Goal: Task Accomplishment & Management: Complete application form

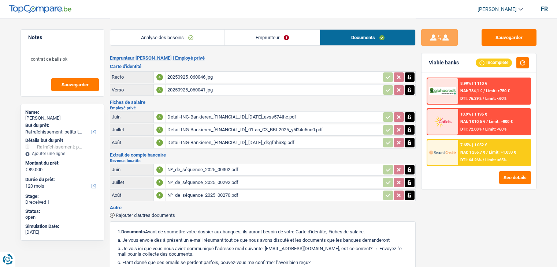
select select "houseOrGarden"
select select "120"
select select "privateEmployee"
select select "netSalary"
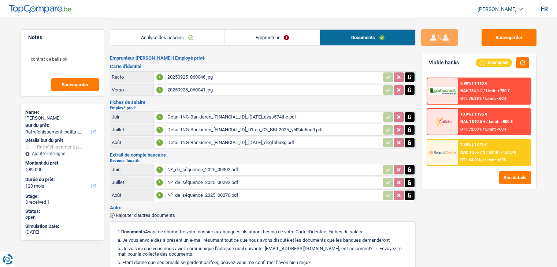
select select "mealVouchers"
select select "rentalIncome"
drag, startPoint x: 261, startPoint y: 40, endPoint x: 259, endPoint y: 47, distance: 7.8
click at [261, 40] on link "Emprunteur" at bounding box center [271, 38] width 95 height 16
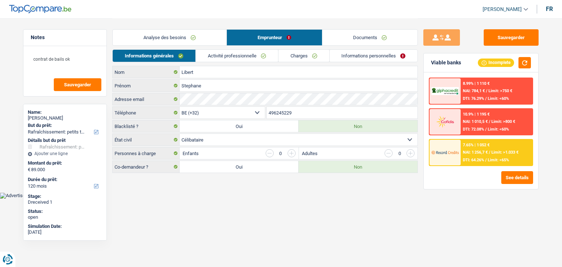
click at [239, 53] on link "Activité professionnelle" at bounding box center [237, 56] width 82 height 12
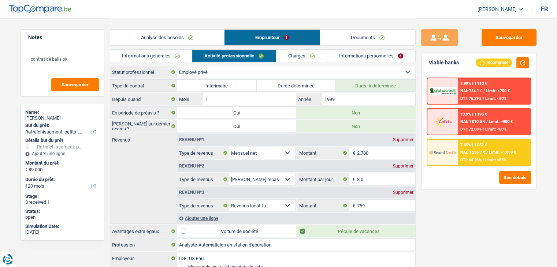
click at [374, 47] on div "Analyse des besoins Emprunteur Documents" at bounding box center [263, 33] width 306 height 31
drag, startPoint x: 388, startPoint y: 36, endPoint x: 227, endPoint y: 136, distance: 190.0
click at [388, 36] on link "Documents" at bounding box center [367, 38] width 95 height 16
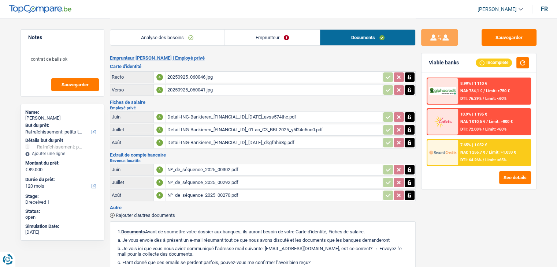
click at [226, 134] on td "Detail-ING-Bankieren_[FINANCIAL_ID]_01-ao_C3_BBt-2025_y5l24c6uo0.pdf" at bounding box center [273, 130] width 216 height 12
click at [232, 131] on div "Detail-ING-Bankieren_[FINANCIAL_ID]_01-ao_C3_BBt-2025_y5l24c6uo0.pdf" at bounding box center [273, 129] width 213 height 11
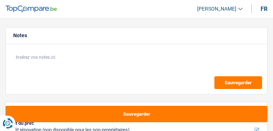
select select "renovation"
select select "120"
select select "renovation"
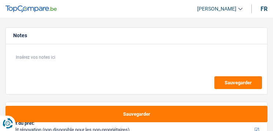
select select "120"
select select "publicEmployee"
select select "netSalary"
select select "mealVouchers"
select select "renovation"
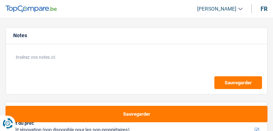
select select "renovation"
select select "120"
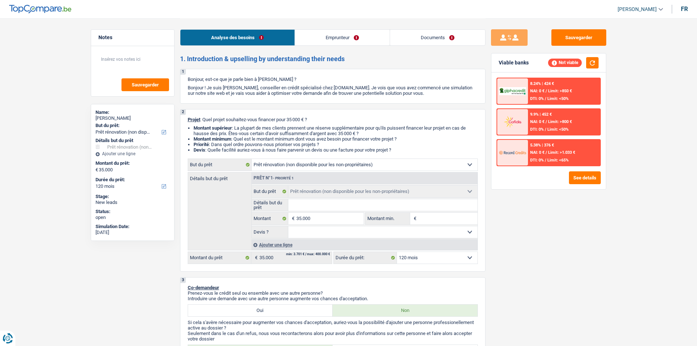
click at [272, 36] on link "Emprunteur" at bounding box center [342, 38] width 95 height 16
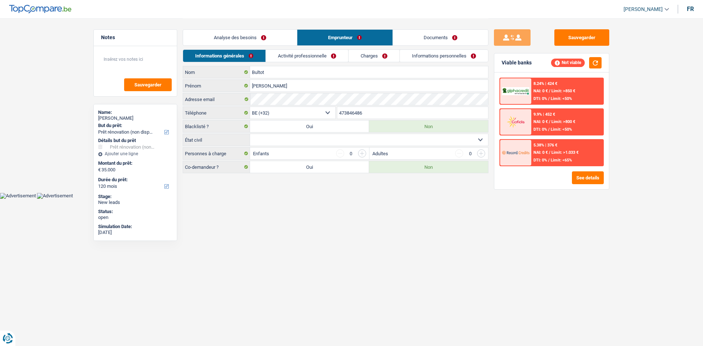
click at [272, 54] on link "Informations personnelles" at bounding box center [444, 56] width 88 height 12
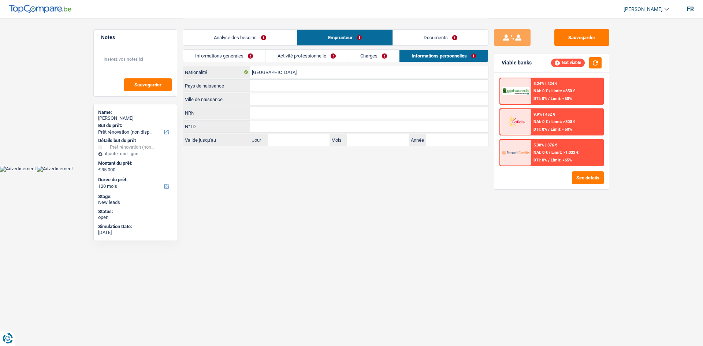
click at [272, 40] on link "Documents" at bounding box center [440, 38] width 95 height 16
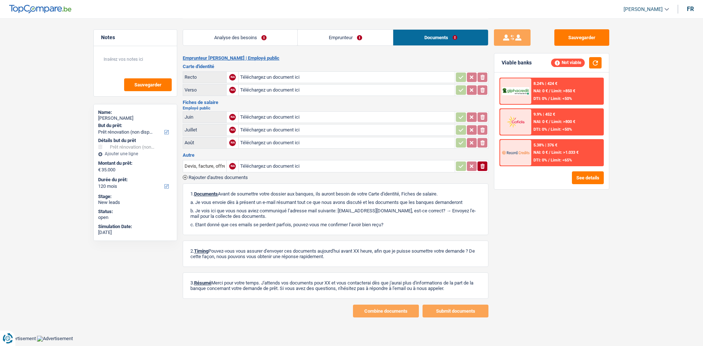
click at [252, 41] on link "Analyse des besoins" at bounding box center [240, 38] width 114 height 16
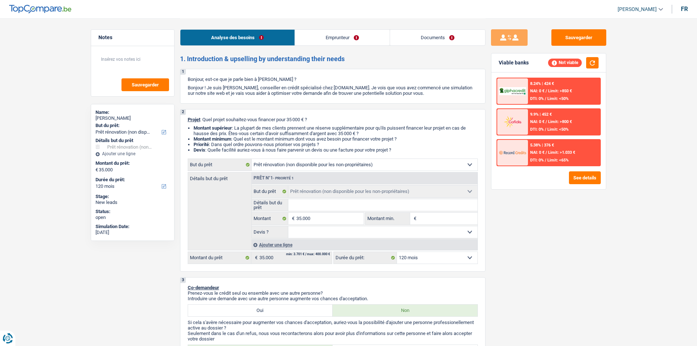
click at [272, 42] on link "Emprunteur" at bounding box center [342, 38] width 95 height 16
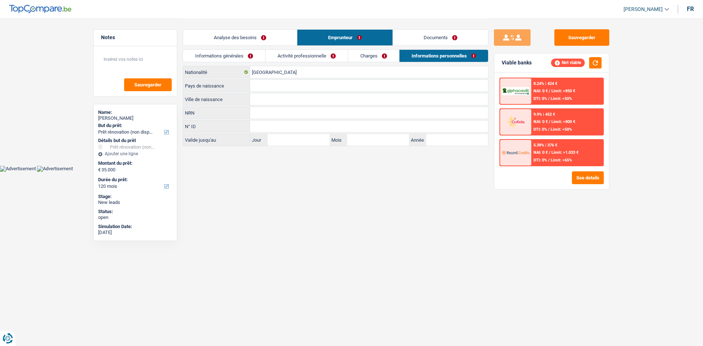
click at [272, 52] on link "Charges" at bounding box center [373, 56] width 51 height 12
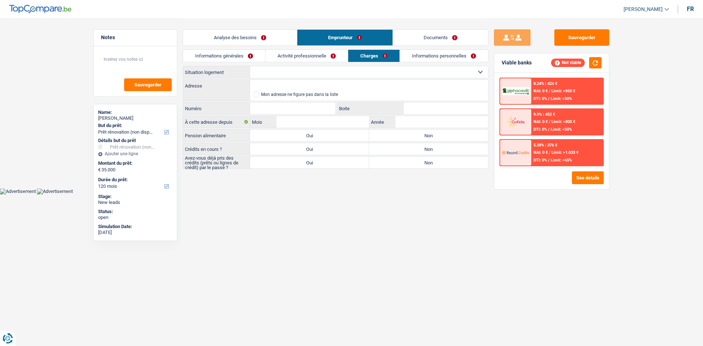
click at [237, 36] on link "Analyse des besoins" at bounding box center [240, 38] width 114 height 16
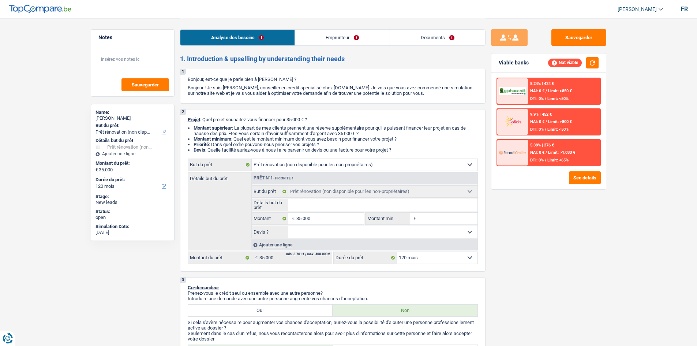
click at [272, 131] on select "Oui Non Non répondu Sélectionner une option" at bounding box center [383, 232] width 189 height 12
select select "yes"
click at [272, 131] on select "Oui Non Non répondu Sélectionner une option" at bounding box center [383, 232] width 189 height 12
select select "yes"
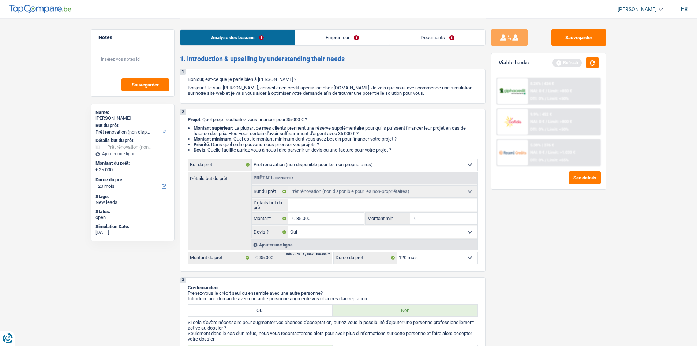
click at [272, 131] on input "Détails but du prêt" at bounding box center [383, 205] width 189 height 12
type input "i"
type input "o"
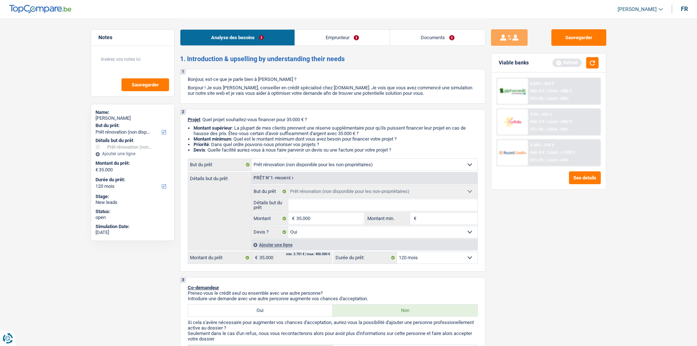
type input "i"
type input "is"
type input "iso"
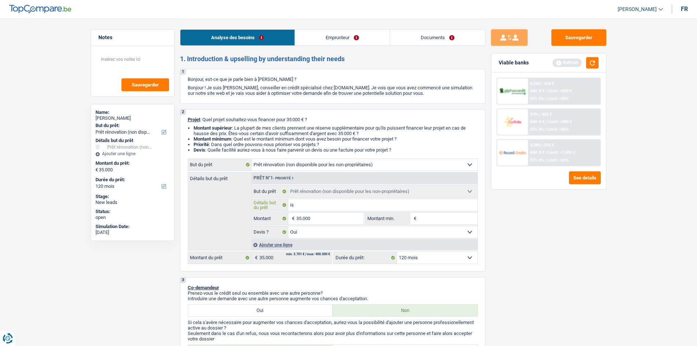
type input "iso"
type input "isol"
type input "isola"
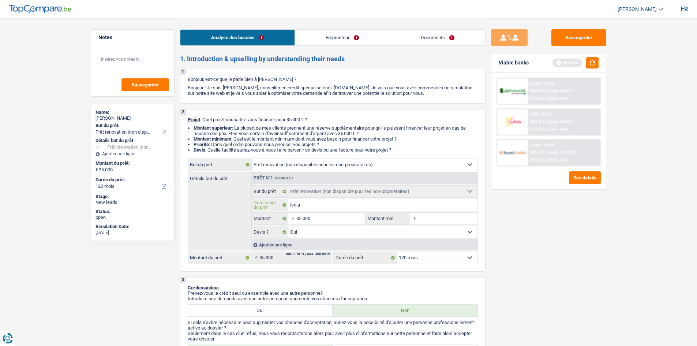
type input "isolat"
type input "isolati"
type input "isolatio"
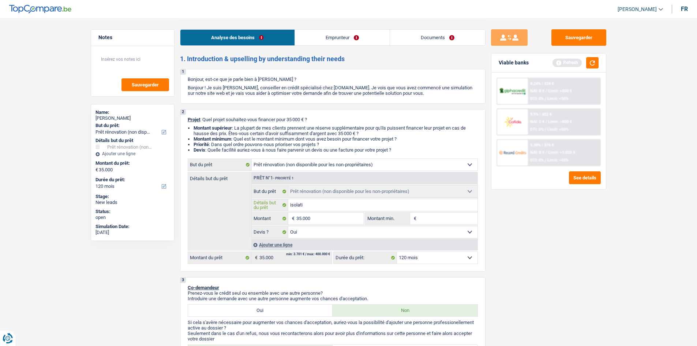
type input "isolatio"
type input "isolation"
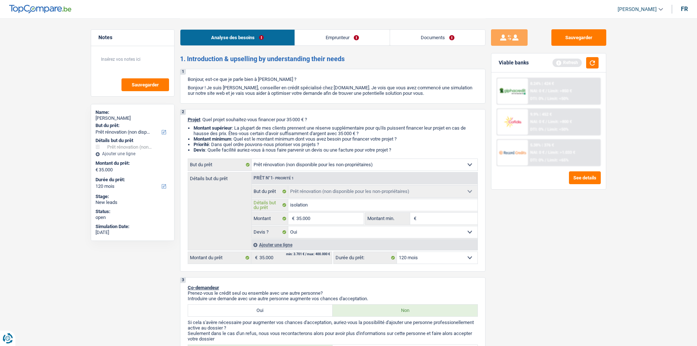
type input "isolation"
type input "isolatio"
type input "isolat"
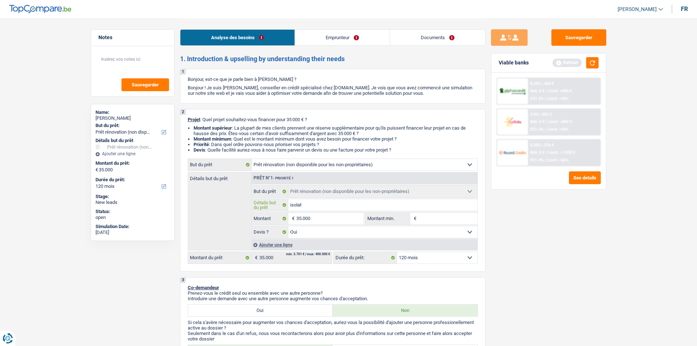
type input "isolat"
type input "isola"
type input "iso"
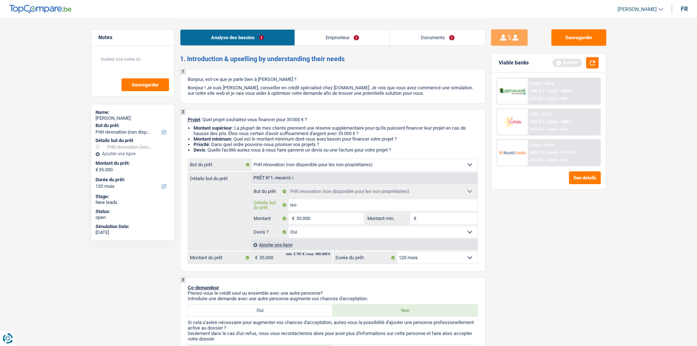
type input "is"
type input "i"
click at [272, 131] on div "2 Projet : Quel projet souhaitez-vous financer pour 35 000 € ? Montant supérieu…" at bounding box center [333, 190] width 306 height 163
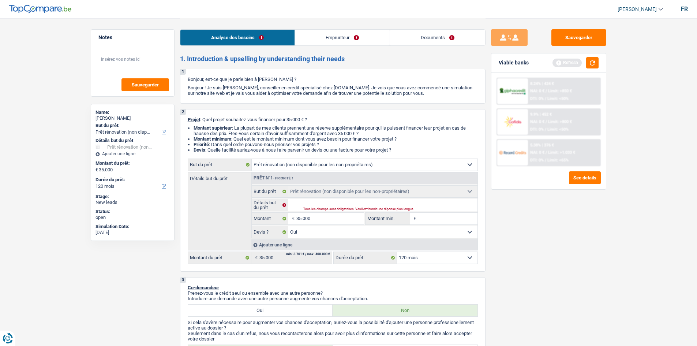
drag, startPoint x: 408, startPoint y: 160, endPoint x: 362, endPoint y: 169, distance: 46.3
click at [272, 131] on select "Confort maison: meubles, textile, peinture, électroménager, outillage non-profe…" at bounding box center [365, 165] width 226 height 12
drag, startPoint x: 605, startPoint y: 249, endPoint x: 525, endPoint y: 221, distance: 84.3
click at [272, 131] on div "Sauvegarder Viable banks Refresh 8.24% | 424 € NAI: 0 € / Limit: >850 € DTI: 0%…" at bounding box center [549, 181] width 126 height 305
click at [272, 23] on div "Analyse des besoins Emprunteur Documents" at bounding box center [333, 33] width 306 height 31
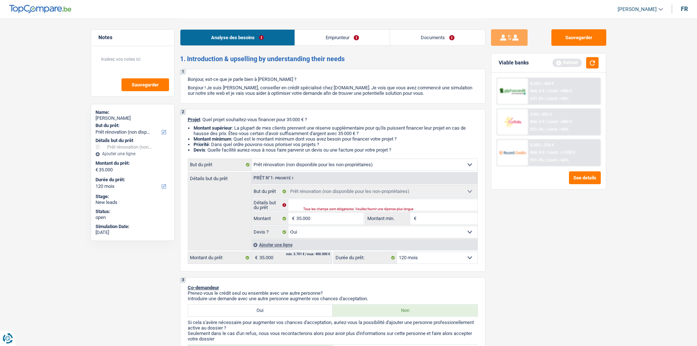
click at [272, 39] on link "Emprunteur" at bounding box center [342, 38] width 95 height 16
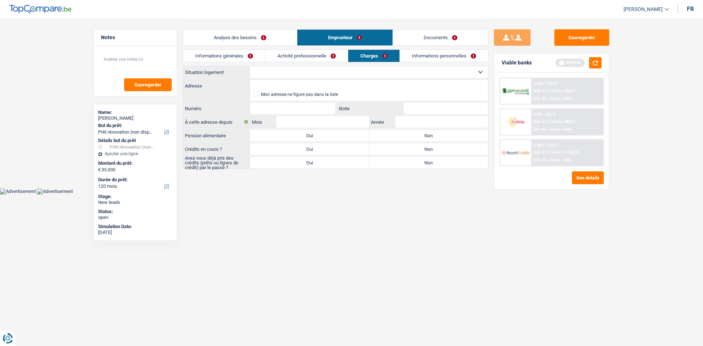
click at [272, 60] on link "Activité professionnelle" at bounding box center [306, 56] width 82 height 12
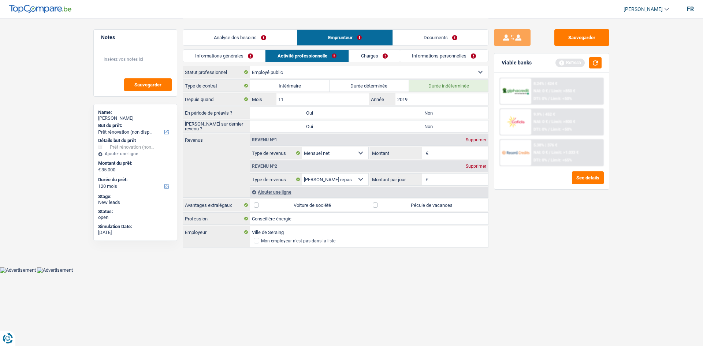
click at [272, 58] on link "Charges" at bounding box center [374, 56] width 51 height 12
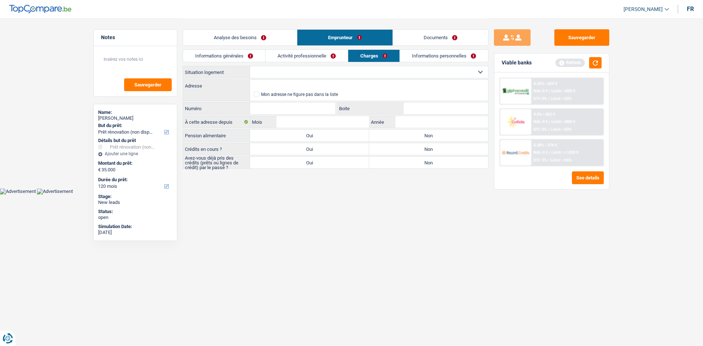
click at [272, 59] on link "Informations personnelles" at bounding box center [444, 56] width 88 height 12
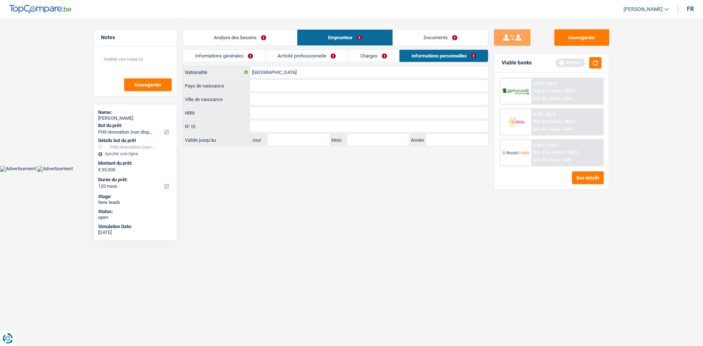
click at [272, 59] on link "Charges" at bounding box center [373, 56] width 51 height 12
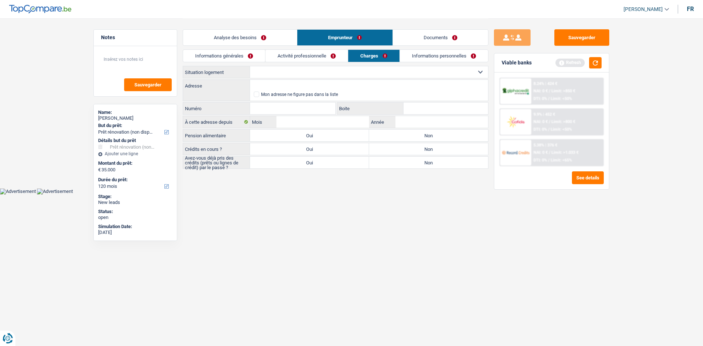
click at [272, 53] on link "Activité professionnelle" at bounding box center [306, 56] width 82 height 12
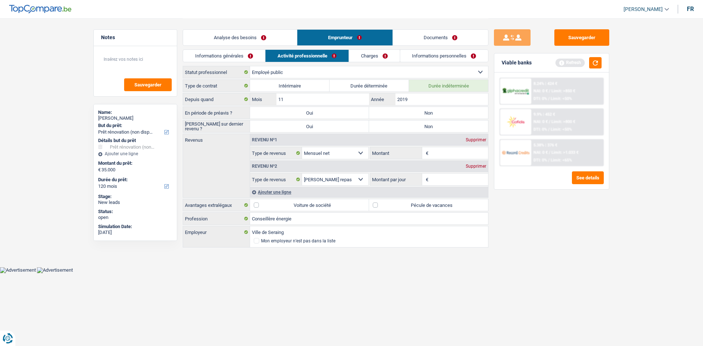
click at [272, 56] on link "Charges" at bounding box center [374, 56] width 51 height 12
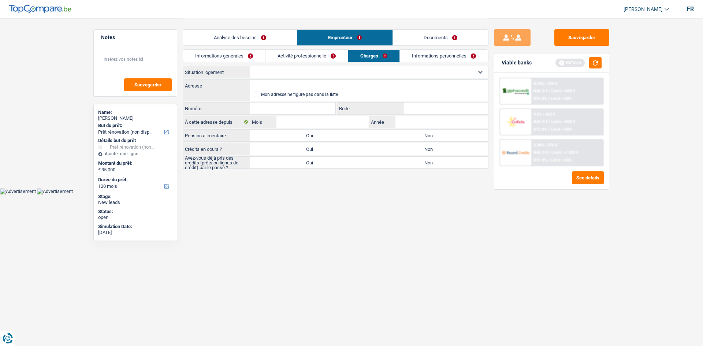
click at [272, 57] on link "Informations personnelles" at bounding box center [444, 56] width 88 height 12
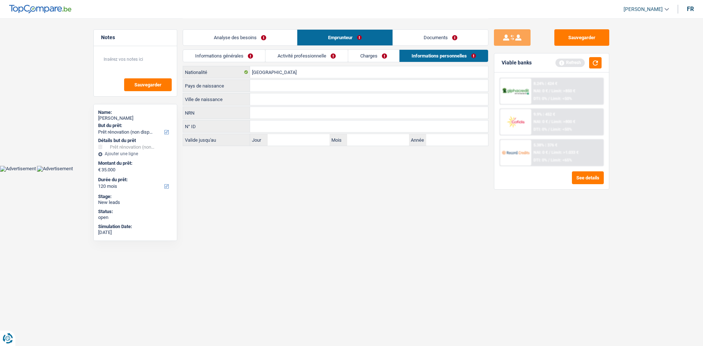
click at [272, 56] on link "Charges" at bounding box center [373, 56] width 51 height 12
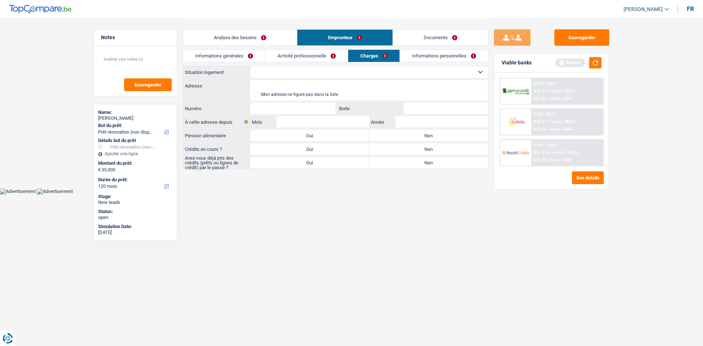
drag, startPoint x: 267, startPoint y: 32, endPoint x: 400, endPoint y: 66, distance: 137.3
click at [267, 33] on link "Analyse des besoins" at bounding box center [240, 38] width 114 height 16
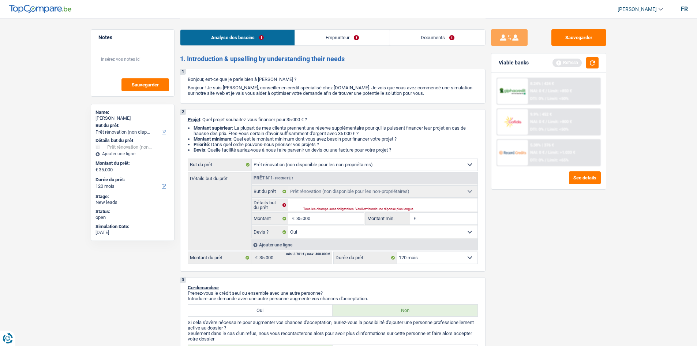
drag, startPoint x: 360, startPoint y: 166, endPoint x: 346, endPoint y: 152, distance: 19.9
click at [272, 131] on select "Confort maison: meubles, textile, peinture, électroménager, outillage non-profe…" at bounding box center [365, 165] width 226 height 12
select select "houseOrGarden"
click at [252, 131] on select "Confort maison: meubles, textile, peinture, électroménager, outillage non-profe…" at bounding box center [365, 165] width 226 height 12
select select "houseOrGarden"
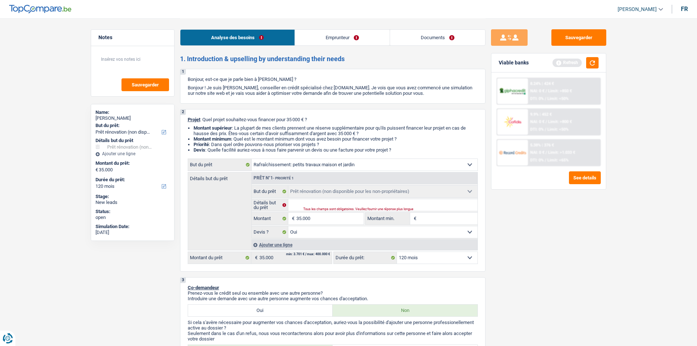
select select "houseOrGarden"
select select
select select "houseOrGarden"
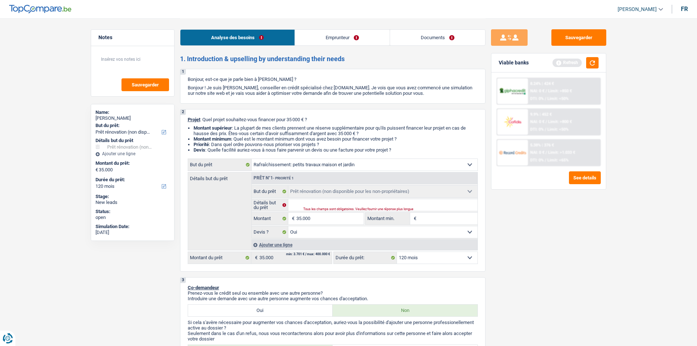
select select
select select "renovation"
select select "yes"
select select "renovation"
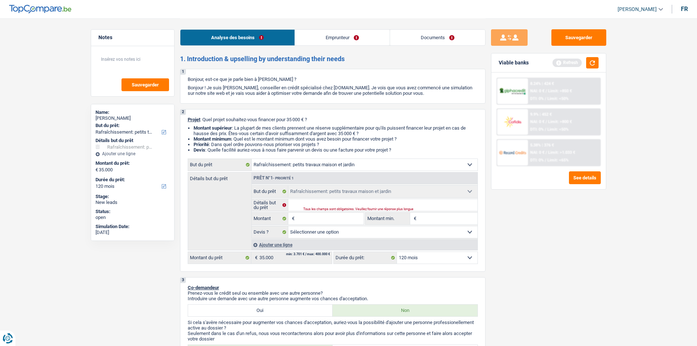
select select "yes"
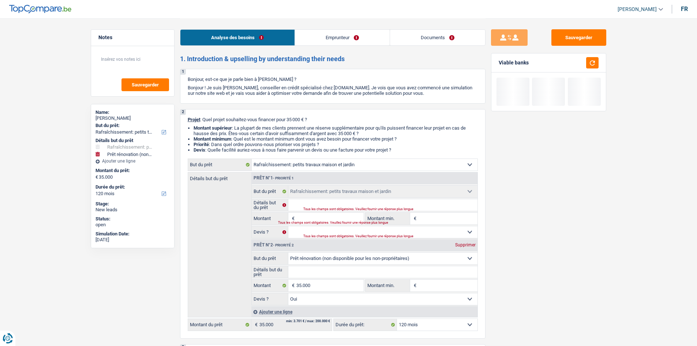
click at [272, 131] on div "Supprimer" at bounding box center [466, 245] width 24 height 4
type input "0"
select select
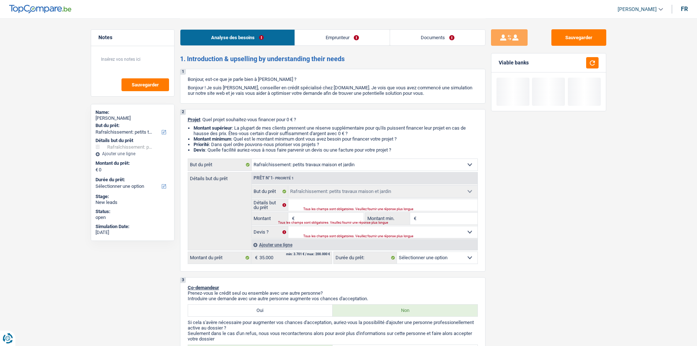
click at [272, 131] on input "Montant" at bounding box center [330, 219] width 67 height 12
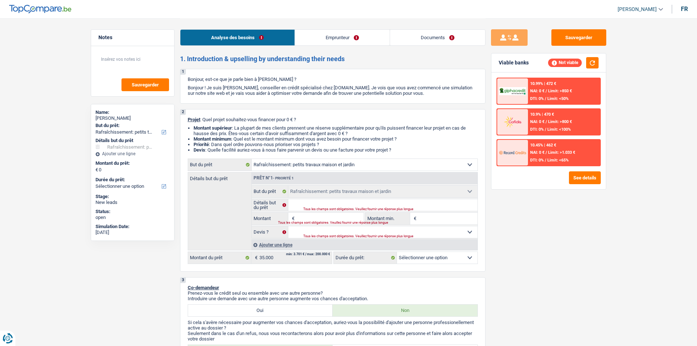
type input "3"
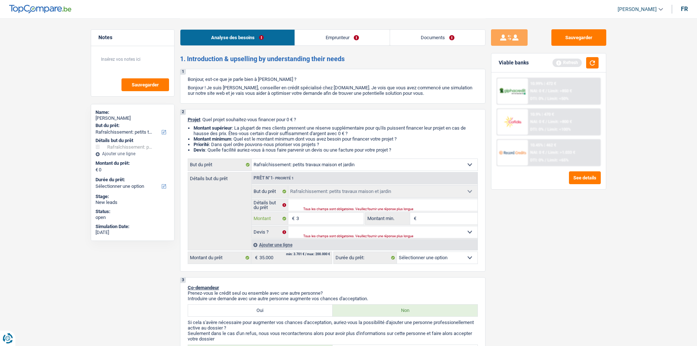
type input "35"
type input "350"
type input "3.500"
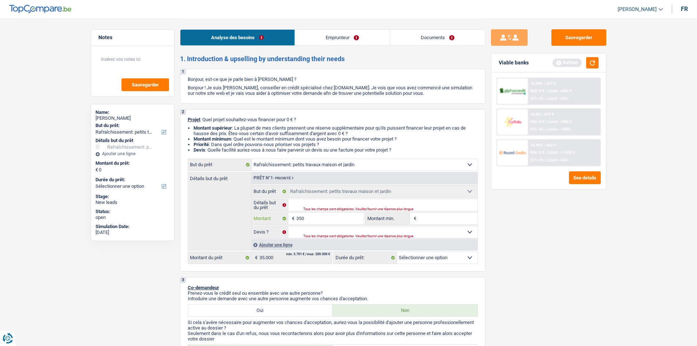
type input "3.500"
type input "35.000"
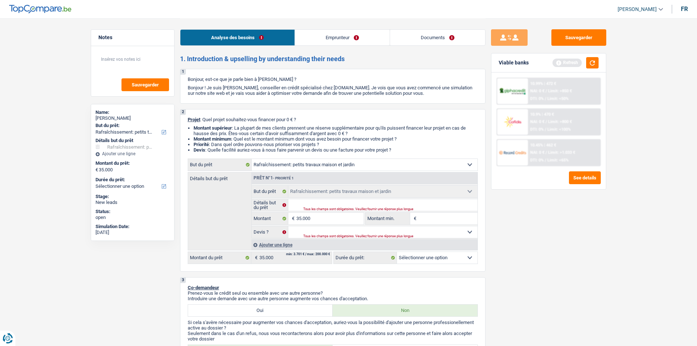
drag, startPoint x: 586, startPoint y: 328, endPoint x: 620, endPoint y: 250, distance: 84.3
click at [272, 131] on div "Sauvegarder Viable banks Refresh 10.99% | 472 € NAI: 0 € / Limit: >850 € DTI: 0…" at bounding box center [549, 181] width 126 height 305
select select "120"
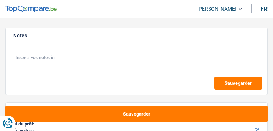
select select "car"
select select "worker"
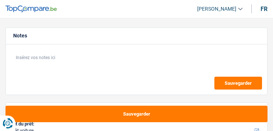
select select "worker"
select select "netSalary"
select select "ownerWithMortgage"
select select "mortgage"
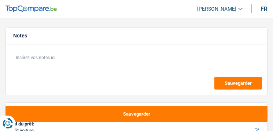
select select "300"
select select "car"
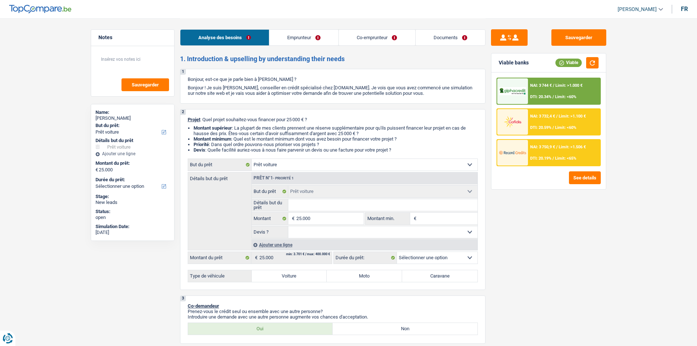
click at [272, 31] on link "Documents" at bounding box center [451, 38] width 70 height 16
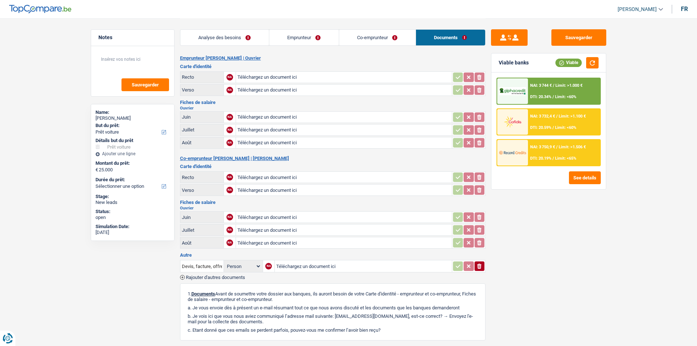
drag, startPoint x: 242, startPoint y: 40, endPoint x: 371, endPoint y: 113, distance: 147.9
click at [243, 40] on link "Analyse des besoins" at bounding box center [225, 38] width 89 height 16
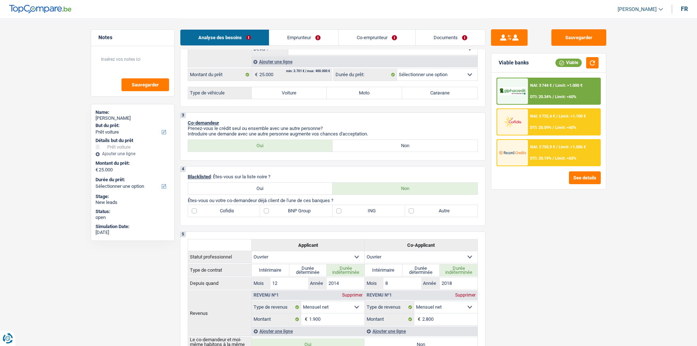
drag, startPoint x: 559, startPoint y: 253, endPoint x: 208, endPoint y: 212, distance: 353.5
click at [272, 130] on div "Sauvegarder Viable banks Viable NAI: 3 744 € / Limit: >1.000 € DTI: 20.34% / Li…" at bounding box center [549, 181] width 126 height 305
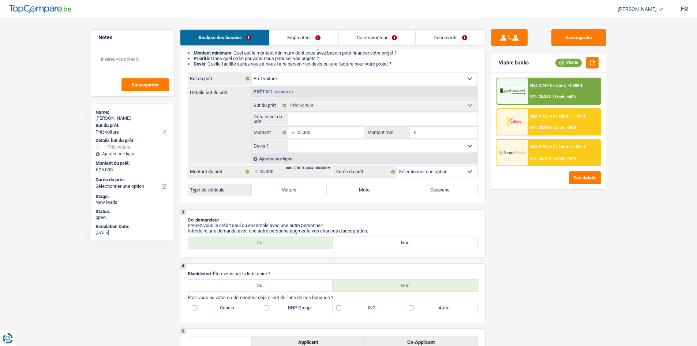
scroll to position [73, 0]
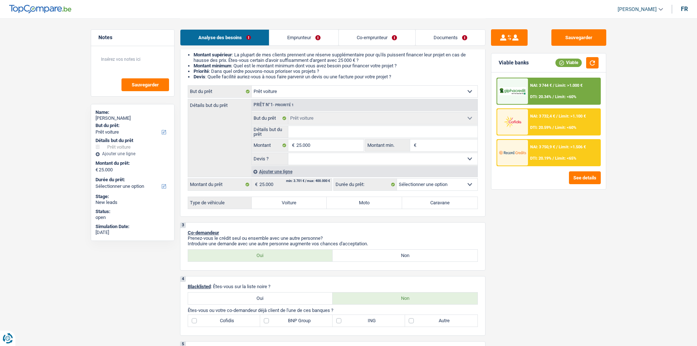
click at [272, 130] on select "Oui Non Non répondu Sélectionner une option" at bounding box center [383, 159] width 189 height 12
select select "yes"
click at [272, 130] on select "Oui Non Non répondu Sélectionner une option" at bounding box center [383, 159] width 189 height 12
select select "yes"
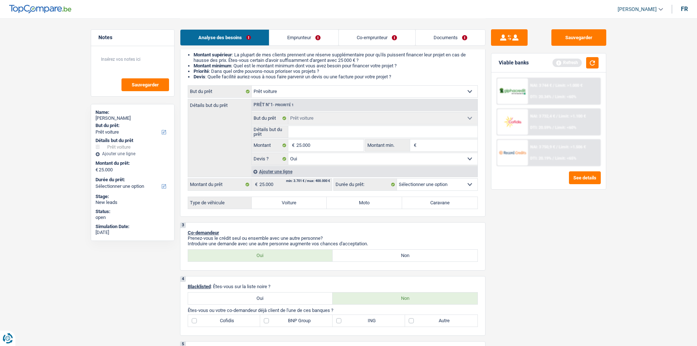
click at [272, 130] on div "Sauvegarder Viable banks Refresh NAI: 3 744 € / Limit: >1.000 € DTI: 20.34% / L…" at bounding box center [549, 181] width 126 height 305
click at [272, 130] on div "Confort maison: meubles, textile, peinture, électroménager, outillage non-profe…" at bounding box center [333, 147] width 290 height 124
click at [272, 130] on label "Voiture" at bounding box center [289, 203] width 75 height 12
click at [272, 130] on input "Voiture" at bounding box center [289, 203] width 75 height 12
radio input "true"
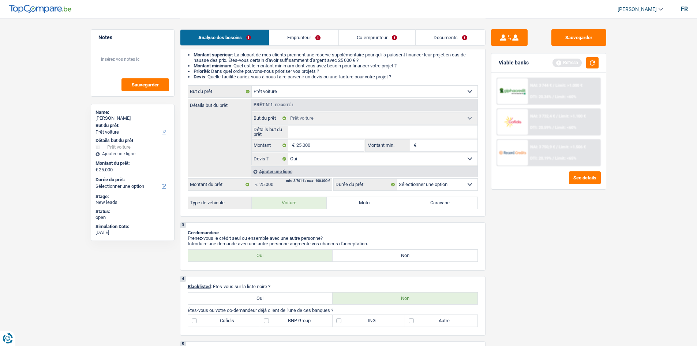
select select "60"
radio input "true"
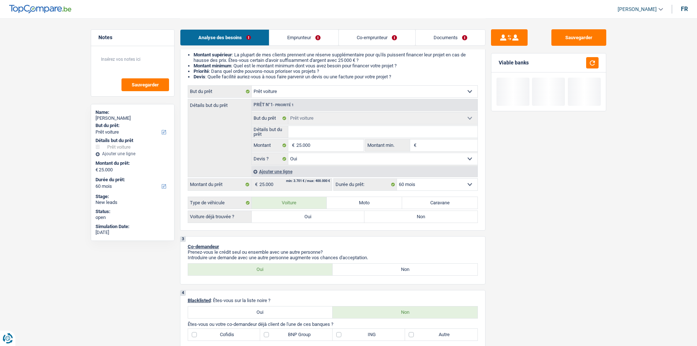
click at [272, 130] on label "Oui" at bounding box center [308, 217] width 113 height 12
click at [272, 130] on input "Oui" at bounding box center [308, 217] width 113 height 12
radio input "true"
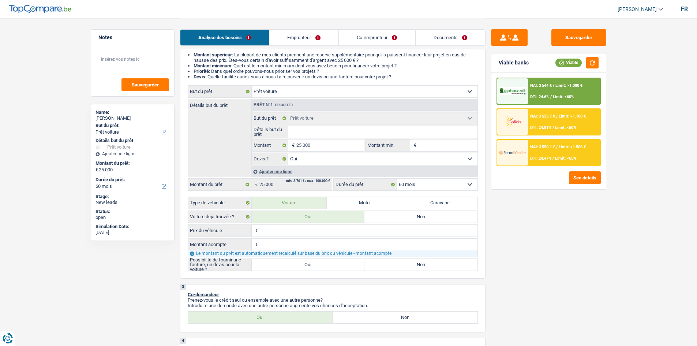
click at [272, 130] on label "Oui" at bounding box center [308, 265] width 113 height 12
click at [272, 130] on input "Oui" at bounding box center [308, 265] width 113 height 12
radio input "true"
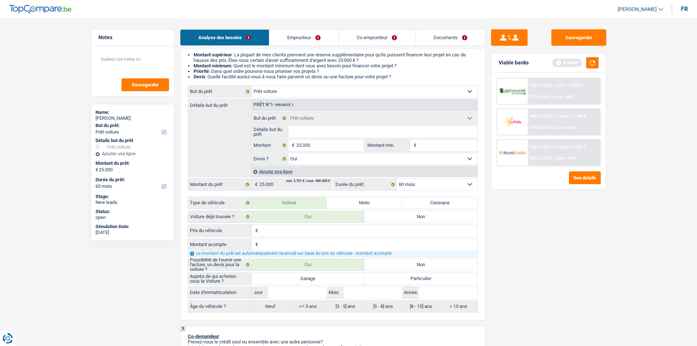
click at [272, 130] on label "Garage" at bounding box center [308, 279] width 113 height 12
click at [272, 130] on input "Garage" at bounding box center [308, 279] width 113 height 12
radio input "true"
click at [272, 130] on label "Particulier" at bounding box center [421, 279] width 113 height 12
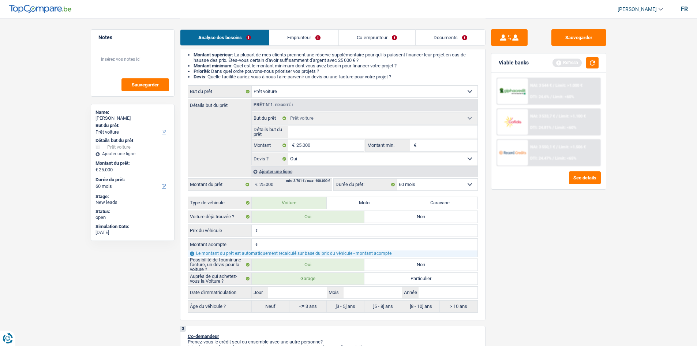
click at [272, 130] on input "Particulier" at bounding box center [421, 279] width 113 height 12
radio input "true"
type input "L"
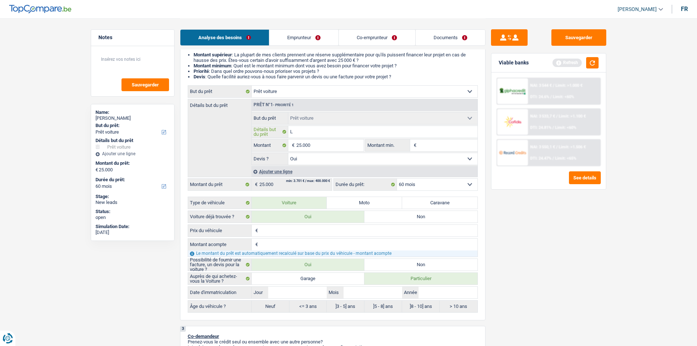
type input "Le"
type input "Leu"
type input "Leux"
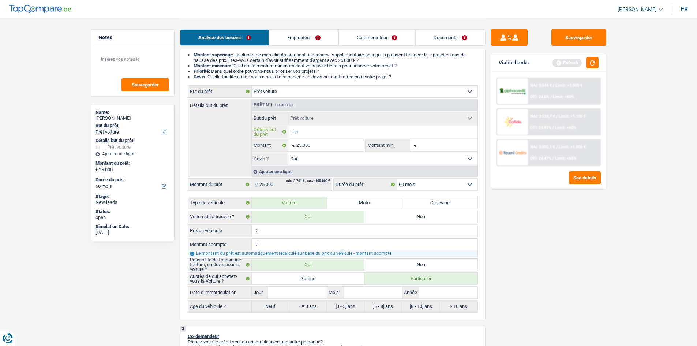
type input "Leux"
type input "Leuxs"
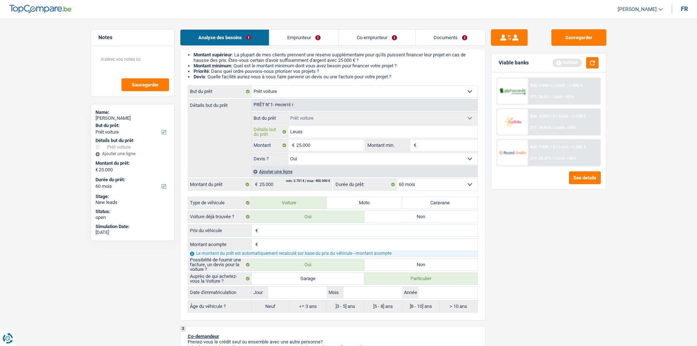
type input "Leuxs"
click at [272, 130] on div "Sauvegarder Viable banks Refresh NAI: 3 544 € / Limit: >1.000 € DTI: 24.6% / Li…" at bounding box center [549, 181] width 126 height 305
click at [272, 130] on input "Année" at bounding box center [448, 293] width 59 height 12
type input "2"
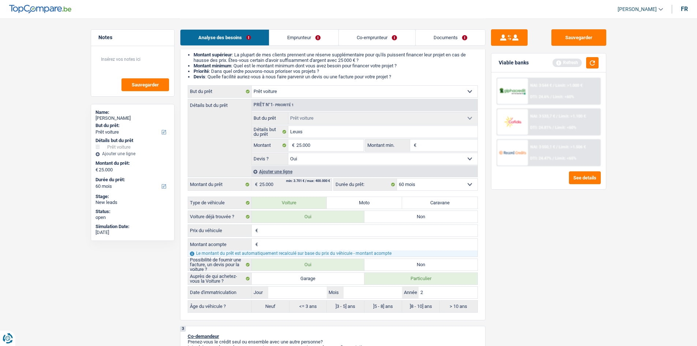
type input "20"
type input "201"
type input "2015"
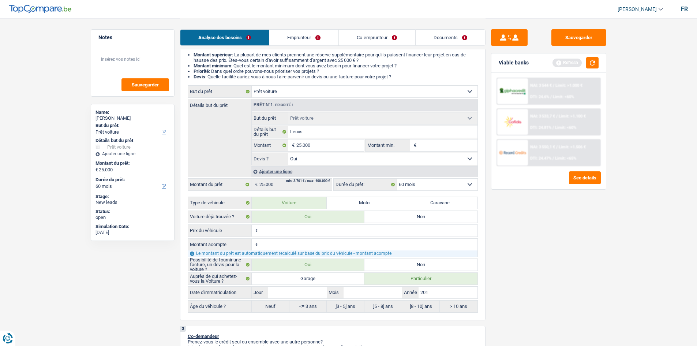
type input "2015"
click at [272, 130] on label "Non" at bounding box center [421, 217] width 113 height 12
click at [272, 130] on input "Non" at bounding box center [421, 217] width 113 height 12
radio input "true"
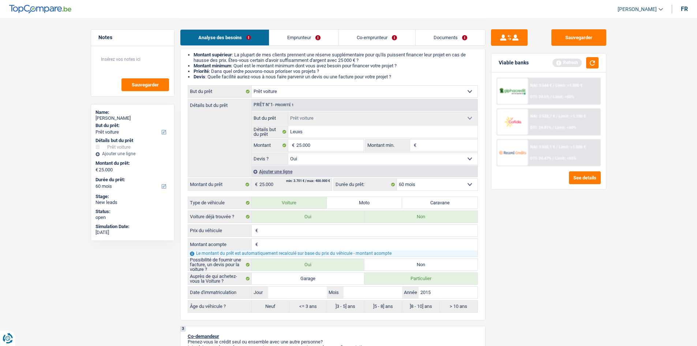
radio input "true"
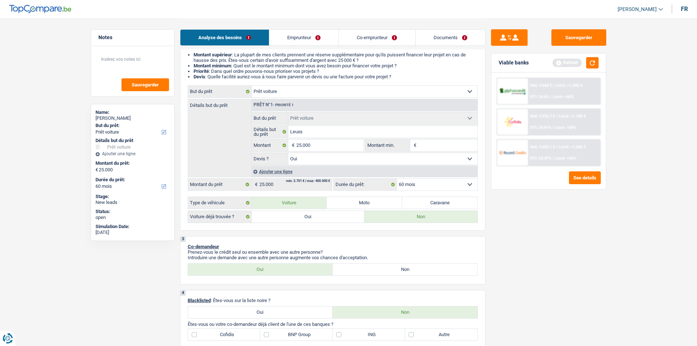
click at [272, 130] on select "12 mois 18 mois 24 mois 30 mois 36 mois 42 mois 48 mois 60 mois Sélectionner un…" at bounding box center [437, 185] width 81 height 12
drag, startPoint x: 458, startPoint y: 184, endPoint x: 465, endPoint y: 170, distance: 16.0
click at [272, 130] on select "12 mois 18 mois 24 mois 30 mois 36 mois 42 mois 48 mois 60 mois Sélectionner un…" at bounding box center [437, 185] width 81 height 12
click at [272, 126] on input "Leuxs" at bounding box center [383, 132] width 189 height 12
type input "Leuxs"
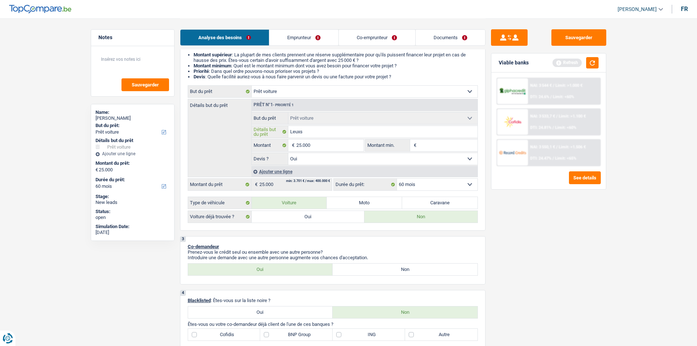
type input "Leuxs"
type input "Leuxs/"
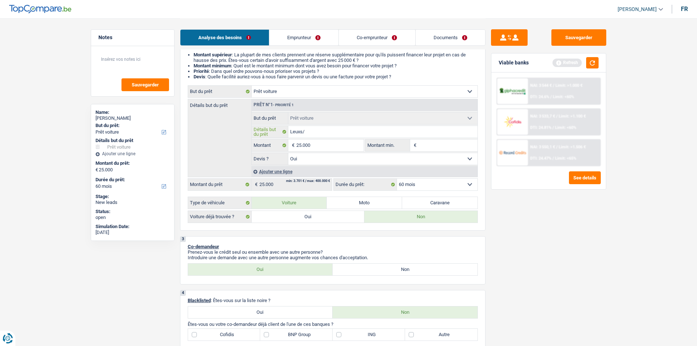
type input "Leuxs/ 2"
type input "Leuxs/ 20"
type input "Leuxs/ 201"
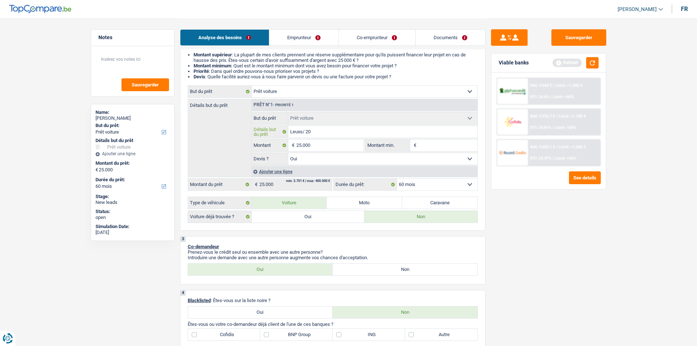
type input "Leuxs/ 201"
type input "Leuxs/ 2015"
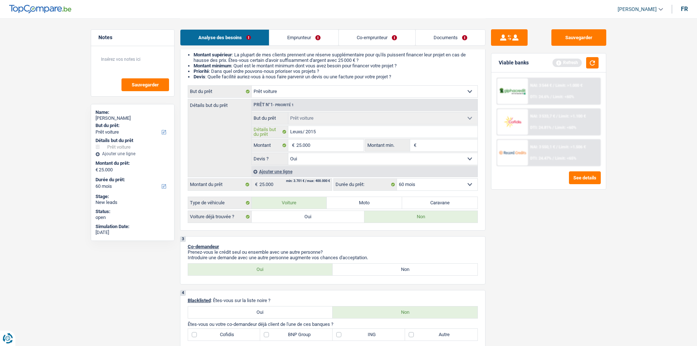
type input "Leuxs/ 2015"
click at [272, 130] on div "Sauvegarder Viable banks Refresh NAI: 3 544 € / Limit: >1.000 € DTI: 24.6% / Li…" at bounding box center [549, 181] width 126 height 305
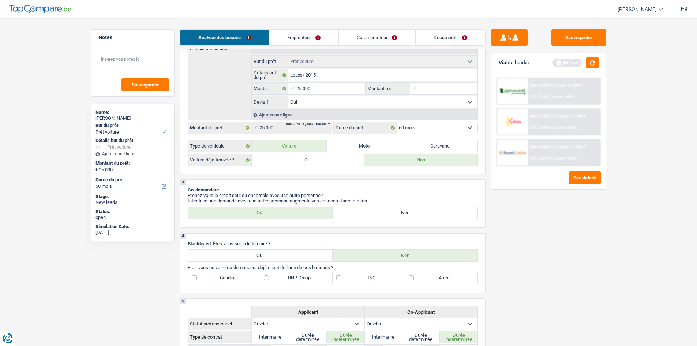
scroll to position [183, 0]
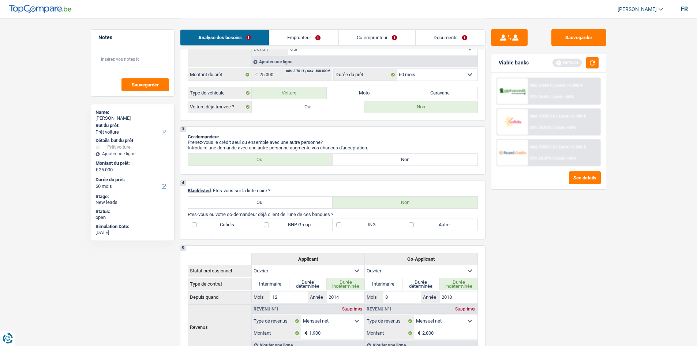
click at [272, 30] on li "Emprunteur" at bounding box center [304, 37] width 70 height 16
click at [272, 36] on link "Emprunteur" at bounding box center [303, 38] width 69 height 16
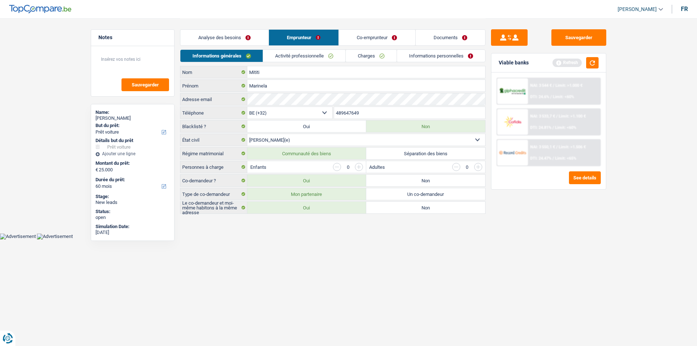
scroll to position [0, 0]
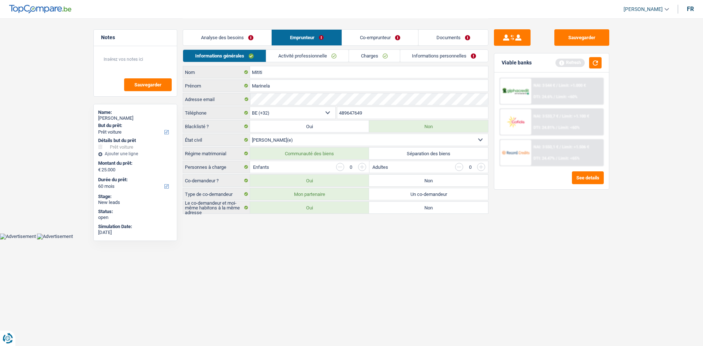
click at [242, 38] on link "Analyse des besoins" at bounding box center [227, 38] width 88 height 16
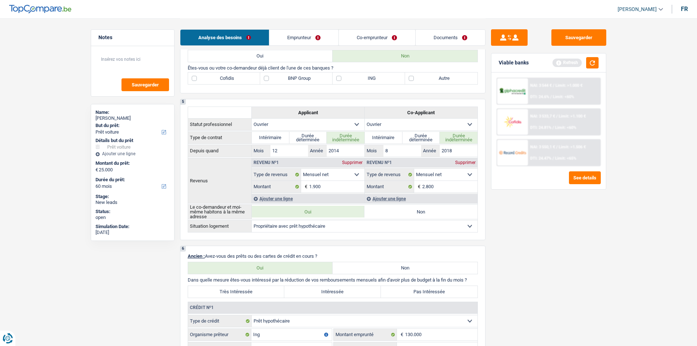
scroll to position [513, 0]
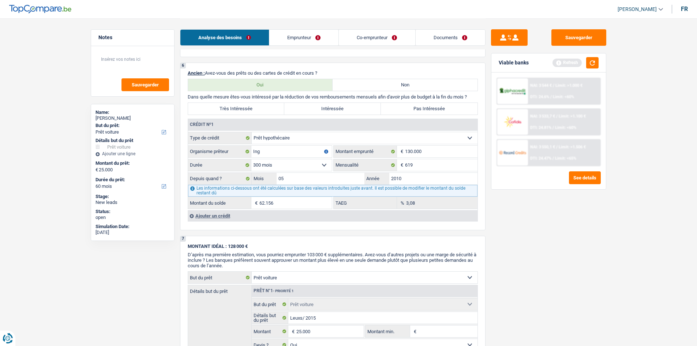
click at [272, 104] on label "Pas Intéressée" at bounding box center [429, 109] width 97 height 12
click at [272, 104] on input "Pas Intéressée" at bounding box center [429, 109] width 97 height 12
radio input "true"
click at [272, 130] on input "619" at bounding box center [441, 165] width 72 height 12
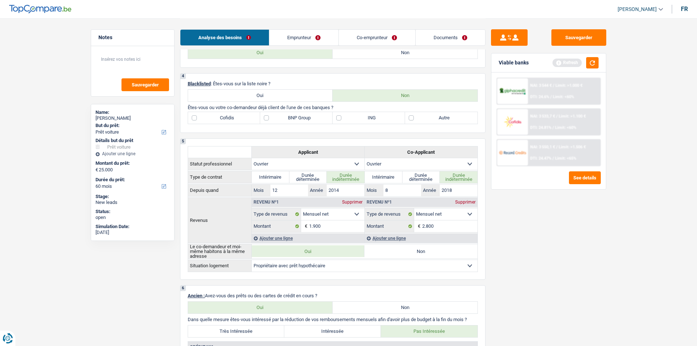
scroll to position [183, 0]
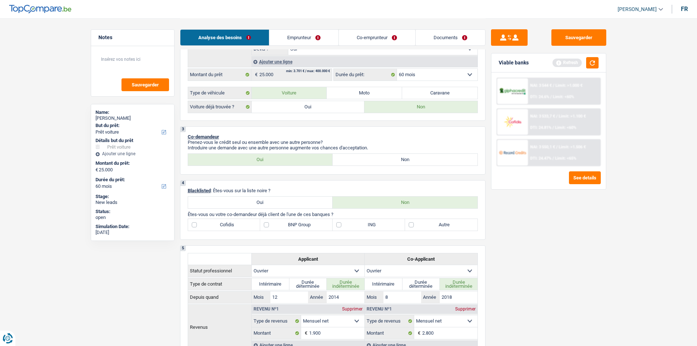
click at [272, 130] on label "ING" at bounding box center [369, 225] width 72 height 12
click at [272, 130] on input "ING" at bounding box center [369, 225] width 72 height 12
checkbox input "true"
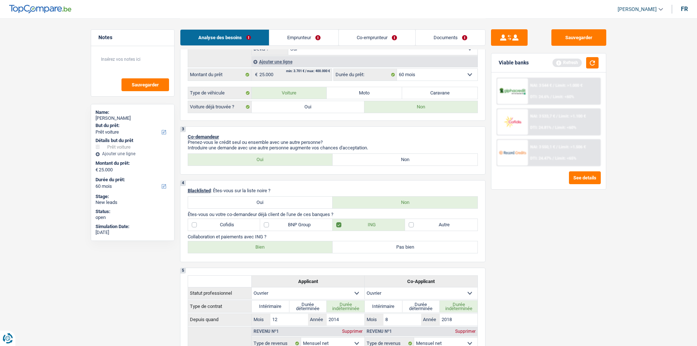
click at [272, 130] on label "Bien" at bounding box center [260, 247] width 145 height 12
click at [272, 130] on input "Bien" at bounding box center [260, 247] width 145 height 12
radio input "true"
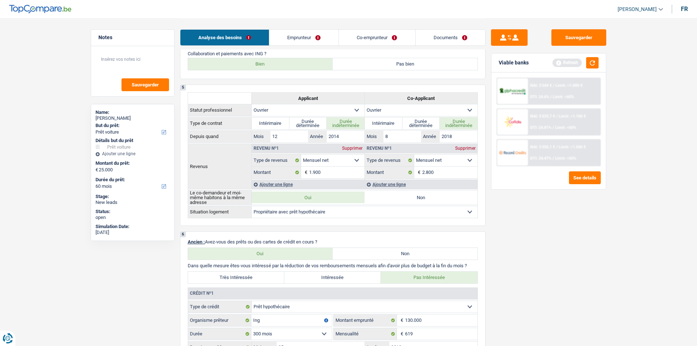
scroll to position [513, 0]
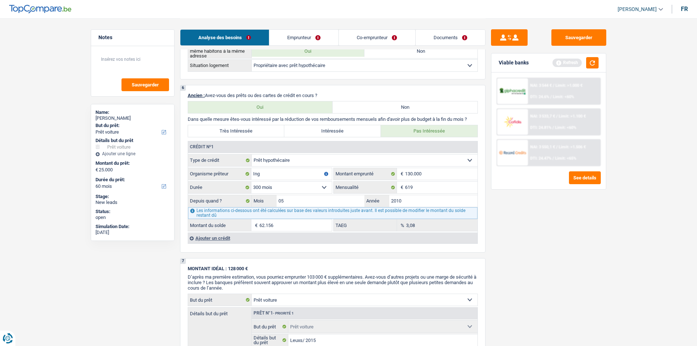
click at [241, 130] on div "Ajouter un crédit" at bounding box center [333, 237] width 290 height 11
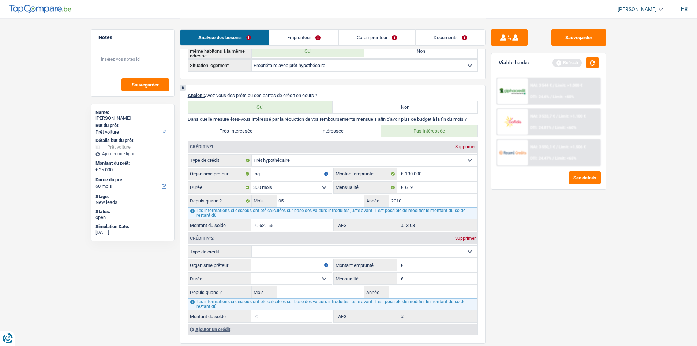
click at [272, 130] on select "Carte ou ouverture de crédit Prêt hypothécaire Vente à tempérament Prêt à tempé…" at bounding box center [365, 252] width 226 height 12
select select "cardOrCredit"
type input "0"
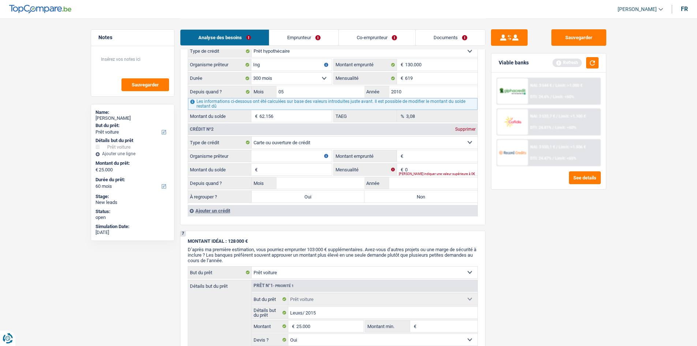
scroll to position [622, 0]
click at [272, 130] on select "Carte ou ouverture de crédit Prêt hypothécaire Vente à tempérament Prêt à tempé…" at bounding box center [365, 142] width 226 height 12
drag, startPoint x: 223, startPoint y: 165, endPoint x: 367, endPoint y: 156, distance: 145.0
click at [223, 130] on label "Montant du solde" at bounding box center [219, 169] width 63 height 12
click at [260, 130] on input "Montant du solde" at bounding box center [296, 169] width 72 height 12
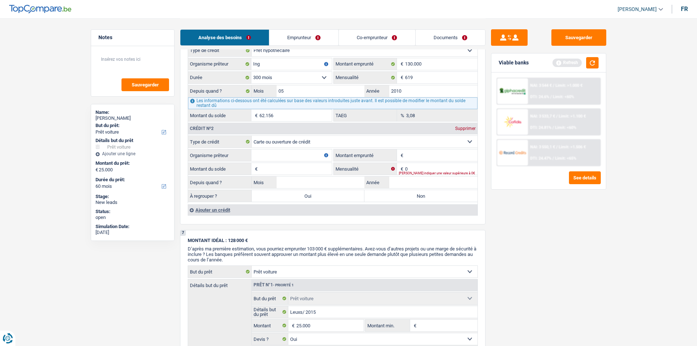
click at [272, 130] on fieldset "Carte ou ouverture de crédit Prêt hypothécaire Vente à tempérament Prêt à tempé…" at bounding box center [333, 169] width 290 height 68
click at [272, 130] on span "€" at bounding box center [401, 155] width 8 height 12
click at [272, 130] on input "Montant emprunté" at bounding box center [441, 155] width 72 height 12
type input "1.200"
click at [272, 130] on main "Notes Sauvegarder Name: Marinela Mititi But du prêt: Confort maison: meubles, t…" at bounding box center [348, 13] width 697 height 1271
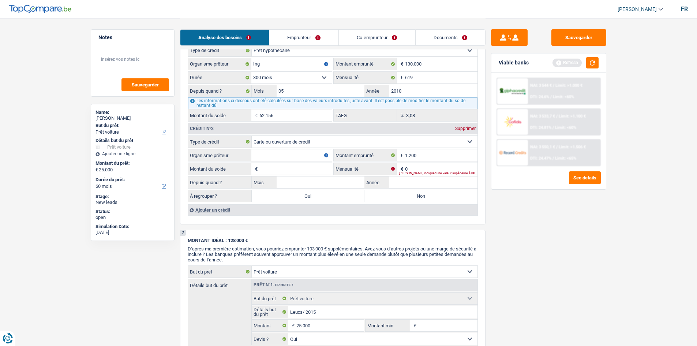
click at [230, 130] on div "Ajouter un crédit" at bounding box center [333, 209] width 290 height 11
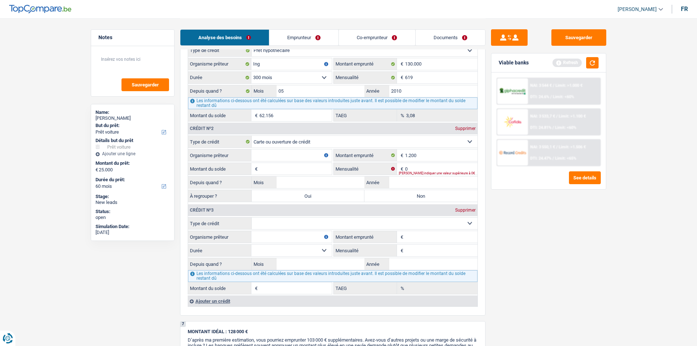
click at [272, 130] on select "Carte ou ouverture de crédit Prêt hypothécaire Vente à tempérament Prêt à tempé…" at bounding box center [365, 223] width 226 height 12
select select "cardOrCredit"
type input "0"
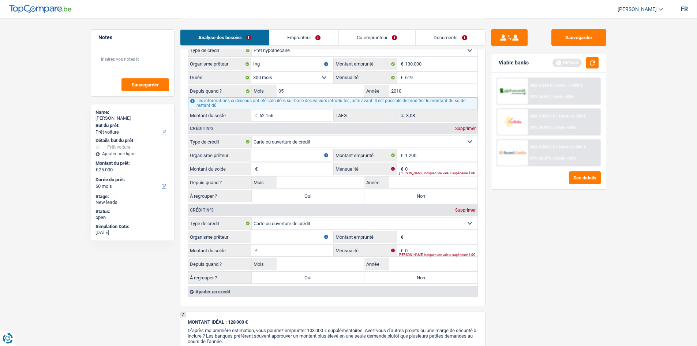
click at [272, 130] on input "Montant emprunté" at bounding box center [441, 237] width 72 height 12
type input "900"
click at [272, 130] on div "Sauvegarder Viable banks Refresh NAI: 3 544 € / Limit: >1.000 € DTI: 24.6% / Li…" at bounding box center [549, 181] width 126 height 305
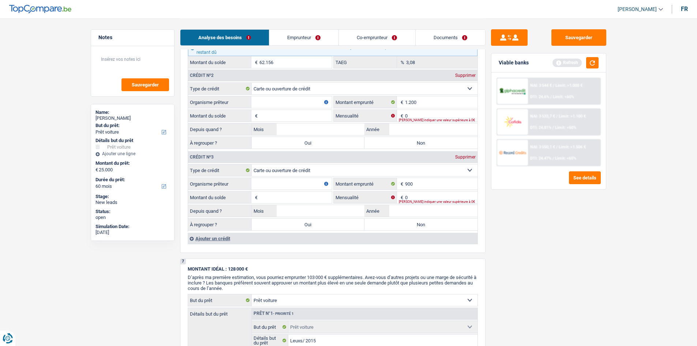
scroll to position [650, 0]
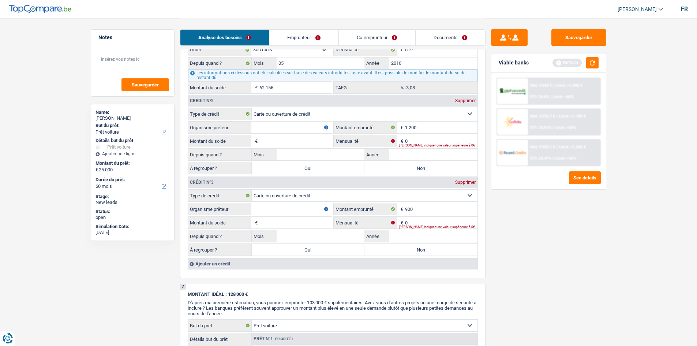
click at [272, 130] on input "Montant du solde" at bounding box center [296, 141] width 72 height 12
type input "1.200"
click at [272, 130] on input "Montant du solde" at bounding box center [296, 223] width 72 height 12
type input "900"
drag, startPoint x: 299, startPoint y: 127, endPoint x: 336, endPoint y: 148, distance: 42.6
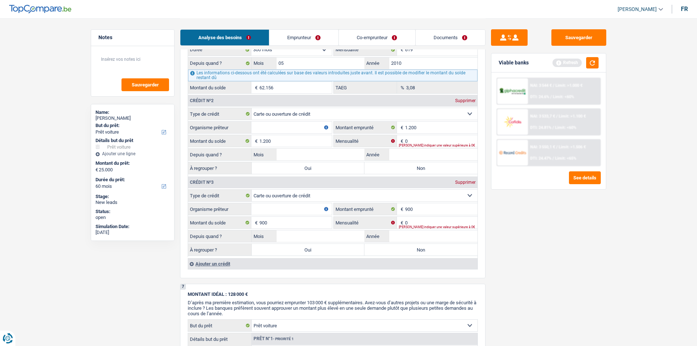
click at [272, 127] on input "Organisme prêteur" at bounding box center [292, 128] width 81 height 12
type input "santandeur"
click at [272, 130] on main "Notes Sauvegarder Name: Marinela Mititi But du prêt: Confort maison: meubles, t…" at bounding box center [348, 26] width 697 height 1353
drag, startPoint x: 453, startPoint y: 143, endPoint x: 462, endPoint y: 145, distance: 9.4
click at [272, 130] on input "0" at bounding box center [441, 141] width 72 height 12
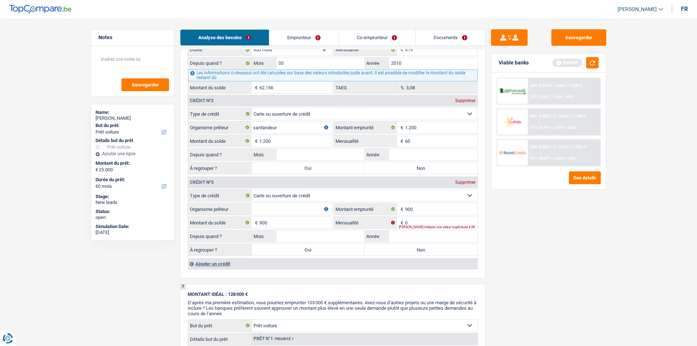
type input "60"
drag, startPoint x: 552, startPoint y: 249, endPoint x: 501, endPoint y: 189, distance: 78.9
click at [272, 130] on div "Sauvegarder Viable banks Refresh NAI: 3 544 € / Limit: >1.000 € DTI: 24.6% / Li…" at bounding box center [549, 181] width 126 height 305
click at [272, 130] on input "Année" at bounding box center [434, 155] width 88 height 12
type input "2023"
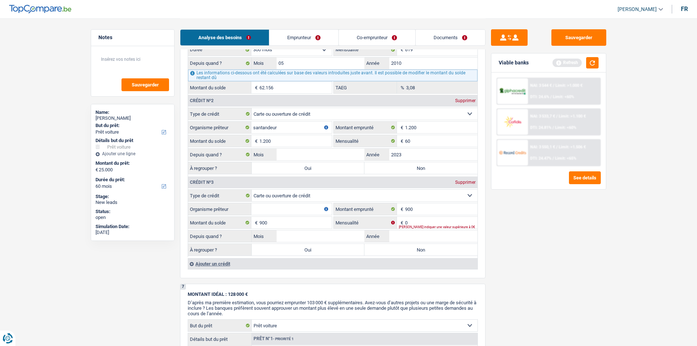
click at [272, 130] on main "Notes Sauvegarder Name: Marinela Mititi But du prêt: Confort maison: meubles, t…" at bounding box center [348, 26] width 697 height 1353
click at [272, 130] on input "Mois" at bounding box center [321, 155] width 88 height 12
click at [272, 62] on button "button" at bounding box center [593, 62] width 12 height 11
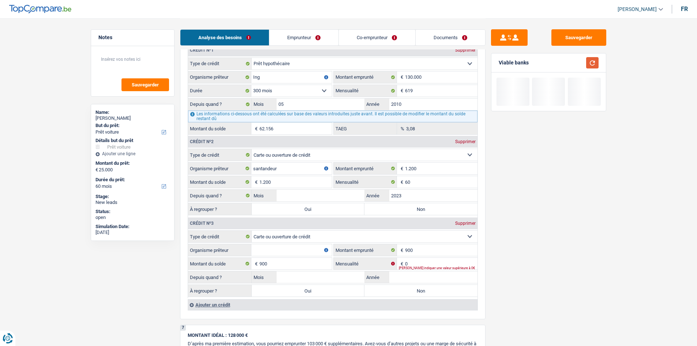
scroll to position [574, 0]
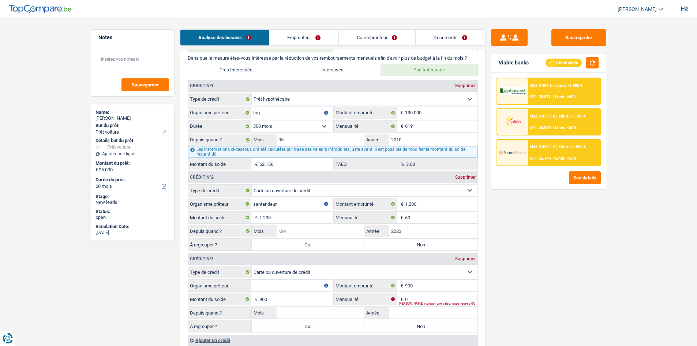
click at [272, 130] on input "Mois" at bounding box center [321, 231] width 88 height 12
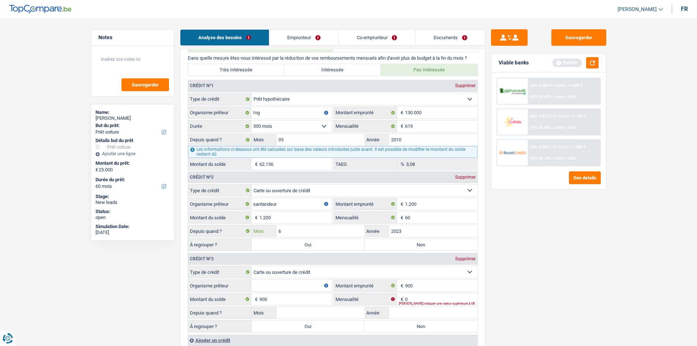
type input "6"
click at [272, 130] on main "Notes Sauvegarder Name: Marinela Mititi But du prêt: Confort maison: meubles, t…" at bounding box center [348, 102] width 697 height 1353
click at [272, 130] on input "Organisme prêteur" at bounding box center [292, 286] width 81 height 12
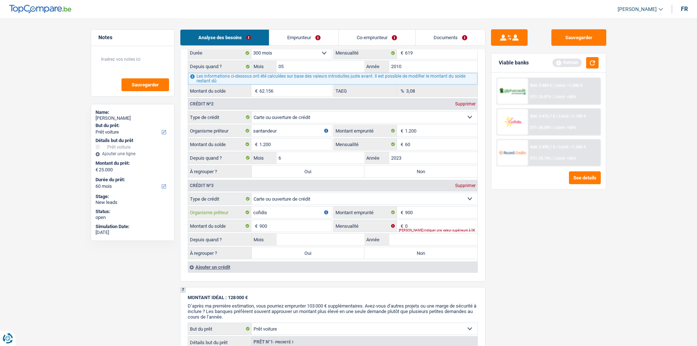
type input "cofidis"
click at [272, 130] on input "Année" at bounding box center [434, 240] width 88 height 12
type input "2015"
click at [272, 130] on input "Mois" at bounding box center [321, 240] width 88 height 12
type input "6"
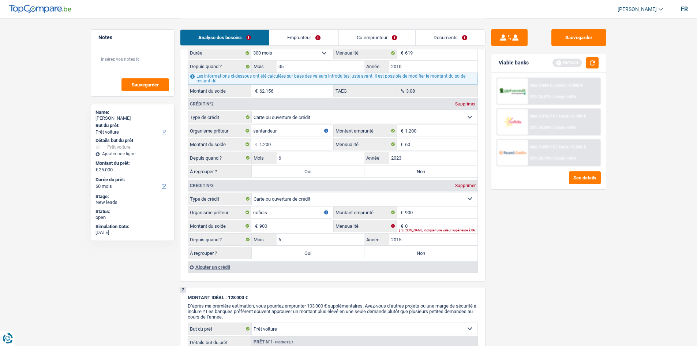
click at [272, 130] on div "Sauvegarder Viable banks Refresh NAI: 3 484 € / Limit: >1.000 € DTI: 25.87% / L…" at bounding box center [549, 181] width 126 height 305
click at [272, 130] on input "0" at bounding box center [441, 226] width 72 height 12
type input "9"
type input "60"
click at [272, 130] on div "Sauvegarder Viable banks Refresh NAI: 3 484 € / Limit: >1.000 € DTI: 25.87% / L…" at bounding box center [549, 181] width 126 height 305
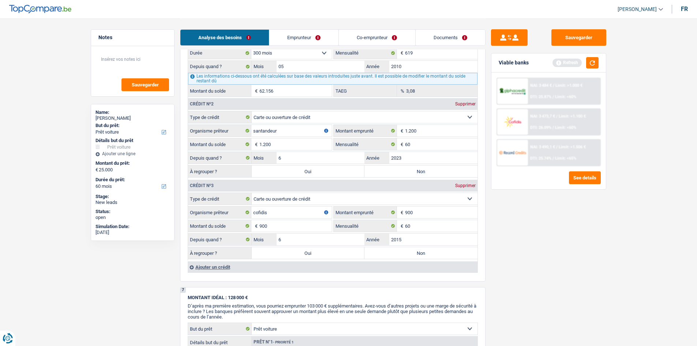
click at [272, 130] on div "À regrouper ? Oui Non Tous les champs sont obligatoires. Veuillez fournir une r…" at bounding box center [333, 171] width 290 height 12
click at [272, 130] on label "Oui" at bounding box center [308, 171] width 113 height 12
click at [272, 130] on input "Oui" at bounding box center [308, 171] width 113 height 12
radio input "true"
type input "26.200"
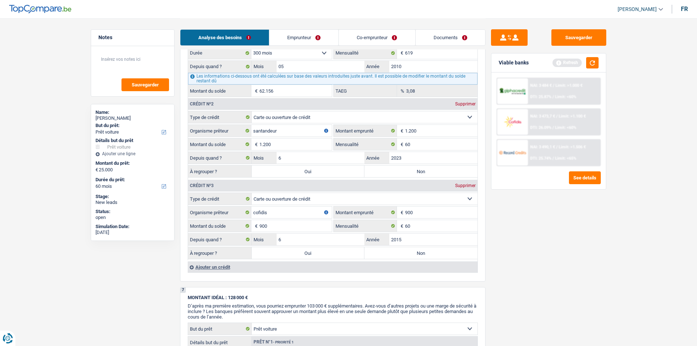
type input "1.200"
select select
type input "1.200"
select select
radio input "false"
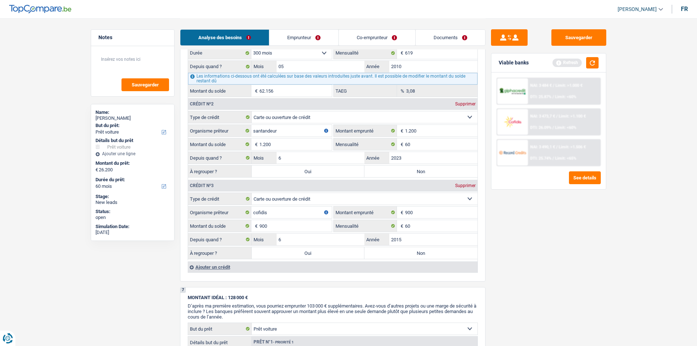
select select "refinancing"
select select "120"
select select "refinancing"
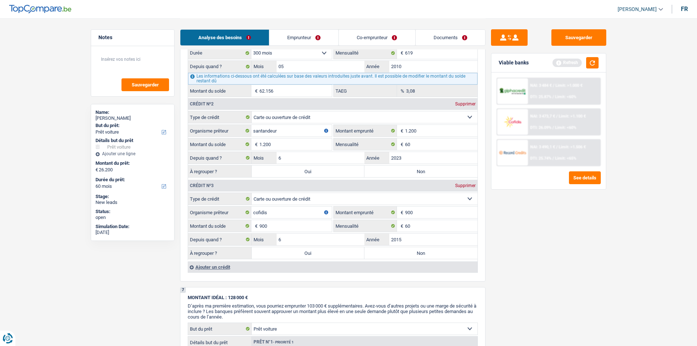
select select "120"
select select "refinancing"
select select "120"
select select "car"
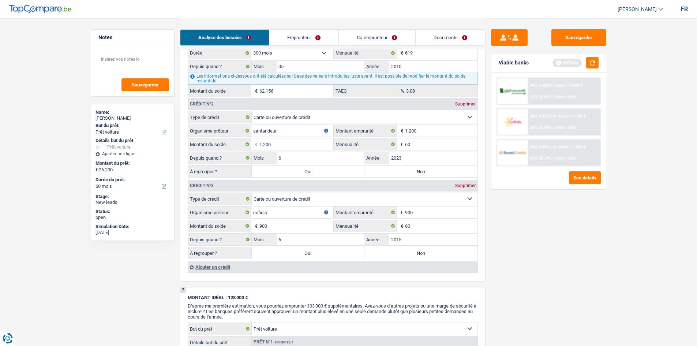
select select "car"
select select "yes"
select select "car"
select select "yes"
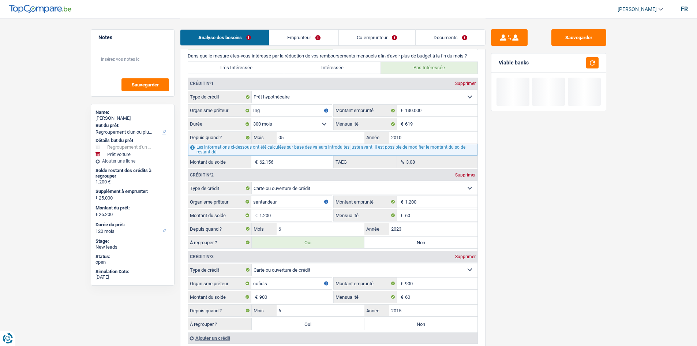
click at [272, 130] on label "Oui" at bounding box center [308, 324] width 113 height 12
click at [272, 130] on input "Oui" at bounding box center [308, 324] width 113 height 12
radio input "true"
type input "2.100"
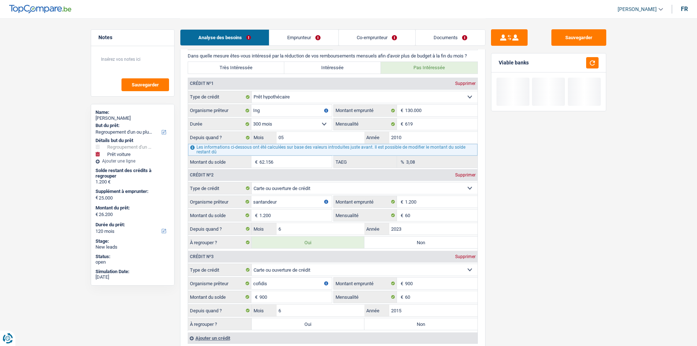
type input "27.100"
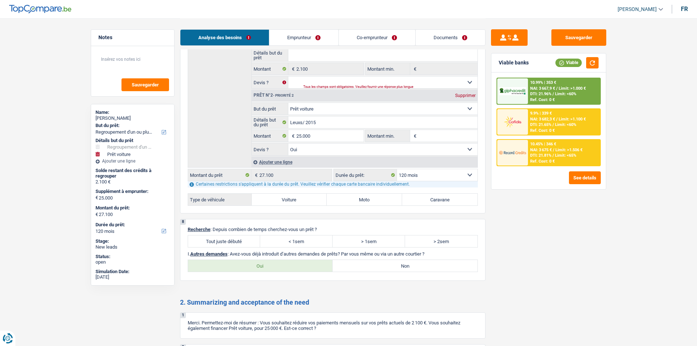
scroll to position [1086, 0]
drag, startPoint x: 219, startPoint y: 242, endPoint x: 368, endPoint y: 261, distance: 150.3
click at [220, 130] on label "Tout juste débuté" at bounding box center [224, 240] width 72 height 12
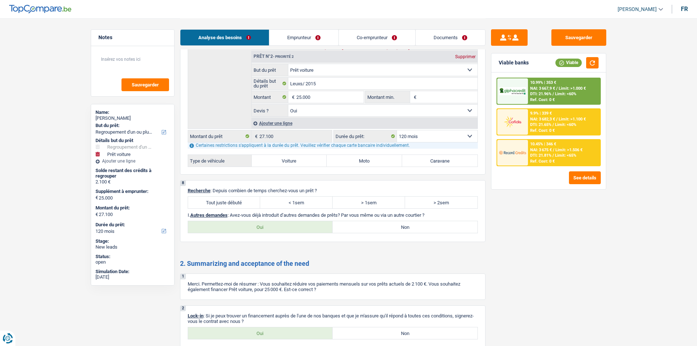
scroll to position [1160, 0]
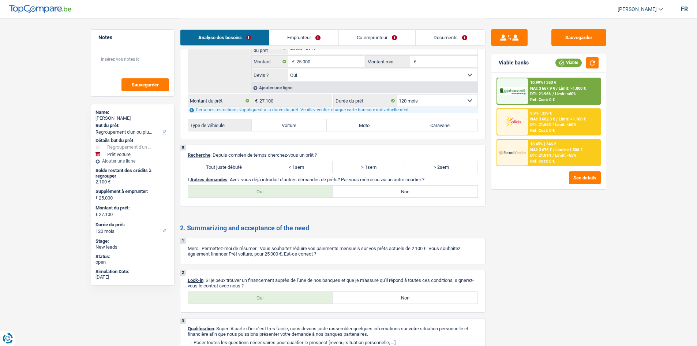
click at [253, 130] on label "Tout juste débuté" at bounding box center [224, 167] width 72 height 12
click at [253, 130] on input "Tout juste débuté" at bounding box center [224, 167] width 72 height 12
radio input "true"
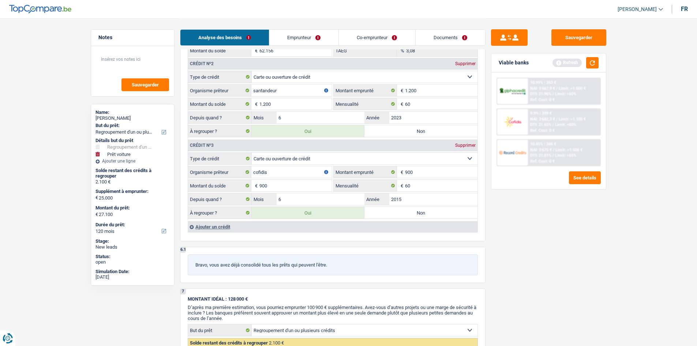
scroll to position [757, 0]
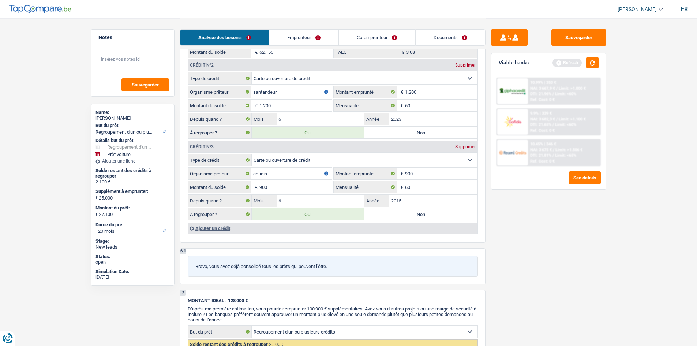
click at [236, 130] on div "Ajouter un crédit" at bounding box center [333, 228] width 290 height 11
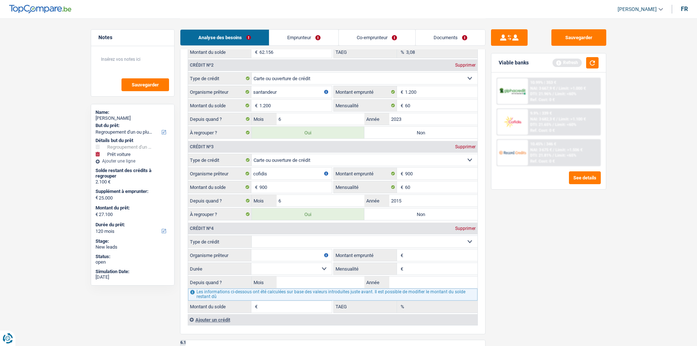
click at [272, 130] on select "Carte ou ouverture de crédit Prêt hypothécaire Vente à tempérament Prêt à tempé…" at bounding box center [365, 242] width 226 height 12
select select "carLoan"
type input "0"
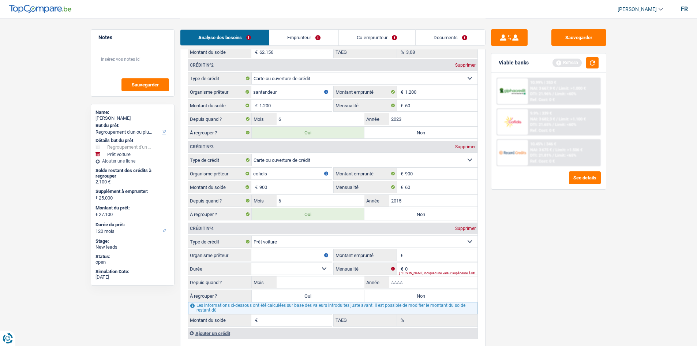
click at [272, 130] on input "Année" at bounding box center [434, 282] width 88 height 12
click at [272, 130] on input "Organisme prêteur" at bounding box center [292, 255] width 81 height 12
click at [272, 130] on input "Montant emprunté" at bounding box center [441, 255] width 72 height 12
click at [272, 130] on input "bnp" at bounding box center [292, 255] width 81 height 12
type input "b"
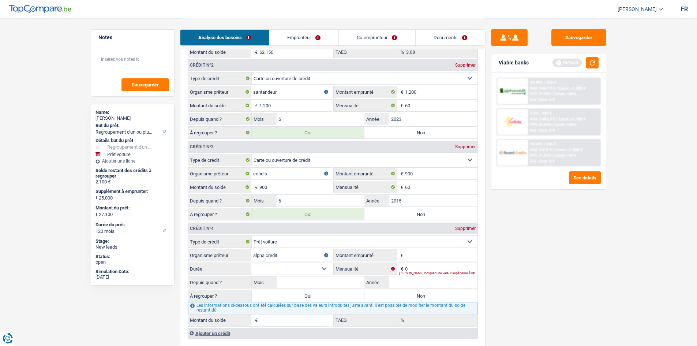
type input "alpha credit"
click at [272, 130] on input "Montant emprunté" at bounding box center [441, 255] width 72 height 12
type input "15.000"
click at [272, 130] on input "0" at bounding box center [441, 269] width 72 height 12
type input "296"
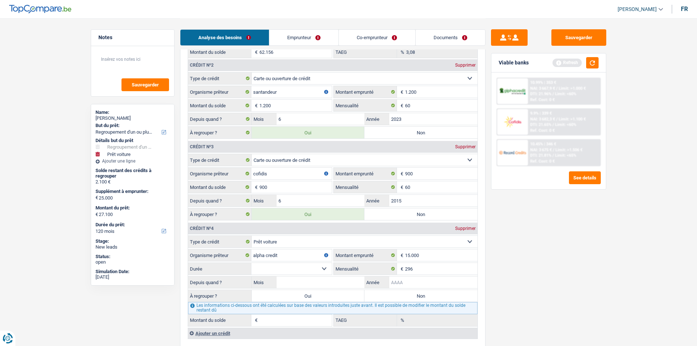
drag, startPoint x: 446, startPoint y: 280, endPoint x: 447, endPoint y: 293, distance: 12.5
click at [272, 130] on input "Année" at bounding box center [434, 282] width 88 height 12
type input "2022"
click at [272, 130] on input "Mois" at bounding box center [321, 282] width 88 height 12
type input "7"
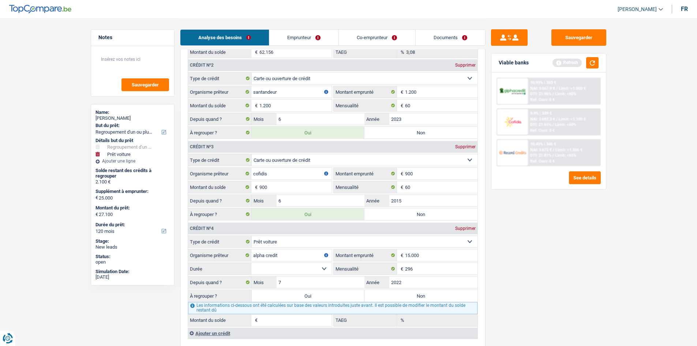
drag, startPoint x: 330, startPoint y: 268, endPoint x: 325, endPoint y: 273, distance: 7.0
click at [272, 130] on select "12 mois 18 mois 24 mois 30 mois 36 mois 42 mois 48 mois 60 mois Sélectionner un…" at bounding box center [292, 269] width 81 height 12
select select "60"
click at [252, 130] on select "12 mois 18 mois 24 mois 30 mois 36 mois 42 mois 48 mois 60 mois Sélectionner un…" at bounding box center [292, 269] width 81 height 12
type input "6.104"
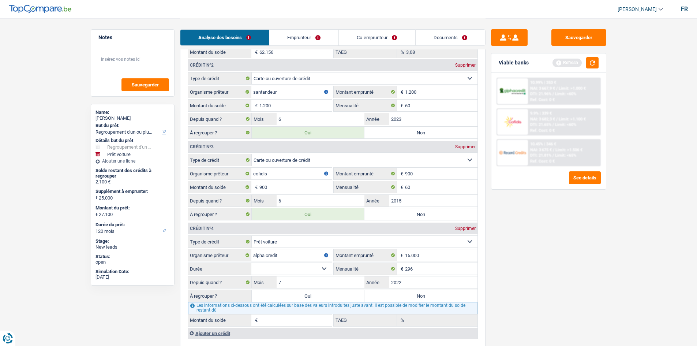
type input "7,08"
click at [272, 130] on input "7" at bounding box center [321, 282] width 88 height 12
type input "12"
type input "7.387"
click at [272, 130] on main "Notes Sauvegarder Name: Marinela Mititi But du prêt: Confort maison: meubles, t…" at bounding box center [348, 83] width 697 height 1681
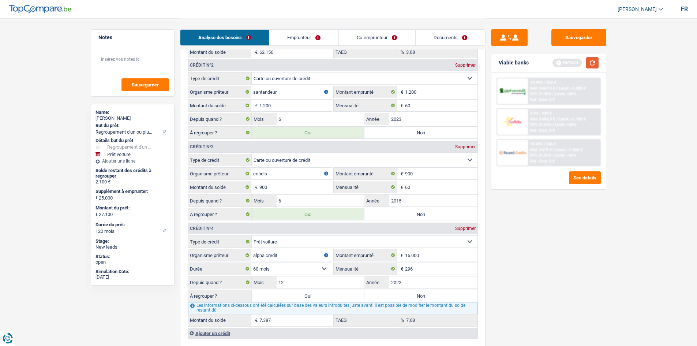
click at [272, 64] on button "button" at bounding box center [593, 62] width 12 height 11
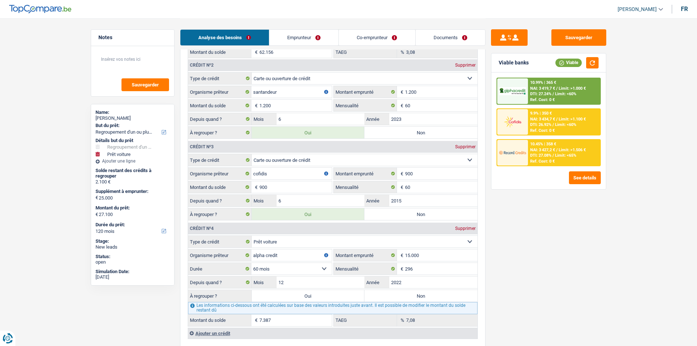
click at [272, 130] on label "Oui" at bounding box center [308, 296] width 113 height 12
click at [272, 130] on input "Oui" at bounding box center [308, 296] width 113 height 12
radio input "true"
type input "9.487"
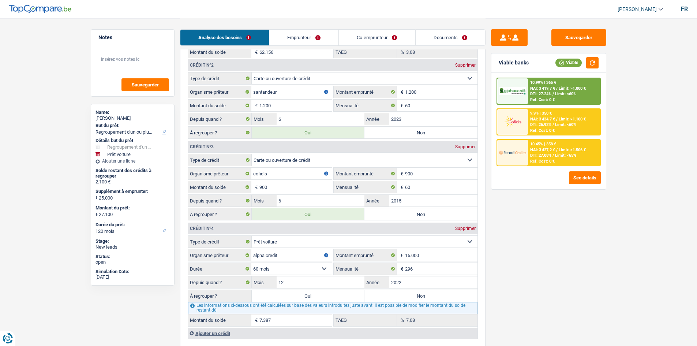
type input "34.487"
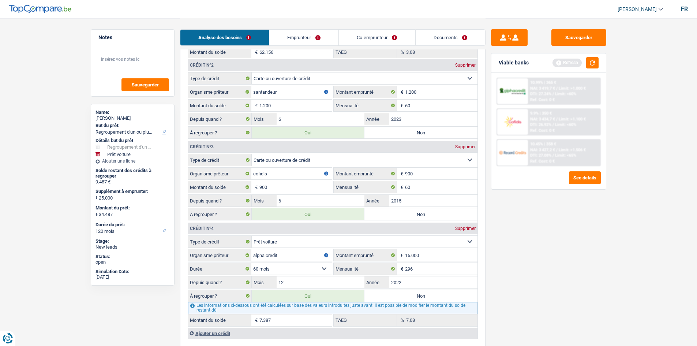
click at [272, 130] on label "Non" at bounding box center [421, 296] width 113 height 12
click at [272, 130] on input "Non" at bounding box center [421, 296] width 113 height 12
radio input "true"
type input "2.100"
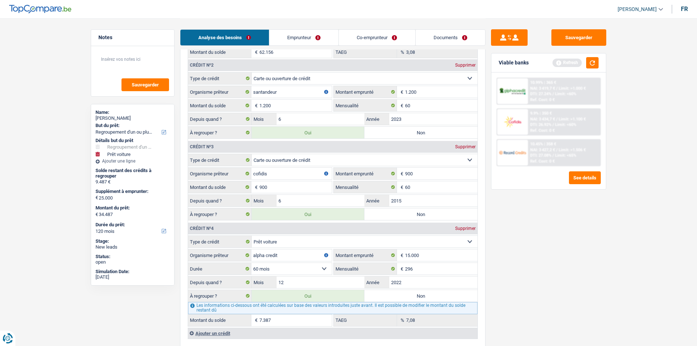
type input "27.100"
radio input "false"
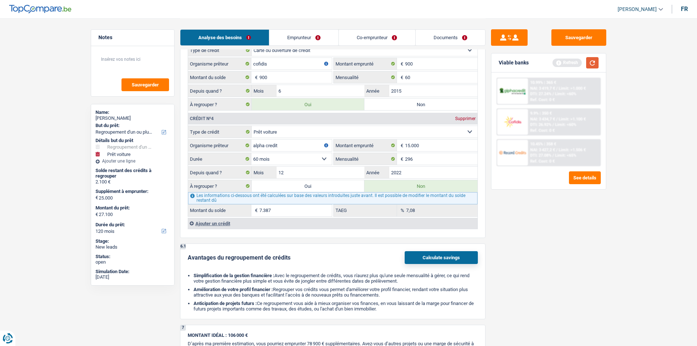
click at [272, 61] on button "button" at bounding box center [593, 62] width 12 height 11
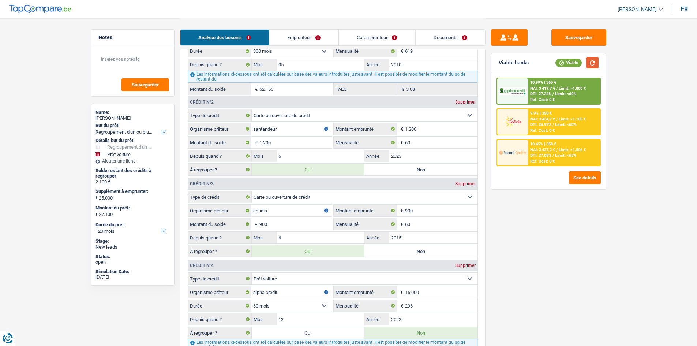
scroll to position [830, 0]
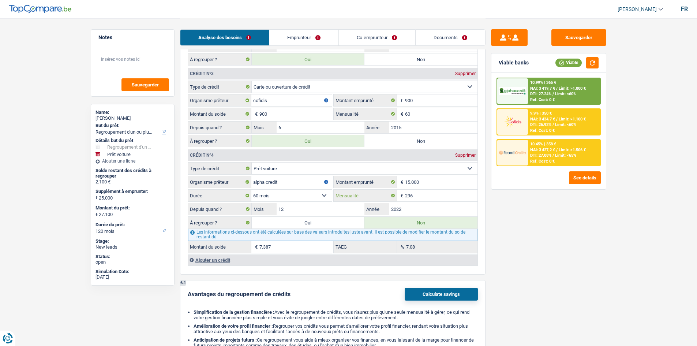
drag, startPoint x: 445, startPoint y: 196, endPoint x: 561, endPoint y: 266, distance: 134.9
click at [272, 130] on input "296" at bounding box center [441, 196] width 72 height 12
click at [272, 130] on div "Sauvegarder Viable banks Viable 10.99% | 365 € NAI: 3 419,7 € / Limit: >1.000 €…" at bounding box center [549, 181] width 126 height 305
click at [272, 130] on fieldset "Carte ou ouverture de crédit Prêt hypothécaire Vente à tempérament Prêt à tempé…" at bounding box center [333, 207] width 290 height 91
drag, startPoint x: 565, startPoint y: 272, endPoint x: 522, endPoint y: 275, distance: 43.0
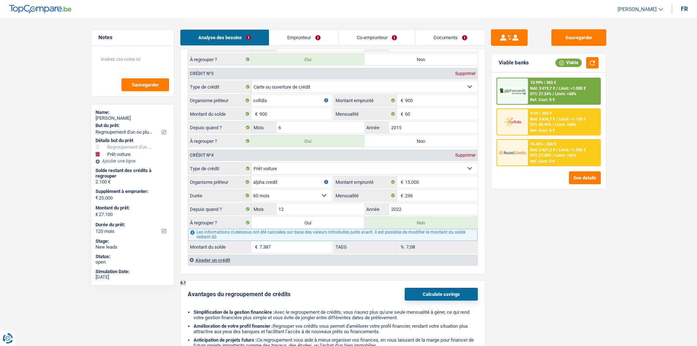
click at [272, 130] on div "Sauvegarder Viable banks Viable 10.99% | 365 € NAI: 3 419,7 € / Limit: >1.000 €…" at bounding box center [549, 181] width 126 height 305
click at [272, 130] on div "7,08 % TAEG" at bounding box center [406, 247] width 144 height 12
click at [272, 130] on div "Sauvegarder Viable banks Viable 10.99% | 365 € NAI: 3 419,7 € / Limit: >1.000 €…" at bounding box center [549, 181] width 126 height 305
click at [272, 130] on input "2022" at bounding box center [434, 209] width 88 height 12
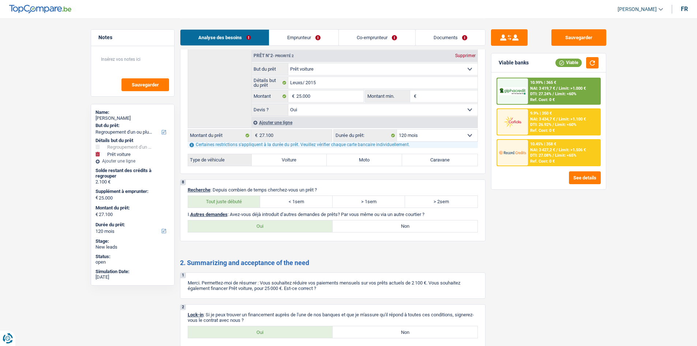
scroll to position [1306, 0]
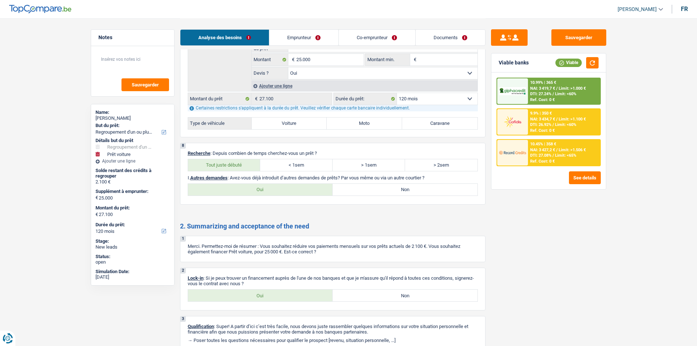
click at [272, 130] on label "Oui" at bounding box center [260, 296] width 145 height 12
click at [272, 130] on input "Oui" at bounding box center [260, 296] width 145 height 12
radio input "true"
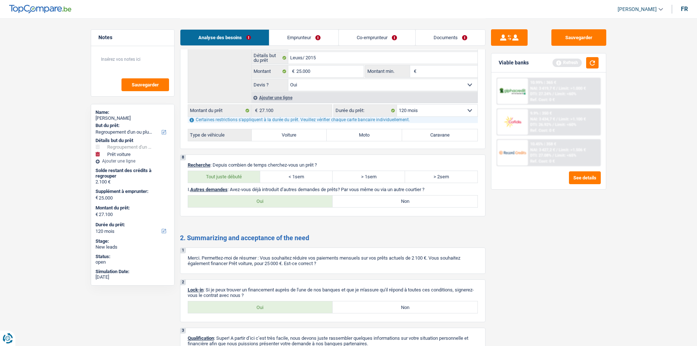
scroll to position [1340, 0]
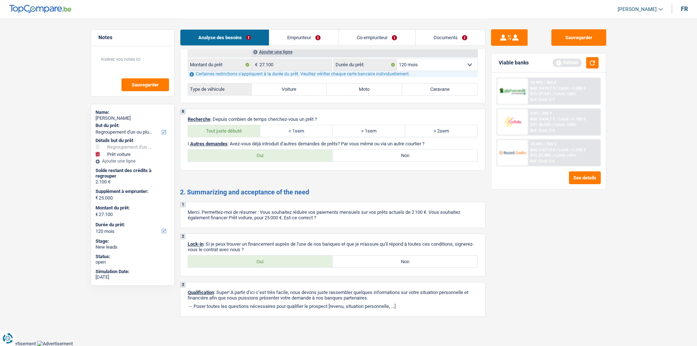
click at [272, 130] on label "Non" at bounding box center [405, 156] width 145 height 12
click at [272, 130] on input "Non" at bounding box center [405, 156] width 145 height 12
radio input "true"
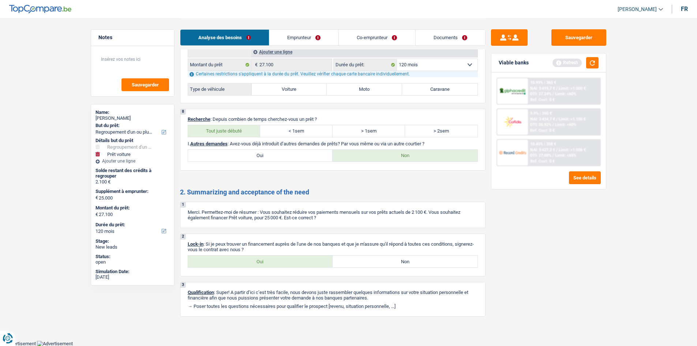
click at [272, 35] on link "Emprunteur" at bounding box center [303, 38] width 69 height 16
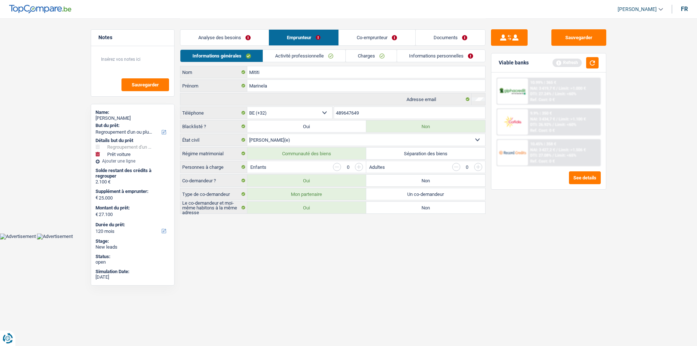
scroll to position [0, 0]
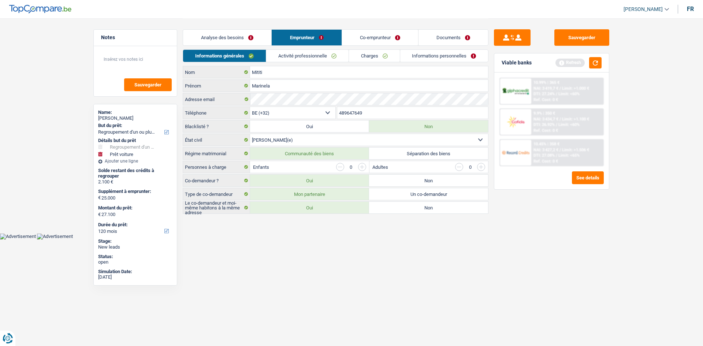
click at [272, 53] on link "Activité professionnelle" at bounding box center [307, 56] width 82 height 12
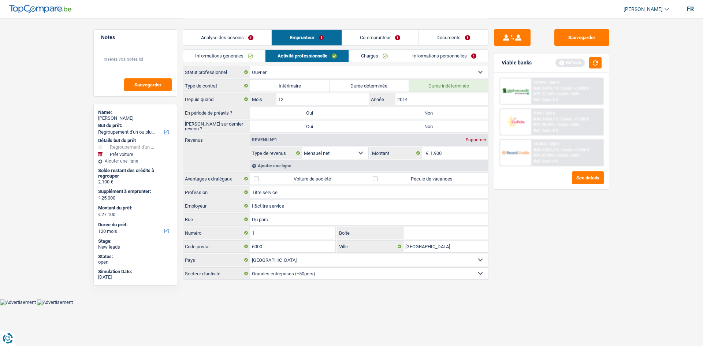
click at [272, 115] on label "Non" at bounding box center [428, 113] width 119 height 12
click at [272, 115] on input "Non" at bounding box center [428, 113] width 119 height 12
radio input "true"
click at [272, 126] on label "Non" at bounding box center [428, 126] width 119 height 12
click at [272, 126] on input "Non" at bounding box center [428, 126] width 119 height 12
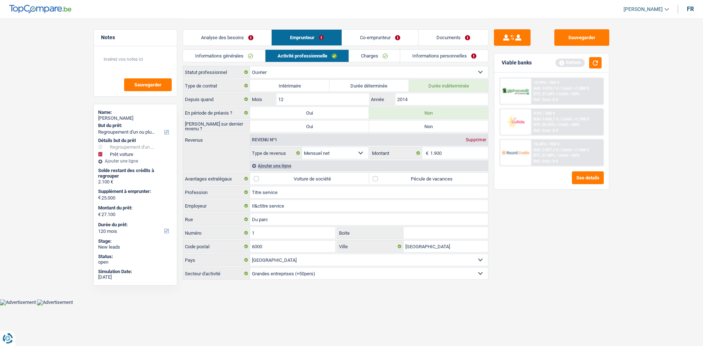
radio input "true"
click at [272, 130] on div "Sauvegarder Viable banks Refresh 10.99% | 365 € NAI: 3 419,7 € / Limit: >1.000 …" at bounding box center [551, 181] width 126 height 305
click at [272, 130] on input "1.900" at bounding box center [459, 153] width 58 height 12
click at [272, 98] on input "2014" at bounding box center [441, 99] width 93 height 12
click at [272, 130] on label "Pécule de vacances" at bounding box center [428, 179] width 119 height 12
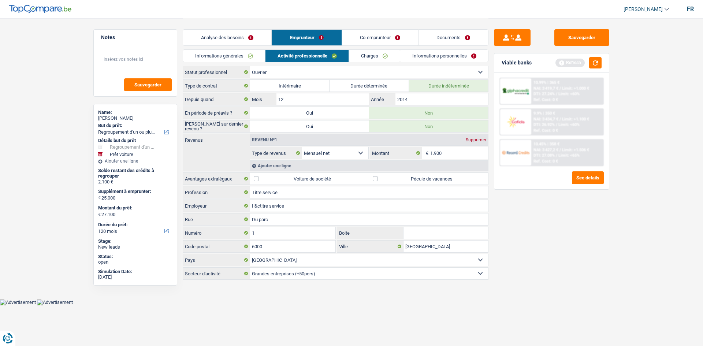
click at [272, 130] on input "Pécule de vacances" at bounding box center [428, 179] width 119 height 12
checkbox input "true"
click at [272, 130] on input "1.900" at bounding box center [459, 153] width 58 height 12
click at [272, 130] on div "Ajouter une ligne" at bounding box center [369, 165] width 238 height 11
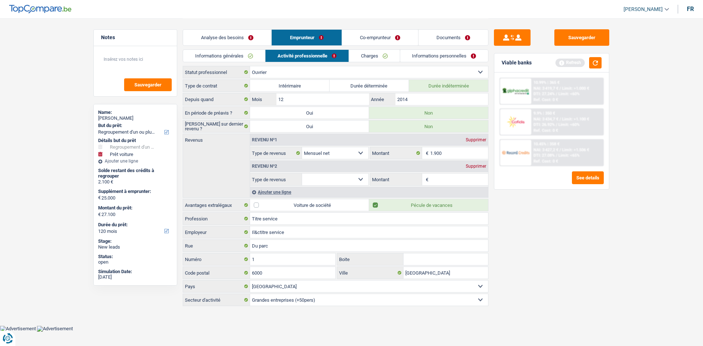
click at [272, 130] on select "Allocation d'handicap Allocations chômage Allocations familiales Chèques repas …" at bounding box center [335, 180] width 66 height 12
select select "mealVouchers"
click at [272, 130] on select "Allocation d'handicap Allocations chômage Allocations familiales Chèques repas …" at bounding box center [335, 180] width 66 height 12
click at [272, 130] on input "Montant par jour" at bounding box center [459, 180] width 58 height 12
type input "4,0"
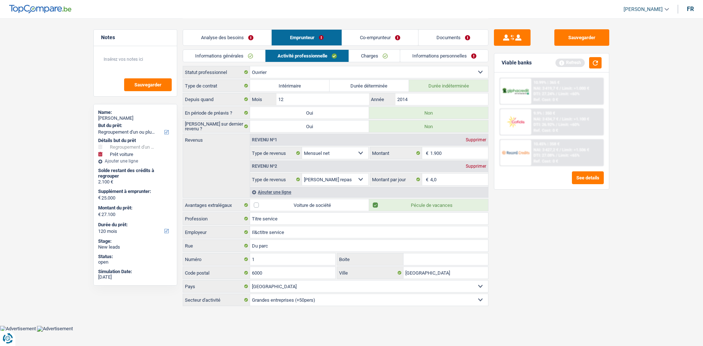
drag, startPoint x: 386, startPoint y: 52, endPoint x: 658, endPoint y: 85, distance: 274.4
click at [272, 52] on link "Charges" at bounding box center [374, 56] width 51 height 12
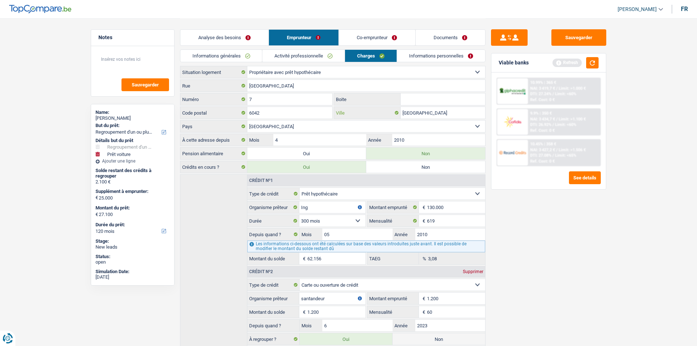
click at [272, 114] on input "Charleroi" at bounding box center [443, 113] width 85 height 12
drag, startPoint x: 453, startPoint y: 138, endPoint x: 469, endPoint y: 127, distance: 19.1
click at [272, 130] on input "2010" at bounding box center [438, 140] width 93 height 12
click at [272, 58] on link "Informations personnelles" at bounding box center [441, 56] width 88 height 12
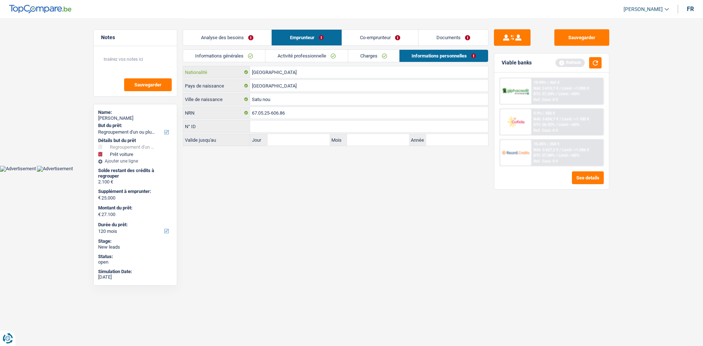
drag, startPoint x: 316, startPoint y: 72, endPoint x: 530, endPoint y: 117, distance: 218.4
click at [272, 72] on input "[GEOGRAPHIC_DATA]" at bounding box center [369, 72] width 238 height 12
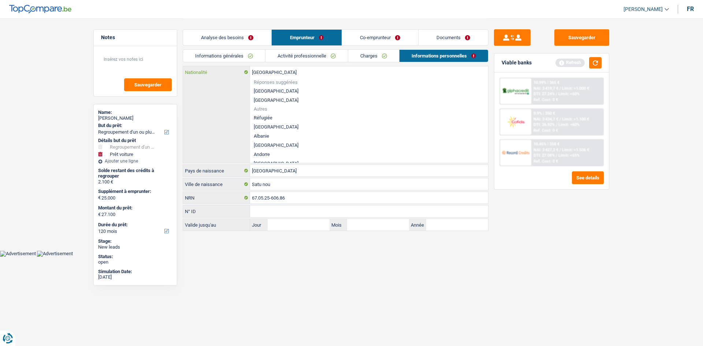
type input "Belgiqu"
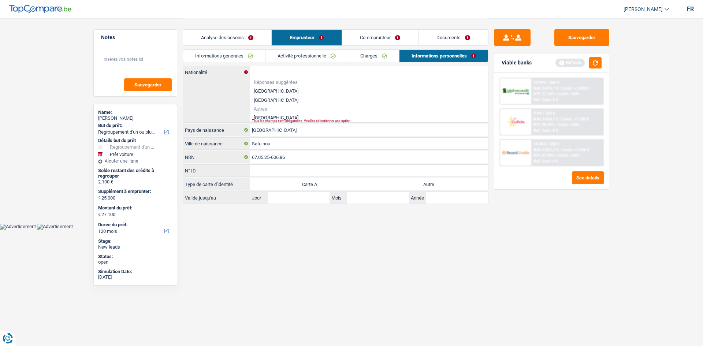
click at [265, 116] on li "[GEOGRAPHIC_DATA]" at bounding box center [369, 117] width 238 height 9
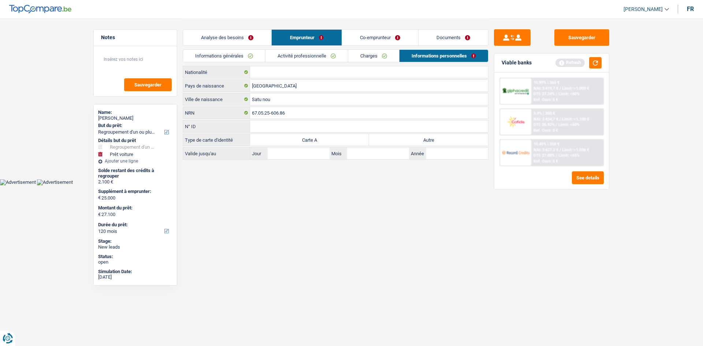
type input "[GEOGRAPHIC_DATA]"
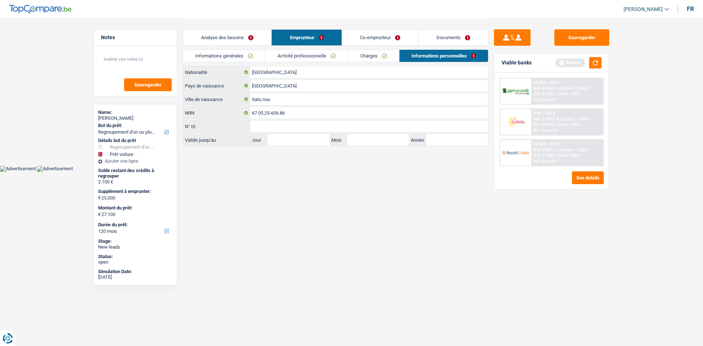
click at [272, 42] on link "Co-emprunteur" at bounding box center [380, 38] width 76 height 16
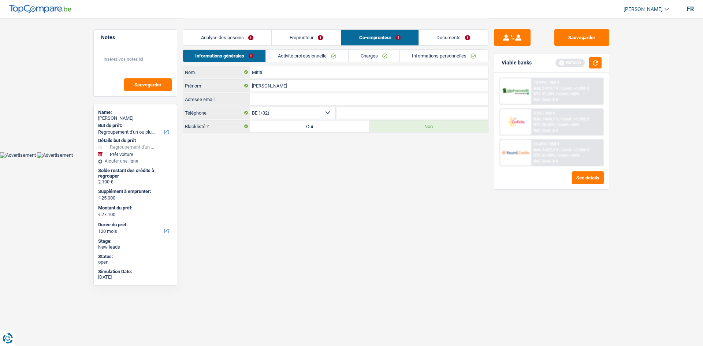
click at [272, 56] on link "Activité professionnelle" at bounding box center [307, 56] width 82 height 12
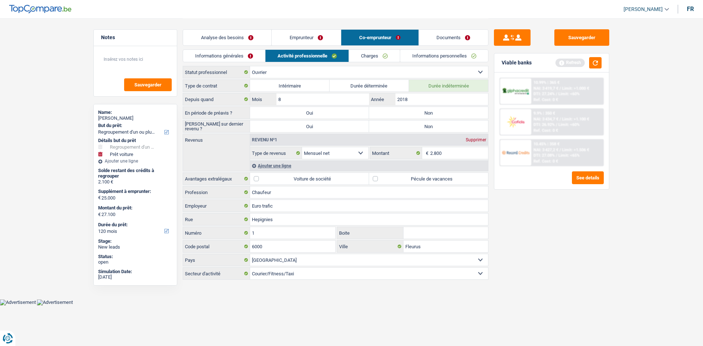
click at [272, 112] on label "Non" at bounding box center [428, 113] width 119 height 12
click at [272, 112] on input "Non" at bounding box center [428, 113] width 119 height 12
radio input "true"
click at [272, 126] on label "Non" at bounding box center [428, 126] width 119 height 12
click at [272, 126] on input "Non" at bounding box center [428, 126] width 119 height 12
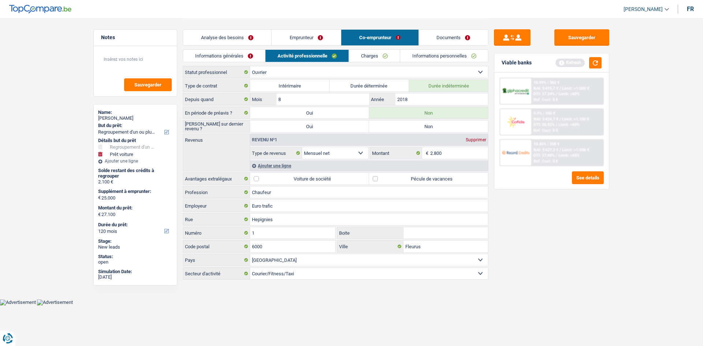
radio input "true"
click at [272, 101] on input "2018" at bounding box center [441, 99] width 93 height 12
click at [272, 130] on div "Ajouter une ligne" at bounding box center [369, 165] width 238 height 11
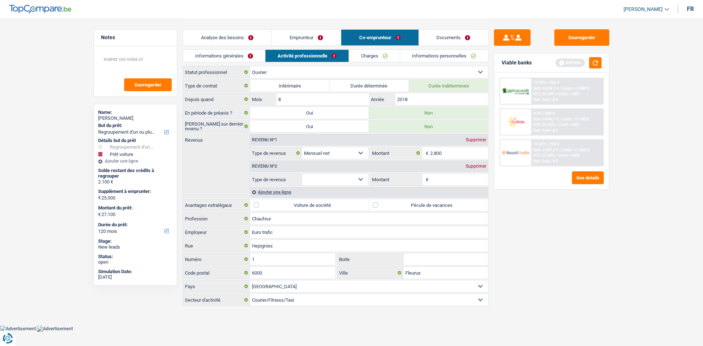
drag, startPoint x: 350, startPoint y: 177, endPoint x: 375, endPoint y: 171, distance: 25.5
click at [272, 130] on select "Allocation d'handicap Allocations chômage Allocations familiales Chèques repas …" at bounding box center [335, 180] width 66 height 12
select select "mealVouchers"
click at [272, 130] on select "Allocation d'handicap Allocations chômage Allocations familiales Chèques repas …" at bounding box center [335, 180] width 66 height 12
drag, startPoint x: 451, startPoint y: 180, endPoint x: 552, endPoint y: 230, distance: 113.3
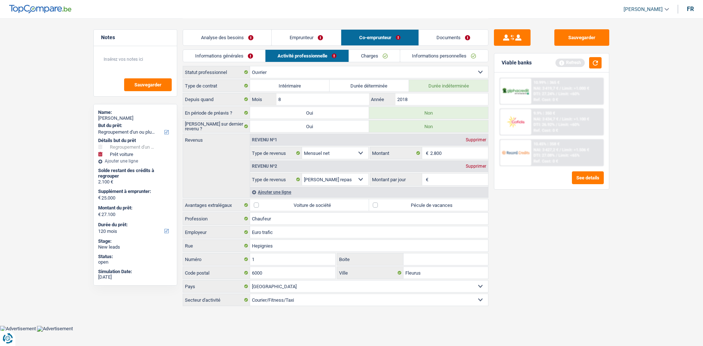
click at [272, 130] on input "Montant par jour" at bounding box center [459, 180] width 58 height 12
click at [272, 130] on label "Pécule de vacances" at bounding box center [428, 205] width 119 height 12
click at [272, 130] on input "Pécule de vacances" at bounding box center [428, 205] width 119 height 12
checkbox input "true"
drag, startPoint x: 460, startPoint y: 179, endPoint x: 467, endPoint y: 185, distance: 8.6
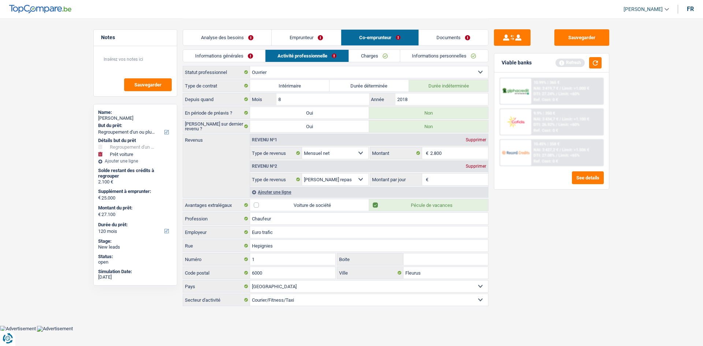
click at [272, 130] on input "Montant par jour" at bounding box center [459, 180] width 58 height 12
type input "4,0"
click at [272, 53] on link "Charges" at bounding box center [374, 56] width 51 height 12
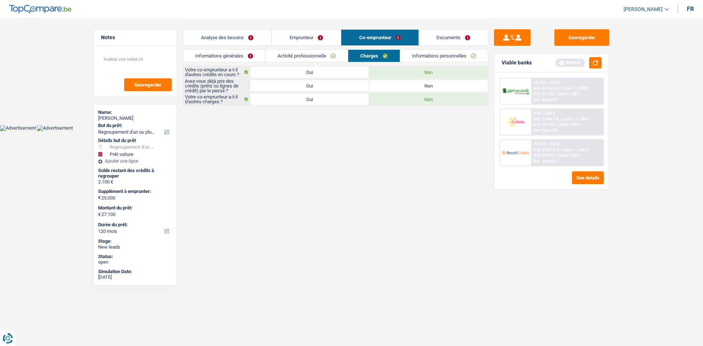
click at [272, 86] on label "Oui" at bounding box center [309, 86] width 119 height 12
click at [272, 86] on input "Oui" at bounding box center [309, 86] width 119 height 12
radio input "true"
click at [272, 63] on div "Informations générales Activité professionnelle Charges Informations personnell…" at bounding box center [336, 57] width 306 height 16
click at [272, 60] on link "Informations personnelles" at bounding box center [444, 56] width 88 height 12
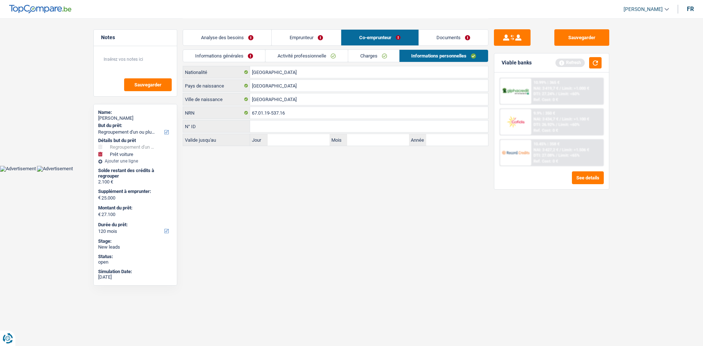
click at [272, 38] on link "Documents" at bounding box center [454, 38] width 70 height 16
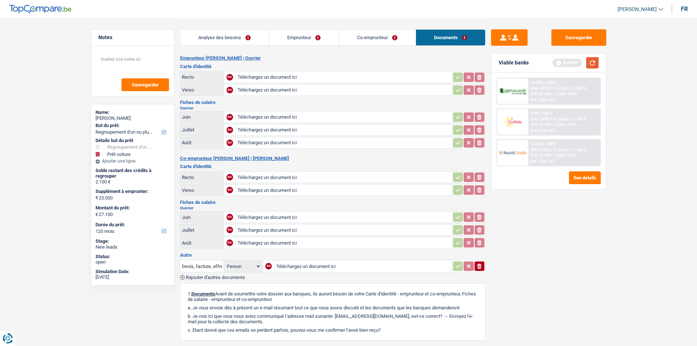
click at [272, 67] on button "button" at bounding box center [593, 62] width 12 height 11
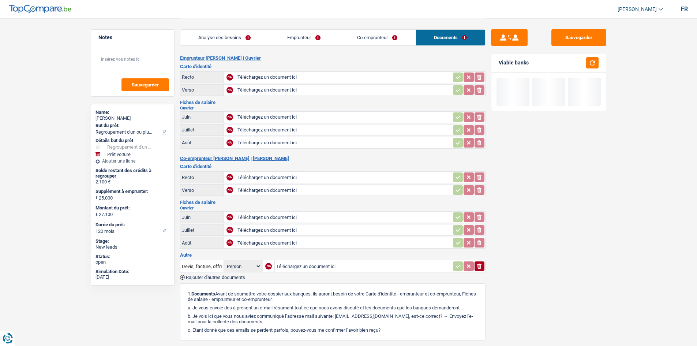
click at [250, 37] on link "Analyse des besoins" at bounding box center [225, 38] width 89 height 16
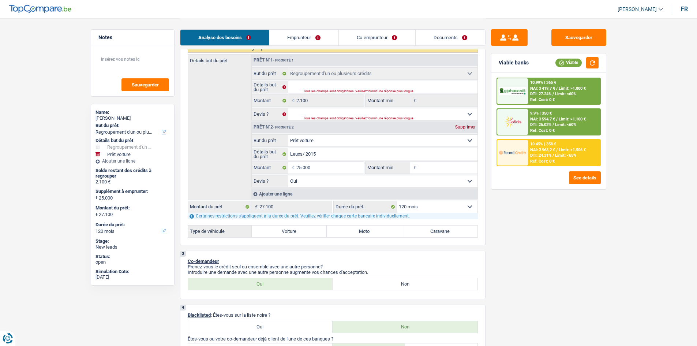
scroll to position [146, 0]
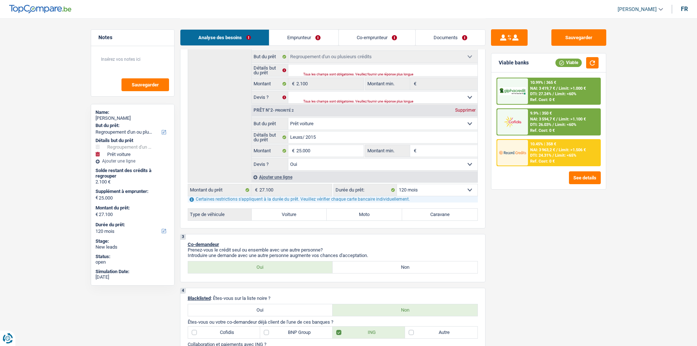
drag, startPoint x: 438, startPoint y: 187, endPoint x: 444, endPoint y: 190, distance: 6.7
click at [272, 130] on select "12 mois 18 mois 24 mois 30 mois 36 mois 42 mois 48 mois 60 mois 72 mois 84 mois…" at bounding box center [437, 190] width 81 height 12
select select "60"
click at [272, 130] on select "12 mois 18 mois 24 mois 30 mois 36 mois 42 mois 48 mois 60 mois 72 mois 84 mois…" at bounding box center [437, 190] width 81 height 12
select select "60"
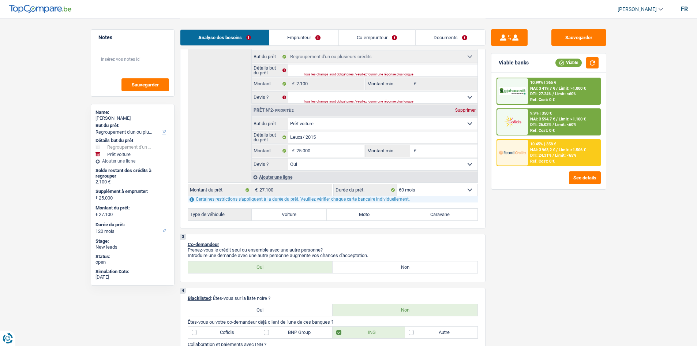
select select "60"
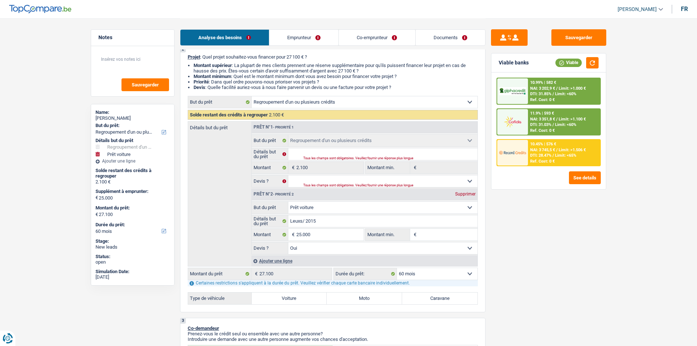
scroll to position [73, 0]
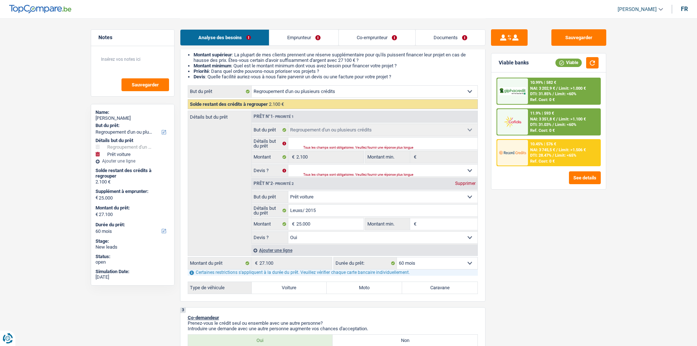
click at [272, 130] on span "NAI: 3 745,5 €" at bounding box center [543, 150] width 25 height 5
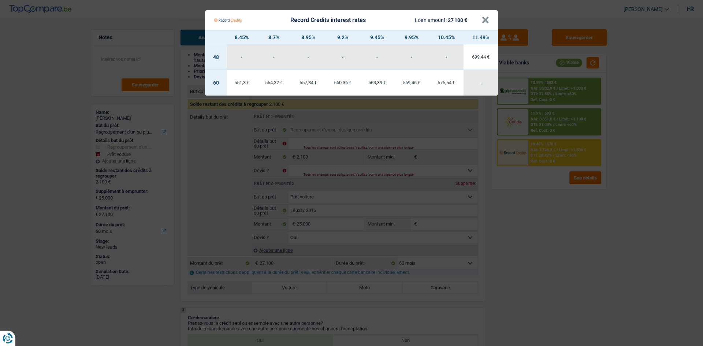
click at [272, 130] on Credits "Record Credits interest rates Loan amount: 27 100 € × 8.45% 8.7% 8.95% 9.2% 9.4…" at bounding box center [351, 173] width 703 height 346
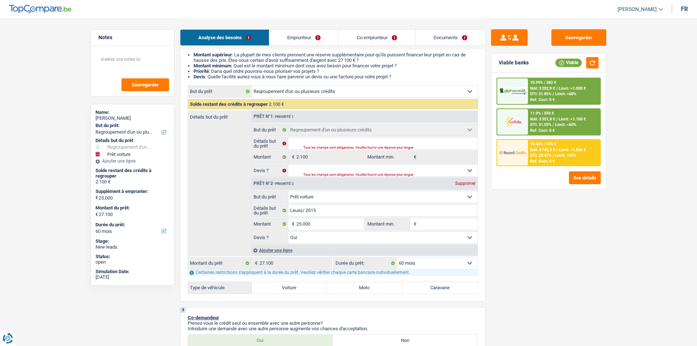
click at [272, 130] on select "12 mois 18 mois 24 mois 30 mois 36 mois 42 mois 48 mois 60 mois 72 mois 84 mois…" at bounding box center [437, 263] width 81 height 12
select select "84"
click at [272, 130] on select "12 mois 18 mois 24 mois 30 mois 36 mois 42 mois 48 mois 60 mois 72 mois 84 mois…" at bounding box center [437, 263] width 81 height 12
select select "84"
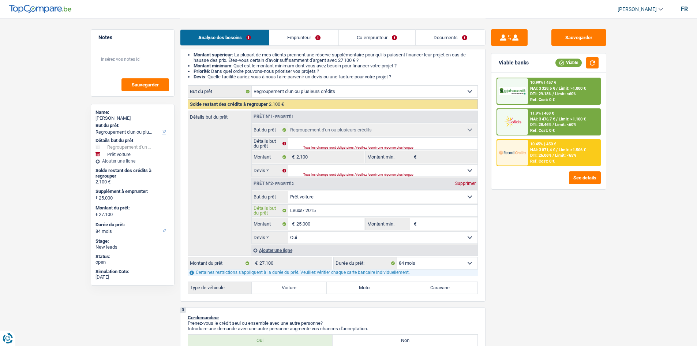
click at [272, 130] on input "Leuxs/ 2015" at bounding box center [383, 211] width 189 height 12
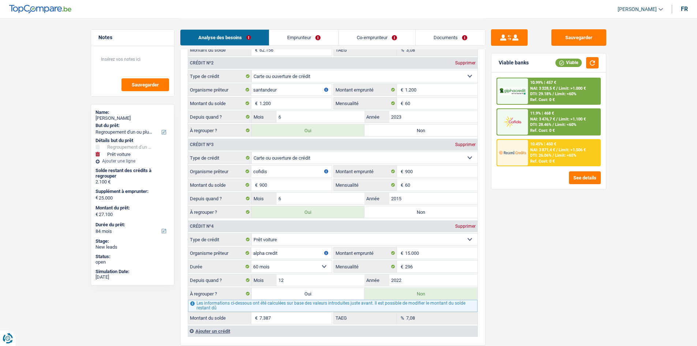
scroll to position [806, 0]
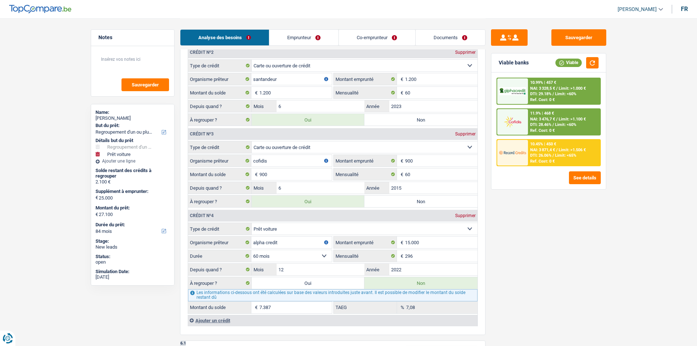
click at [272, 130] on div "10.45% | 450 € NAI: 3 871,4 € / Limit: >1.506 € DTI: 26.06% / Limit: <65% Ref. …" at bounding box center [564, 153] width 72 height 26
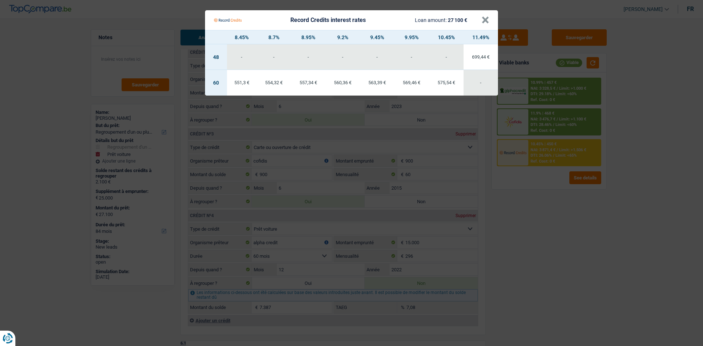
click at [272, 130] on Credits "Record Credits interest rates Loan amount: 27 100 € × 8.45% 8.7% 8.95% 9.2% 9.4…" at bounding box center [351, 173] width 703 height 346
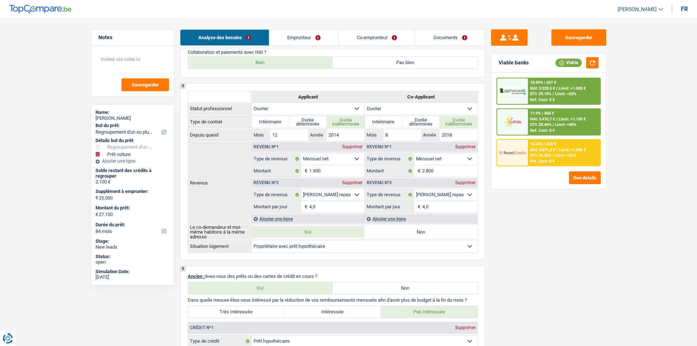
scroll to position [293, 0]
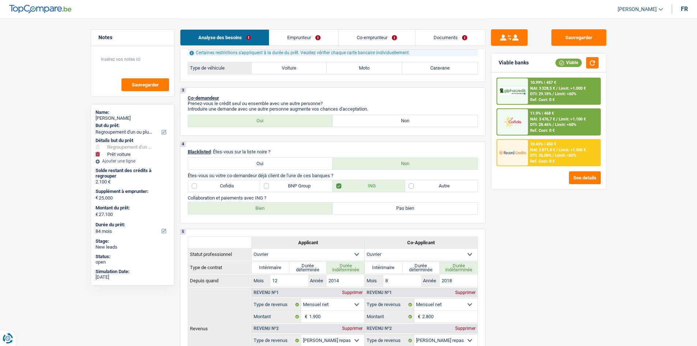
click at [272, 130] on div "Ref. Cost: 0 €" at bounding box center [543, 161] width 25 height 5
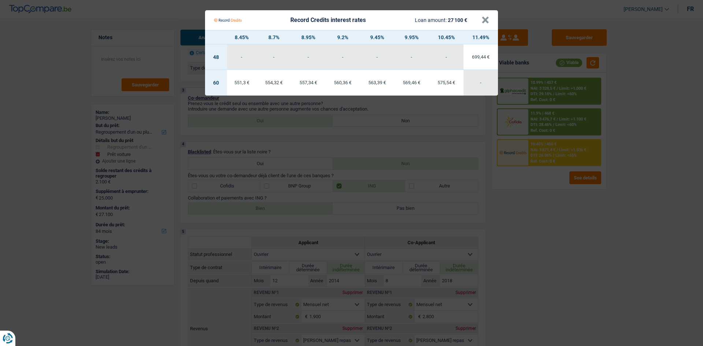
click at [272, 130] on Credits "Record Credits interest rates Loan amount: 27 100 € × 8.45% 8.7% 8.95% 9.2% 9.4…" at bounding box center [351, 173] width 703 height 346
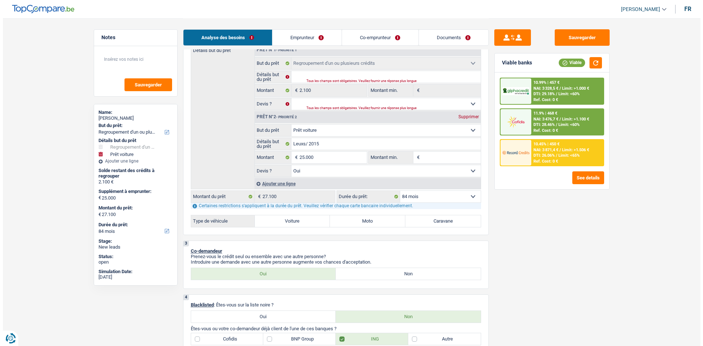
scroll to position [146, 0]
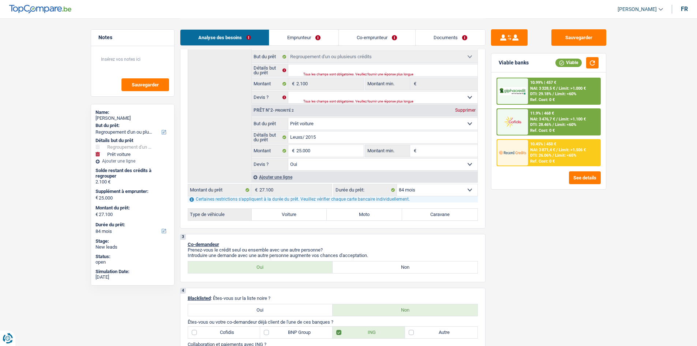
click at [272, 130] on span "/" at bounding box center [553, 155] width 1 height 5
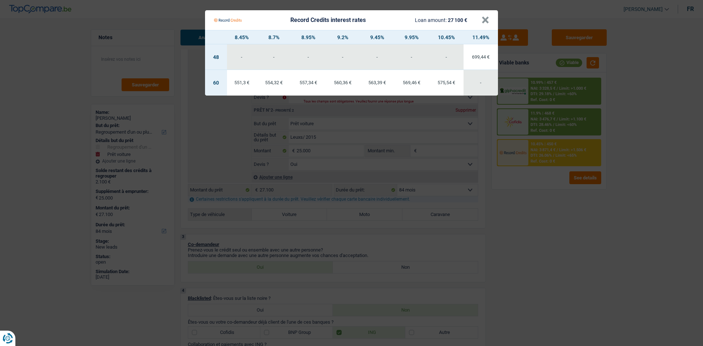
click at [272, 130] on Credits "Record Credits interest rates Loan amount: 27 100 € × 8.45% 8.7% 8.95% 9.2% 9.4…" at bounding box center [351, 173] width 703 height 346
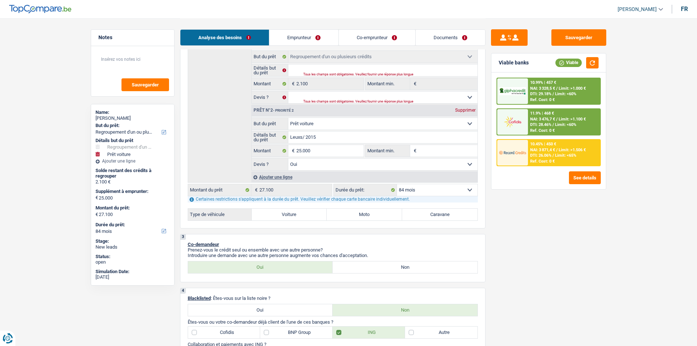
click at [272, 98] on div "10.99% | 457 € NAI: 3 328,5 € / Limit: >1.000 € DTI: 29.18% / Limit: <60% Ref. …" at bounding box center [564, 91] width 72 height 26
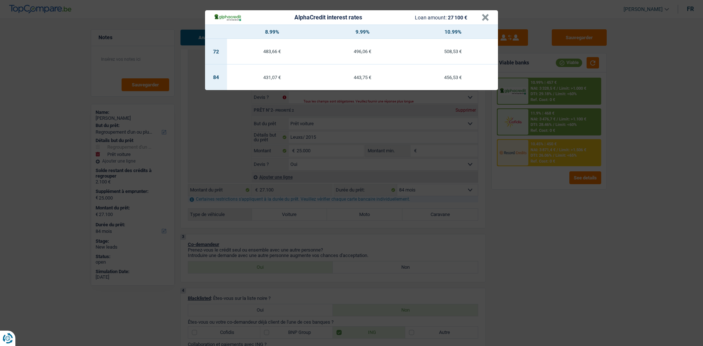
click at [272, 130] on div "AlphaCredit interest rates Loan amount: 27 100 € × 8.99% 9.99% 10.99% 72 483,66…" at bounding box center [351, 173] width 703 height 346
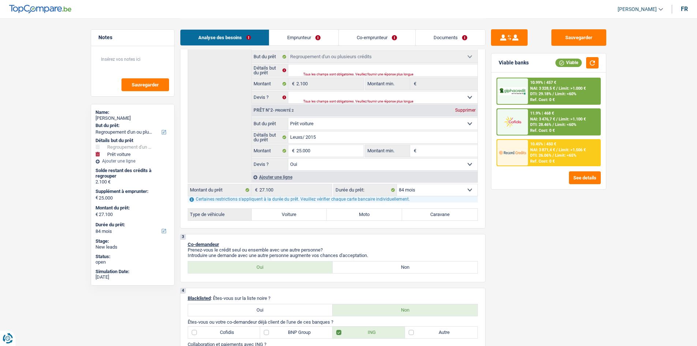
click at [272, 95] on span "Limit: <60%" at bounding box center [565, 94] width 21 height 5
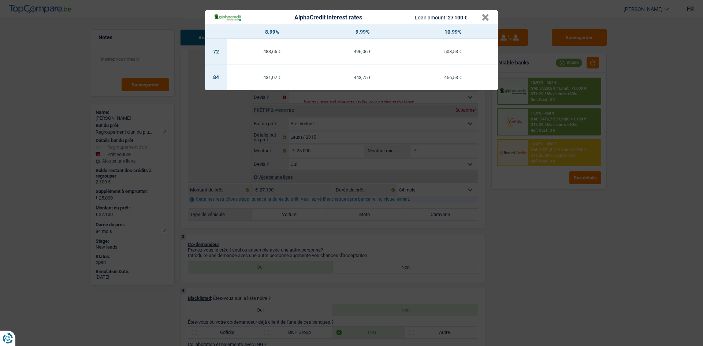
click at [272, 130] on div "AlphaCredit interest rates Loan amount: 27 100 € × 8.99% 9.99% 10.99% 72 483,66…" at bounding box center [351, 173] width 703 height 346
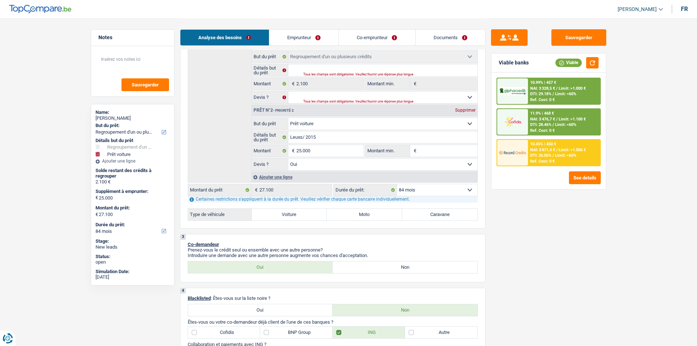
click at [272, 130] on div "10.45% | 450 € NAI: 3 871,4 € / Limit: >1.506 € DTI: 26.06% / Limit: <65% Ref. …" at bounding box center [564, 153] width 72 height 26
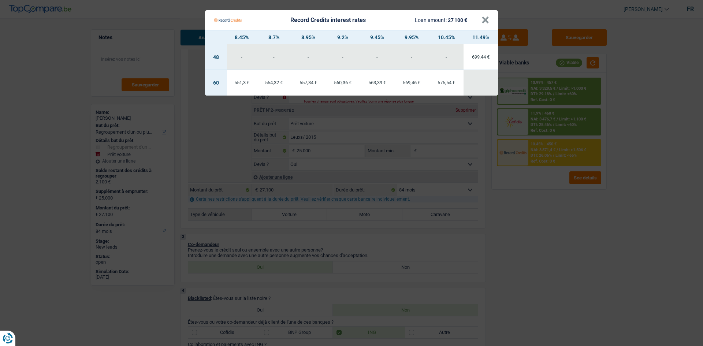
click at [272, 130] on Credits "Record Credits interest rates Loan amount: 27 100 € × 8.45% 8.7% 8.95% 9.2% 9.4…" at bounding box center [351, 173] width 703 height 346
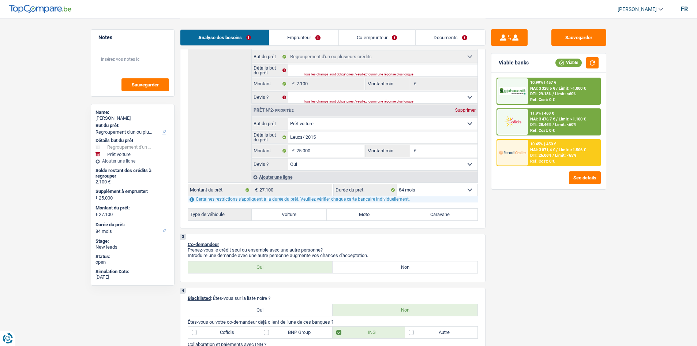
click at [272, 130] on div "10.45% | 450 € NAI: 3 871,4 € / Limit: >1.506 € DTI: 26.06% / Limit: <65% Ref. …" at bounding box center [564, 153] width 72 height 26
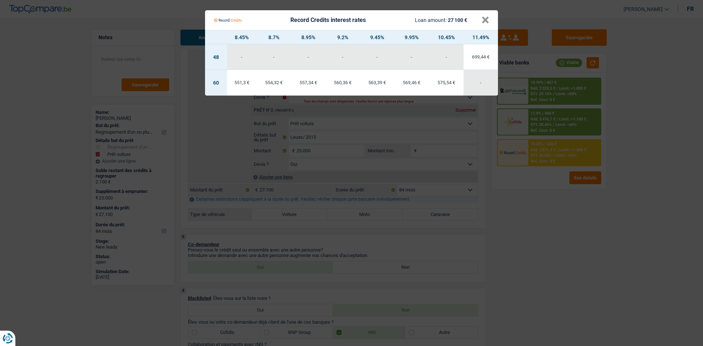
drag, startPoint x: 589, startPoint y: 218, endPoint x: 592, endPoint y: 224, distance: 6.6
click at [272, 130] on Credits "Record Credits interest rates Loan amount: 27 100 € × 8.45% 8.7% 8.95% 9.2% 9.4…" at bounding box center [351, 173] width 703 height 346
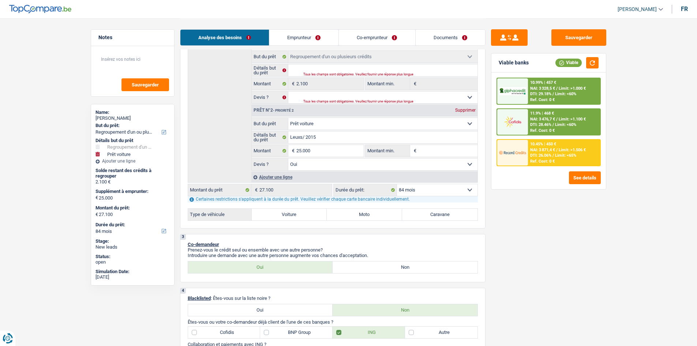
click at [272, 130] on span "Limit: <65%" at bounding box center [565, 155] width 21 height 5
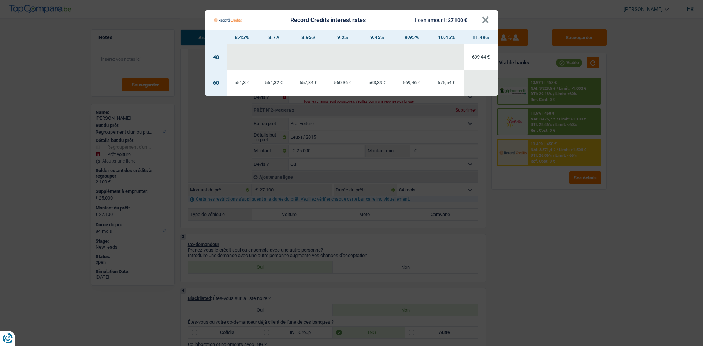
click at [272, 130] on Credits "Record Credits interest rates Loan amount: 27 100 € × 8.45% 8.7% 8.95% 9.2% 9.4…" at bounding box center [351, 173] width 703 height 346
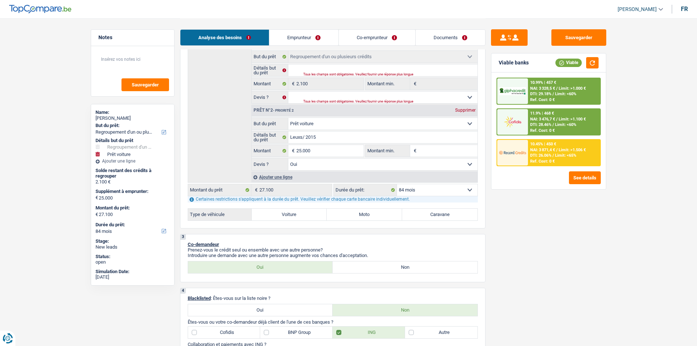
click at [272, 130] on div "10.99% | 457 € NAI: 3 328,5 € / Limit: >1.000 € DTI: 29.18% / Limit: <60% Ref. …" at bounding box center [549, 130] width 115 height 117
click at [272, 130] on button "See details" at bounding box center [585, 177] width 32 height 13
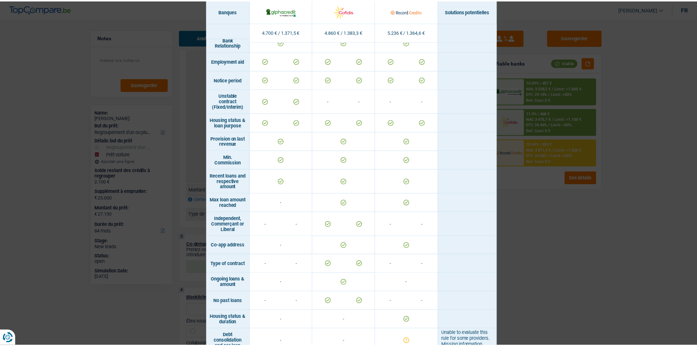
scroll to position [373, 0]
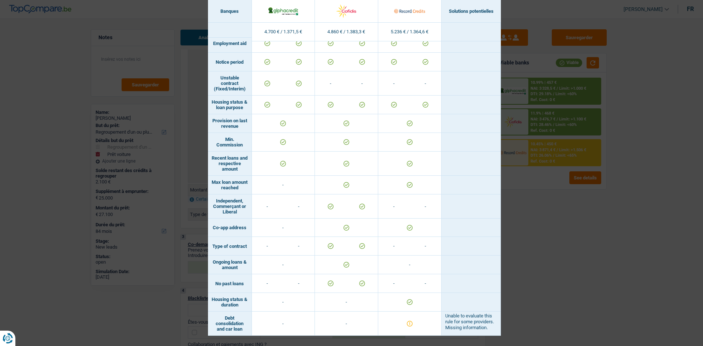
click at [272, 130] on div "Banks conditions × Banques Solutions potentielles Revenus / Charges 4.700 € / 1…" at bounding box center [351, 173] width 703 height 346
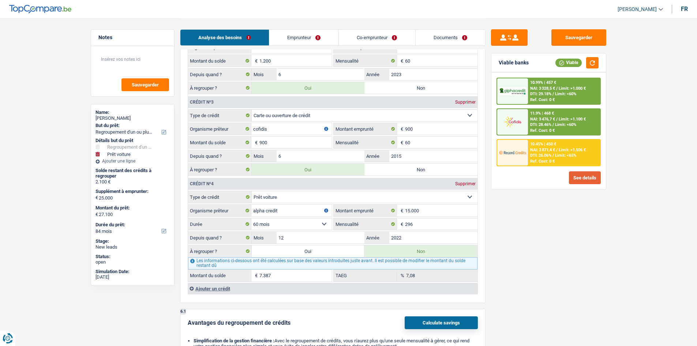
scroll to position [842, 0]
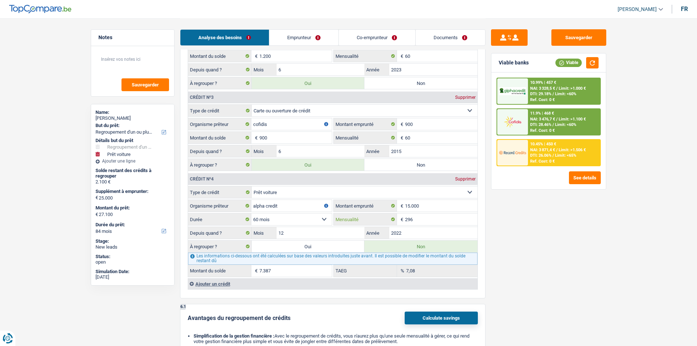
click at [272, 130] on input "296" at bounding box center [441, 219] width 72 height 12
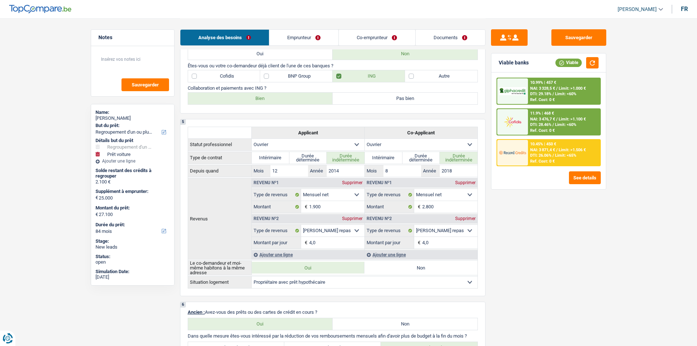
scroll to position [293, 0]
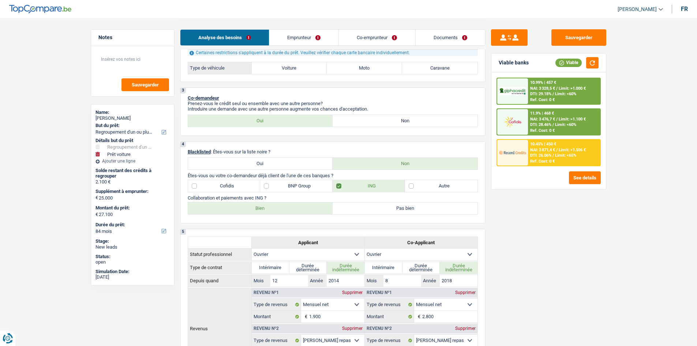
drag, startPoint x: 313, startPoint y: 39, endPoint x: 309, endPoint y: 42, distance: 4.7
click at [272, 39] on link "Emprunteur" at bounding box center [303, 38] width 69 height 16
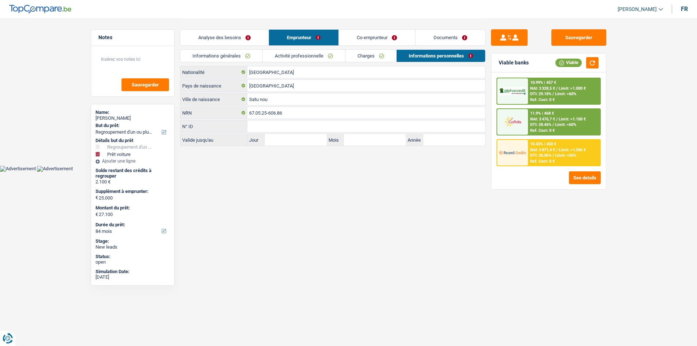
scroll to position [0, 0]
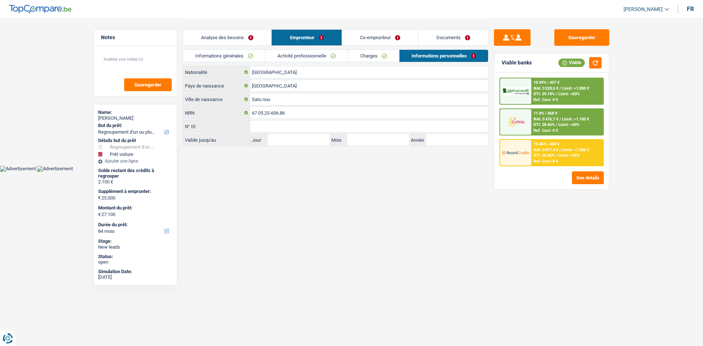
click at [272, 56] on link "Activité professionnelle" at bounding box center [306, 56] width 82 height 12
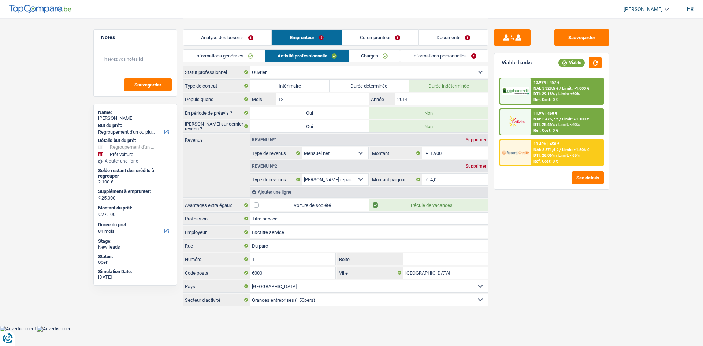
click at [272, 34] on link "Co-emprunteur" at bounding box center [380, 38] width 76 height 16
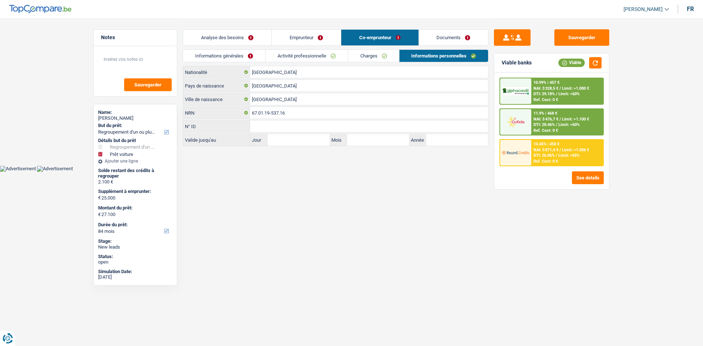
click at [272, 52] on link "Charges" at bounding box center [373, 56] width 51 height 12
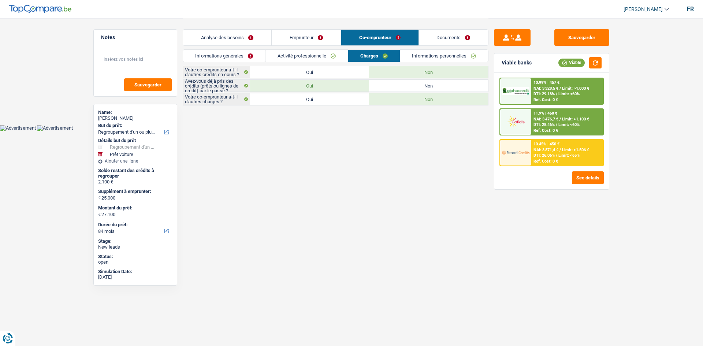
click at [272, 37] on link "Emprunteur" at bounding box center [306, 38] width 69 height 16
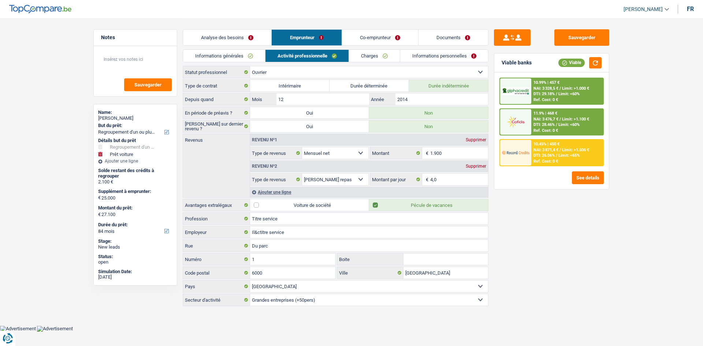
click at [272, 56] on link "Charges" at bounding box center [374, 56] width 51 height 12
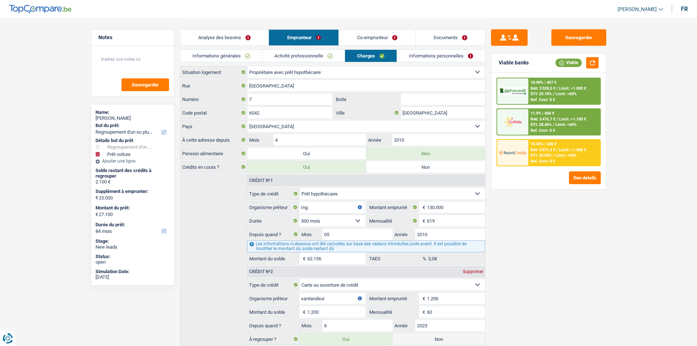
click at [256, 43] on link "Analyse des besoins" at bounding box center [225, 38] width 88 height 16
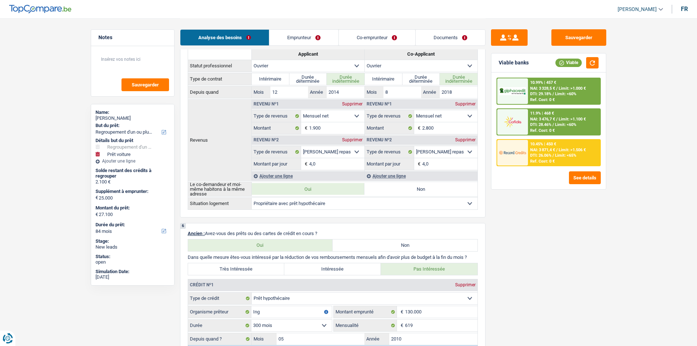
scroll to position [622, 0]
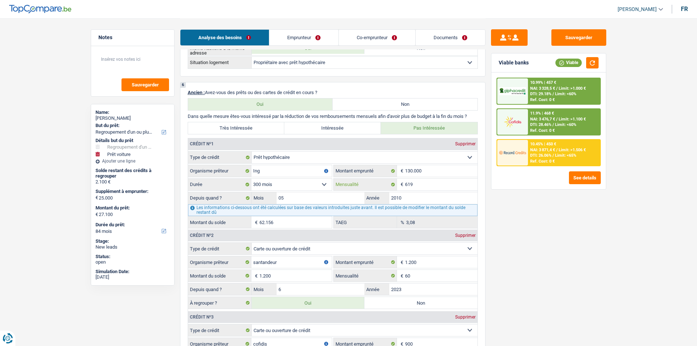
click at [272, 130] on input "619" at bounding box center [441, 185] width 72 height 12
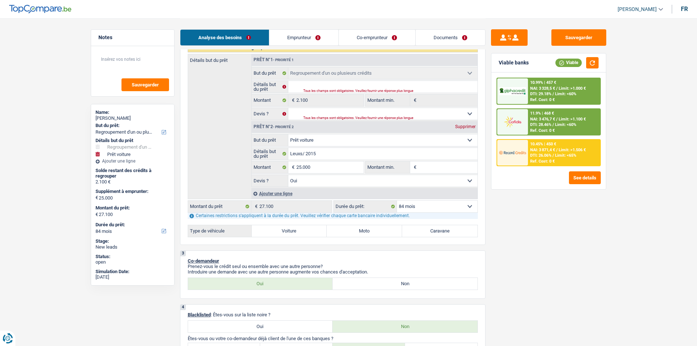
scroll to position [0, 0]
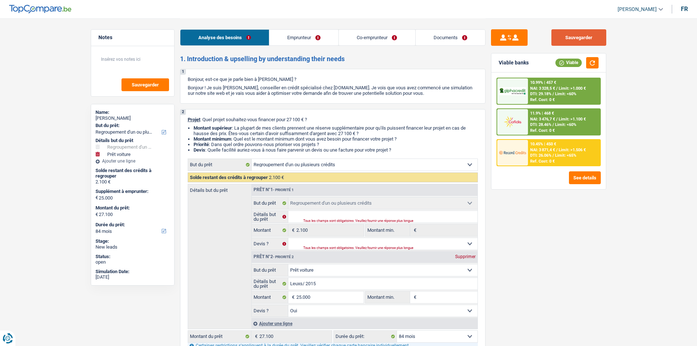
click at [272, 34] on button "Sauvegarder" at bounding box center [579, 37] width 55 height 16
click at [272, 45] on link "Documents" at bounding box center [451, 38] width 70 height 16
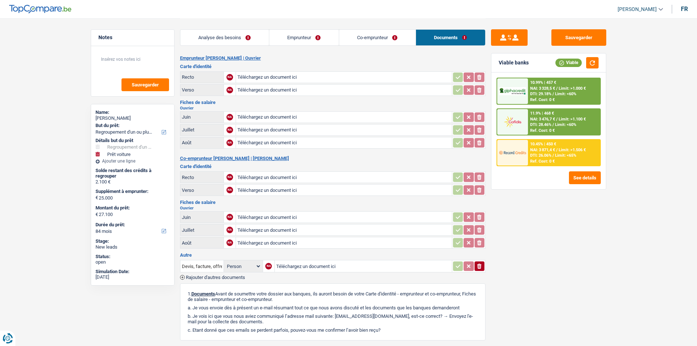
drag, startPoint x: 254, startPoint y: 37, endPoint x: 703, endPoint y: 231, distance: 488.9
click at [254, 37] on link "Analyse des besoins" at bounding box center [225, 38] width 89 height 16
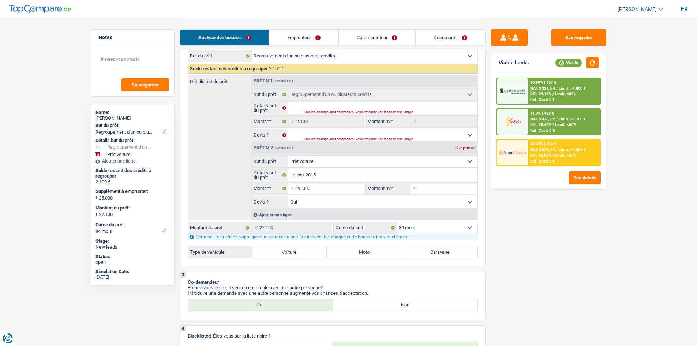
scroll to position [183, 0]
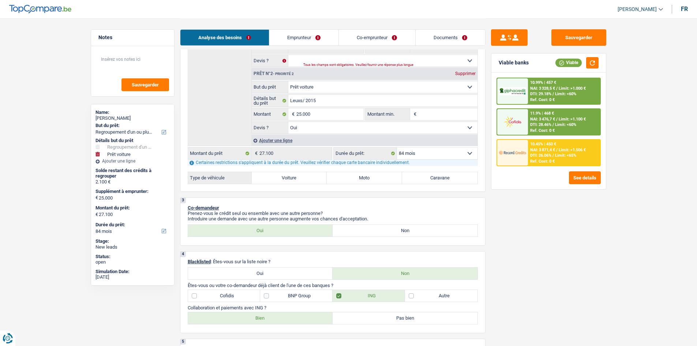
drag, startPoint x: 443, startPoint y: 38, endPoint x: 569, endPoint y: 27, distance: 126.8
click at [272, 39] on link "Documents" at bounding box center [451, 38] width 70 height 16
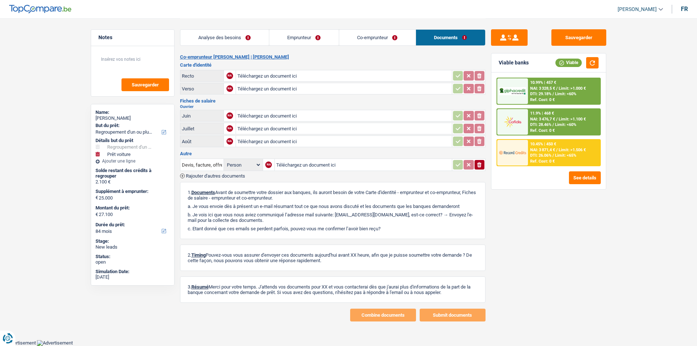
scroll to position [101, 0]
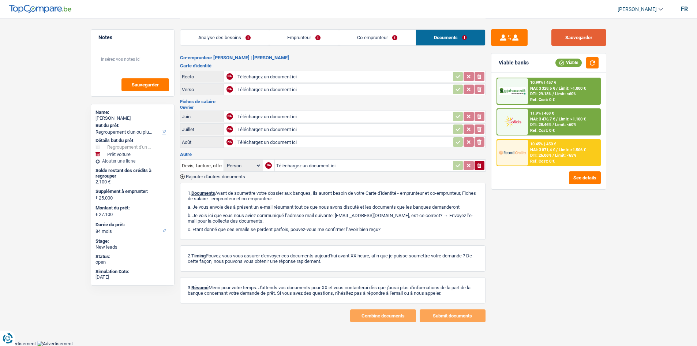
click at [272, 29] on button "Sauvegarder" at bounding box center [579, 37] width 55 height 16
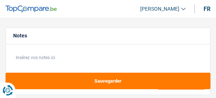
select select "car"
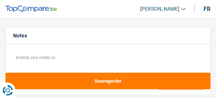
select select "car"
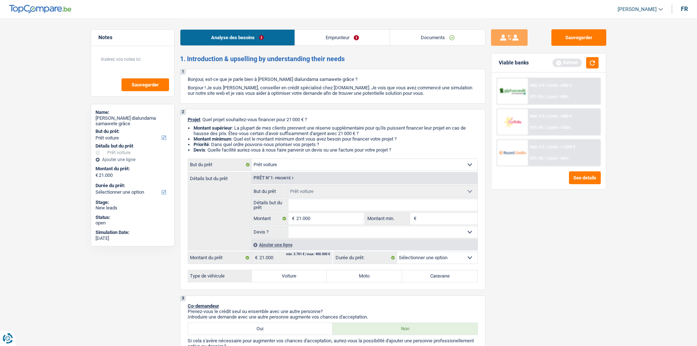
type input "D"
type input "Da"
type input "Dac"
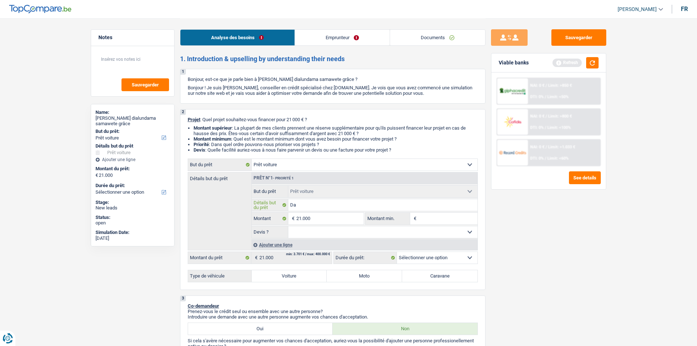
type input "Dac"
type input "Daci"
type input "Dacia"
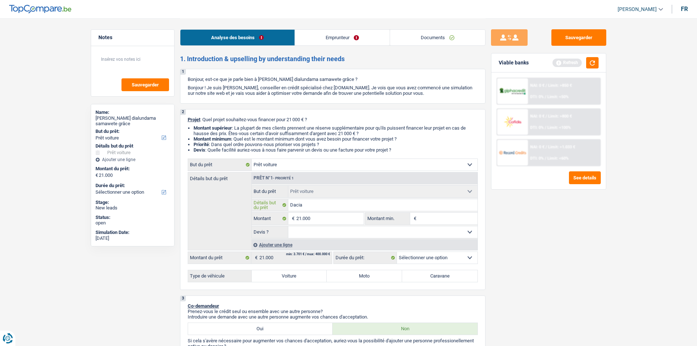
type input "Dacia"
type input "Dacia/"
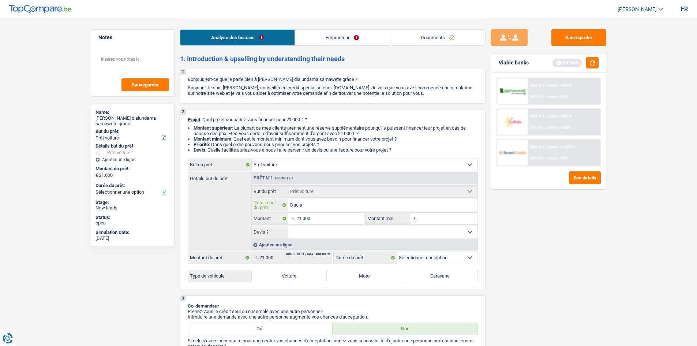
type input "Dacia/"
type input "Dacia/ c"
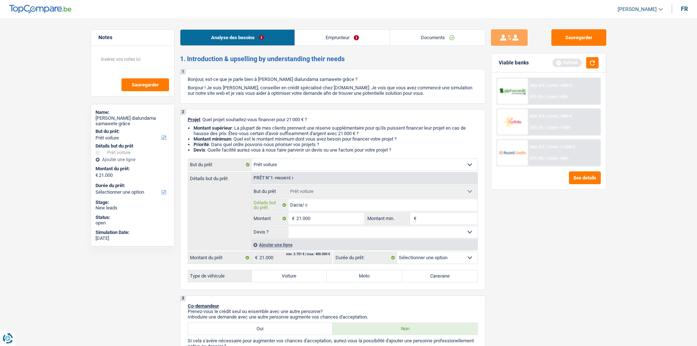
type input "Dacia/ ci"
type input "Dacia/ cit"
type input "Dacia/ citr"
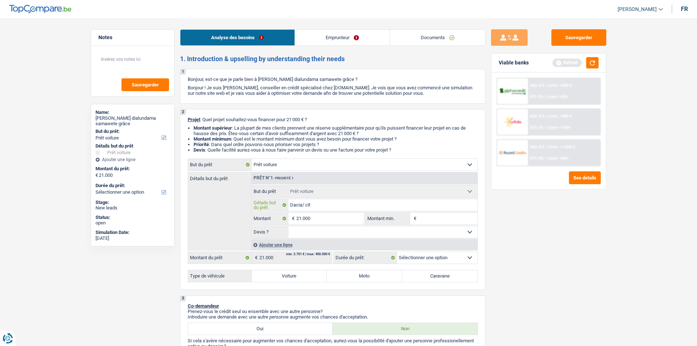
type input "Dacia/ citr"
type input "Dacia/ citro"
type input "Dacia/ citroe"
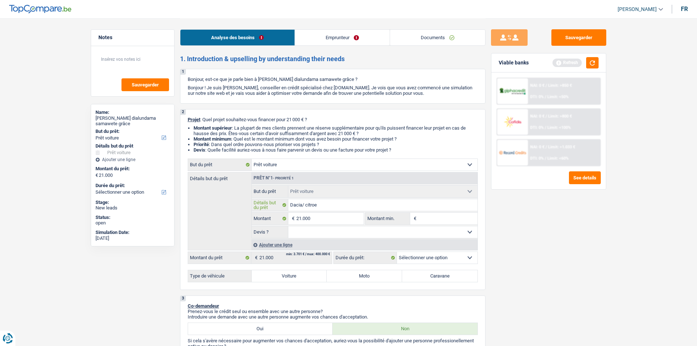
type input "Dacia/ citroen"
type input "Dacia/ citroen c"
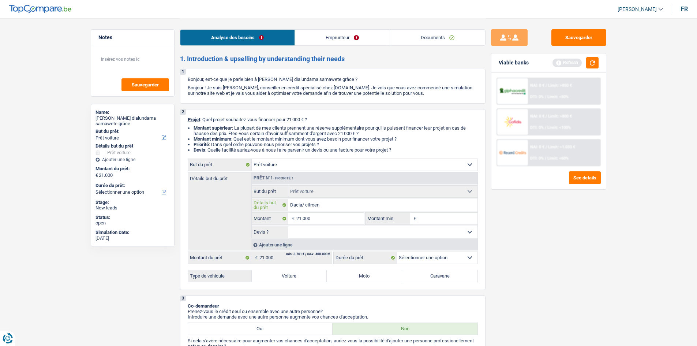
type input "Dacia/ citroen c"
type input "Dacia/ citroen c4"
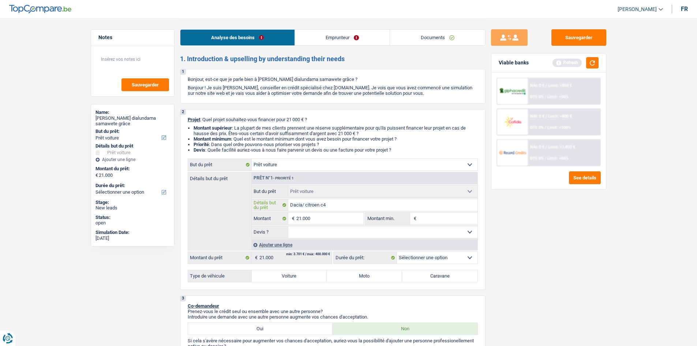
type input "Dacia/ citroen c4"
click at [216, 97] on label "Voiture" at bounding box center [289, 276] width 75 height 12
click at [216, 97] on input "Voiture" at bounding box center [289, 276] width 75 height 12
radio input "true"
select select "60"
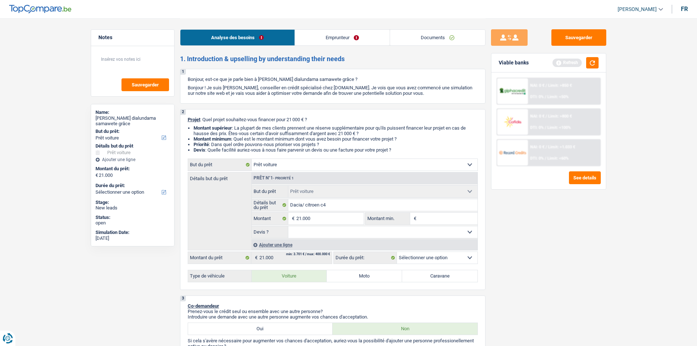
select select "60"
radio input "true"
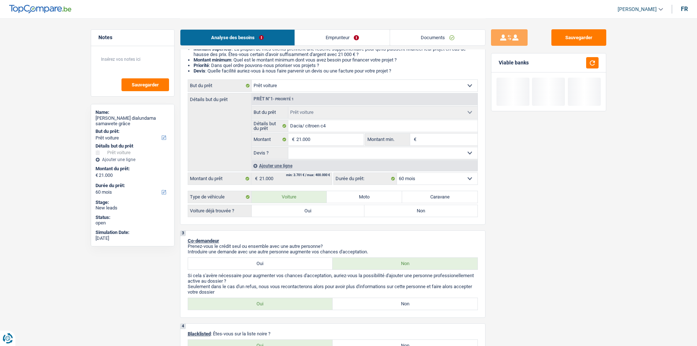
scroll to position [146, 0]
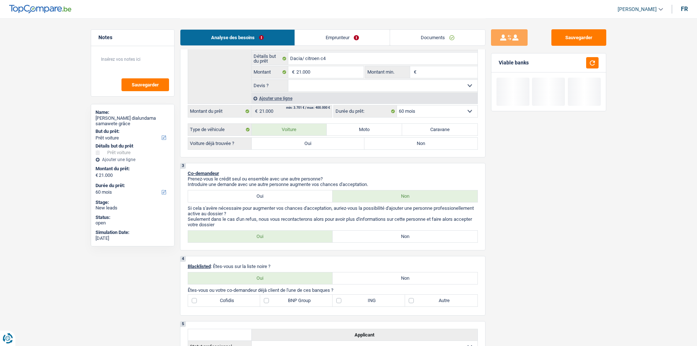
drag, startPoint x: 311, startPoint y: 144, endPoint x: 494, endPoint y: 197, distance: 190.3
click at [216, 97] on label "Oui" at bounding box center [308, 144] width 113 height 12
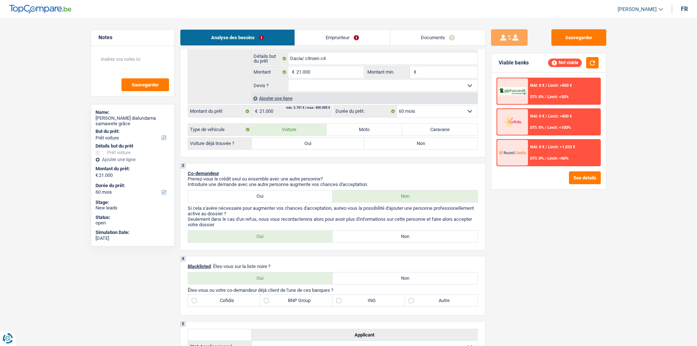
click at [216, 97] on label "Oui" at bounding box center [308, 144] width 113 height 12
click at [216, 97] on input "Oui" at bounding box center [308, 144] width 113 height 12
radio input "true"
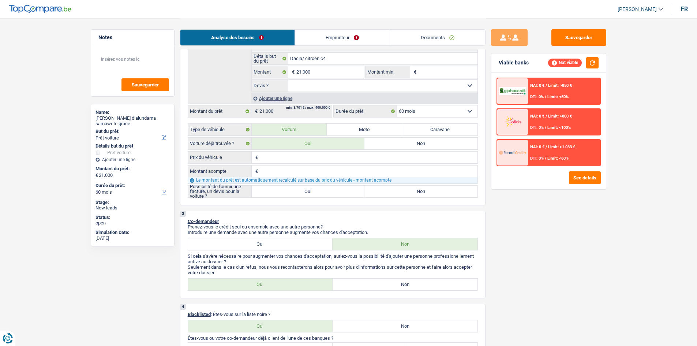
drag, startPoint x: 323, startPoint y: 190, endPoint x: 336, endPoint y: 191, distance: 12.9
click at [216, 97] on label "Oui" at bounding box center [308, 192] width 113 height 12
click at [216, 97] on input "Oui" at bounding box center [308, 192] width 113 height 12
radio input "true"
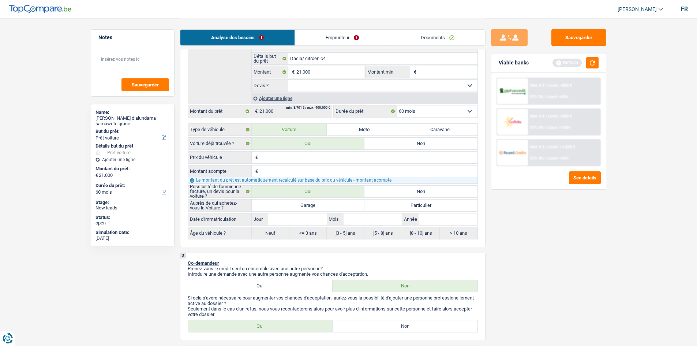
click at [216, 97] on label "Garage" at bounding box center [308, 206] width 113 height 12
click at [216, 97] on input "Garage" at bounding box center [308, 206] width 113 height 12
radio input "true"
click at [216, 97] on input "Année" at bounding box center [448, 219] width 59 height 12
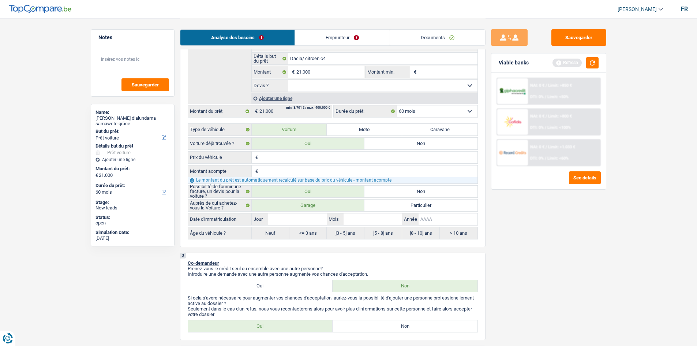
type input "2"
type input "20"
type input "202"
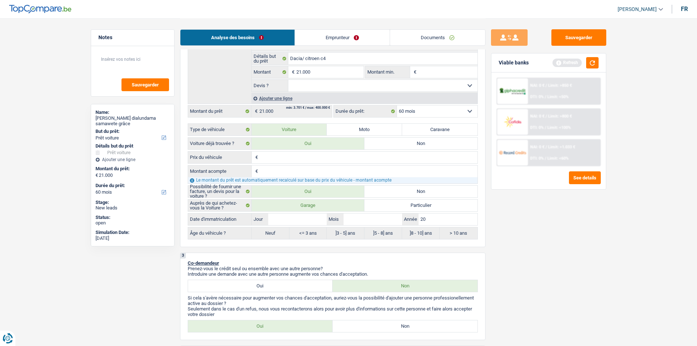
type input "202"
type input "2022"
click at [216, 97] on div "Auprès de qui achetez-vous la Voiture ? Garage Particulier Date d'immatriculati…" at bounding box center [333, 219] width 290 height 40
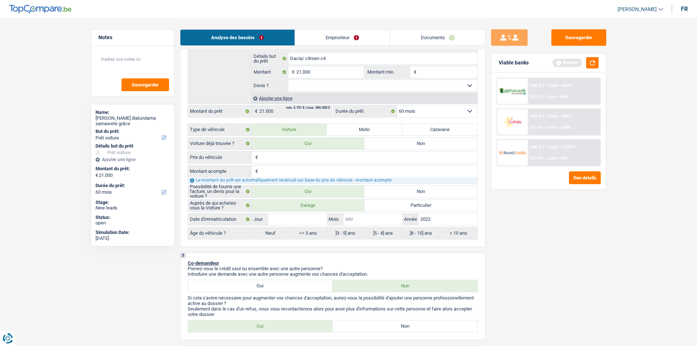
click at [216, 97] on input "Mois" at bounding box center [373, 219] width 59 height 12
type input "5"
type input "6"
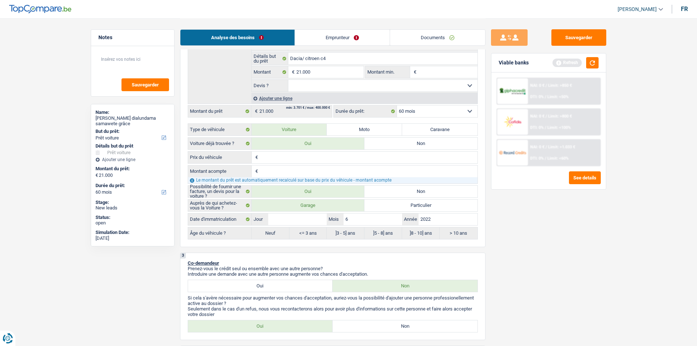
type input "6"
click at [216, 97] on input "Jour" at bounding box center [297, 219] width 59 height 12
type input "6"
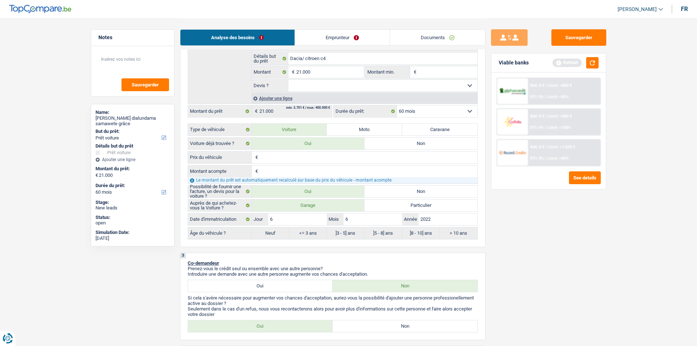
click at [216, 97] on div "Sauvegarder Viable banks Refresh NAI: 0 € / Limit: >850 € DTI: 0% / Limit: <50%…" at bounding box center [549, 181] width 126 height 305
radio input "false"
radio input "true"
click at [216, 58] on button "button" at bounding box center [593, 62] width 12 height 11
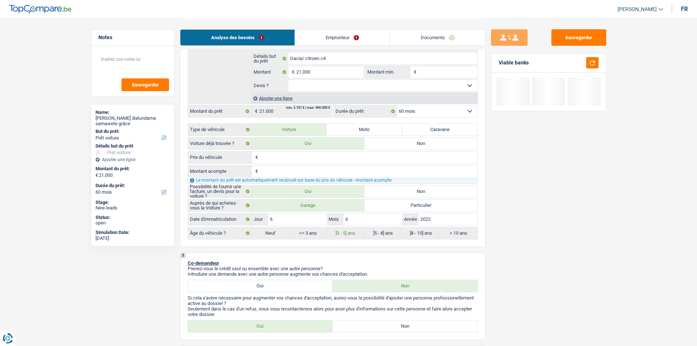
click at [216, 78] on fieldset "Confort maison: meubles, textile, peinture, électroménager, outillage non-profe…" at bounding box center [365, 65] width 226 height 53
click at [216, 89] on select "Oui Non Non répondu Sélectionner une option" at bounding box center [383, 86] width 189 height 12
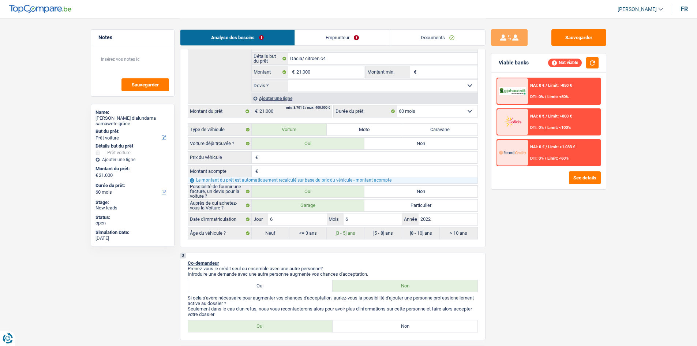
select select "yes"
click at [216, 80] on select "Oui Non Non répondu Sélectionner une option" at bounding box center [383, 86] width 189 height 12
select select "yes"
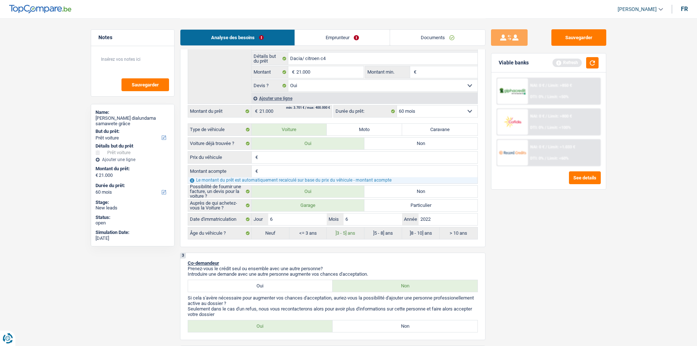
click at [216, 42] on link "Documents" at bounding box center [437, 38] width 95 height 16
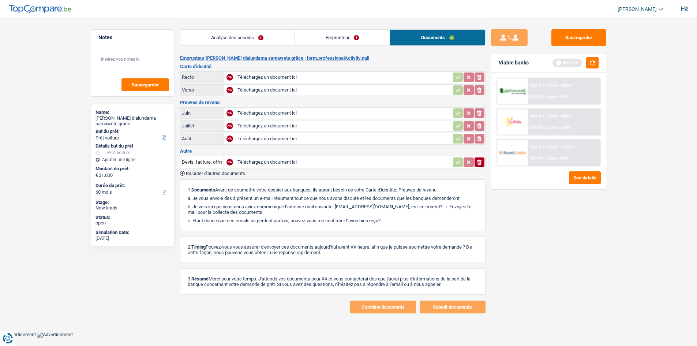
scroll to position [0, 0]
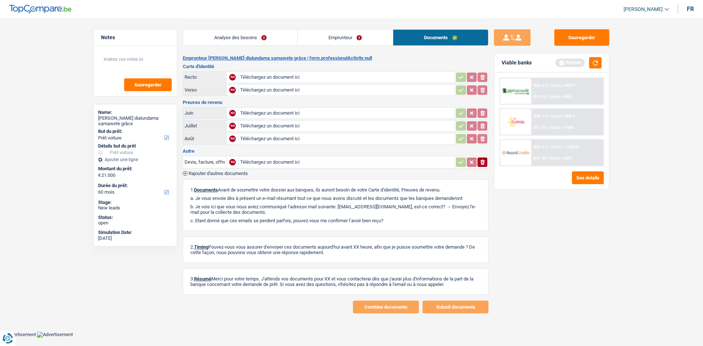
click at [216, 36] on link "Emprunteur" at bounding box center [345, 38] width 95 height 16
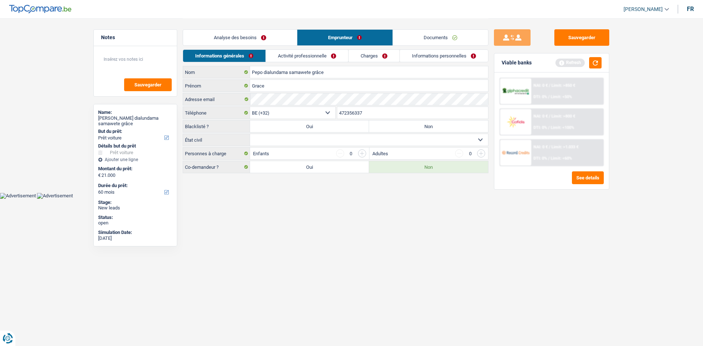
click at [216, 55] on link "Informations personnelles" at bounding box center [444, 56] width 88 height 12
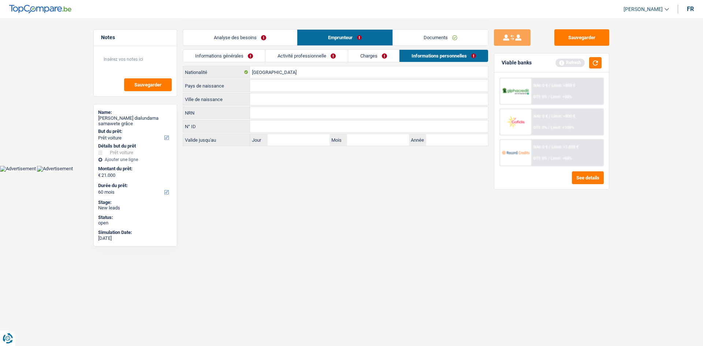
click at [216, 40] on link "Documents" at bounding box center [440, 38] width 95 height 16
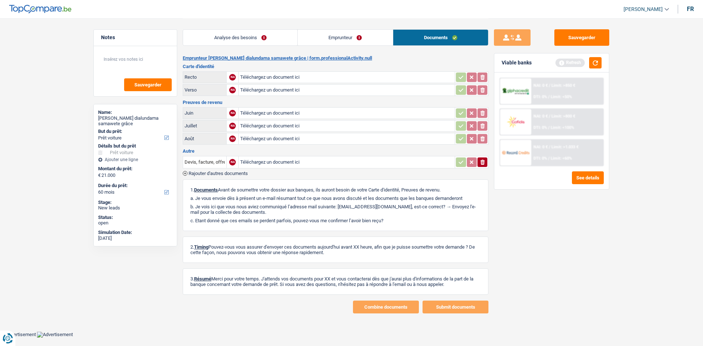
click at [216, 38] on link "Analyse des besoins" at bounding box center [240, 38] width 114 height 16
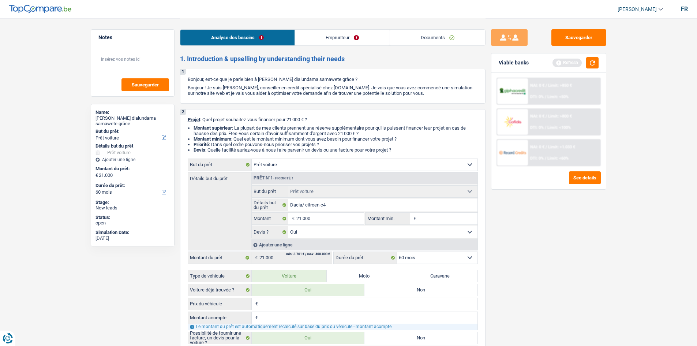
click at [216, 32] on link "Documents" at bounding box center [437, 38] width 95 height 16
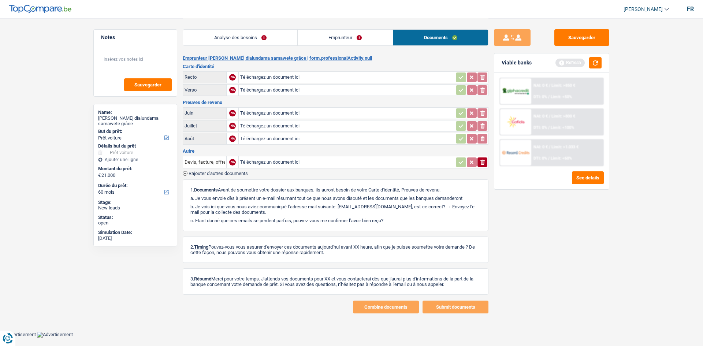
click at [216, 36] on link "Emprunteur" at bounding box center [345, 38] width 95 height 16
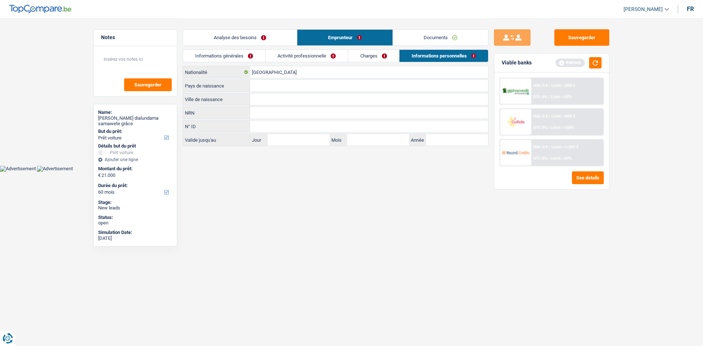
click at [216, 25] on div "Analyse des besoins Emprunteur Documents" at bounding box center [336, 33] width 306 height 31
click at [216, 33] on link "Documents" at bounding box center [440, 38] width 95 height 16
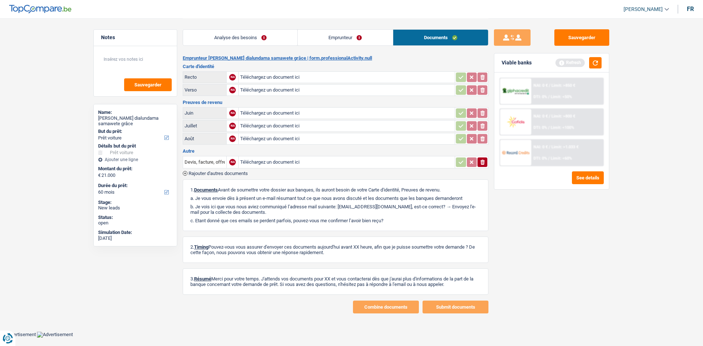
click at [216, 31] on link "Analyse des besoins" at bounding box center [240, 38] width 114 height 16
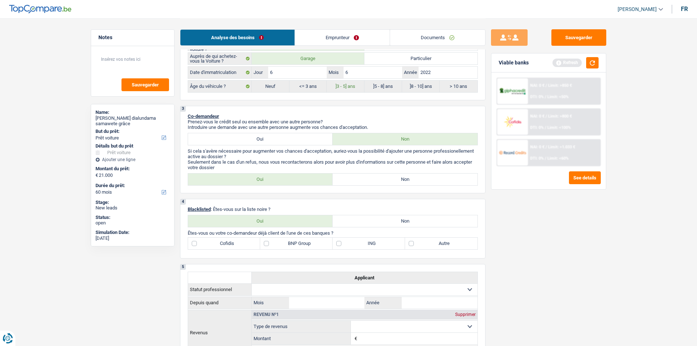
scroll to position [293, 0]
click at [216, 97] on label "Non" at bounding box center [405, 222] width 145 height 12
click at [216, 97] on input "Non" at bounding box center [405, 222] width 145 height 12
radio input "true"
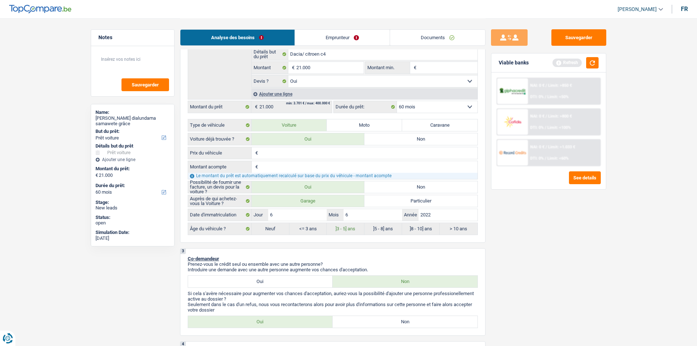
scroll to position [69, 0]
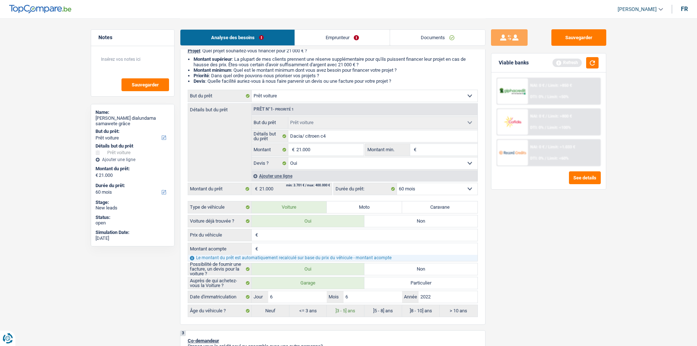
click at [216, 39] on link "Emprunteur" at bounding box center [342, 38] width 95 height 16
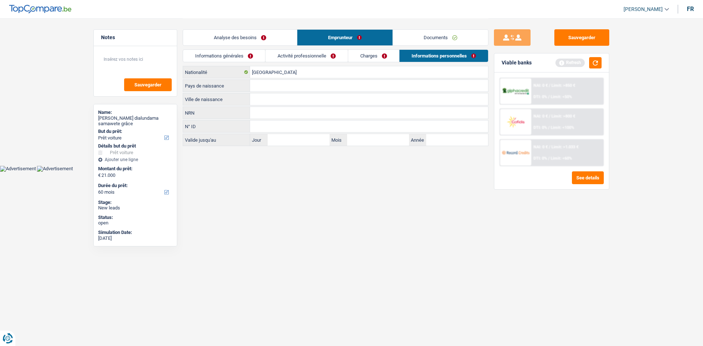
click at [216, 54] on link "Activité professionnelle" at bounding box center [306, 56] width 82 height 12
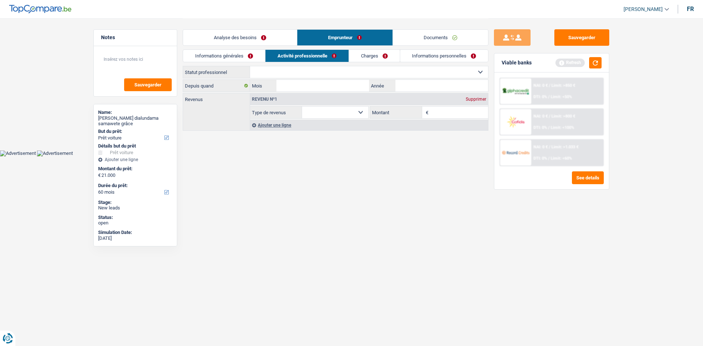
click at [216, 51] on link "Charges" at bounding box center [374, 56] width 51 height 12
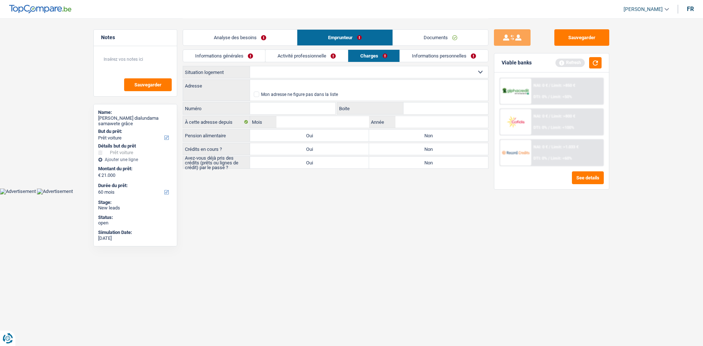
click at [216, 57] on link "Informations personnelles" at bounding box center [444, 56] width 88 height 12
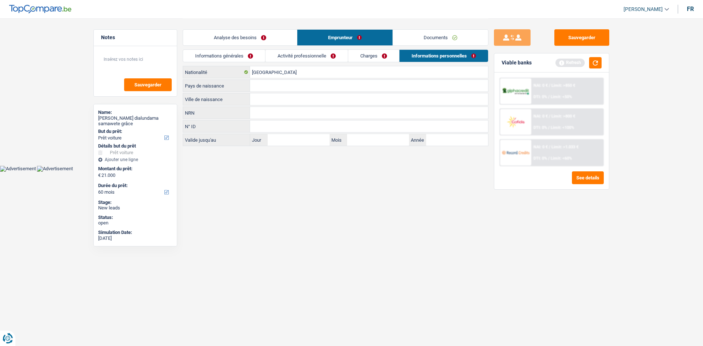
click at [216, 36] on link "Analyse des besoins" at bounding box center [240, 38] width 114 height 16
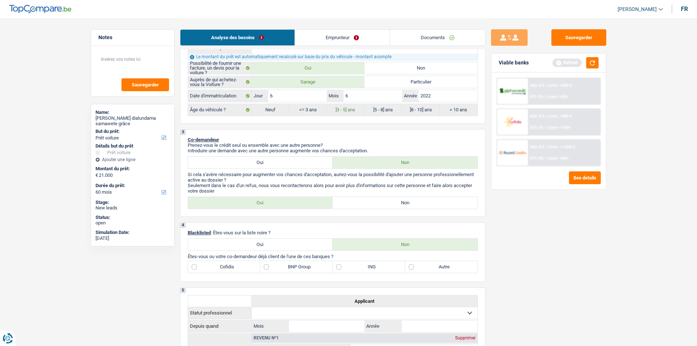
scroll to position [260, 0]
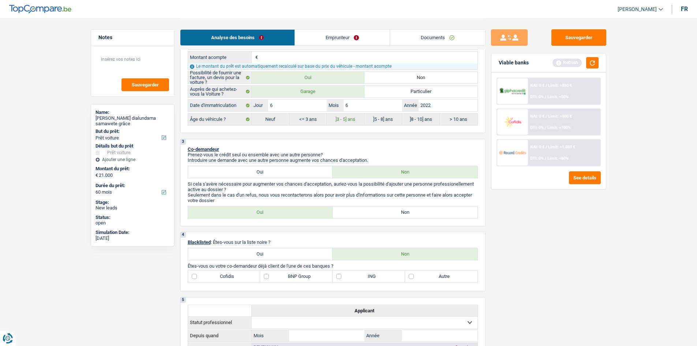
click at [216, 97] on label "Oui" at bounding box center [260, 213] width 145 height 12
click at [216, 97] on input "Oui" at bounding box center [260, 213] width 145 height 12
radio input "true"
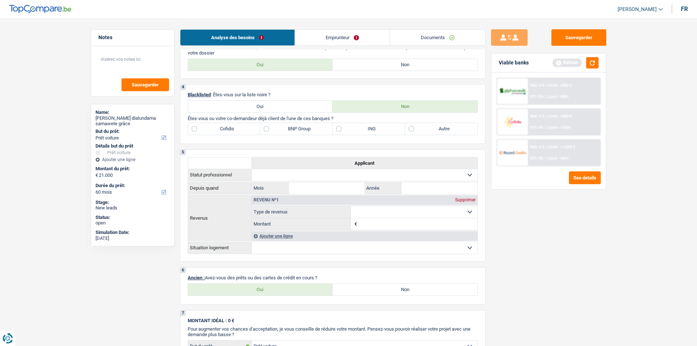
scroll to position [443, 0]
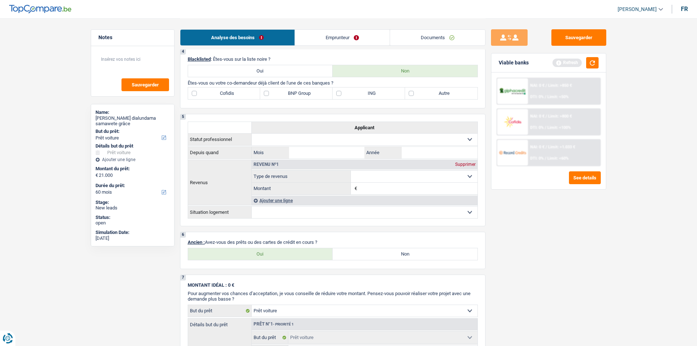
click at [216, 97] on label "Oui" at bounding box center [260, 254] width 145 height 12
click at [216, 97] on input "Oui" at bounding box center [260, 254] width 145 height 12
radio input "true"
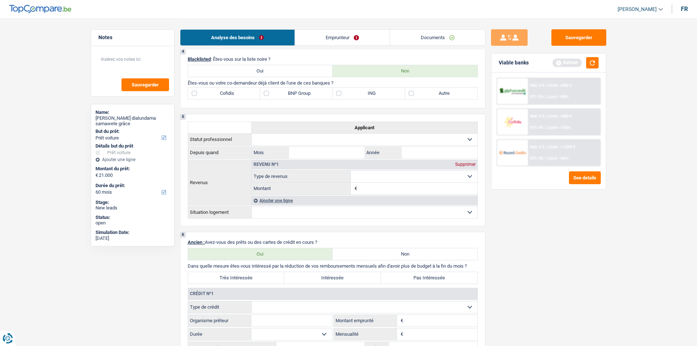
scroll to position [626, 0]
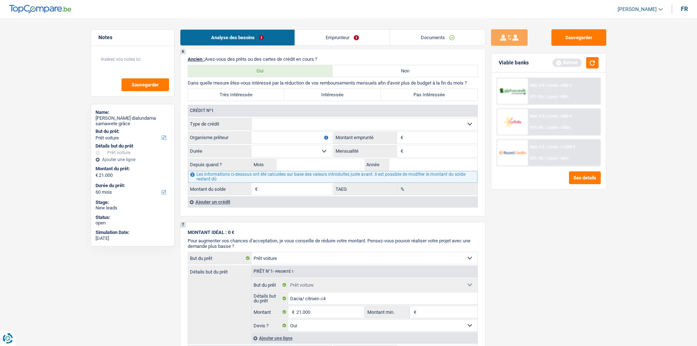
click at [216, 97] on select "Carte ou ouverture de crédit Prêt hypothécaire Vente à tempérament Prêt à tempé…" at bounding box center [365, 124] width 226 height 12
select select "carLoan"
type input "0"
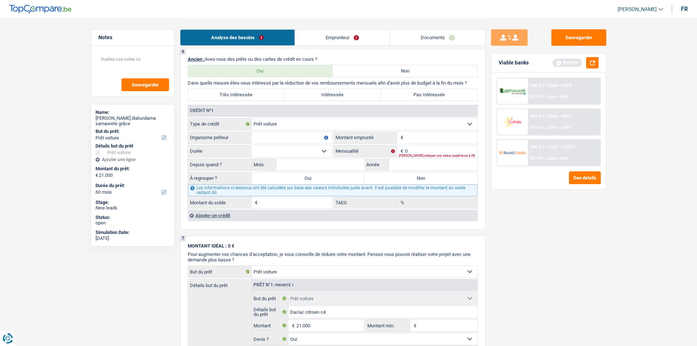
click at [216, 97] on input "Montant" at bounding box center [441, 138] width 72 height 12
type input "10.000"
drag, startPoint x: 442, startPoint y: 152, endPoint x: 438, endPoint y: 150, distance: 4.3
click at [216, 97] on input "0" at bounding box center [441, 151] width 72 height 12
type input "240"
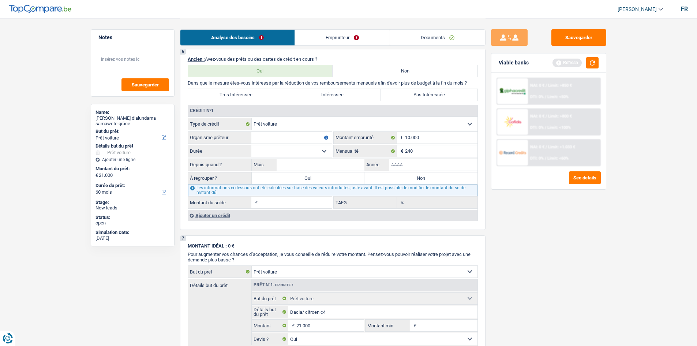
drag, startPoint x: 428, startPoint y: 165, endPoint x: 432, endPoint y: 163, distance: 4.8
click at [216, 97] on input "Année" at bounding box center [434, 165] width 88 height 12
type input "2019"
click at [216, 97] on input "Mois" at bounding box center [321, 165] width 88 height 12
type input "12"
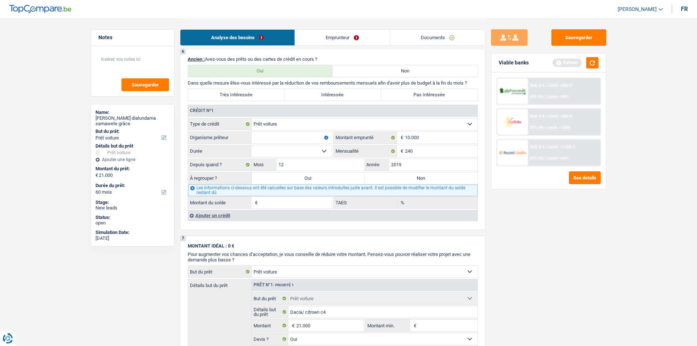
click at [216, 97] on select "12 mois 18 mois 24 mois 30 mois 36 mois 42 mois 48 mois Sélectionner une option" at bounding box center [292, 151] width 81 height 12
select select "48"
click at [216, 97] on select "12 mois 18 mois 24 mois 30 mois 36 mois 42 mois 48 mois Sélectionner une option" at bounding box center [292, 151] width 81 height 12
type input "1"
type input "7,35"
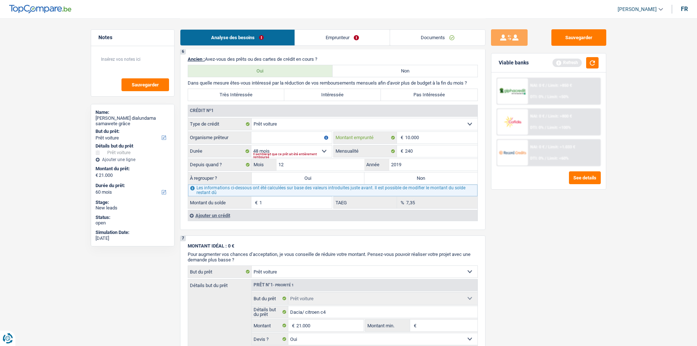
drag, startPoint x: 424, startPoint y: 139, endPoint x: 436, endPoint y: 139, distance: 12.4
click at [216, 97] on input "10.000" at bounding box center [441, 138] width 72 height 12
type input "1.000"
select select
type input "10.001"
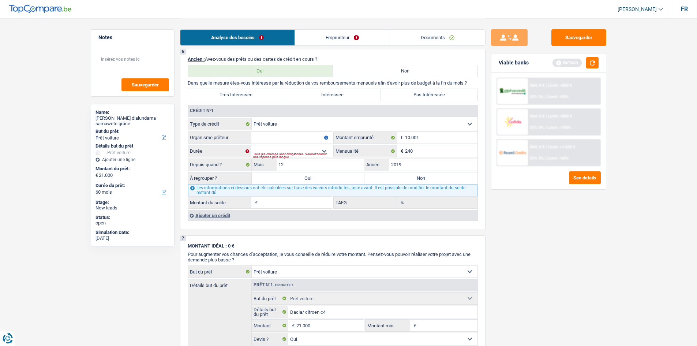
click at [216, 97] on div "Tous les champs sont obligatoires. Veuillez fournir une réponse plus longue" at bounding box center [292, 155] width 79 height 3
click at [216, 97] on select "12 mois 18 mois 24 mois 30 mois 36 mois 42 mois 48 mois 60 mois Sélectionner un…" at bounding box center [292, 151] width 81 height 12
select select "60"
click at [216, 97] on select "12 mois 18 mois 24 mois 30 mois 36 mois 42 mois 48 mois 60 mois Sélectionner un…" at bounding box center [292, 151] width 81 height 12
type input "1"
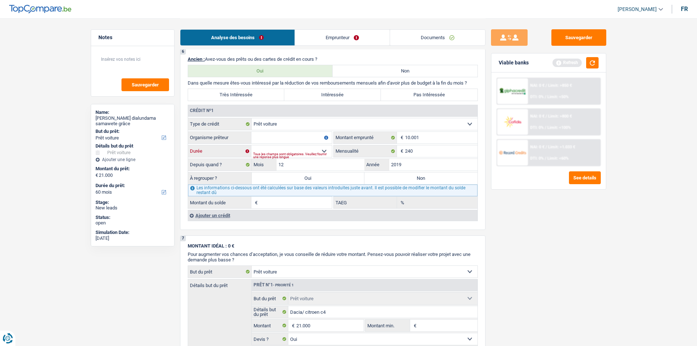
type input "16,53"
drag, startPoint x: 287, startPoint y: 136, endPoint x: 596, endPoint y: 185, distance: 312.9
click at [216, 97] on fieldset "Carte ou ouverture de crédit Prêt hypothécaire Vente à tempérament Prêt à tempé…" at bounding box center [333, 163] width 290 height 91
type input "alpah crdit"
drag, startPoint x: 444, startPoint y: 139, endPoint x: 547, endPoint y: 199, distance: 118.8
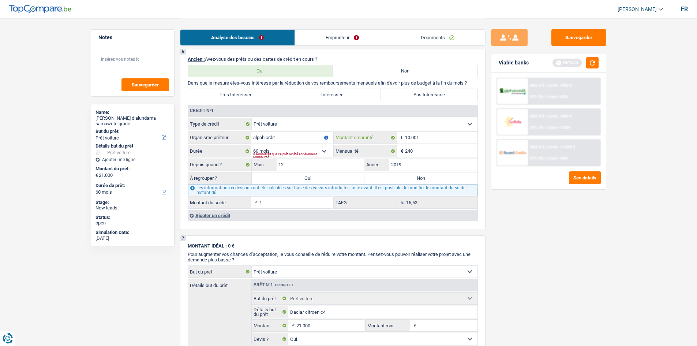
click at [216, 97] on input "10.001" at bounding box center [441, 138] width 72 height 12
type input "1.000"
select select
type input "12.000"
click at [216, 97] on div "Sauvegarder Viable banks Refresh NAI: 0 € / Limit: >850 € DTI: 0% / Limit: <50%…" at bounding box center [549, 181] width 126 height 305
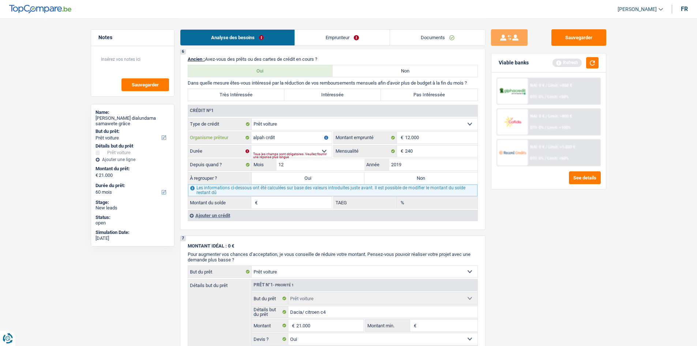
drag, startPoint x: 270, startPoint y: 134, endPoint x: 291, endPoint y: 137, distance: 21.5
click at [216, 97] on input "alpah crdit" at bounding box center [292, 138] width 81 height 12
type input "alpah credit"
drag, startPoint x: 294, startPoint y: 150, endPoint x: 293, endPoint y: 155, distance: 4.5
click at [216, 97] on select "12 mois 18 mois 24 mois 30 mois 36 mois 42 mois 48 mois 60 mois Sélectionner un…" at bounding box center [292, 151] width 81 height 12
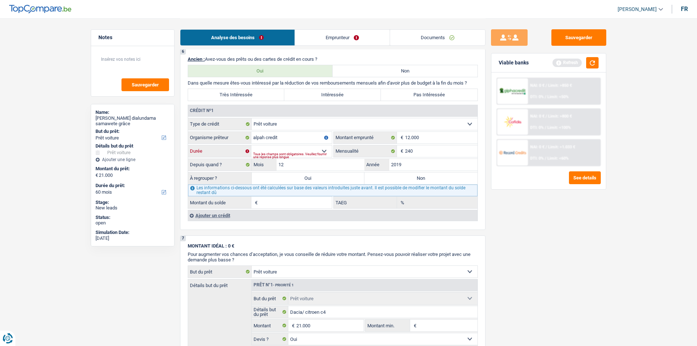
select select "60"
click at [216, 97] on select "12 mois 18 mois 24 mois 30 mois 36 mois 42 mois 48 mois 60 mois Sélectionner un…" at bounding box center [292, 151] width 81 height 12
type input "1"
type input "7,68"
click at [216, 97] on div "Sauvegarder Viable banks Refresh NAI: 0 € / Limit: >850 € DTI: 0% / Limit: <50%…" at bounding box center [549, 181] width 126 height 305
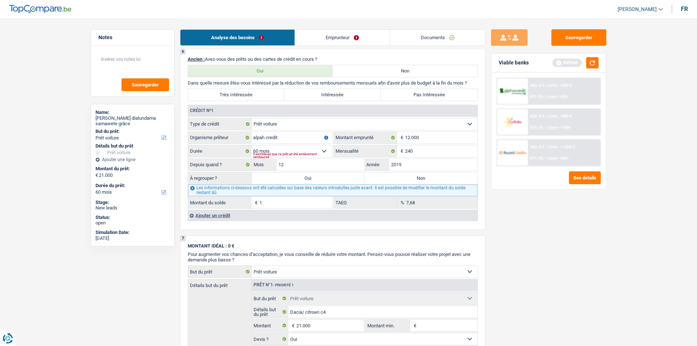
drag, startPoint x: 451, startPoint y: 90, endPoint x: 482, endPoint y: 140, distance: 58.8
click at [216, 88] on div "6 Ancien : Avez-vous des prêts ou des cartes de crédit en cours ? Oui Non Dans …" at bounding box center [333, 139] width 306 height 181
click at [216, 97] on label "Non" at bounding box center [421, 178] width 113 height 12
click at [216, 97] on input "Non" at bounding box center [421, 178] width 113 height 12
radio input "true"
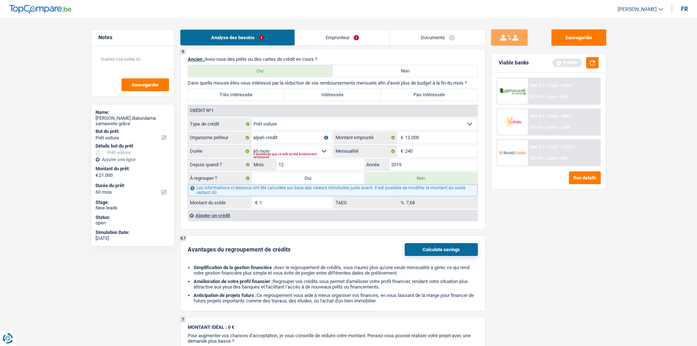
click at [216, 97] on label "Pas Intéressée" at bounding box center [429, 95] width 97 height 12
click at [216, 97] on input "Pas Intéressée" at bounding box center [429, 95] width 97 height 12
radio input "true"
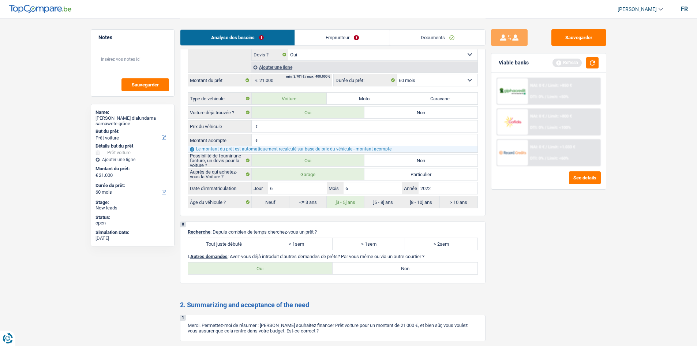
scroll to position [993, 0]
click at [216, 97] on label "Tout juste débuté" at bounding box center [224, 244] width 72 height 12
click at [216, 97] on input "Tout juste débuté" at bounding box center [224, 244] width 72 height 12
radio input "true"
click at [216, 97] on label "Non" at bounding box center [405, 268] width 145 height 12
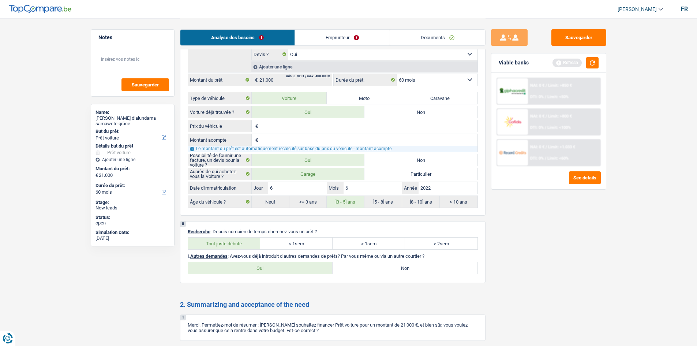
click at [216, 97] on input "Non" at bounding box center [405, 268] width 145 height 12
radio input "true"
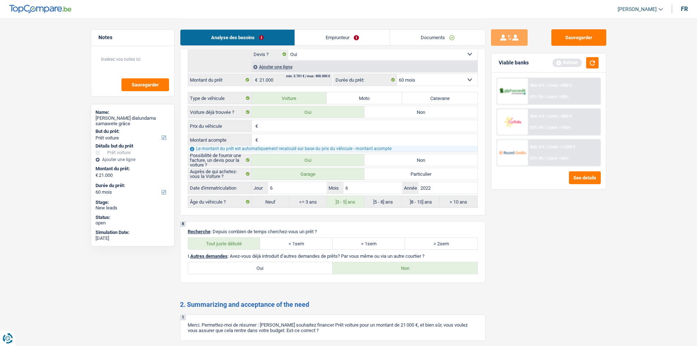
scroll to position [1105, 0]
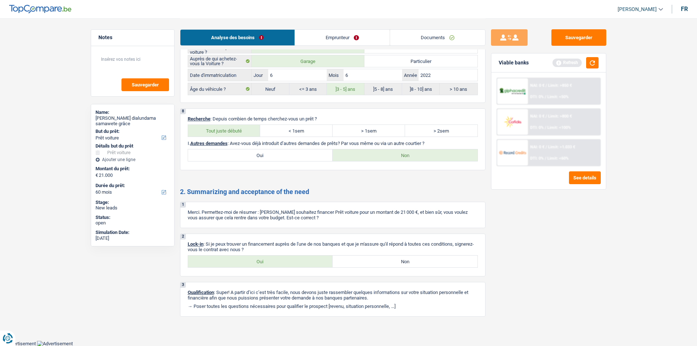
click at [216, 97] on div "2 Lock-in : Si je peux trouver un financement auprès de l'une de nos banques et…" at bounding box center [333, 255] width 306 height 43
drag, startPoint x: 292, startPoint y: 253, endPoint x: 286, endPoint y: 258, distance: 8.1
click at [216, 97] on div "2 Lock-in : Si je peux trouver un financement auprès de l'une de nos banques et…" at bounding box center [333, 255] width 306 height 43
click at [216, 97] on label "Oui" at bounding box center [260, 262] width 145 height 12
click at [216, 97] on input "Oui" at bounding box center [260, 262] width 145 height 12
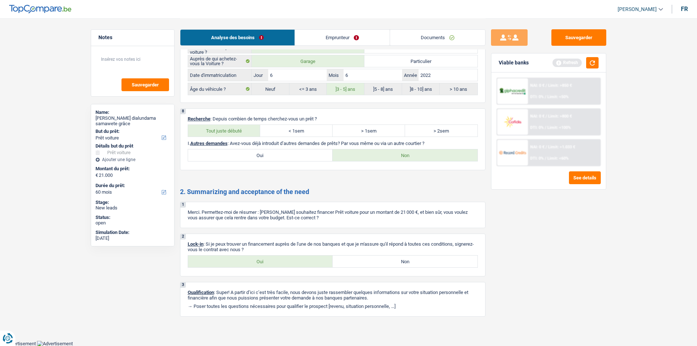
radio input "true"
click at [216, 40] on link "Emprunteur" at bounding box center [342, 38] width 95 height 16
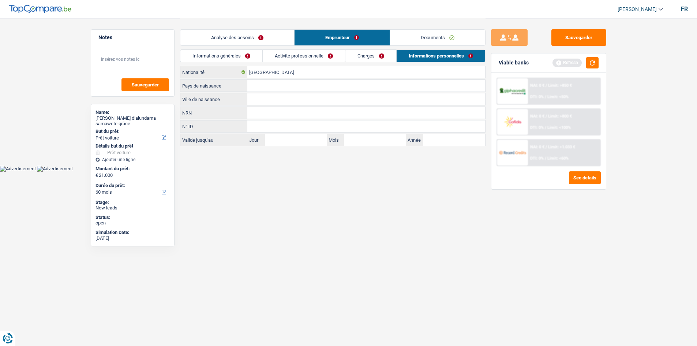
scroll to position [0, 0]
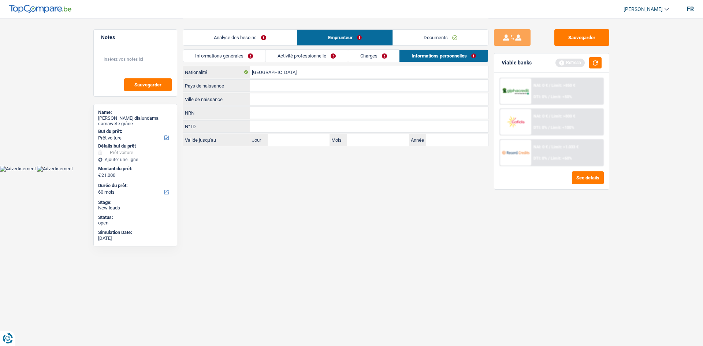
click at [216, 53] on link "Informations générales" at bounding box center [224, 56] width 82 height 12
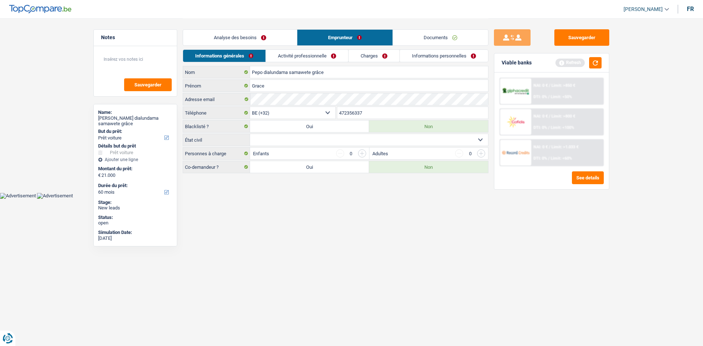
click at [216, 97] on div "Pepo dialundama samawete grâce Nom Grace Prénom Adresse email BE (+32) LU (+352…" at bounding box center [336, 119] width 306 height 107
drag, startPoint x: 283, startPoint y: 142, endPoint x: 277, endPoint y: 145, distance: 6.4
click at [216, 97] on select "Célibataire Marié(e) Cohabitant(e) légal(e) Divorcé(e) Veuf(ve) Séparé (de fait…" at bounding box center [369, 140] width 238 height 12
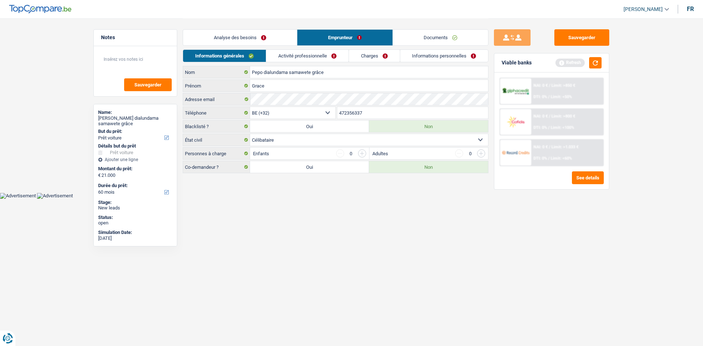
select select "cohabitation"
click at [216, 97] on select "Célibataire Marié(e) Cohabitant(e) légal(e) Divorcé(e) Veuf(ve) Séparé (de fait…" at bounding box center [369, 140] width 238 height 12
click at [216, 62] on link "Activité professionnelle" at bounding box center [307, 56] width 82 height 12
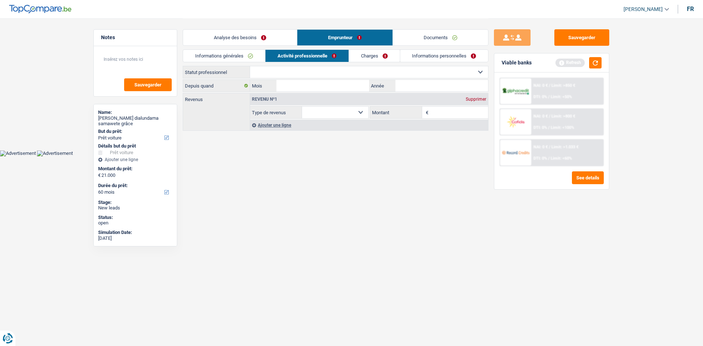
click at [216, 76] on select "Ouvrier Employé privé Employé public Invalide Indépendant Pensionné Chômeur Mut…" at bounding box center [369, 72] width 238 height 12
select select "privateEmployee"
click at [216, 66] on select "Ouvrier Employé privé Employé public Invalide Indépendant Pensionné Chômeur Mut…" at bounding box center [369, 72] width 238 height 12
select select "netSalary"
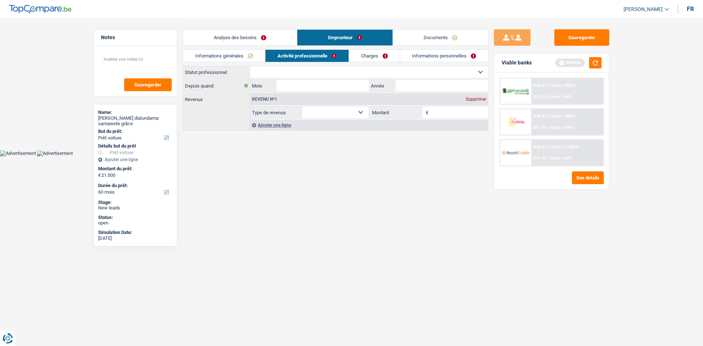
select select "mealVouchers"
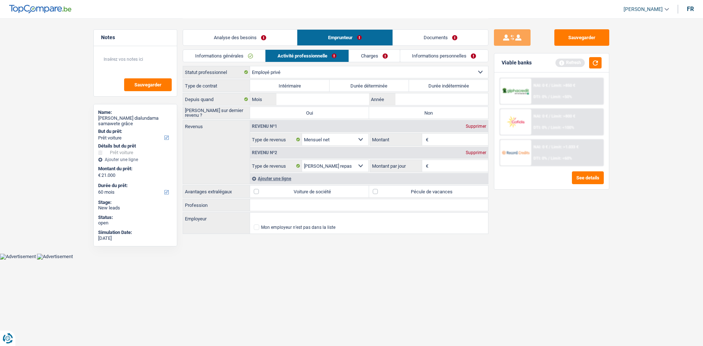
click at [216, 83] on label "Durée indéterminée" at bounding box center [448, 86] width 79 height 12
click at [216, 83] on input "Durée indéterminée" at bounding box center [448, 86] width 79 height 12
radio input "true"
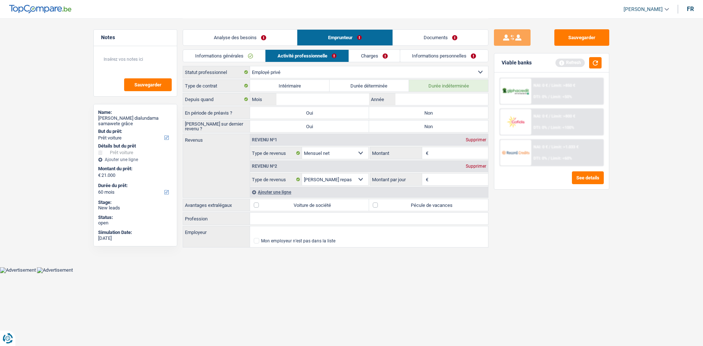
click at [216, 97] on label "Non" at bounding box center [428, 113] width 119 height 12
click at [216, 97] on input "Non" at bounding box center [428, 113] width 119 height 12
radio input "true"
click at [216, 97] on label "Non" at bounding box center [428, 113] width 119 height 12
click at [216, 97] on input "Non" at bounding box center [428, 113] width 119 height 12
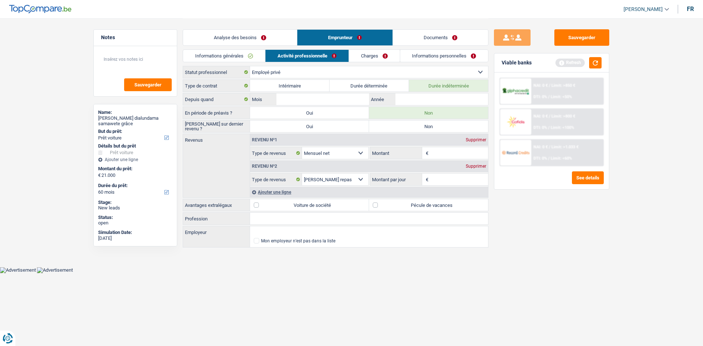
click at [216, 97] on label "Non" at bounding box center [428, 126] width 119 height 12
click at [216, 97] on input "Non" at bounding box center [428, 126] width 119 height 12
radio input "true"
drag, startPoint x: 434, startPoint y: 93, endPoint x: 609, endPoint y: 150, distance: 183.3
click at [216, 94] on input "Année" at bounding box center [441, 99] width 93 height 12
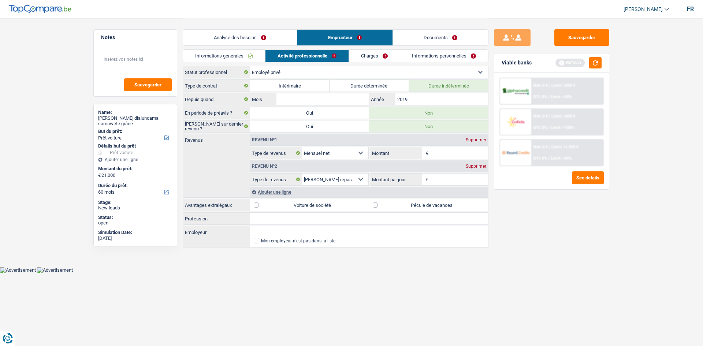
type input "2019"
click at [216, 95] on input "Mois" at bounding box center [322, 99] width 93 height 12
type input "12"
click at [216, 97] on input "Montant" at bounding box center [459, 153] width 58 height 12
click at [216, 97] on input "2019" at bounding box center [441, 99] width 93 height 12
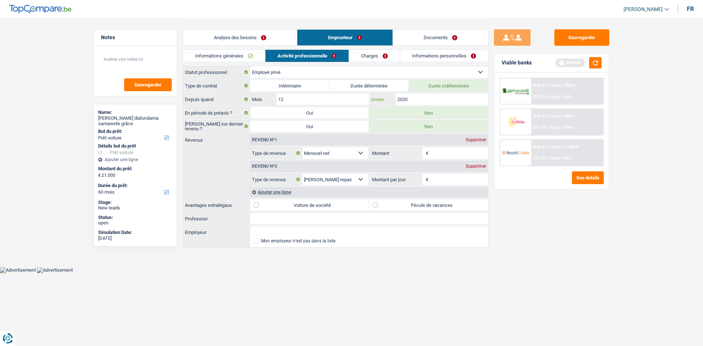
type input "2020"
click at [216, 97] on input "12" at bounding box center [322, 99] width 93 height 12
type input "1"
type input "6"
click at [216, 97] on div "Sauvegarder Viable banks Refresh NAI: 0 € / Limit: >850 € DTI: 0% / Limit: <50%…" at bounding box center [551, 181] width 126 height 305
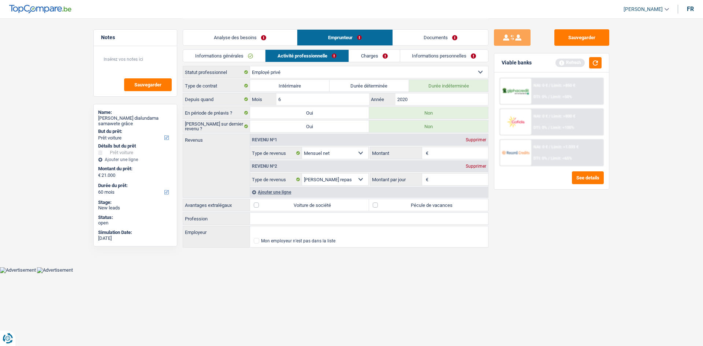
click at [216, 97] on input "Montant" at bounding box center [459, 153] width 58 height 12
type input "2.000"
click at [216, 97] on input "Montant par jour" at bounding box center [459, 180] width 58 height 12
click at [216, 97] on label "Pécule de vacances" at bounding box center [428, 205] width 119 height 12
click at [216, 97] on input "Pécule de vacances" at bounding box center [428, 205] width 119 height 12
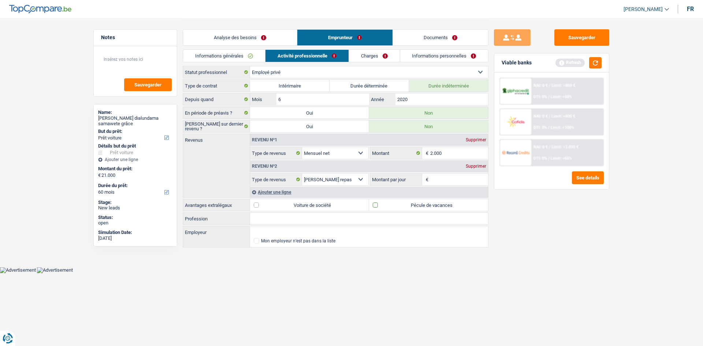
checkbox input "true"
drag, startPoint x: 457, startPoint y: 174, endPoint x: 460, endPoint y: 176, distance: 3.9
click at [216, 97] on input "Montant par jour" at bounding box center [459, 180] width 58 height 12
click at [216, 97] on div "Supprimer" at bounding box center [476, 166] width 24 height 4
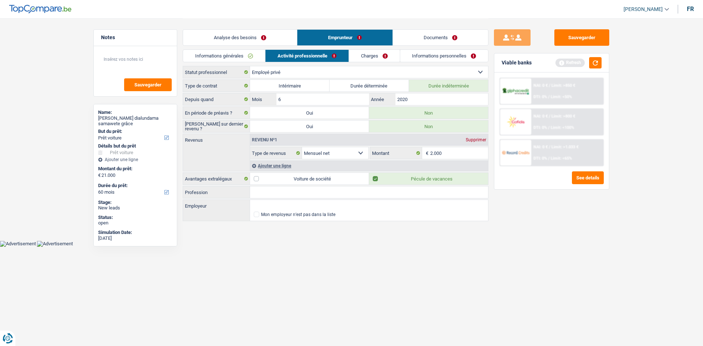
click at [216, 97] on label "Voiture de société" at bounding box center [309, 179] width 119 height 12
click at [216, 97] on input "Voiture de société" at bounding box center [309, 179] width 119 height 12
click at [216, 97] on label "Voiture de société" at bounding box center [309, 179] width 119 height 12
click at [216, 97] on input "Voiture de société" at bounding box center [309, 179] width 119 height 12
checkbox input "false"
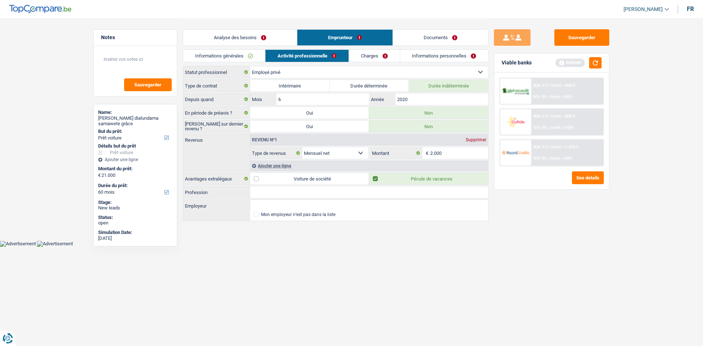
click at [216, 97] on input "Profession" at bounding box center [369, 192] width 238 height 12
type input "aide soigante"
click at [216, 97] on div "aide soigante Profession" at bounding box center [336, 192] width 306 height 12
click at [216, 97] on input "Employeur" at bounding box center [369, 206] width 238 height 12
type input "residence la charnière"
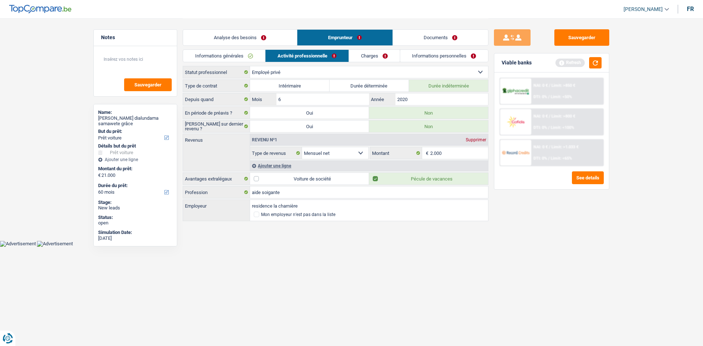
click at [216, 97] on html "Vous avez le contrôle de vos données Nous utilisons des cookies, tout comme nos…" at bounding box center [351, 123] width 703 height 247
click at [216, 57] on link "Charges" at bounding box center [374, 56] width 51 height 12
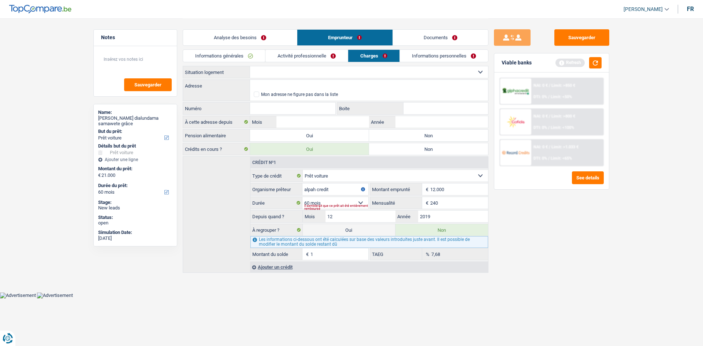
click at [216, 69] on select "Locataire Propriétaire avec prêt hypothécaire Propriétaire sans prêt hypothécai…" at bounding box center [369, 72] width 238 height 12
select select "rents"
click at [216, 66] on select "Locataire Propriétaire avec prêt hypothécaire Propriétaire sans prêt hypothécai…" at bounding box center [369, 72] width 238 height 12
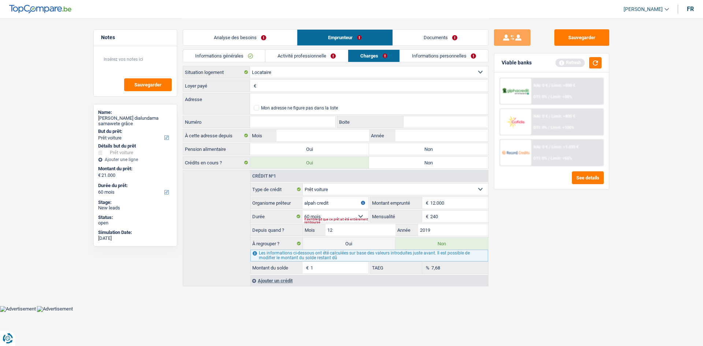
click at [216, 86] on input "Loyer payé" at bounding box center [373, 86] width 230 height 12
click at [216, 97] on div "Sauvegarder Viable banks Refresh NAI: 0 € / Limit: >850 € DTI: 0% / Limit: <50%…" at bounding box center [551, 181] width 126 height 305
drag, startPoint x: 310, startPoint y: 84, endPoint x: 556, endPoint y: 155, distance: 255.7
click at [216, 87] on input "800" at bounding box center [373, 86] width 230 height 12
type input "8"
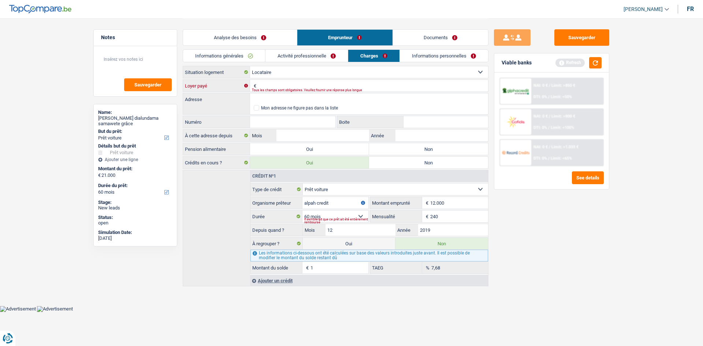
type input "6"
type input "575"
drag, startPoint x: 297, startPoint y: 98, endPoint x: 703, endPoint y: 148, distance: 408.4
click at [216, 97] on input "Adresse" at bounding box center [369, 99] width 238 height 12
type input "Rue du Viaduc, 4800, Verviers, BE"
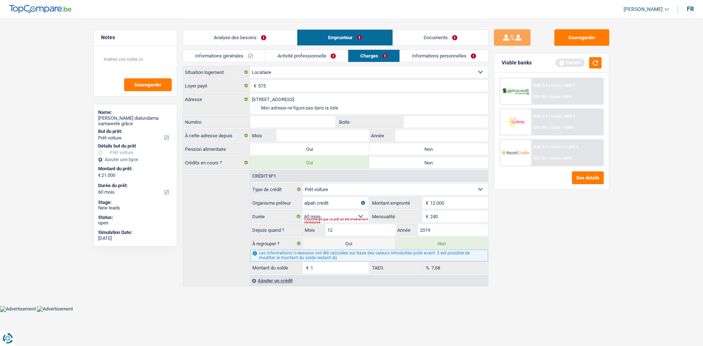
type input "21"
click at [216, 97] on input "Année" at bounding box center [441, 136] width 93 height 12
drag, startPoint x: 449, startPoint y: 153, endPoint x: 436, endPoint y: 142, distance: 16.1
click at [216, 97] on label "Non" at bounding box center [428, 149] width 119 height 12
click at [216, 97] on input "Non" at bounding box center [428, 149] width 119 height 12
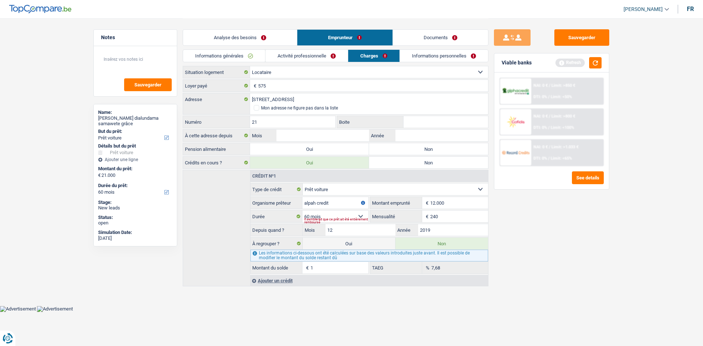
radio input "true"
click at [216, 97] on input "Année" at bounding box center [441, 136] width 93 height 12
type input "2023"
click at [216, 97] on input "Mois" at bounding box center [322, 136] width 93 height 12
type input "6"
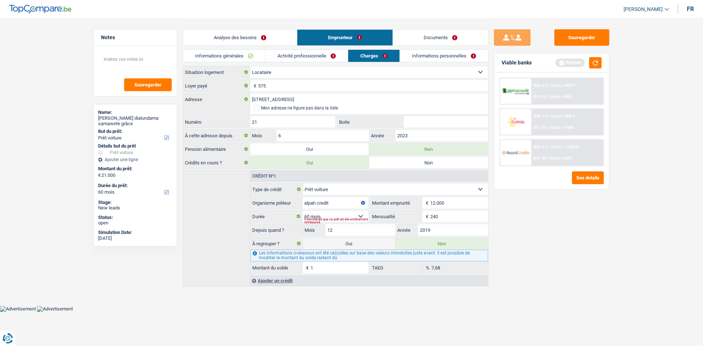
click at [216, 57] on link "Informations personnelles" at bounding box center [444, 56] width 88 height 12
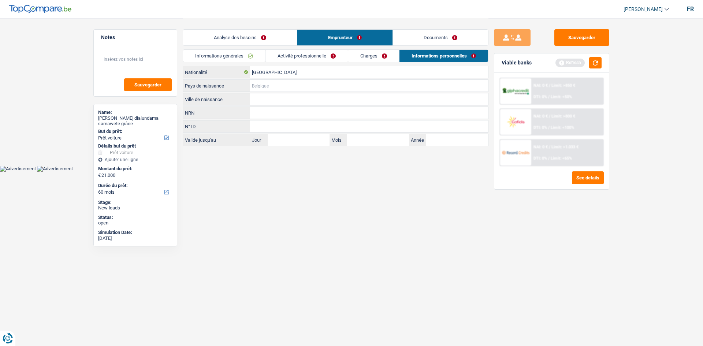
click at [216, 89] on input "Pays de naissance" at bounding box center [369, 86] width 238 height 12
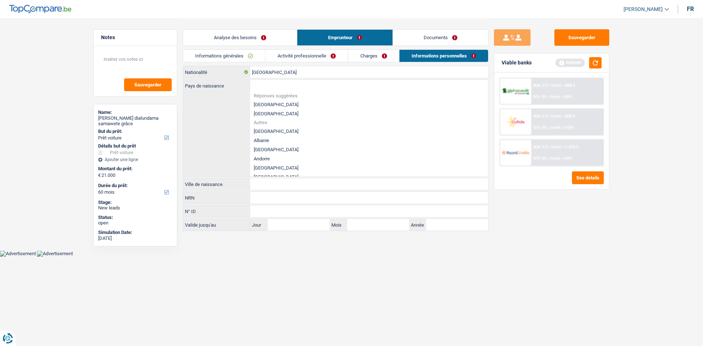
click at [216, 97] on li "[GEOGRAPHIC_DATA]" at bounding box center [369, 104] width 238 height 9
type input "[GEOGRAPHIC_DATA]"
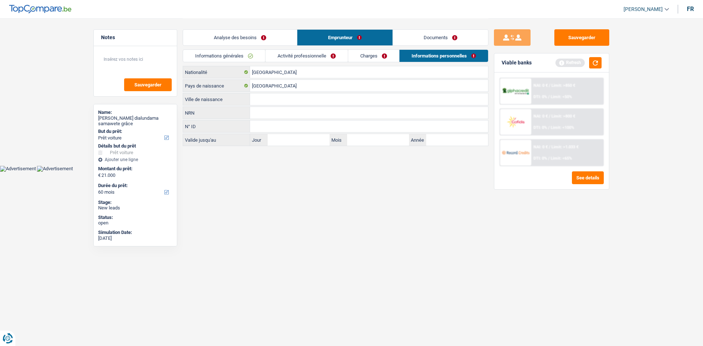
click at [216, 60] on link "Charges" at bounding box center [373, 56] width 51 height 12
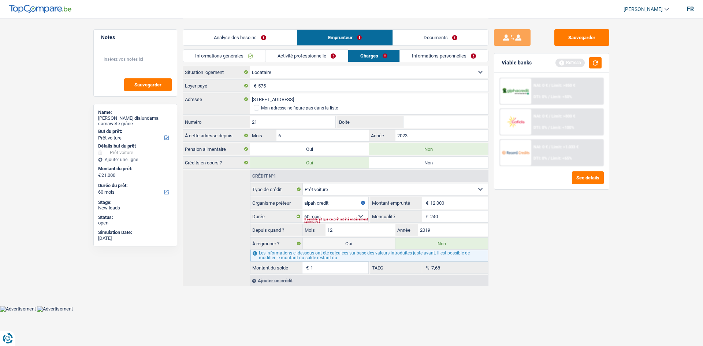
click at [216, 56] on link "Informations personnelles" at bounding box center [444, 56] width 88 height 12
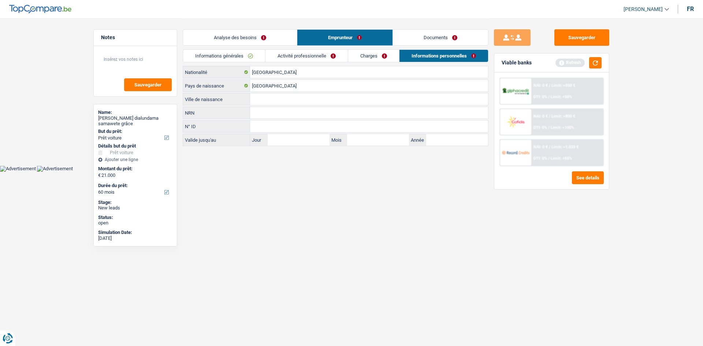
drag, startPoint x: 270, startPoint y: 100, endPoint x: 511, endPoint y: 313, distance: 321.9
click at [216, 97] on input "Ville de naissance" at bounding box center [369, 99] width 238 height 12
type input "Veriviers"
click at [216, 97] on html "Vous avez le contrôle de vos données Nous utilisons des cookies, tout comme nos…" at bounding box center [351, 86] width 703 height 172
click at [216, 33] on link "Documents" at bounding box center [440, 38] width 95 height 16
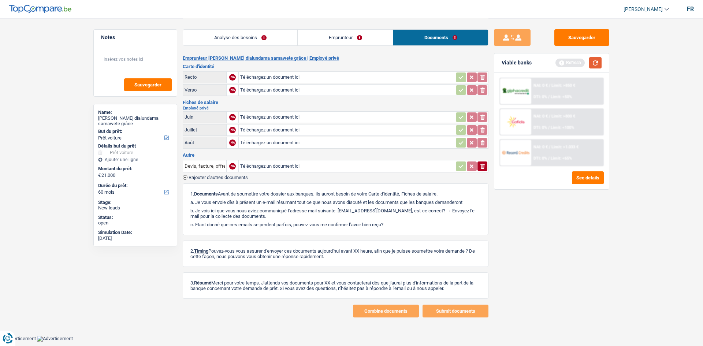
click at [216, 66] on button "button" at bounding box center [595, 62] width 12 height 11
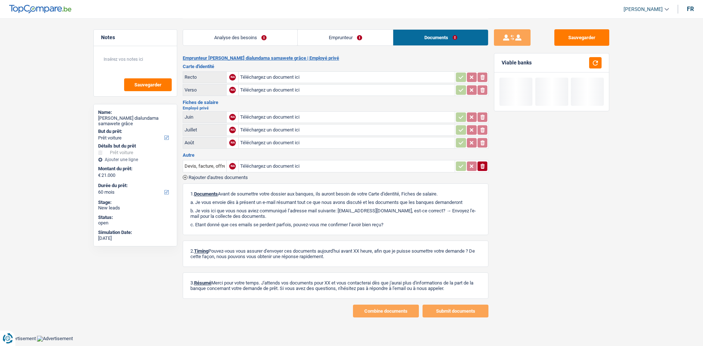
click at [216, 34] on link "Analyse des besoins" at bounding box center [240, 38] width 114 height 16
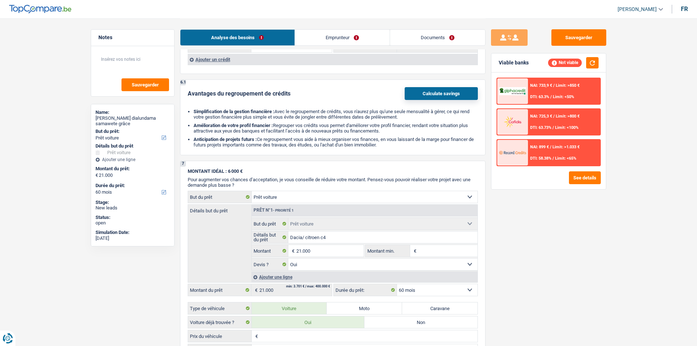
scroll to position [728, 0]
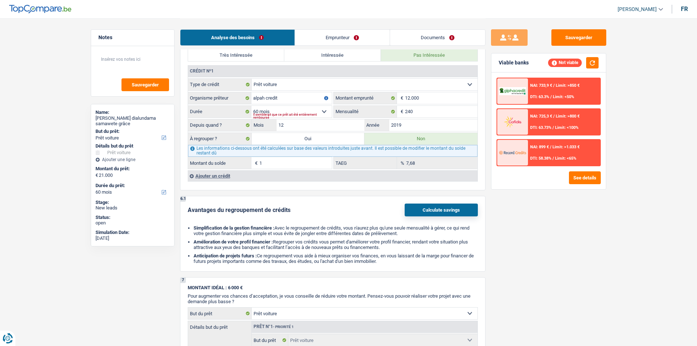
click at [216, 97] on label "Oui" at bounding box center [308, 139] width 113 height 12
click at [216, 97] on input "Oui" at bounding box center [308, 139] width 113 height 12
radio input "true"
type input "21.001"
type input "1"
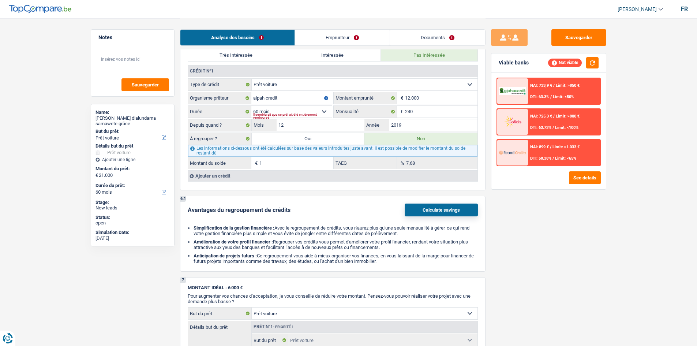
select select
type input "1"
select select
radio input "false"
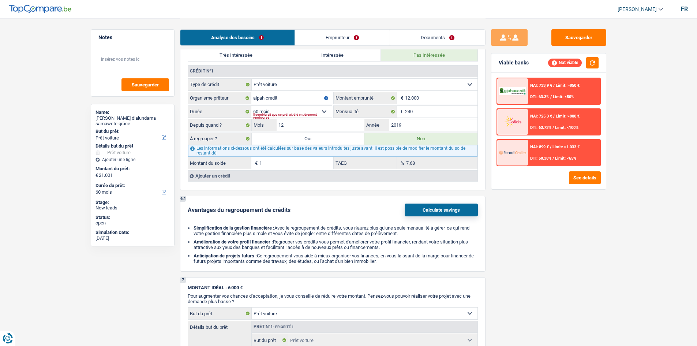
select select "refinancing"
select select "120"
select select "refinancing"
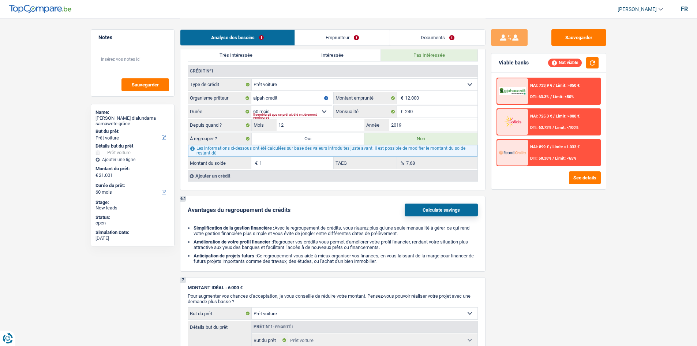
select select "120"
select select "refinancing"
select select "120"
select select "car"
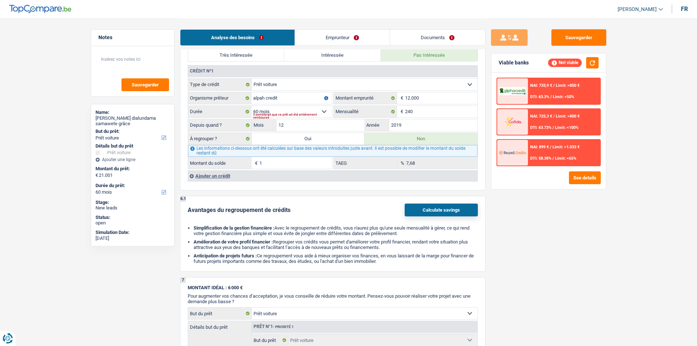
select select "car"
select select "yes"
select select "car"
select select "yes"
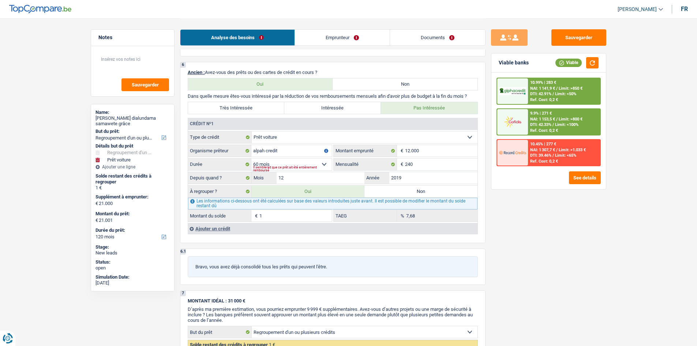
scroll to position [655, 0]
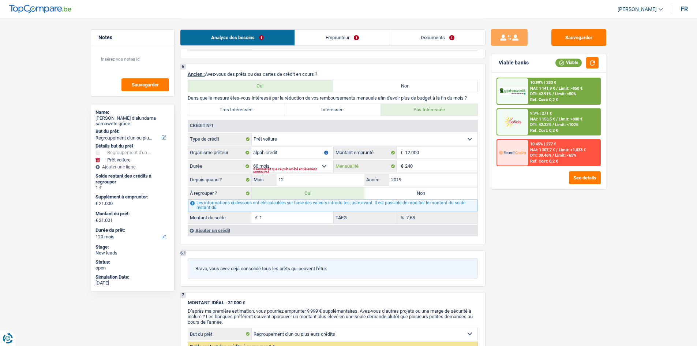
click at [216, 97] on input "240" at bounding box center [441, 166] width 72 height 12
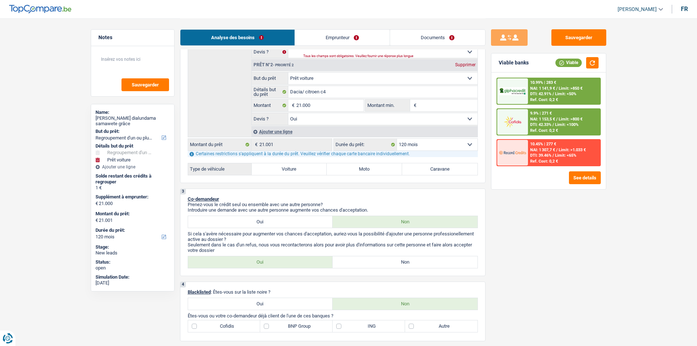
scroll to position [179, 0]
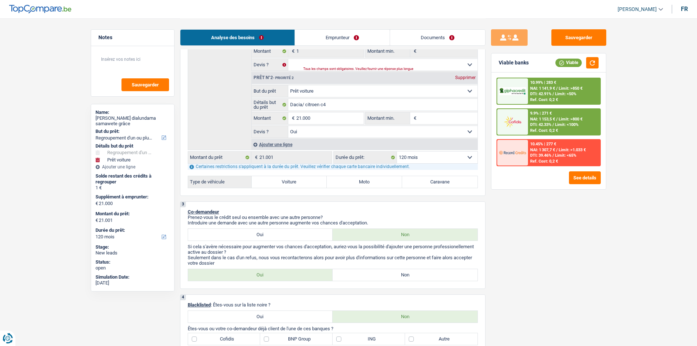
click at [216, 97] on select "12 mois 18 mois 24 mois 30 mois 36 mois 42 mois 48 mois 60 mois 72 mois 84 mois…" at bounding box center [437, 158] width 81 height 12
select select "60"
click at [216, 97] on select "12 mois 18 mois 24 mois 30 mois 36 mois 42 mois 48 mois 60 mois 72 mois 84 mois…" at bounding box center [437, 158] width 81 height 12
select select "60"
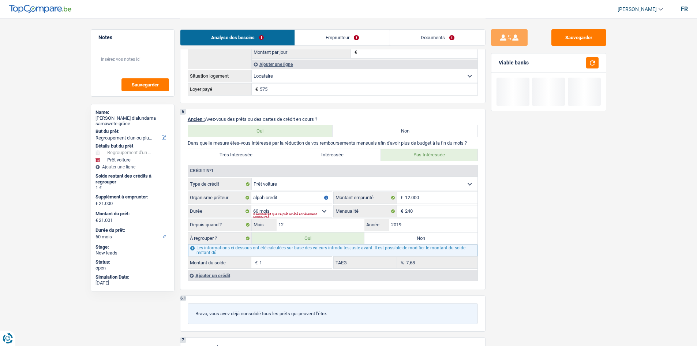
scroll to position [618, 0]
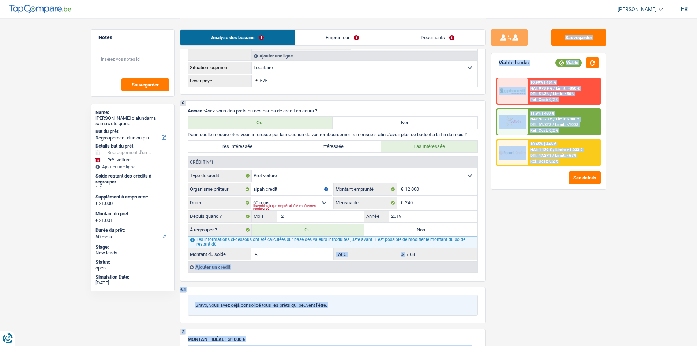
drag, startPoint x: 423, startPoint y: 261, endPoint x: 509, endPoint y: 264, distance: 86.1
click at [216, 97] on div "Notes Sauvegarder Name: Grace Pepo dialundama samawete grâce But du prêt: Confo…" at bounding box center [348, 100] width 527 height 1400
click at [216, 97] on div "Sauvegarder Viable banks Viable 10.99% | 451 € NAI: 973,9 € / Limit: >850 € DTI…" at bounding box center [549, 181] width 126 height 305
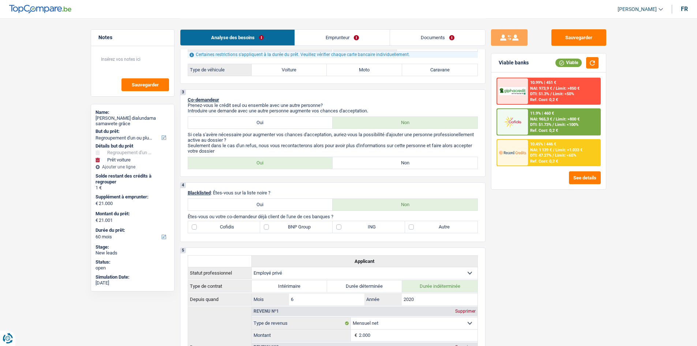
scroll to position [179, 0]
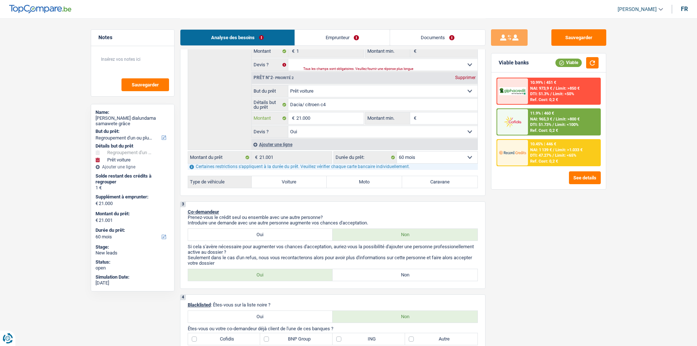
click at [216, 97] on input "21.000" at bounding box center [330, 118] width 67 height 12
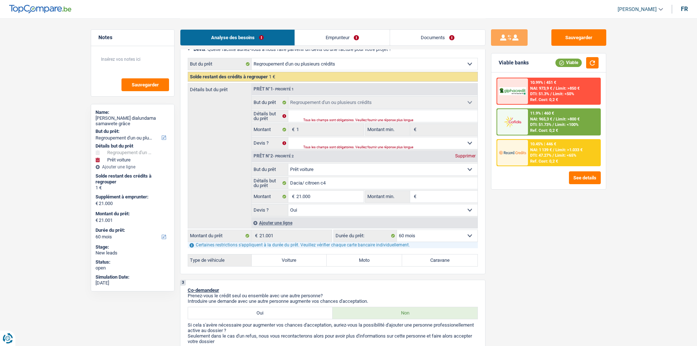
scroll to position [146, 0]
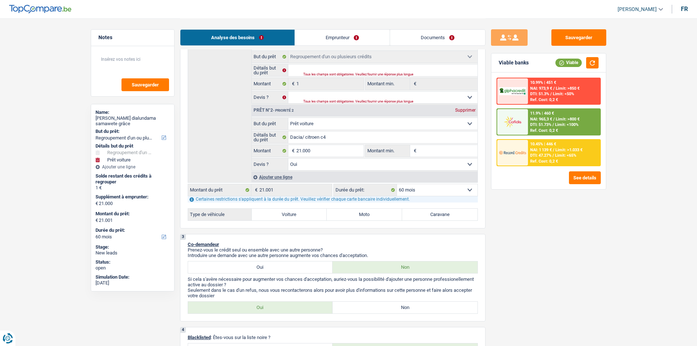
click at [216, 97] on div "Ref. Cost: 0,2 €" at bounding box center [545, 161] width 28 height 5
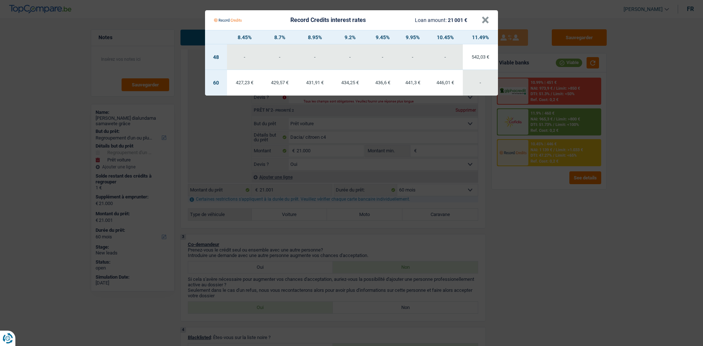
click at [216, 97] on Credits "Record Credits interest rates Loan amount: 21 001 € × 8.45% 8.7% 8.95% 9.2% 9.4…" at bounding box center [351, 173] width 703 height 346
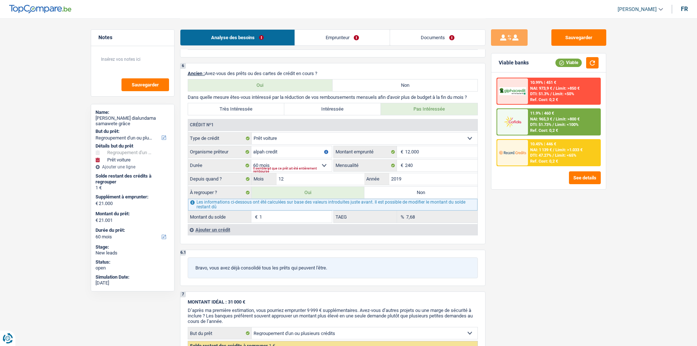
scroll to position [696, 0]
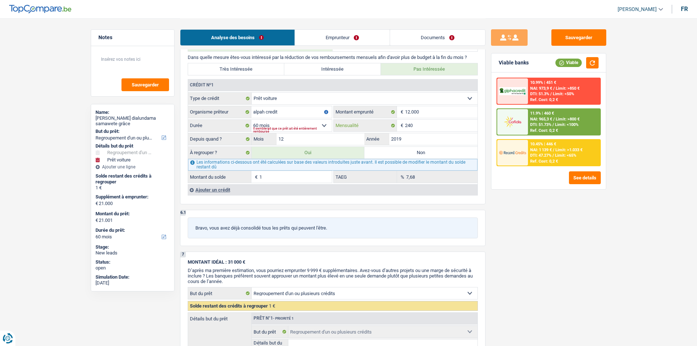
click at [216, 97] on input "240" at bounding box center [441, 126] width 72 height 12
drag, startPoint x: 457, startPoint y: 153, endPoint x: 545, endPoint y: 150, distance: 87.9
click at [216, 97] on label "Non" at bounding box center [421, 153] width 113 height 12
click at [216, 97] on input "Non" at bounding box center [421, 153] width 113 height 12
radio input "true"
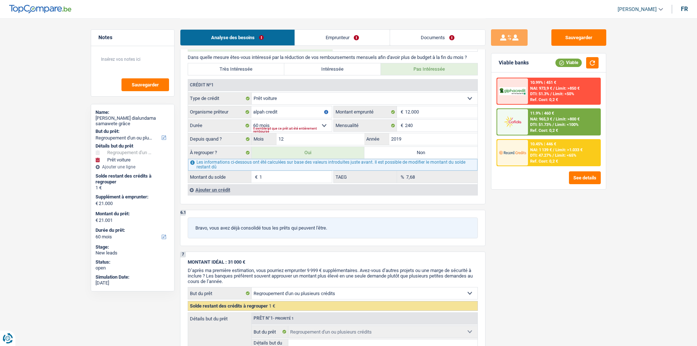
select select "car"
select select "60"
select select "car"
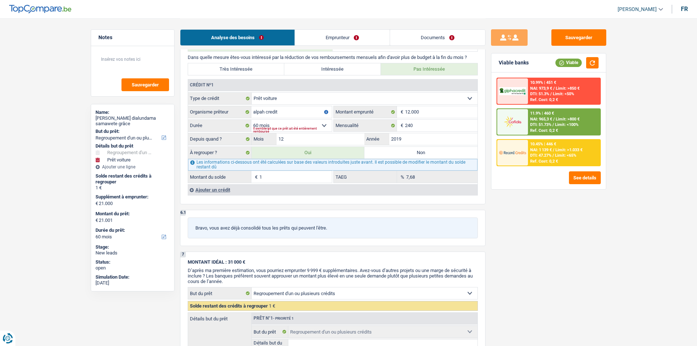
type input "Dacia/ citroen c4"
type input "21.000"
select select "yes"
select select "car"
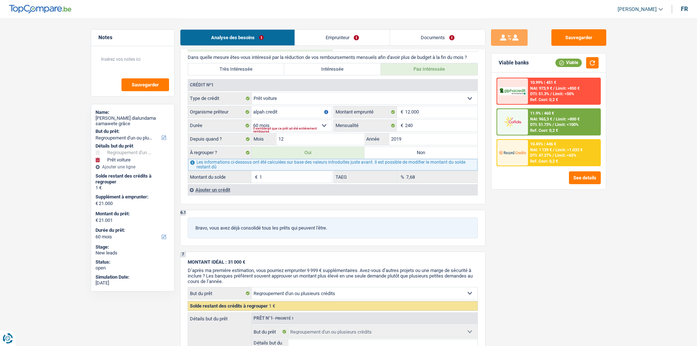
type input "Dacia/ citroen c4"
type input "21.000"
select select "yes"
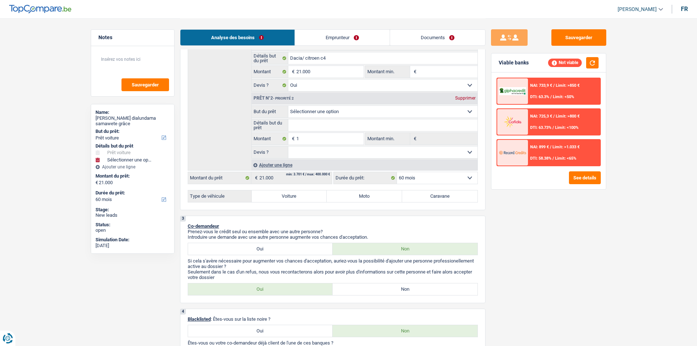
scroll to position [146, 0]
click at [216, 97] on div "Supprimer" at bounding box center [466, 98] width 24 height 4
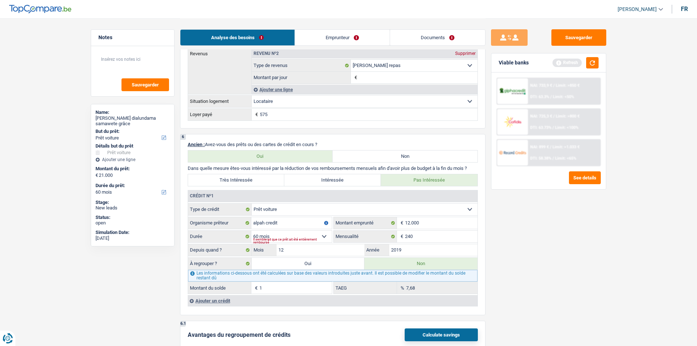
scroll to position [513, 0]
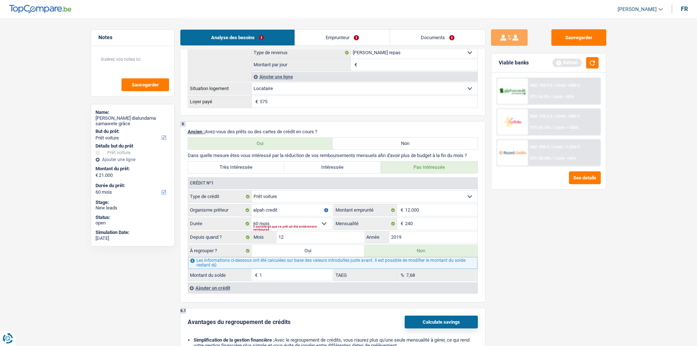
click at [216, 97] on label "Oui" at bounding box center [308, 251] width 113 height 12
click at [216, 97] on input "Oui" at bounding box center [308, 251] width 113 height 12
radio input "true"
type input "1"
select select
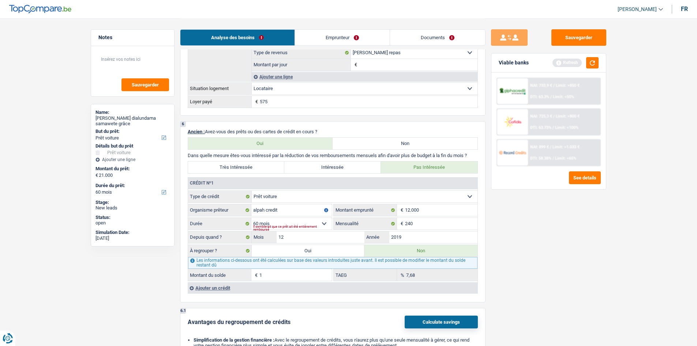
type input "1"
select select
radio input "false"
type input "21.001"
select select "refinancing"
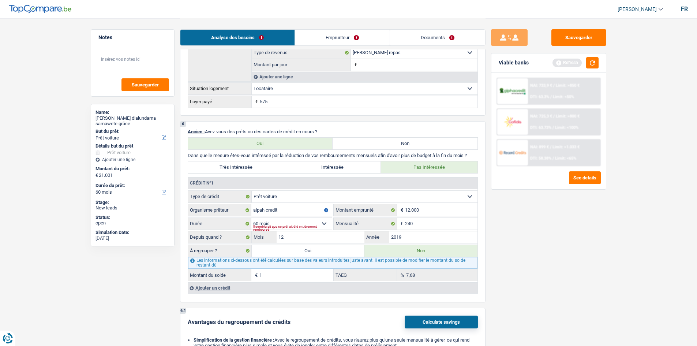
select select "refinancing"
select select "120"
select select "refinancing"
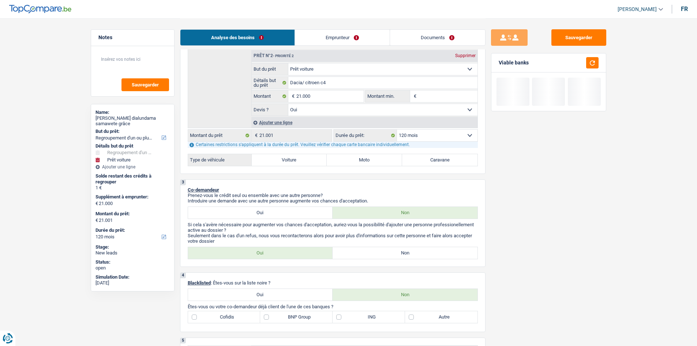
scroll to position [110, 0]
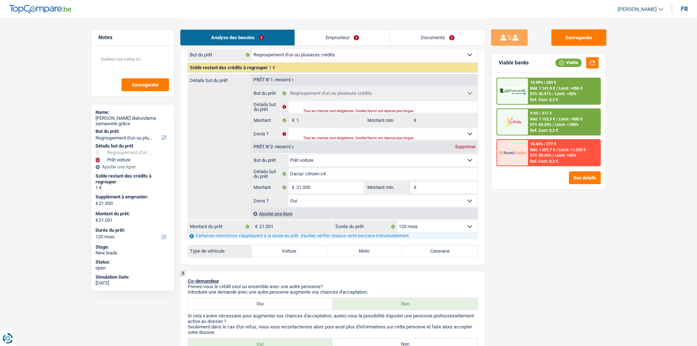
click at [216, 97] on select "12 mois 18 mois 24 mois 30 mois 36 mois 42 mois 48 mois 60 mois 72 mois 84 mois…" at bounding box center [437, 227] width 81 height 12
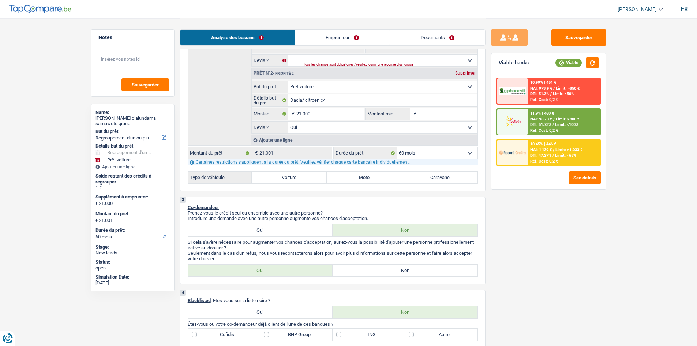
scroll to position [183, 0]
click at [216, 97] on select "12 mois 18 mois 24 mois 30 mois 36 mois 42 mois 48 mois 60 mois 72 mois 84 mois…" at bounding box center [437, 154] width 81 height 12
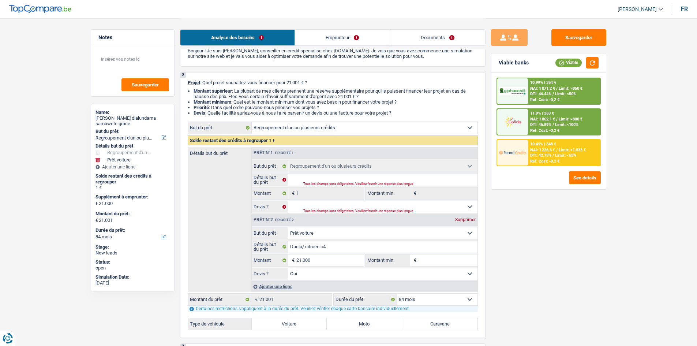
scroll to position [37, 0]
click at [216, 56] on div "Viable banks Viable" at bounding box center [549, 62] width 115 height 19
drag, startPoint x: 587, startPoint y: 34, endPoint x: 703, endPoint y: 163, distance: 173.2
click at [216, 34] on button "Sauvegarder" at bounding box center [579, 37] width 55 height 16
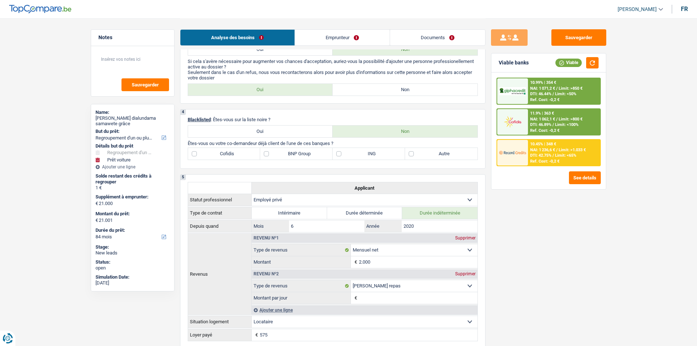
scroll to position [439, 0]
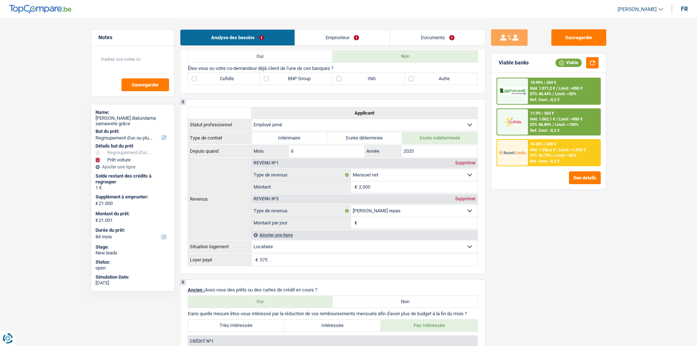
click at [216, 97] on div "10.45% | 348 € NAI: 1 236,6 € / Limit: >1.033 € DTI: 42.75% / Limit: <65% Ref. …" at bounding box center [564, 153] width 72 height 26
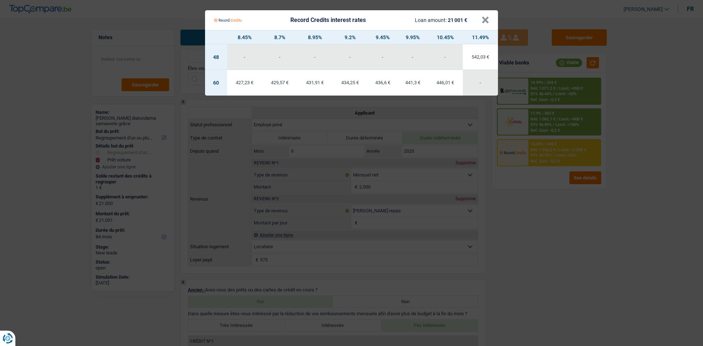
click at [216, 97] on Credits "Record Credits interest rates Loan amount: 21 001 € × 8.45% 8.7% 8.95% 9.2% 9.4…" at bounding box center [351, 173] width 703 height 346
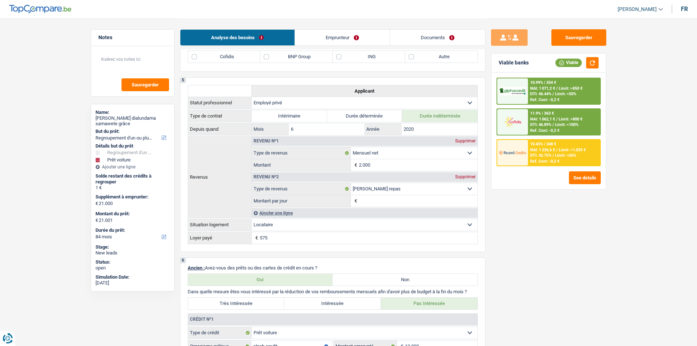
scroll to position [366, 0]
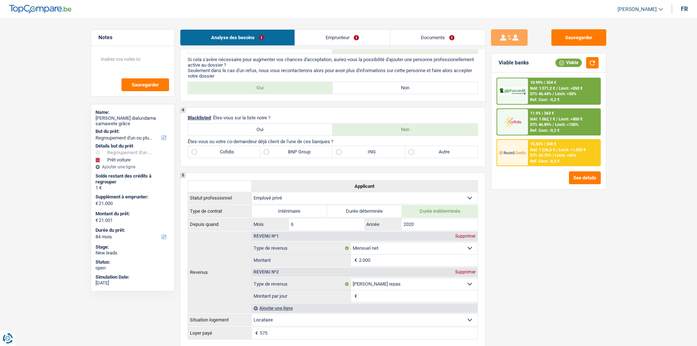
click at [216, 97] on label "BNP Group" at bounding box center [296, 152] width 72 height 12
click at [216, 97] on input "BNP Group" at bounding box center [296, 152] width 72 height 12
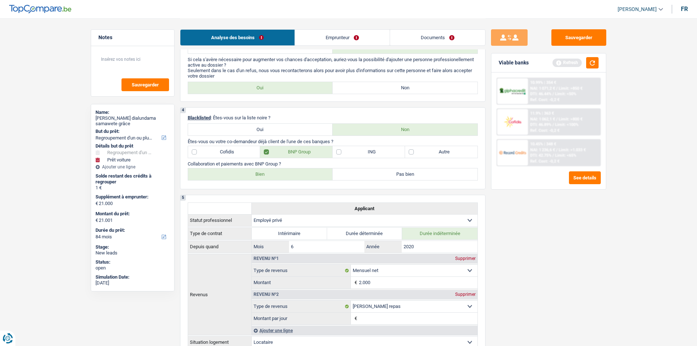
drag, startPoint x: 249, startPoint y: 174, endPoint x: 438, endPoint y: 173, distance: 189.3
click at [216, 97] on label "Bien" at bounding box center [260, 174] width 145 height 12
click at [216, 97] on input "Bien" at bounding box center [260, 174] width 145 height 12
click at [216, 97] on label "Autre" at bounding box center [441, 152] width 72 height 12
click at [216, 97] on input "Autre" at bounding box center [441, 152] width 72 height 12
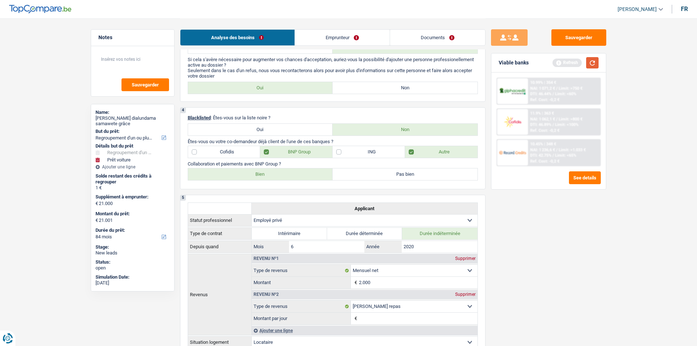
click at [216, 65] on button "button" at bounding box center [593, 62] width 12 height 11
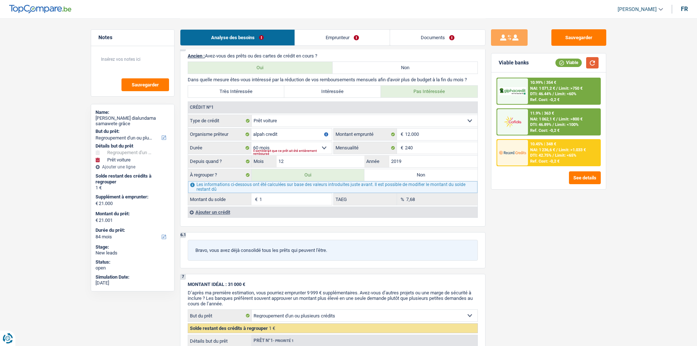
scroll to position [659, 0]
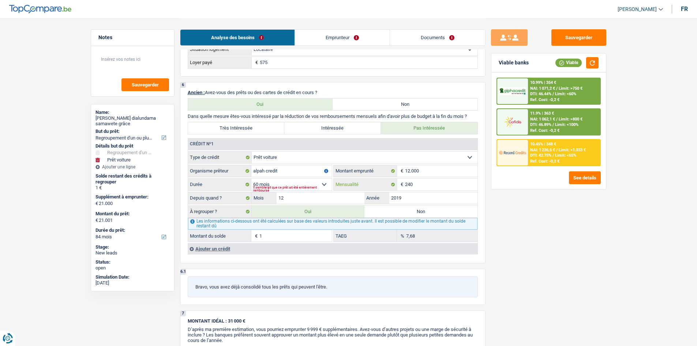
click at [216, 97] on input "240" at bounding box center [441, 185] width 72 height 12
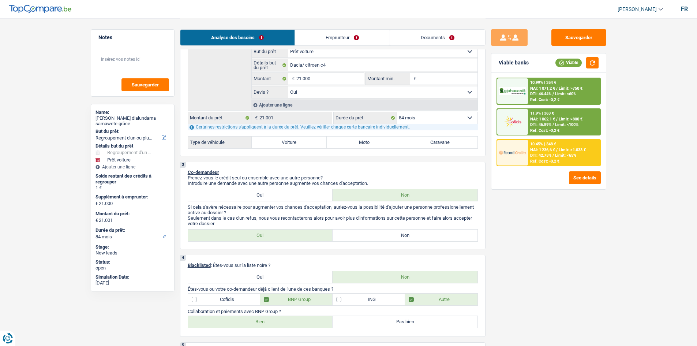
scroll to position [110, 0]
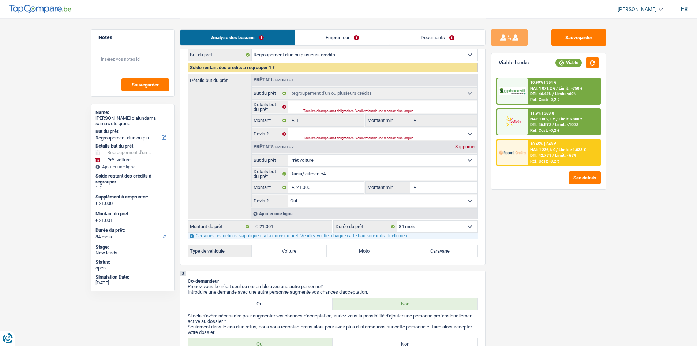
click at [216, 46] on div "Analyse des besoins Emprunteur Documents" at bounding box center [333, 33] width 306 height 31
click at [216, 38] on link "Documents" at bounding box center [437, 38] width 95 height 16
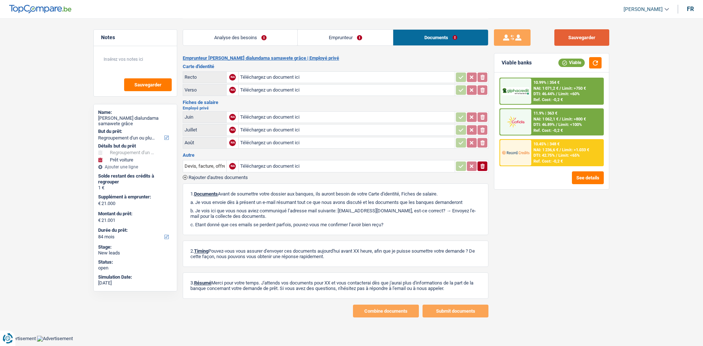
click at [216, 42] on button "Sauvegarder" at bounding box center [581, 37] width 55 height 16
click at [216, 28] on div "Analyse des besoins Emprunteur Documents" at bounding box center [336, 33] width 306 height 31
click at [216, 35] on link "Emprunteur" at bounding box center [345, 38] width 95 height 16
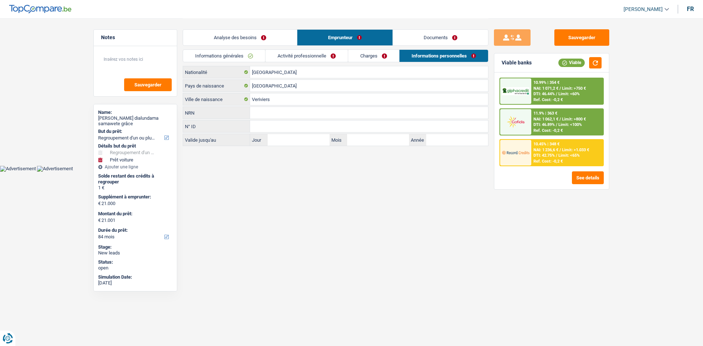
click at [216, 54] on link "Activité professionnelle" at bounding box center [306, 56] width 82 height 12
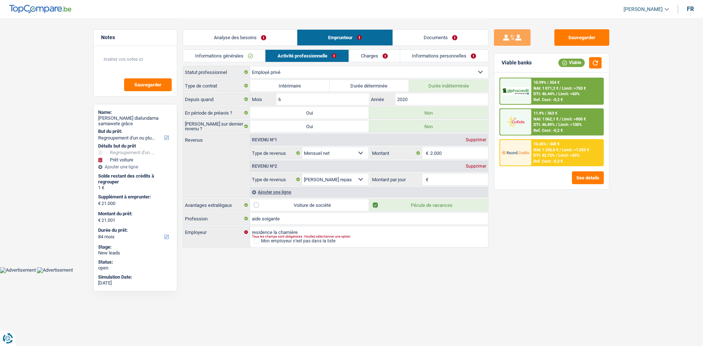
click at [216, 55] on link "Informations générales" at bounding box center [224, 56] width 82 height 12
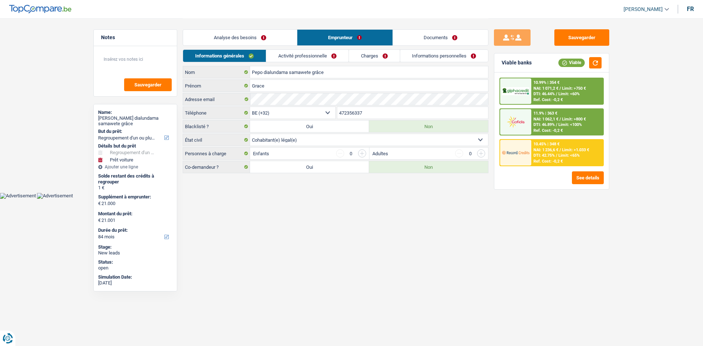
click at [216, 97] on input "button" at bounding box center [362, 153] width 8 height 8
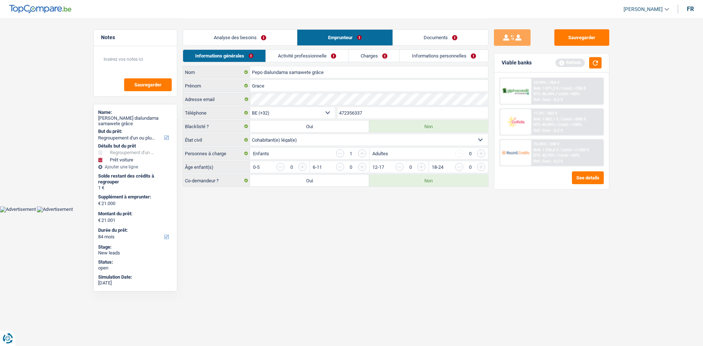
click at [216, 97] on input "button" at bounding box center [362, 153] width 8 height 8
click at [216, 97] on input "button" at bounding box center [450, 169] width 305 height 12
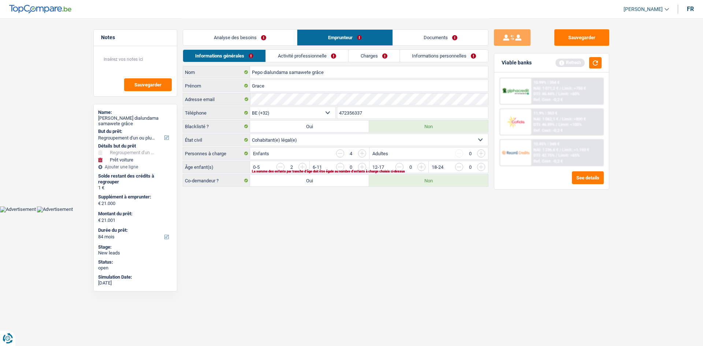
click at [216, 97] on input "button" at bounding box center [450, 169] width 305 height 12
click at [216, 58] on link "Activité professionnelle" at bounding box center [307, 56] width 82 height 12
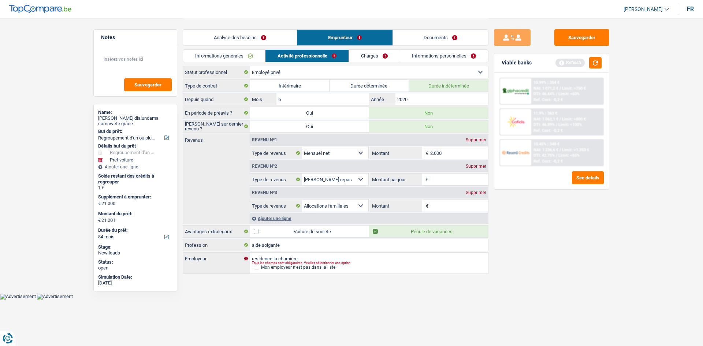
click at [216, 97] on input "Montant" at bounding box center [459, 206] width 58 height 12
click at [216, 97] on div "Sauvegarder Viable banks Refresh 10.99% | 354 € NAI: 1 071,2 € / Limit: >750 € …" at bounding box center [551, 181] width 126 height 305
click at [216, 97] on div "Supprimer" at bounding box center [476, 166] width 24 height 4
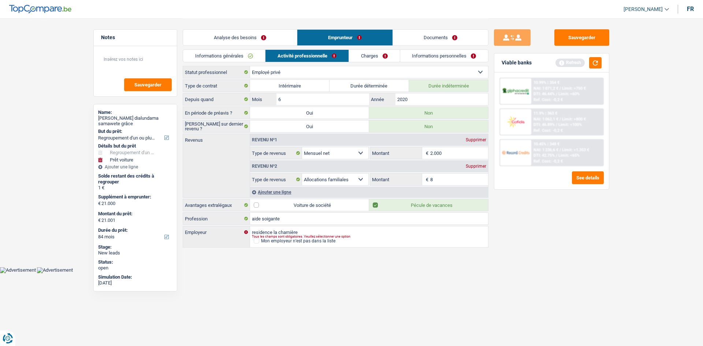
click at [216, 35] on link "Analyse des besoins" at bounding box center [240, 38] width 114 height 16
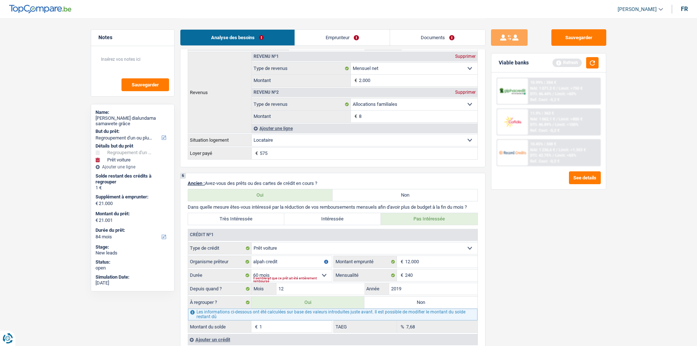
scroll to position [659, 0]
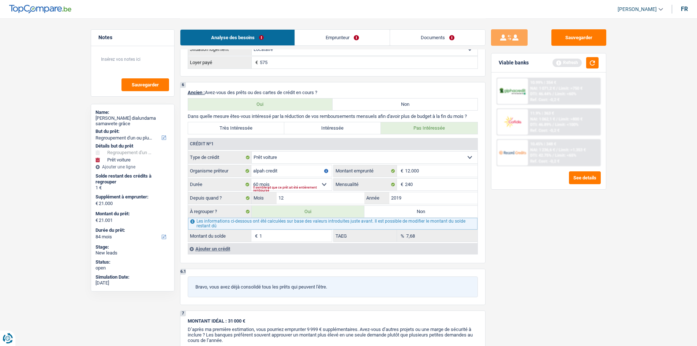
drag, startPoint x: 425, startPoint y: 219, endPoint x: 432, endPoint y: 217, distance: 7.5
click at [216, 97] on div "Les informations ci-dessous ont été calculées sur base des valeurs introduites …" at bounding box center [333, 224] width 290 height 12
click at [216, 97] on label "Non" at bounding box center [421, 212] width 113 height 12
click at [216, 97] on input "Non" at bounding box center [421, 212] width 113 height 12
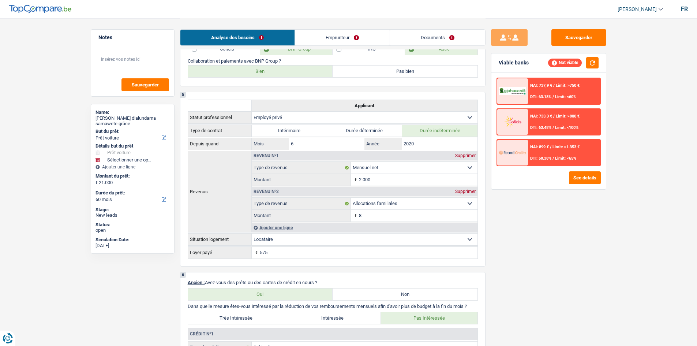
scroll to position [513, 0]
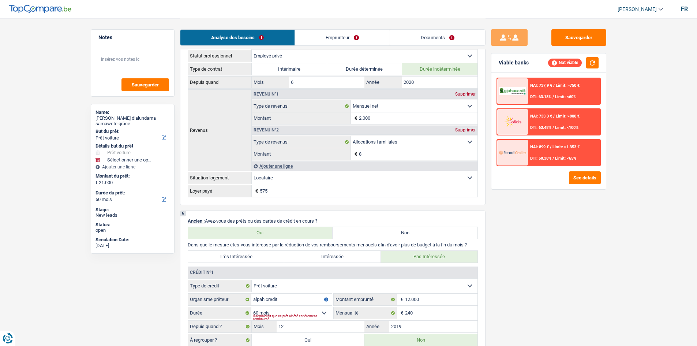
drag, startPoint x: 353, startPoint y: 40, endPoint x: 349, endPoint y: 46, distance: 7.6
click at [216, 40] on link "Emprunteur" at bounding box center [342, 38] width 95 height 16
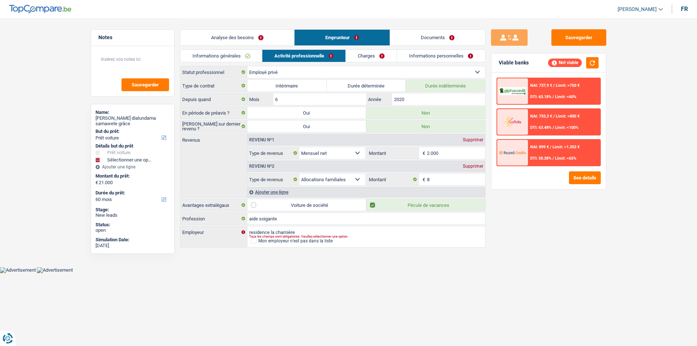
scroll to position [0, 0]
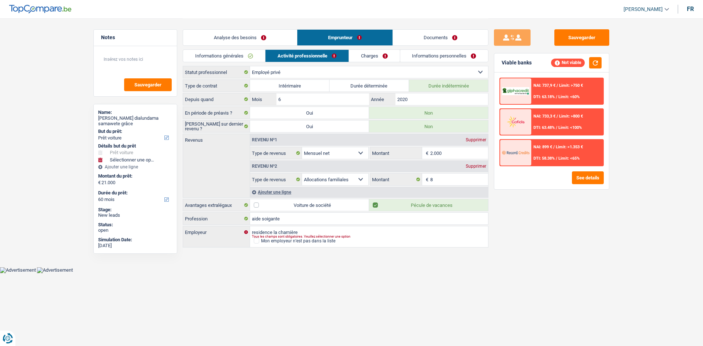
click at [216, 52] on link "Activité professionnelle" at bounding box center [306, 56] width 83 height 12
click at [216, 97] on input "8" at bounding box center [459, 180] width 58 height 12
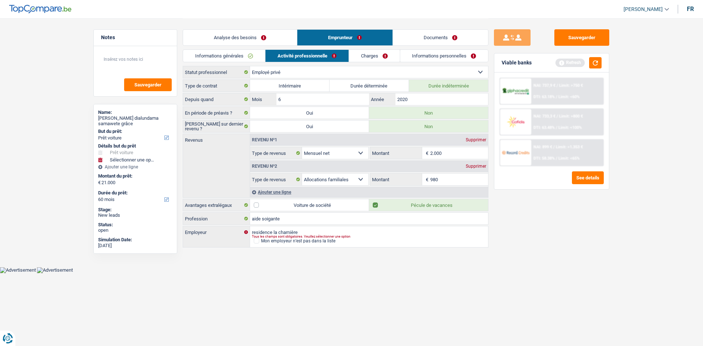
click at [216, 97] on html "Vous avez le contrôle de vos données Nous utilisons des cookies, tout comme nos…" at bounding box center [351, 136] width 703 height 273
click at [216, 36] on link "Analyse des besoins" at bounding box center [240, 38] width 114 height 16
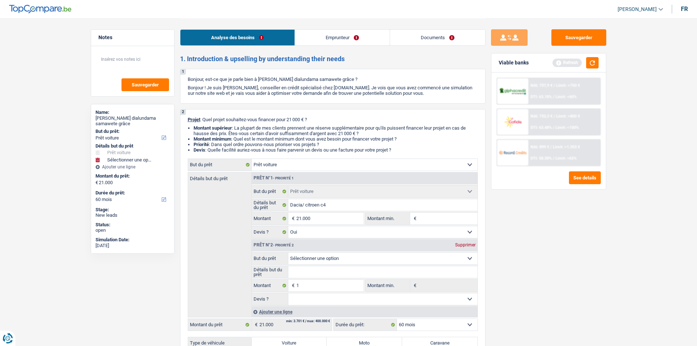
click at [216, 69] on div "Viable banks Refresh" at bounding box center [549, 62] width 115 height 19
click at [216, 62] on button "button" at bounding box center [593, 62] width 12 height 11
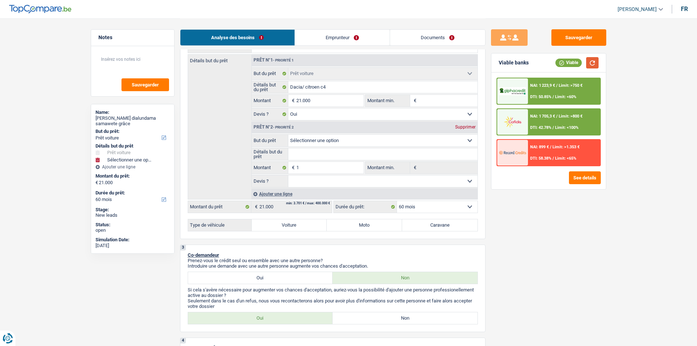
scroll to position [110, 0]
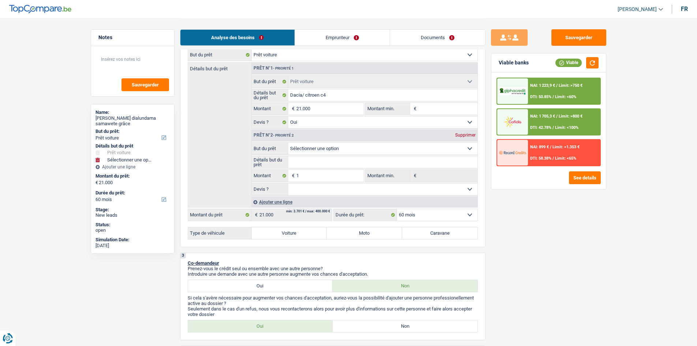
click at [216, 97] on div "Supprimer" at bounding box center [466, 135] width 24 height 4
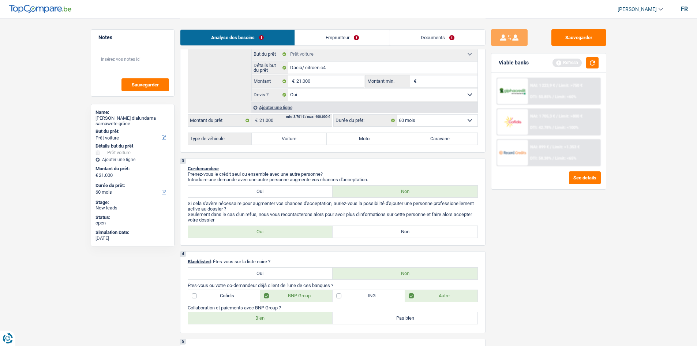
scroll to position [183, 0]
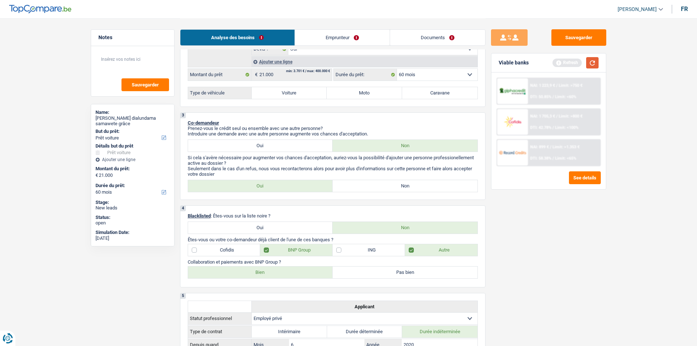
click at [216, 63] on button "button" at bounding box center [593, 62] width 12 height 11
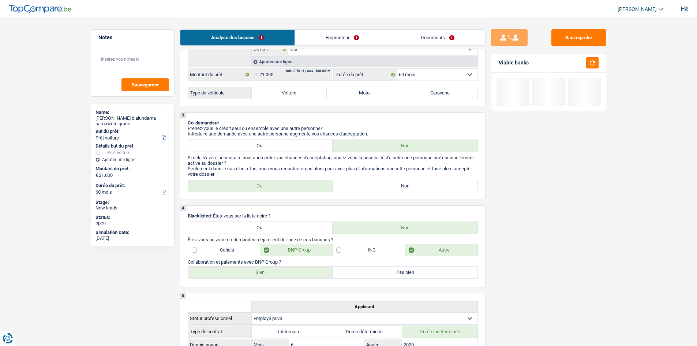
click at [216, 40] on link "Documents" at bounding box center [437, 38] width 95 height 16
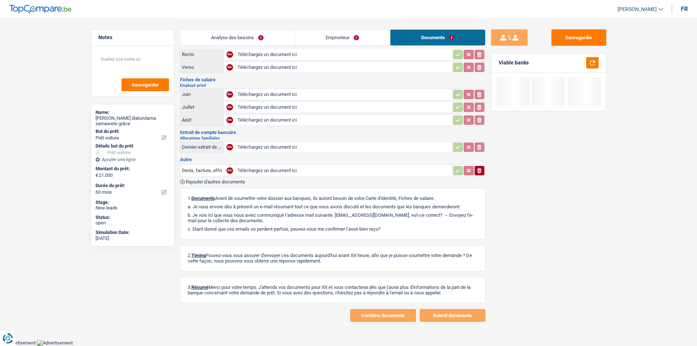
scroll to position [22, 0]
click at [216, 40] on link "Emprunteur" at bounding box center [342, 38] width 95 height 16
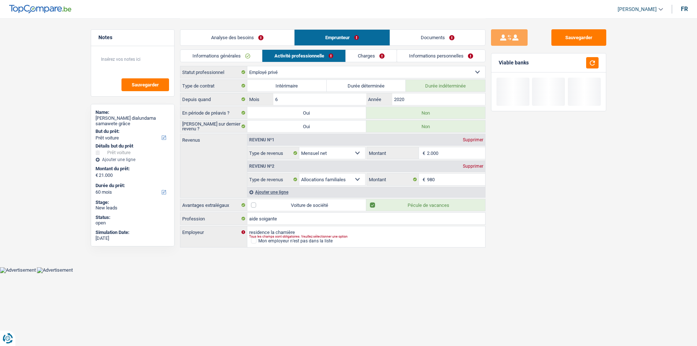
scroll to position [0, 0]
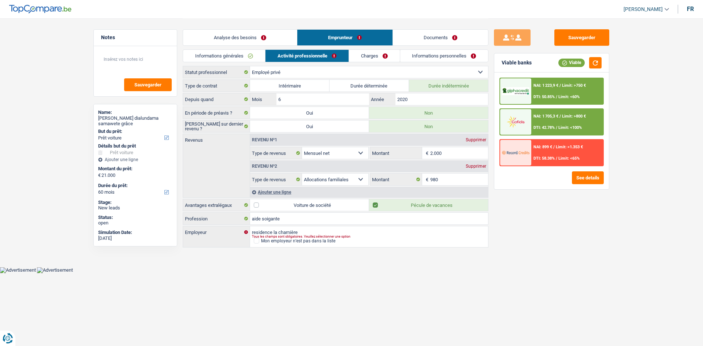
click at [216, 44] on link "Analyse des besoins" at bounding box center [240, 38] width 114 height 16
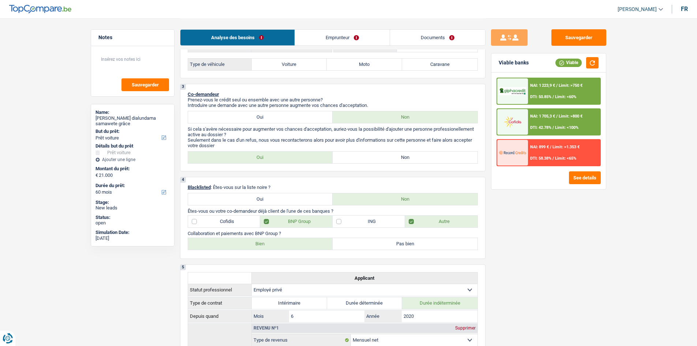
scroll to position [146, 0]
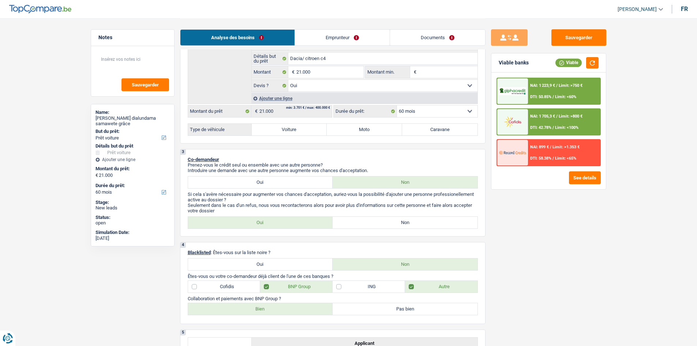
click at [216, 97] on label "Voiture" at bounding box center [289, 130] width 75 height 12
click at [216, 97] on input "Voiture" at bounding box center [289, 130] width 75 height 12
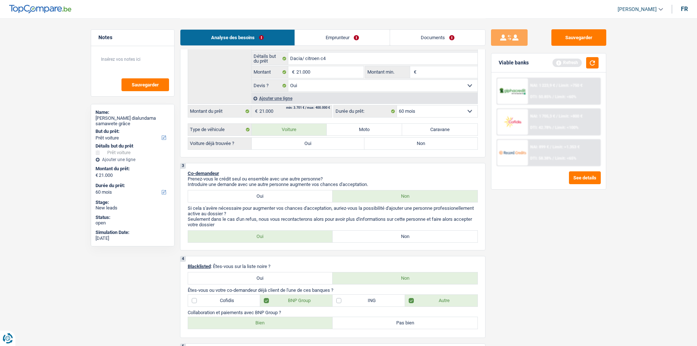
click at [216, 97] on label "Oui" at bounding box center [308, 144] width 113 height 12
click at [216, 97] on input "Oui" at bounding box center [308, 144] width 113 height 12
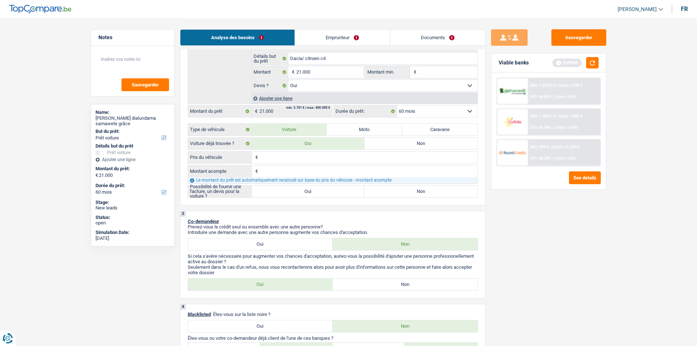
click at [216, 97] on div "Le montant du prêt est automatiquement recalculé sur base du prix du véhicule -…" at bounding box center [333, 180] width 290 height 6
click at [216, 97] on label "Oui" at bounding box center [308, 192] width 113 height 12
click at [216, 97] on input "Oui" at bounding box center [308, 192] width 113 height 12
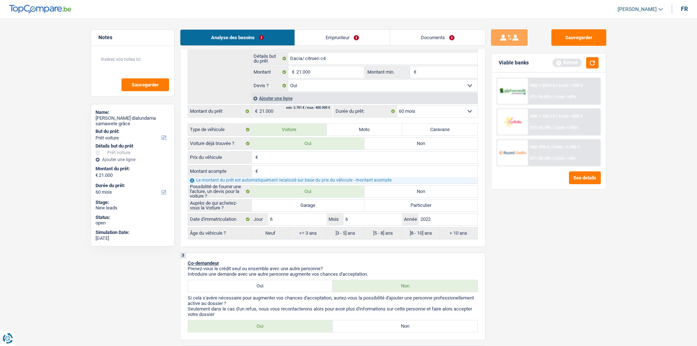
click at [216, 97] on label "Particulier" at bounding box center [421, 206] width 113 height 12
click at [216, 97] on input "Particulier" at bounding box center [421, 206] width 113 height 12
click at [216, 97] on label "Garage" at bounding box center [308, 206] width 113 height 12
click at [216, 97] on input "Garage" at bounding box center [308, 206] width 113 height 12
click at [216, 97] on div "Sauvegarder Viable banks Refresh NAI: 1 223,9 € / Limit: >750 € DTI: 50.85% / L…" at bounding box center [549, 181] width 126 height 305
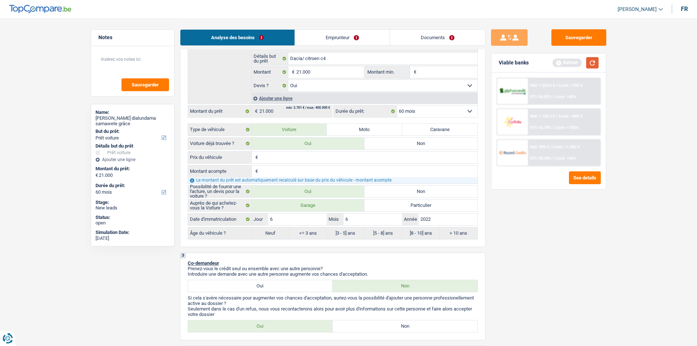
click at [216, 59] on button "button" at bounding box center [593, 62] width 12 height 11
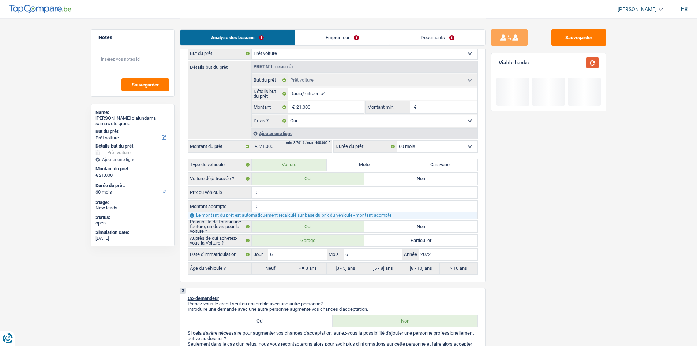
scroll to position [73, 0]
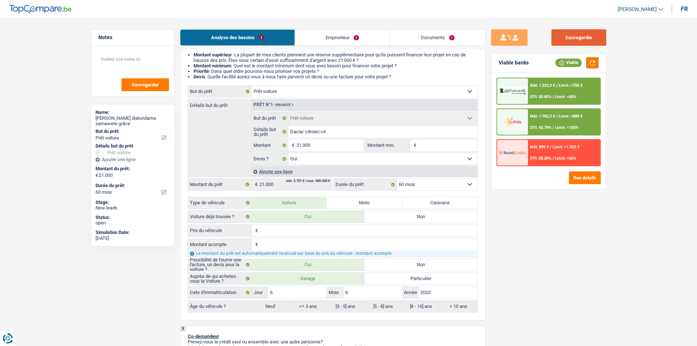
click at [216, 37] on button "Sauvegarder" at bounding box center [579, 37] width 55 height 16
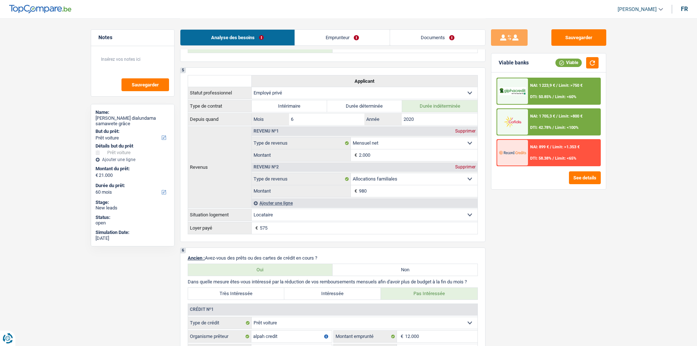
scroll to position [549, 0]
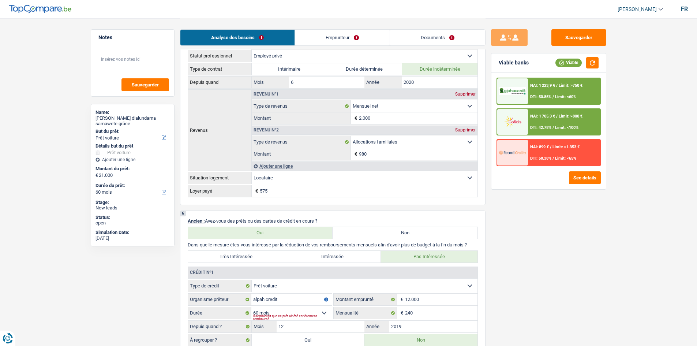
click at [216, 97] on div "NAI: 1 223,9 € / Limit: >750 € DTI: 50.85% / Limit: <60%" at bounding box center [564, 91] width 72 height 26
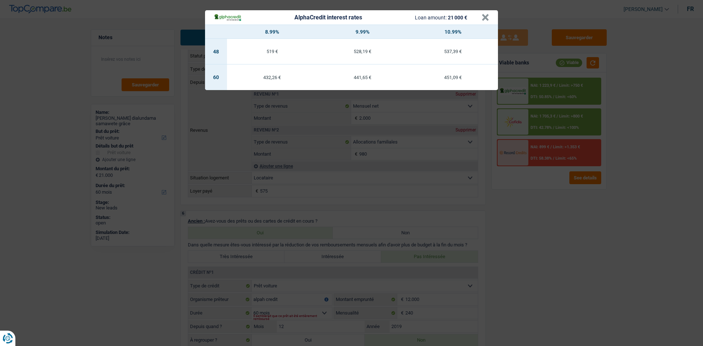
click at [216, 97] on div "AlphaCredit interest rates Loan amount: 21 000 € × 8.99% 9.99% 10.99% 48 519 € …" at bounding box center [351, 173] width 703 height 346
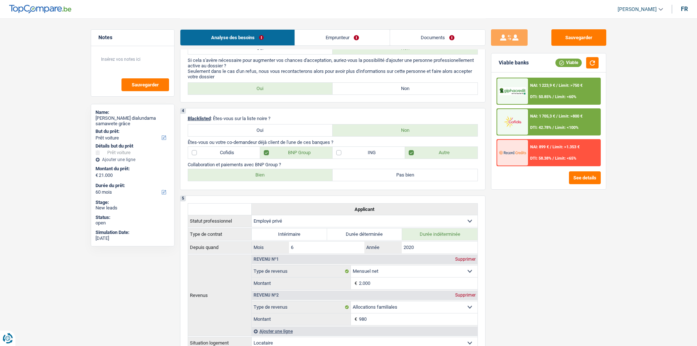
scroll to position [280, 0]
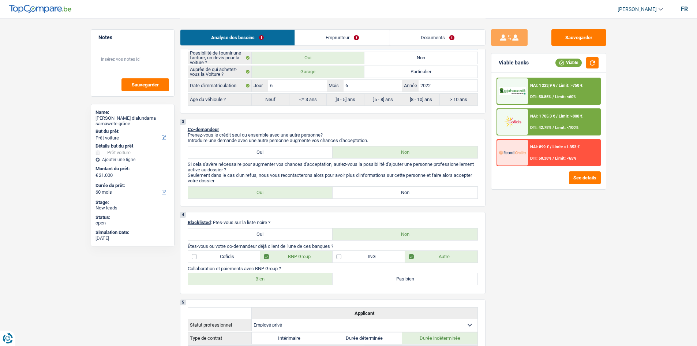
click at [216, 45] on li "Emprunteur" at bounding box center [342, 37] width 95 height 16
click at [216, 40] on link "Emprunteur" at bounding box center [342, 38] width 95 height 16
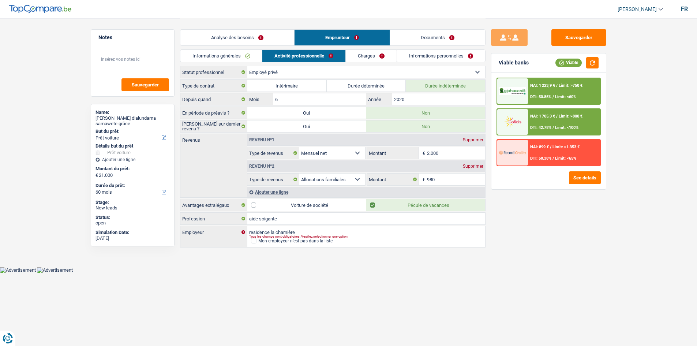
scroll to position [0, 0]
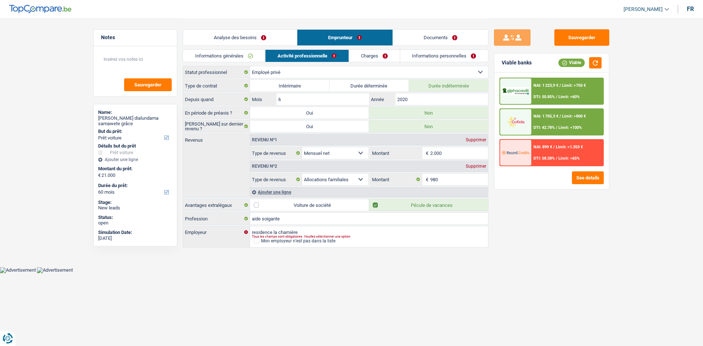
click at [216, 54] on link "Charges" at bounding box center [374, 56] width 51 height 12
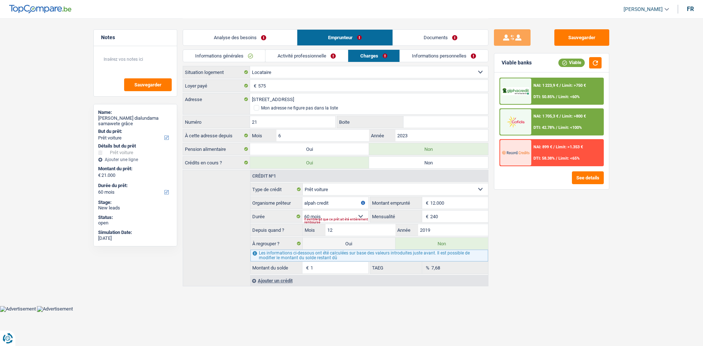
click at [216, 40] on link "Analyse des besoins" at bounding box center [240, 38] width 114 height 16
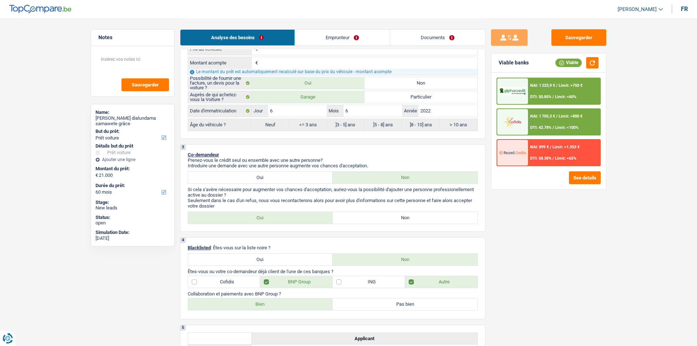
scroll to position [330, 0]
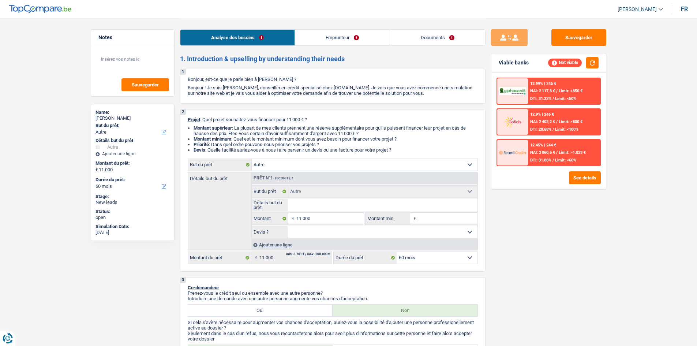
select select "other"
select select "60"
select select "other"
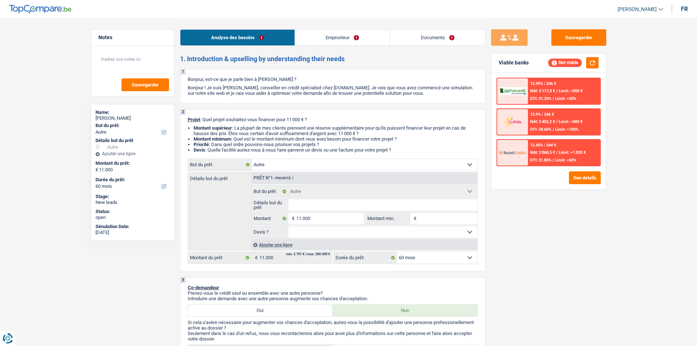
select select "60"
select select "worker"
select select "familyAllowances"
select select "netSalary"
select select "rents"
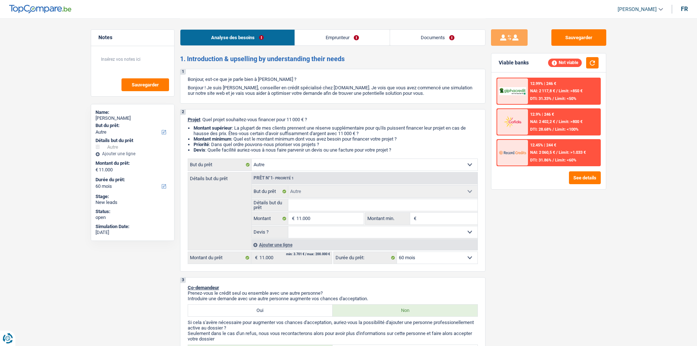
select select "other"
select select "60"
drag, startPoint x: 368, startPoint y: 38, endPoint x: 367, endPoint y: 43, distance: 4.9
click at [368, 37] on link "Emprunteur" at bounding box center [342, 38] width 95 height 16
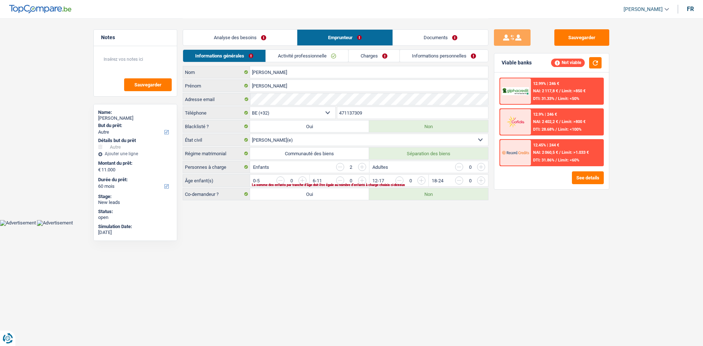
drag, startPoint x: 316, startPoint y: 45, endPoint x: 313, endPoint y: 48, distance: 5.2
click at [316, 44] on link "Emprunteur" at bounding box center [344, 38] width 95 height 16
click at [313, 48] on div "Analyse des besoins Emprunteur Documents" at bounding box center [336, 33] width 306 height 31
click at [288, 59] on link "Activité professionnelle" at bounding box center [307, 56] width 82 height 12
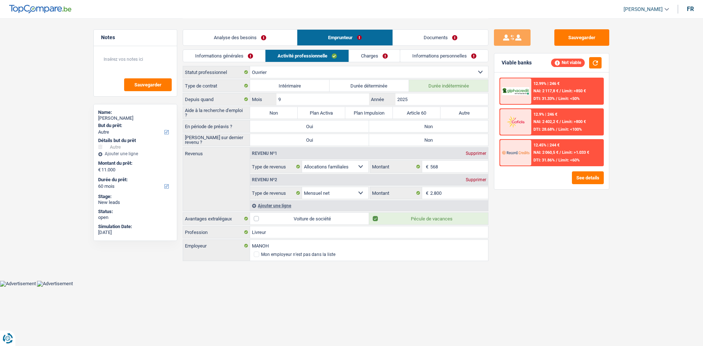
click at [234, 57] on link "Informations générales" at bounding box center [224, 56] width 82 height 12
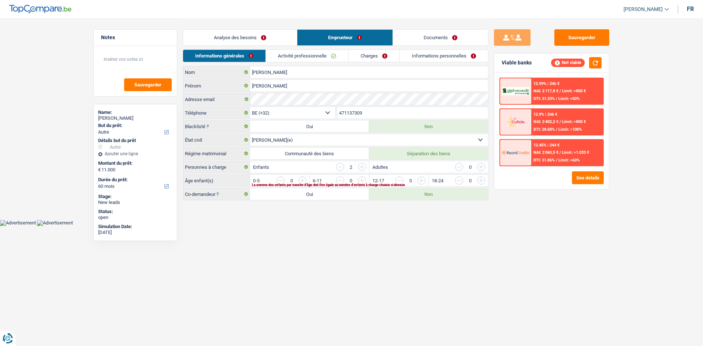
drag, startPoint x: 364, startPoint y: 167, endPoint x: 331, endPoint y: 58, distance: 113.4
click at [364, 167] on input "button" at bounding box center [362, 167] width 8 height 8
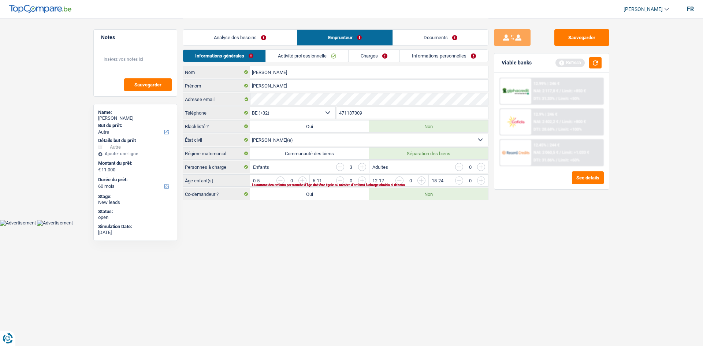
click at [322, 51] on link "Activité professionnelle" at bounding box center [307, 56] width 82 height 12
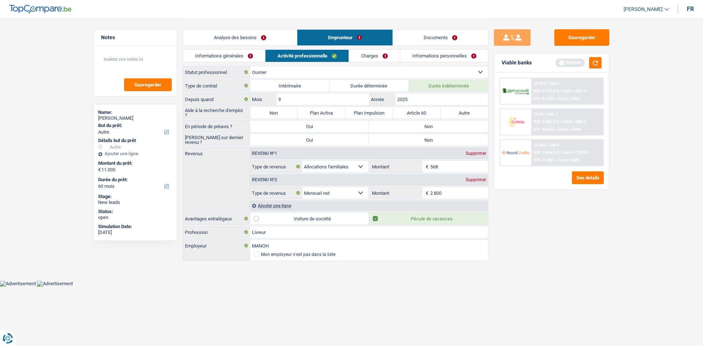
click at [321, 58] on link "Activité professionnelle" at bounding box center [306, 56] width 83 height 12
click at [372, 63] on div "Informations générales Activité professionnelle Charges Informations personnell…" at bounding box center [336, 57] width 306 height 16
click at [375, 62] on div "Informations générales Activité professionnelle Charges Informations personnell…" at bounding box center [336, 57] width 306 height 16
click at [377, 59] on link "Charges" at bounding box center [374, 56] width 51 height 12
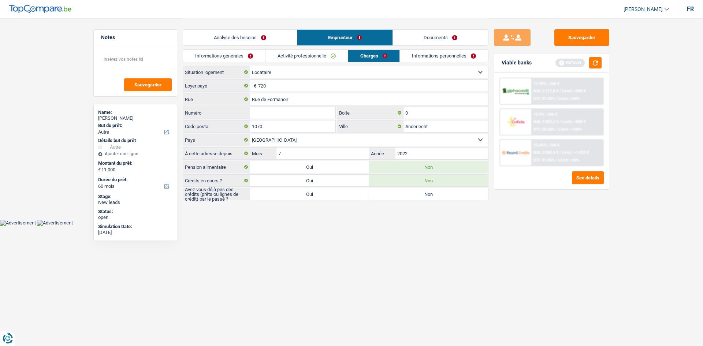
click at [243, 37] on link "Analyse des besoins" at bounding box center [240, 38] width 114 height 16
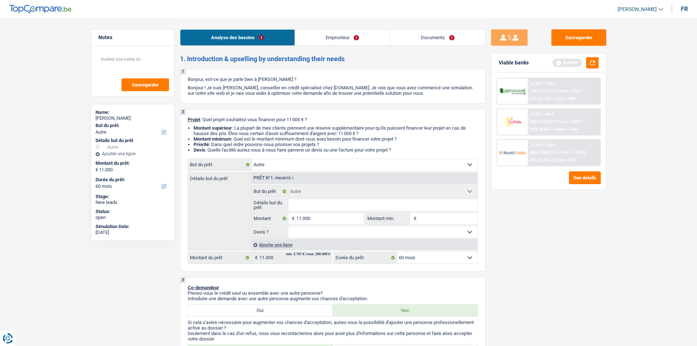
click at [359, 171] on div "Confort maison: meubles, textile, peinture, électroménager, outillage non-profe…" at bounding box center [333, 211] width 290 height 105
click at [362, 169] on select "Confort maison: meubles, textile, peinture, électroménager, outillage non-profe…" at bounding box center [365, 165] width 226 height 12
select select "movingOrInstallation"
click at [252, 159] on select "Confort maison: meubles, textile, peinture, électroménager, outillage non-profe…" at bounding box center [365, 165] width 226 height 12
select select "movingOrInstallation"
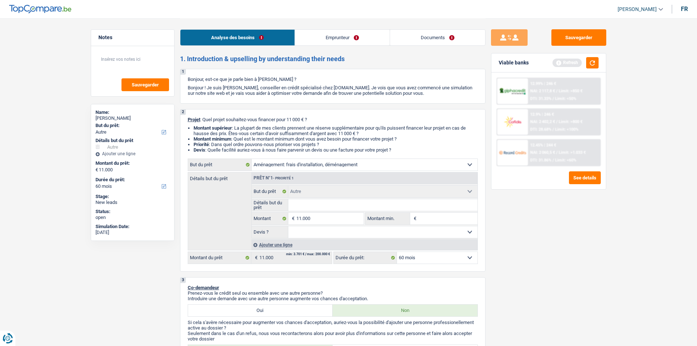
select select "movingOrInstallation"
select select "other"
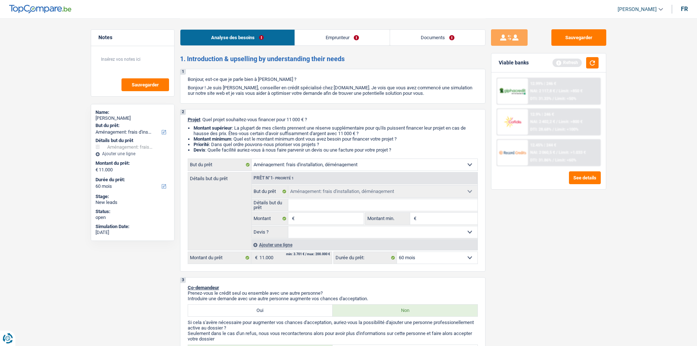
select select "other"
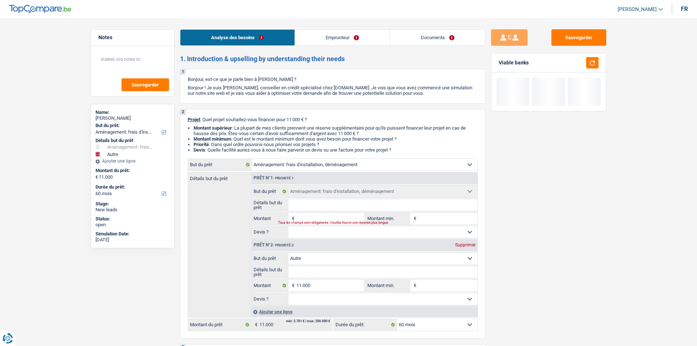
click at [473, 242] on div "Prêt n°2 - Priorité 2 Supprimer" at bounding box center [365, 245] width 226 height 12
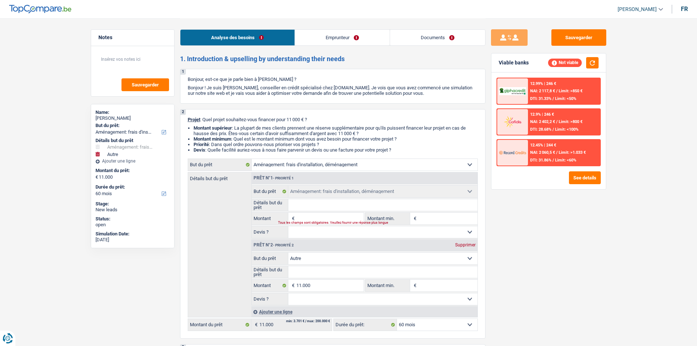
click at [316, 215] on input "Montant" at bounding box center [330, 219] width 67 height 12
type input "1"
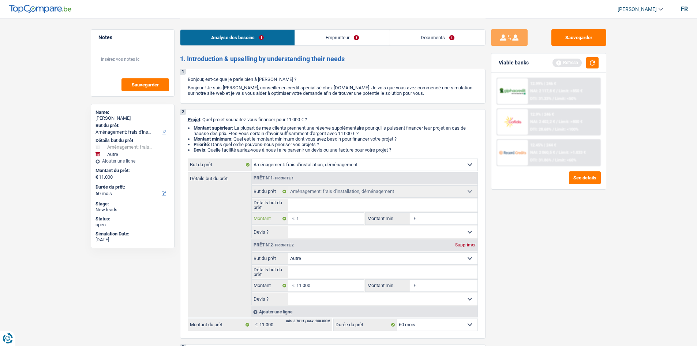
type input "11"
type input "110"
type input "1.100"
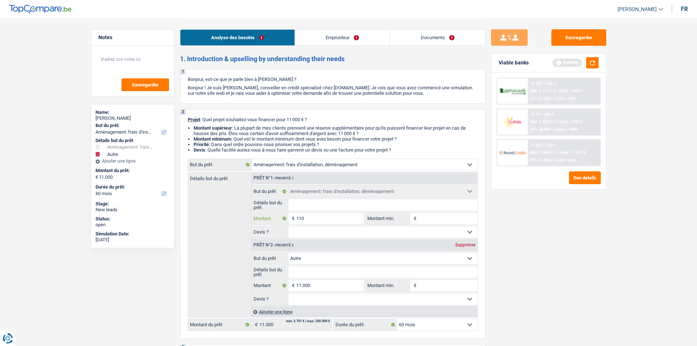
type input "1.100"
type input "11.000"
type input "22.000"
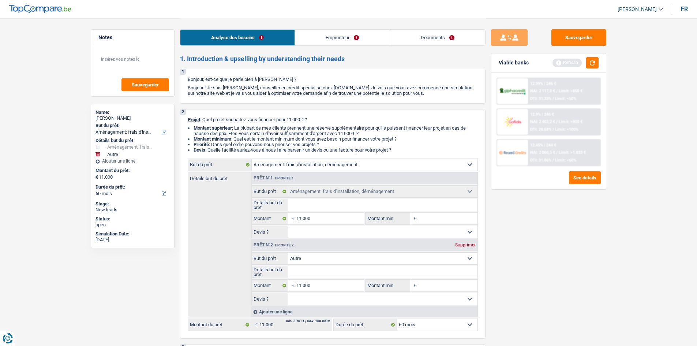
type input "22.000"
click at [464, 244] on div "Supprimer" at bounding box center [466, 245] width 24 height 4
type input "11.000"
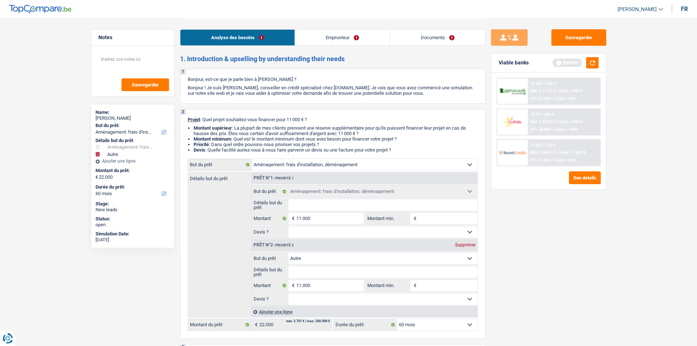
type input "11.000"
select select "60"
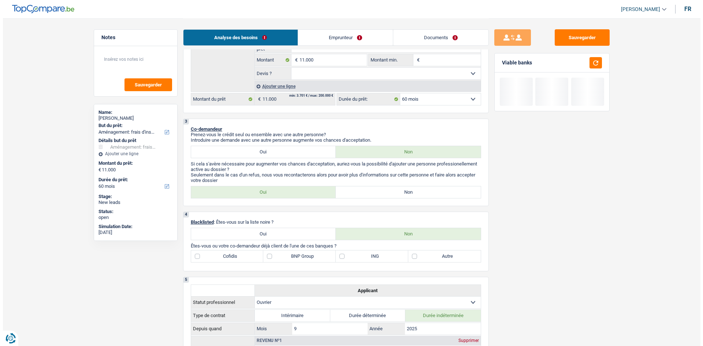
scroll to position [220, 0]
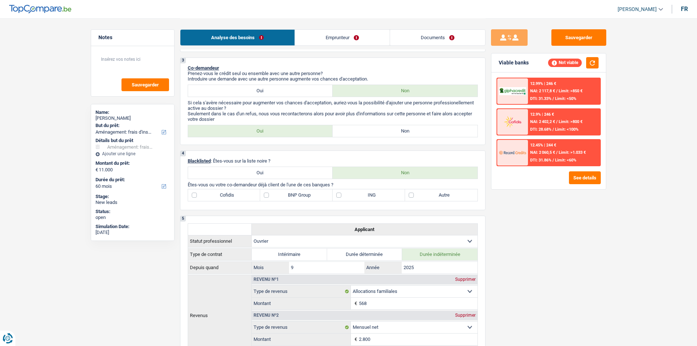
click at [585, 164] on div "12.45% | 244 € NAI: 2 060,5 € / Limit: >1.033 € DTI: 31.86% / Limit: <60%" at bounding box center [564, 153] width 72 height 26
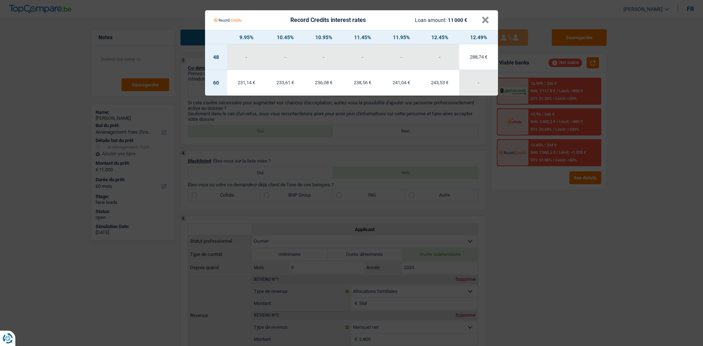
click at [591, 172] on Credits "Record Credits interest rates Loan amount: 11 000 € × 9.95% 10.45% 10.95% 11.45…" at bounding box center [351, 173] width 703 height 346
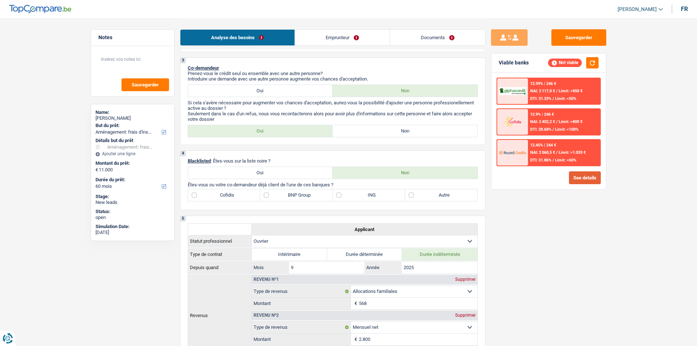
click at [583, 175] on button "See details" at bounding box center [585, 177] width 32 height 13
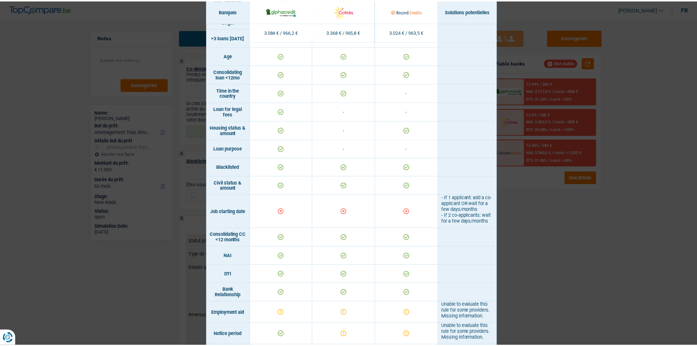
scroll to position [146, 0]
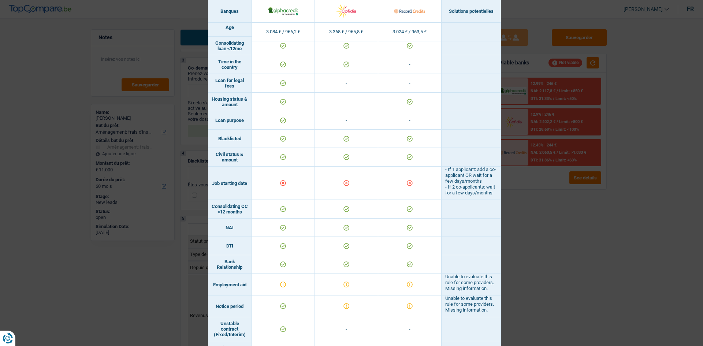
click at [624, 211] on div "Banks conditions × Banques Solutions potentielles Revenus / Charges 3.084 € / 9…" at bounding box center [351, 173] width 703 height 346
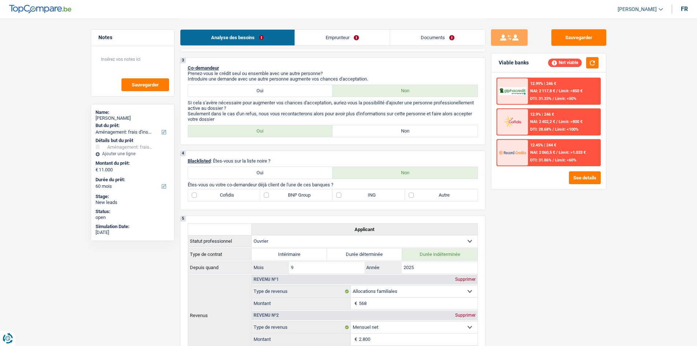
click at [351, 35] on link "Emprunteur" at bounding box center [342, 38] width 95 height 16
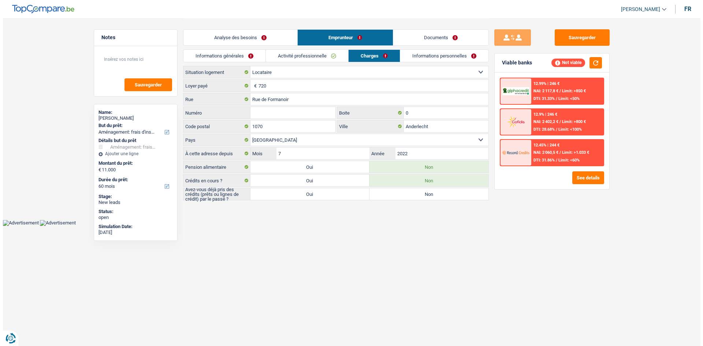
scroll to position [0, 0]
click at [325, 62] on div "Informations générales Activité professionnelle Charges Informations personnell…" at bounding box center [336, 57] width 306 height 16
click at [339, 62] on div "Informations générales Activité professionnelle Charges Informations personnell…" at bounding box center [336, 57] width 306 height 16
click at [323, 61] on link "Activité professionnelle" at bounding box center [306, 56] width 82 height 12
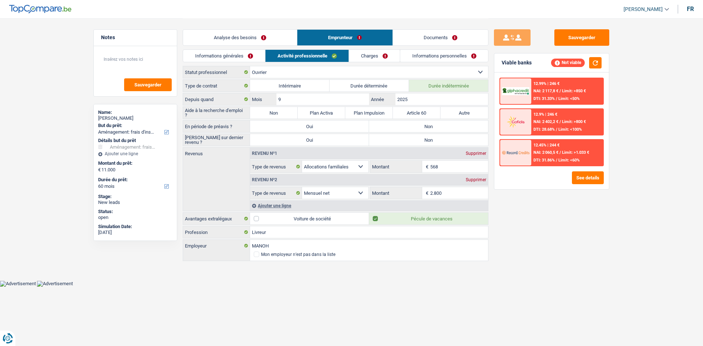
click at [368, 54] on link "Charges" at bounding box center [374, 56] width 51 height 12
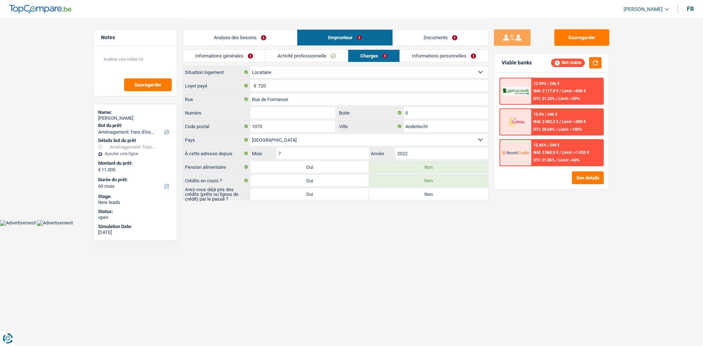
click at [421, 57] on link "Informations personnelles" at bounding box center [444, 56] width 88 height 12
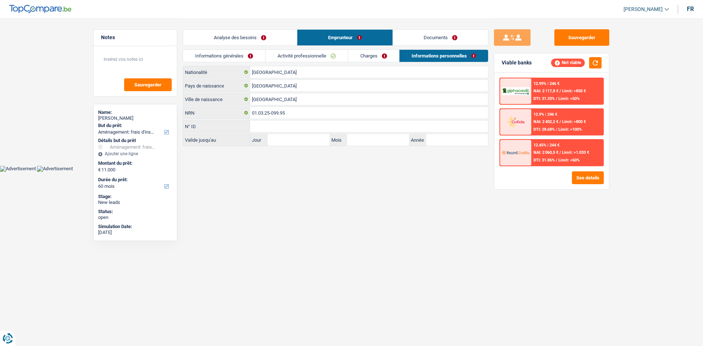
click at [334, 60] on link "Activité professionnelle" at bounding box center [306, 56] width 82 height 12
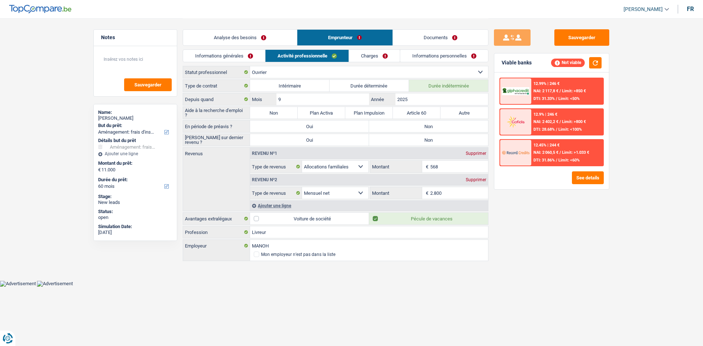
click at [380, 50] on link "Charges" at bounding box center [374, 56] width 51 height 12
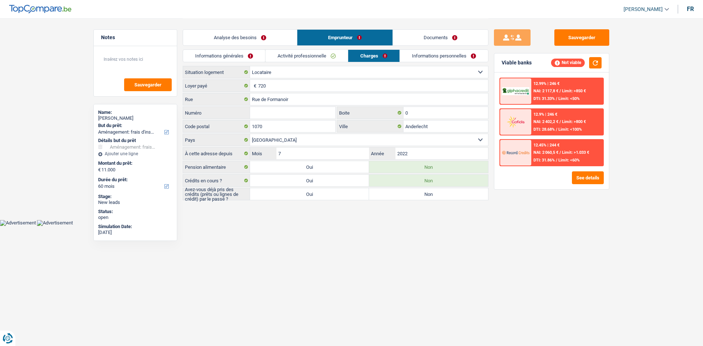
click at [441, 55] on link "Informations personnelles" at bounding box center [444, 56] width 88 height 12
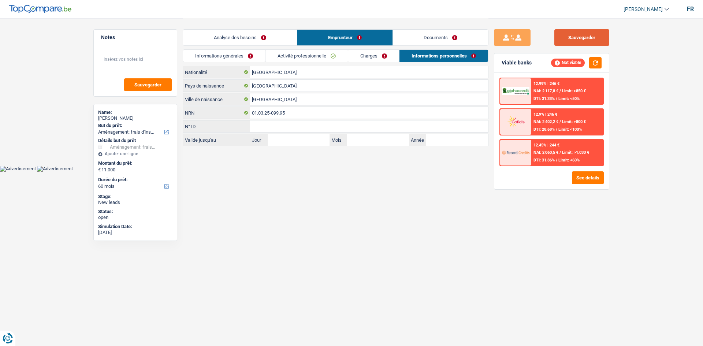
drag, startPoint x: 572, startPoint y: 37, endPoint x: 539, endPoint y: 69, distance: 46.6
click at [572, 37] on button "Sauvegarder" at bounding box center [581, 37] width 55 height 16
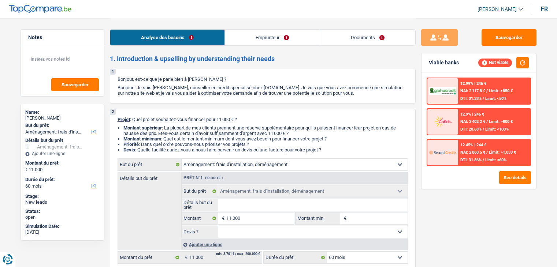
select select "movingOrInstallation"
select select "60"
select select "movingOrInstallation"
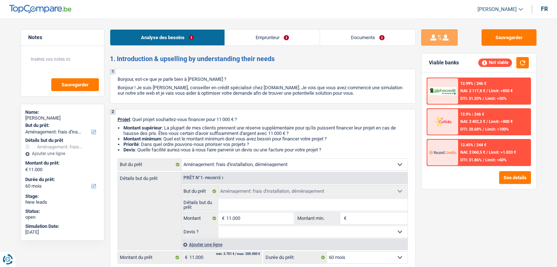
select select "60"
select select "worker"
select select "familyAllowances"
select select "netSalary"
select select "rents"
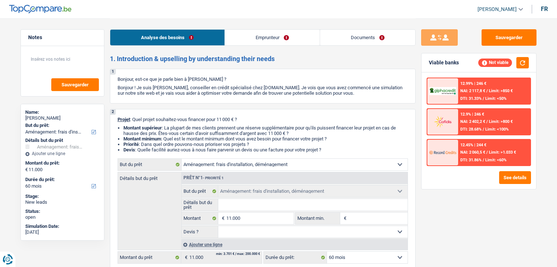
select select "movingOrInstallation"
select select "60"
click at [491, 150] on span "Limit: >1.033 €" at bounding box center [502, 152] width 27 height 5
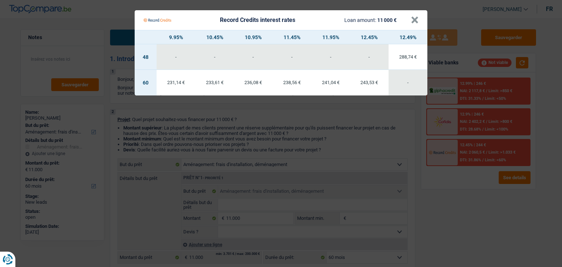
click at [349, 134] on Credits "Record Credits interest rates Loan amount: 11 000 € × 9.95% 10.45% 10.95% 11.45…" at bounding box center [281, 133] width 562 height 267
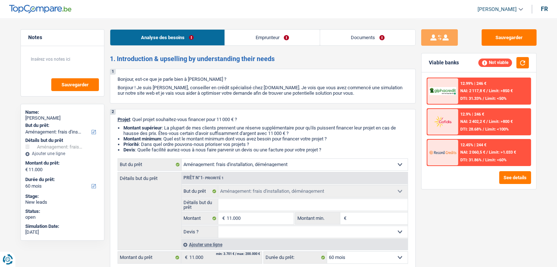
drag, startPoint x: 265, startPoint y: 41, endPoint x: 292, endPoint y: 61, distance: 33.2
click at [265, 41] on link "Emprunteur" at bounding box center [272, 38] width 95 height 16
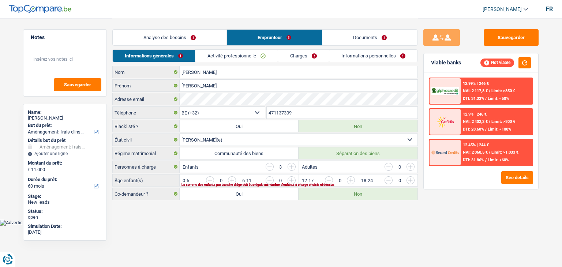
click at [356, 54] on link "Informations personnelles" at bounding box center [374, 56] width 88 height 12
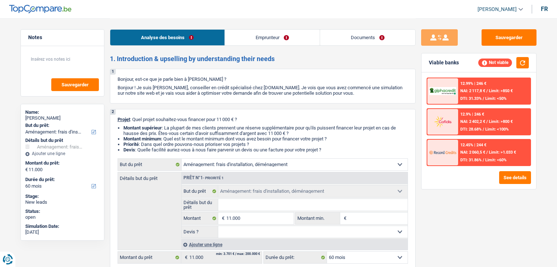
select select "movingOrInstallation"
select select "60"
select select "movingOrInstallation"
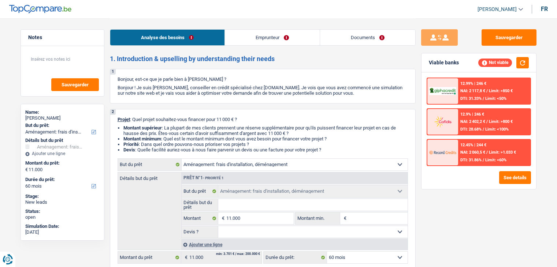
select select "60"
select select "worker"
select select "familyAllowances"
select select "netSalary"
select select "rents"
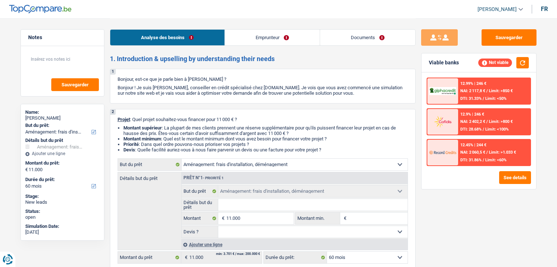
select select "movingOrInstallation"
select select "60"
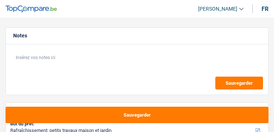
select select "houseOrGarden"
select select "60"
select select "houseOrGarden"
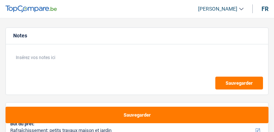
select select "60"
select select "independent"
select select "netSalary"
select select "rents"
select select "houseOrGarden"
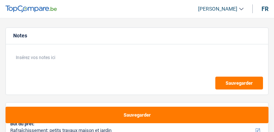
select select "houseOrGarden"
select select "60"
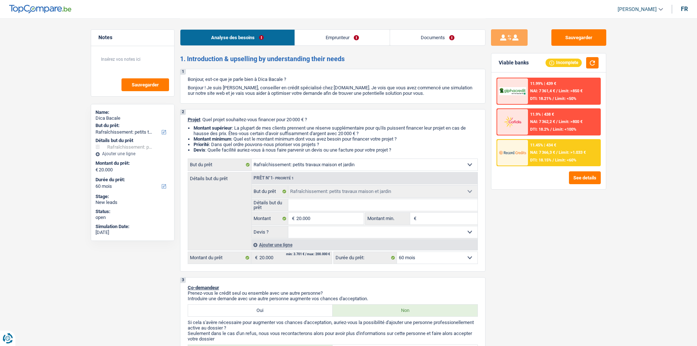
drag, startPoint x: 335, startPoint y: 32, endPoint x: 345, endPoint y: 27, distance: 10.6
click at [273, 31] on link "Emprunteur" at bounding box center [342, 38] width 95 height 16
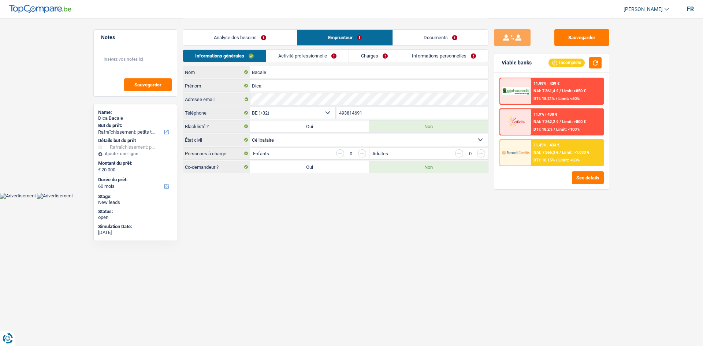
click at [273, 55] on link "Charges" at bounding box center [374, 56] width 51 height 12
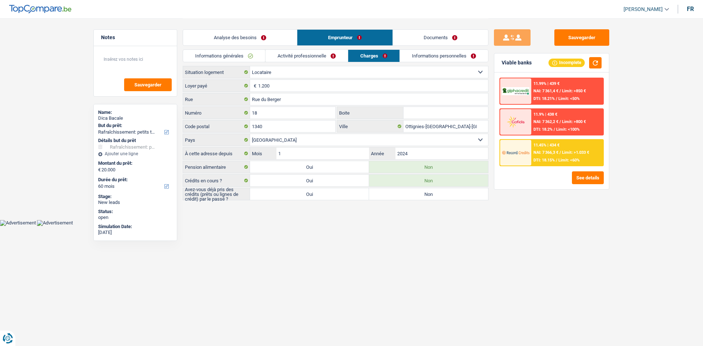
click at [273, 63] on div "Informations générales Activité professionnelle Charges Informations personnell…" at bounding box center [336, 57] width 306 height 16
click at [273, 60] on link "Activité professionnelle" at bounding box center [306, 56] width 82 height 12
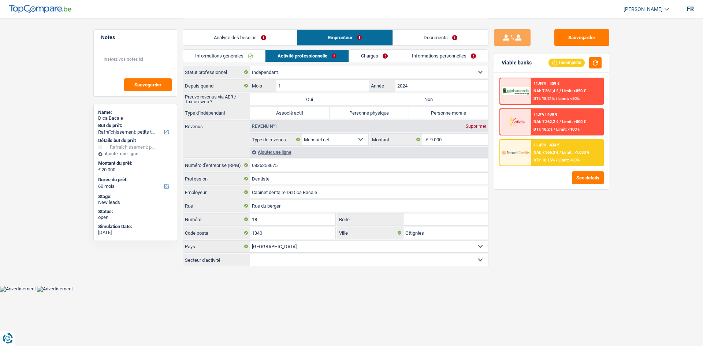
click at [266, 36] on link "Analyse des besoins" at bounding box center [240, 38] width 114 height 16
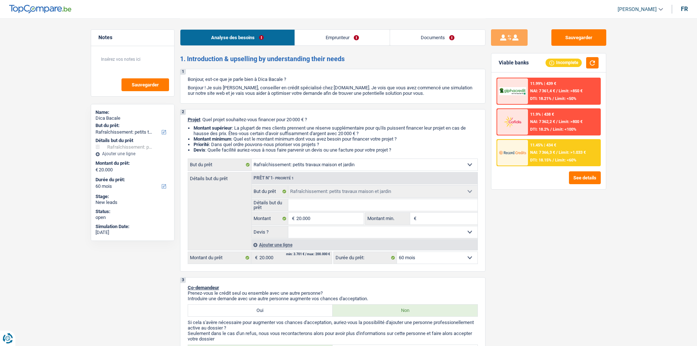
click at [273, 131] on select "Confort maison: meubles, textile, peinture, électroménager, outillage non-profe…" at bounding box center [365, 165] width 226 height 12
select select "household"
click at [252, 131] on select "Confort maison: meubles, textile, peinture, électroménager, outillage non-profe…" at bounding box center [365, 165] width 226 height 12
select select "household"
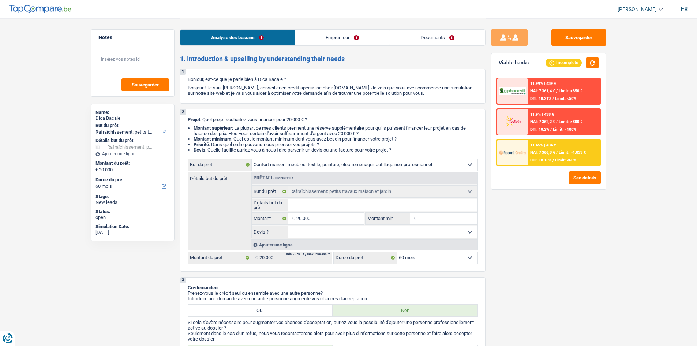
select select "household"
select select "houseOrGarden"
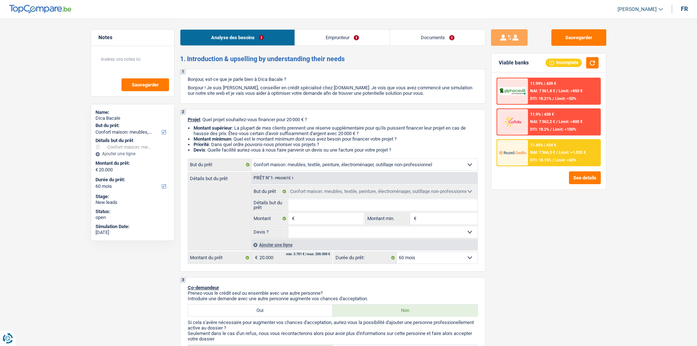
select select "houseOrGarden"
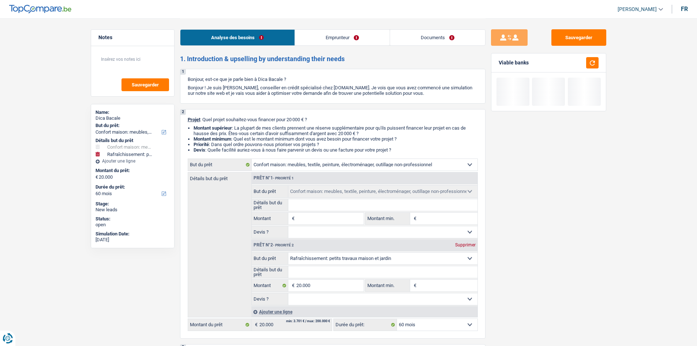
drag, startPoint x: 306, startPoint y: 220, endPoint x: 504, endPoint y: 187, distance: 200.5
click at [273, 131] on input "Montant" at bounding box center [330, 219] width 67 height 12
type input "1"
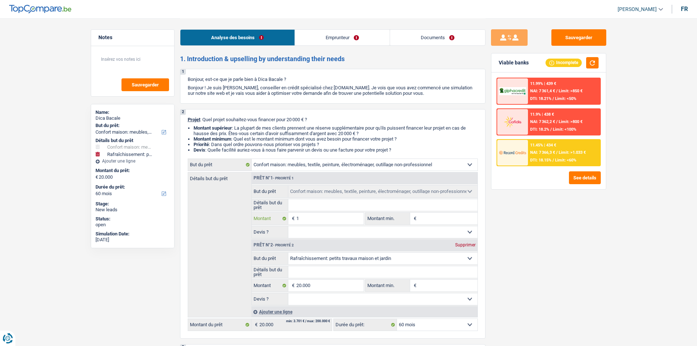
type input "15"
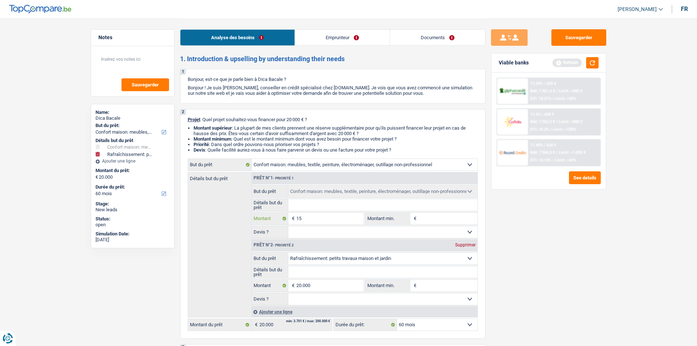
type input "150"
type input "1.500"
type input "15.000"
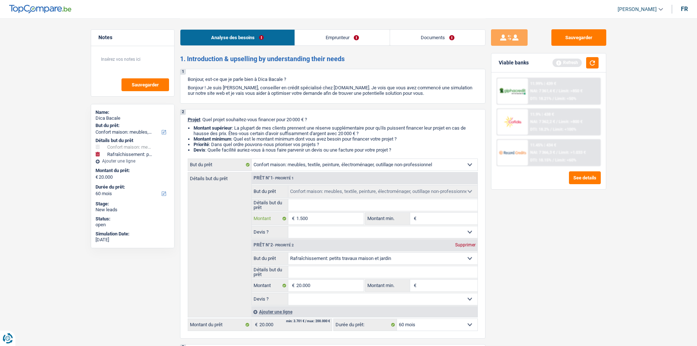
type input "15.000"
type input "35.000"
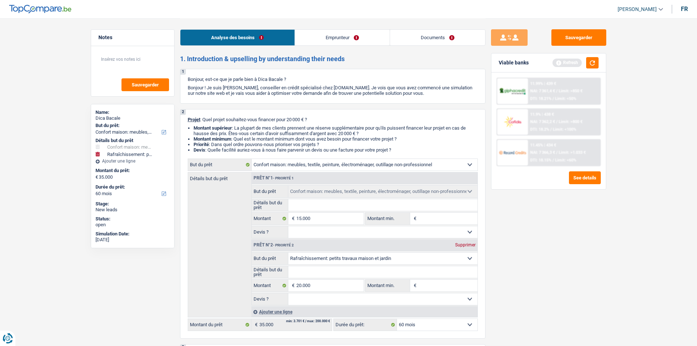
click at [273, 131] on div "Supprimer" at bounding box center [466, 245] width 24 height 4
type input "15.000"
select select "60"
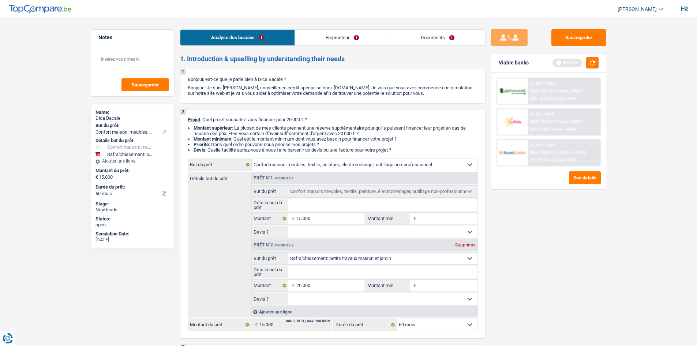
select select "60"
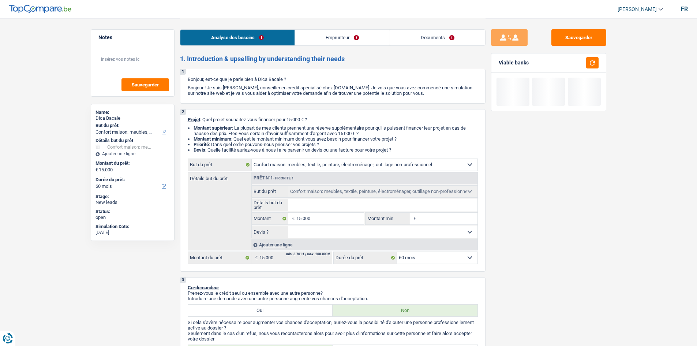
click at [273, 131] on div "Ajouter une ligne" at bounding box center [365, 244] width 226 height 11
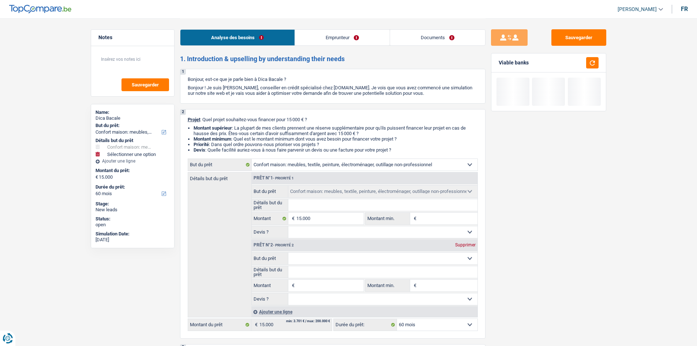
drag, startPoint x: 357, startPoint y: 258, endPoint x: 406, endPoint y: 253, distance: 49.3
click at [273, 131] on select "Confort maison: meubles, textile, peinture, électroménager, outillage non-profe…" at bounding box center [383, 259] width 189 height 12
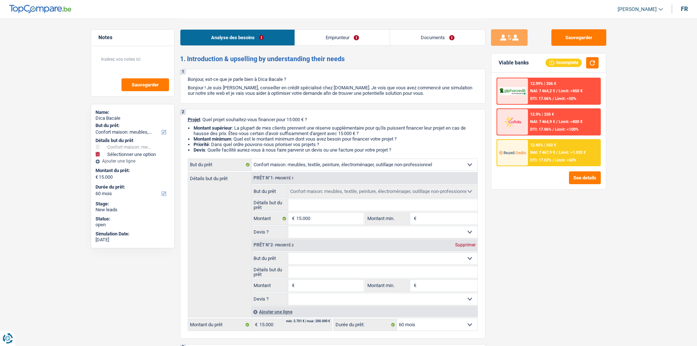
select select "tech"
click at [273, 131] on select "Confort maison: meubles, textile, peinture, électroménager, outillage non-profe…" at bounding box center [383, 259] width 189 height 12
select select "tech"
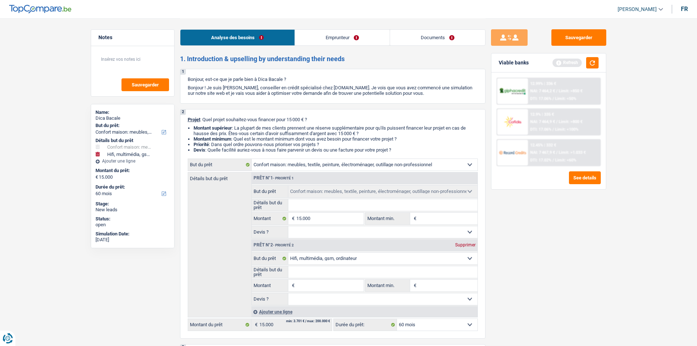
click at [273, 131] on input "Montant" at bounding box center [330, 286] width 67 height 12
type input "5"
type input "50"
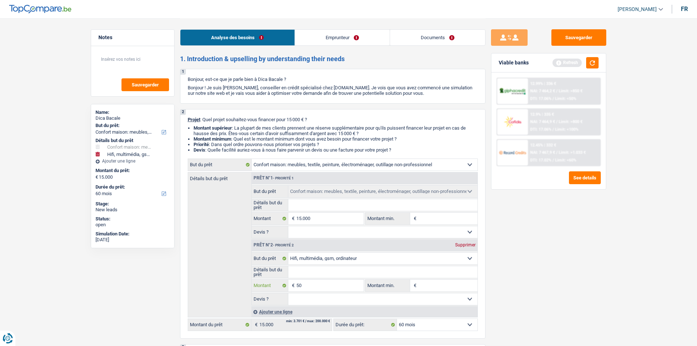
type input "500"
type input "5.000"
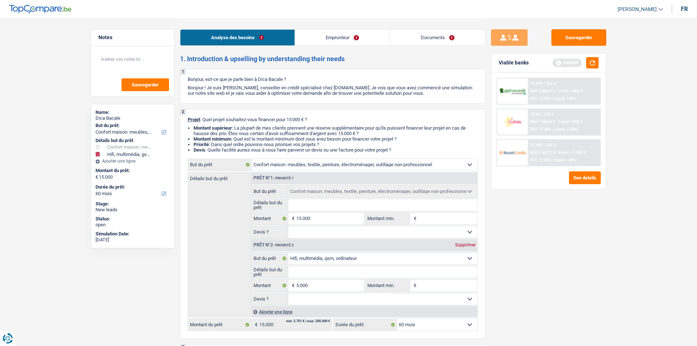
type input "20.000"
click at [273, 131] on div "Sauvegarder Viable banks Refresh 12.99% | 336 € NAI: 7 464,2 € / Limit: >850 € …" at bounding box center [549, 181] width 126 height 305
select select "84"
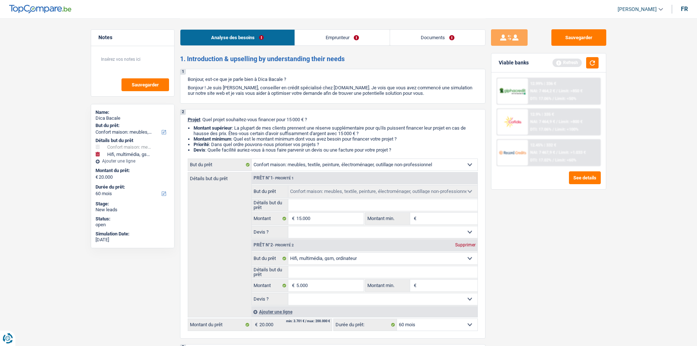
select select "84"
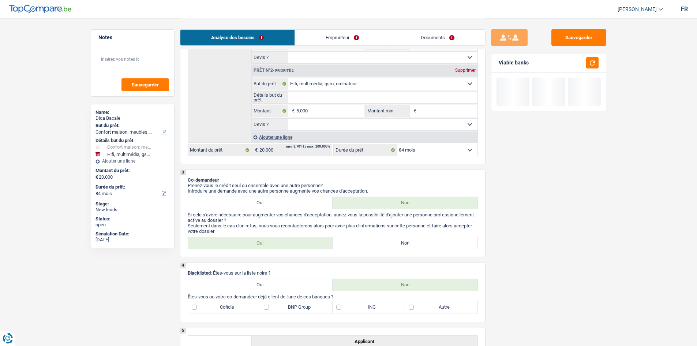
scroll to position [183, 0]
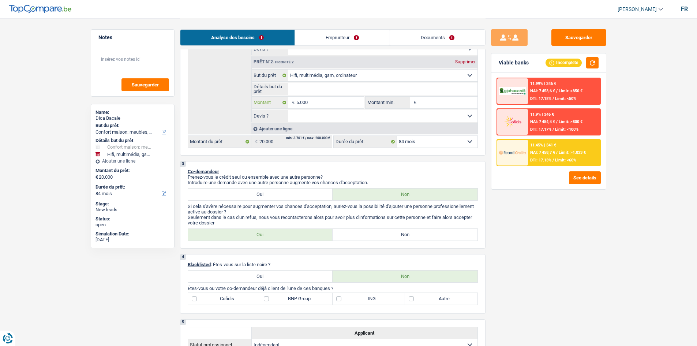
click at [273, 98] on input "5.000" at bounding box center [330, 103] width 67 height 12
type input "500"
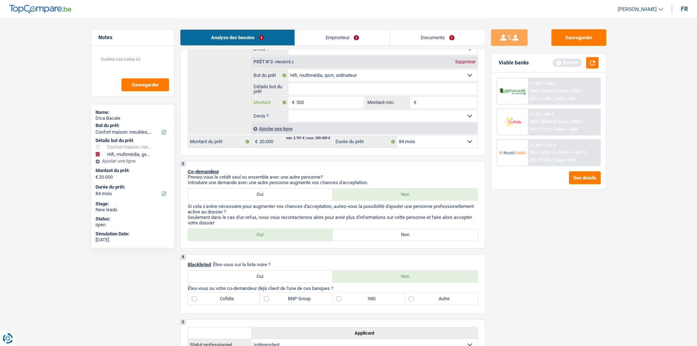
type input "5.001"
type input "20.001"
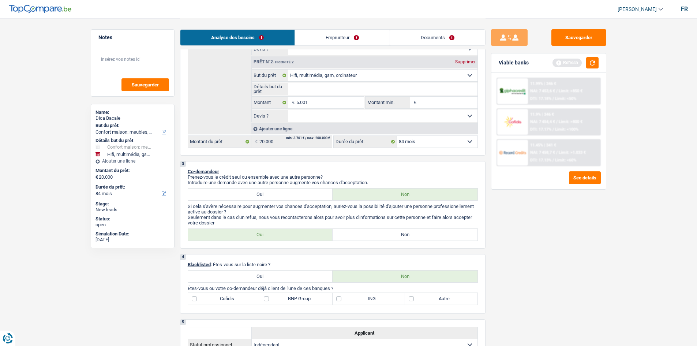
type input "20.001"
select select "120"
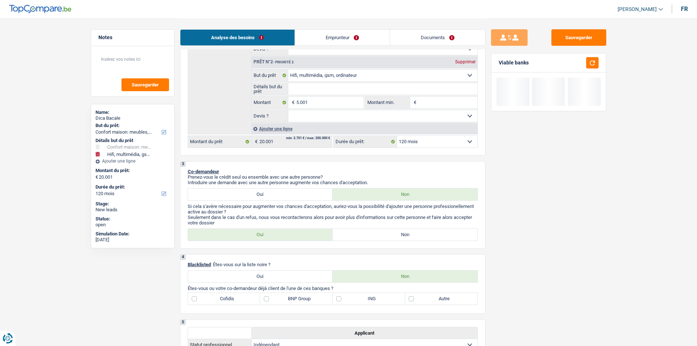
drag, startPoint x: 598, startPoint y: 260, endPoint x: 615, endPoint y: 250, distance: 20.2
click at [273, 131] on div "Sauvegarder Viable banks" at bounding box center [549, 181] width 126 height 305
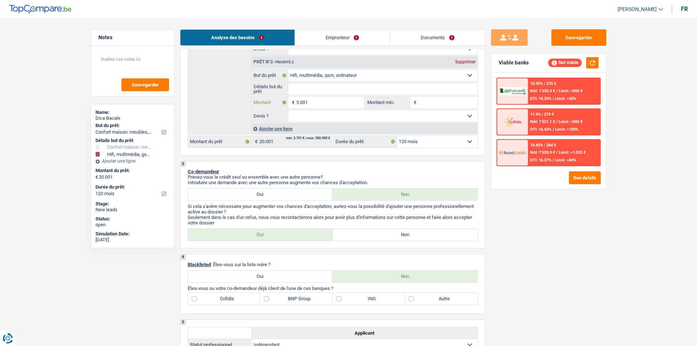
click at [273, 99] on input "5.001" at bounding box center [330, 103] width 67 height 12
type input "500"
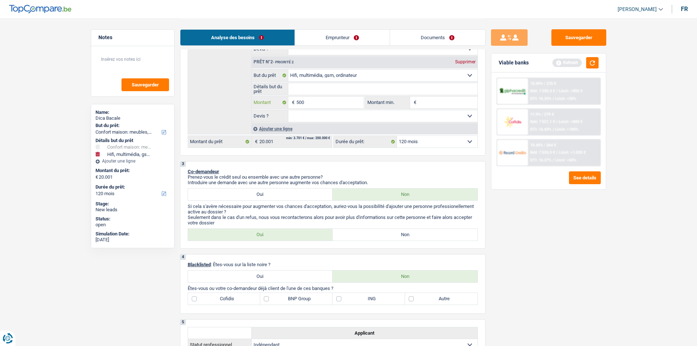
type input "5.000"
type input "20.000"
select select "84"
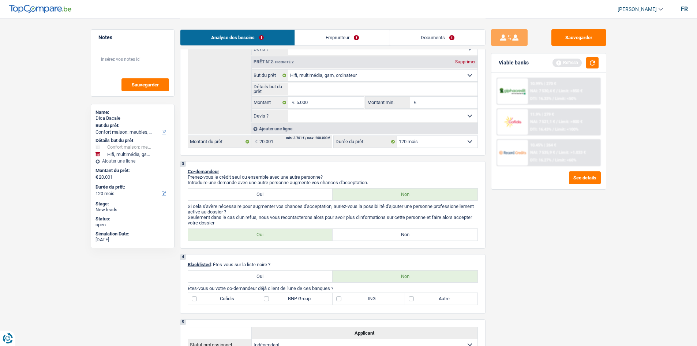
type input "20.000"
select select "84"
type input "20.000"
select select "84"
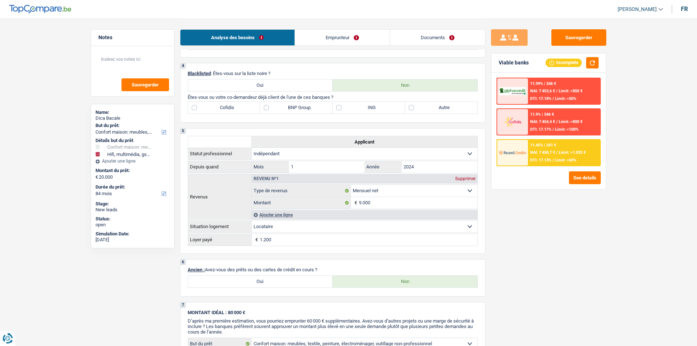
scroll to position [403, 0]
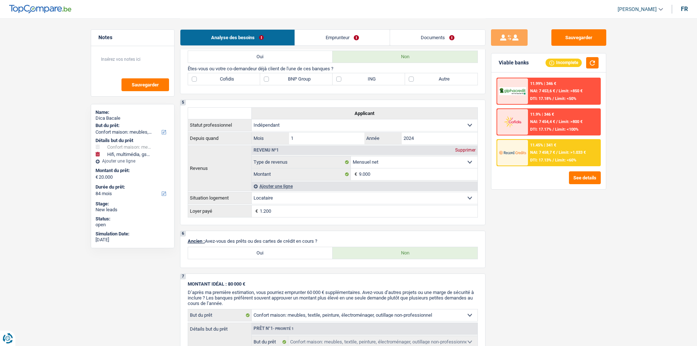
drag, startPoint x: 367, startPoint y: 34, endPoint x: 364, endPoint y: 42, distance: 8.2
click at [273, 34] on link "Emprunteur" at bounding box center [342, 38] width 95 height 16
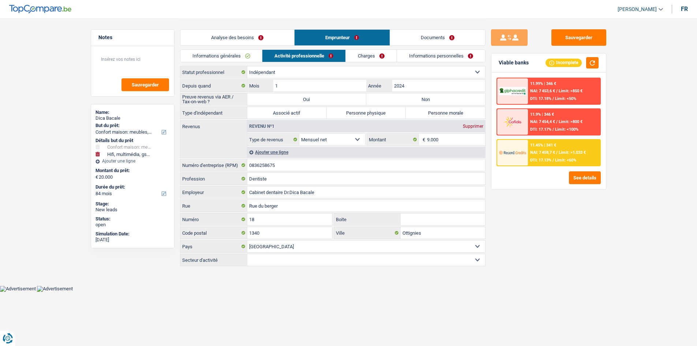
scroll to position [0, 0]
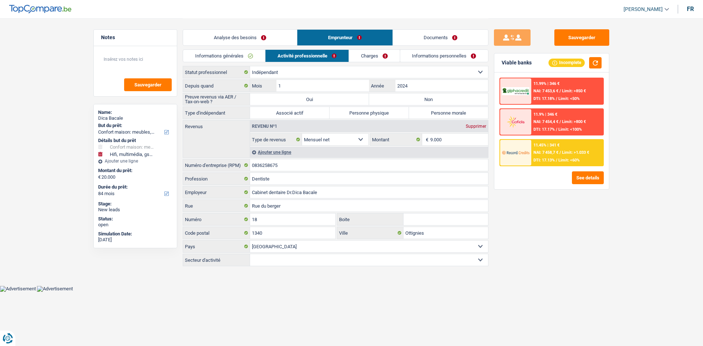
click at [273, 38] on link "Analyse des besoins" at bounding box center [240, 38] width 114 height 16
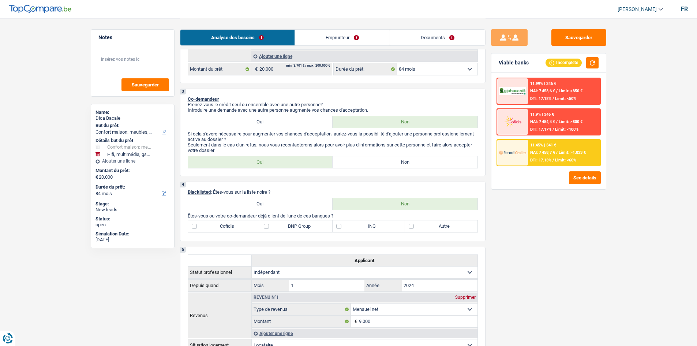
scroll to position [256, 0]
click at [273, 131] on div "3 Co-demandeur Prenez-vous le crédit seul ou ensemble avec une autre personne? …" at bounding box center [333, 132] width 306 height 88
click at [273, 34] on link "Emprunteur" at bounding box center [342, 38] width 95 height 16
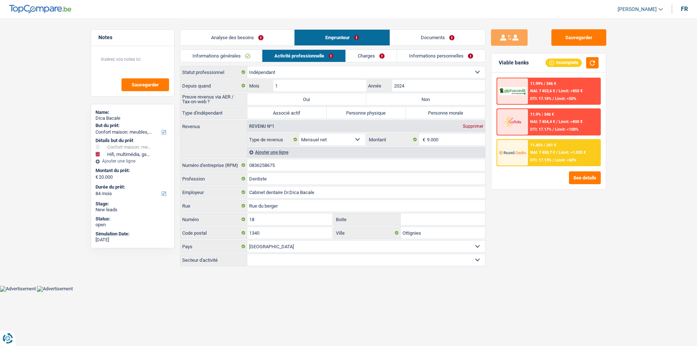
scroll to position [0, 0]
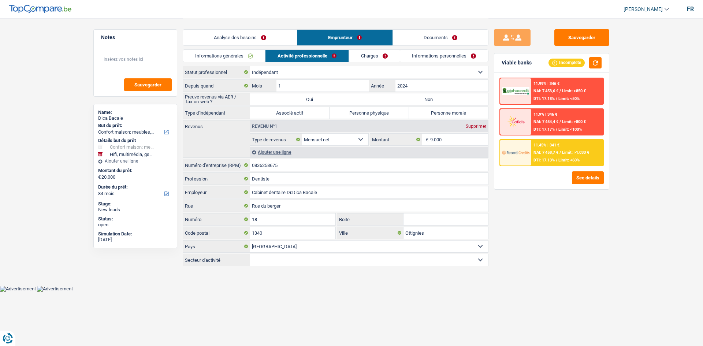
click at [226, 54] on link "Informations générales" at bounding box center [224, 56] width 82 height 12
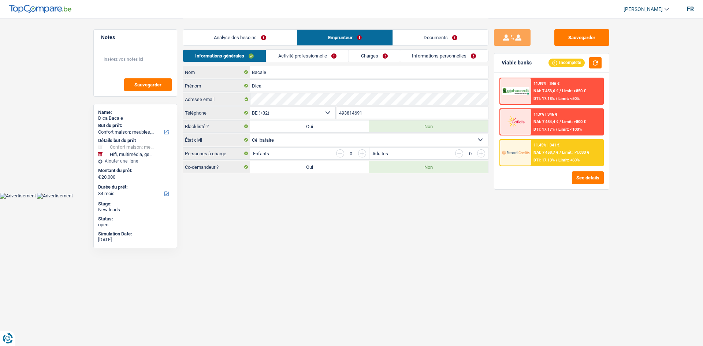
click at [273, 65] on div "Informations générales Activité professionnelle Charges Informations personnell…" at bounding box center [336, 57] width 306 height 16
click at [273, 56] on link "Activité professionnelle" at bounding box center [307, 56] width 82 height 12
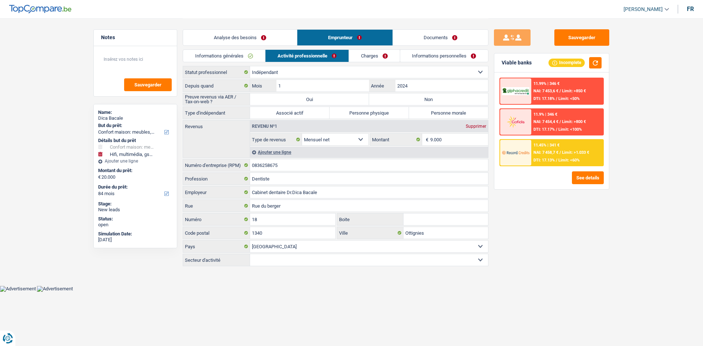
click at [273, 57] on link "Charges" at bounding box center [374, 56] width 51 height 12
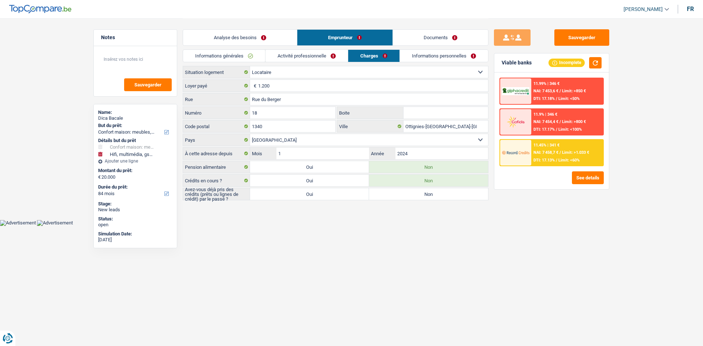
click at [273, 58] on link "Informations personnelles" at bounding box center [444, 56] width 88 height 12
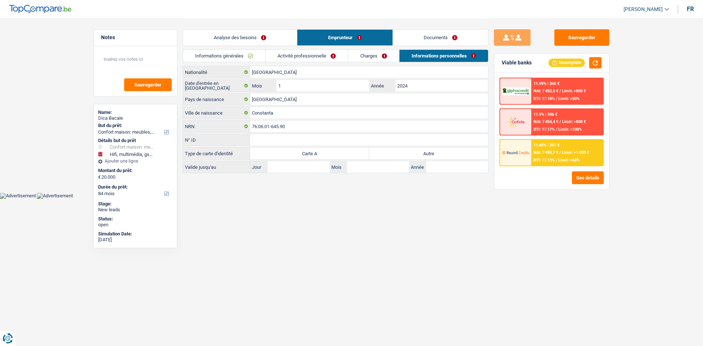
click at [273, 54] on link "Activité professionnelle" at bounding box center [306, 56] width 82 height 12
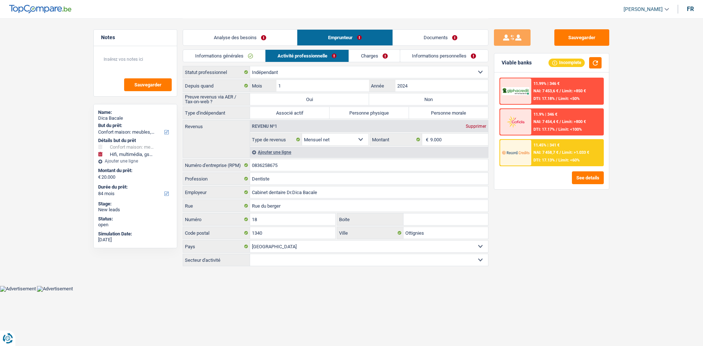
click at [273, 34] on link "Analyse des besoins" at bounding box center [240, 38] width 114 height 16
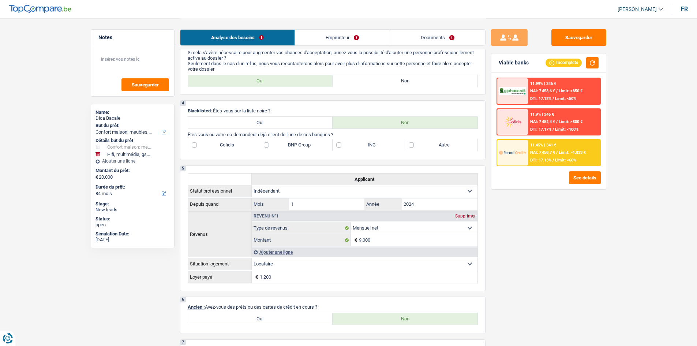
scroll to position [330, 0]
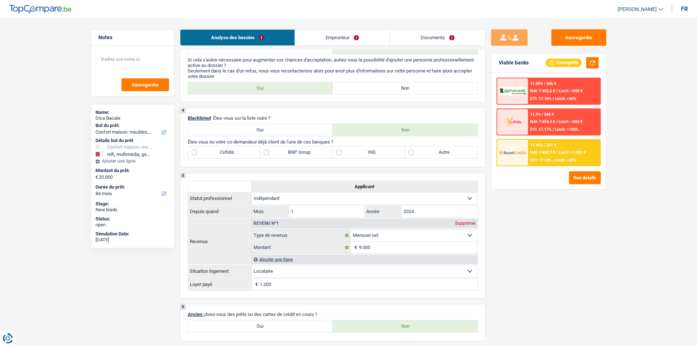
click at [273, 131] on label "Autre" at bounding box center [441, 152] width 72 height 12
click at [273, 131] on input "Autre" at bounding box center [441, 152] width 72 height 12
checkbox input "true"
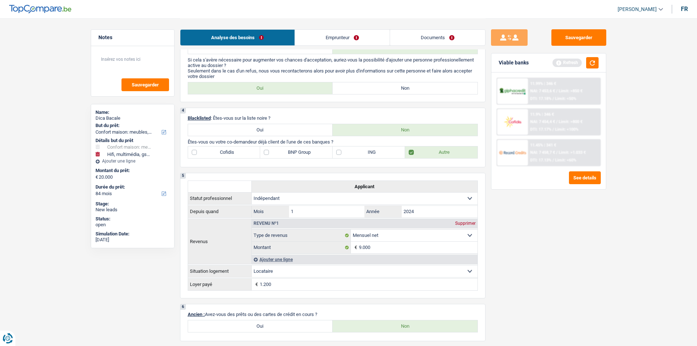
click at [273, 43] on link "Emprunteur" at bounding box center [342, 38] width 95 height 16
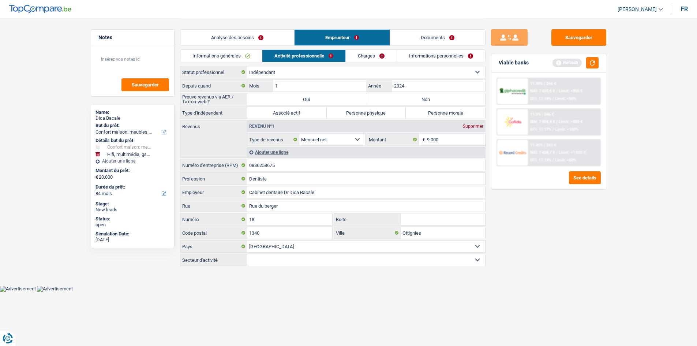
scroll to position [0, 0]
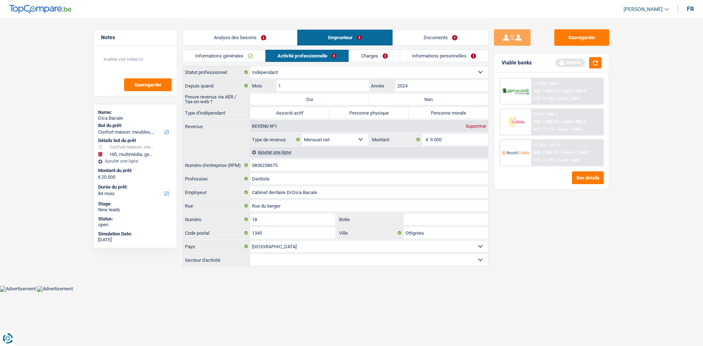
click at [273, 59] on link "Charges" at bounding box center [374, 56] width 51 height 12
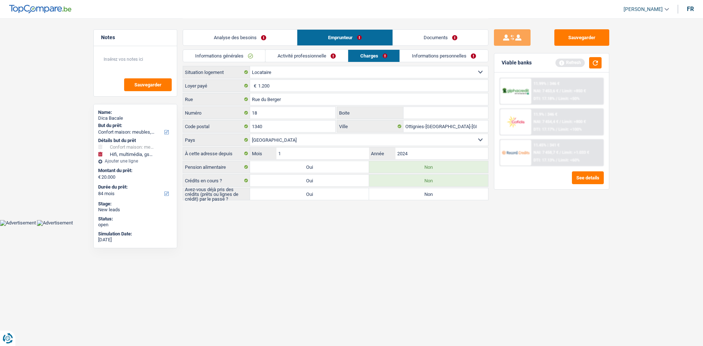
click at [273, 131] on label "Non" at bounding box center [428, 194] width 119 height 12
click at [273, 131] on input "Non" at bounding box center [428, 194] width 119 height 12
radio input "true"
click at [273, 34] on link "Analyse des besoins" at bounding box center [240, 38] width 114 height 16
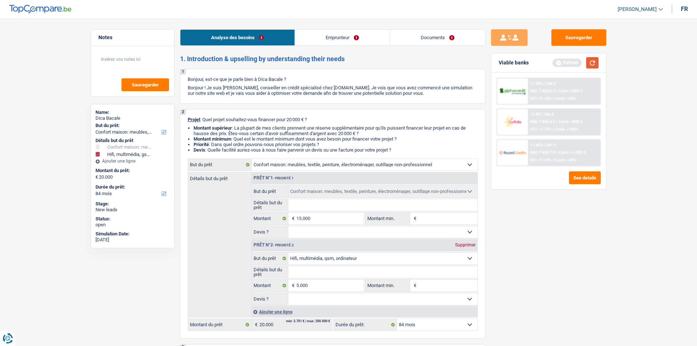
click at [273, 65] on button "button" at bounding box center [593, 62] width 12 height 11
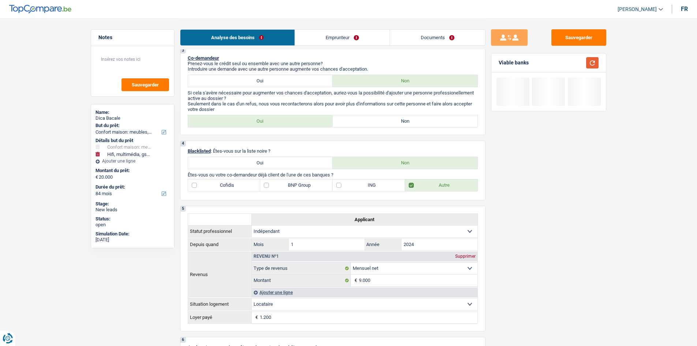
scroll to position [330, 0]
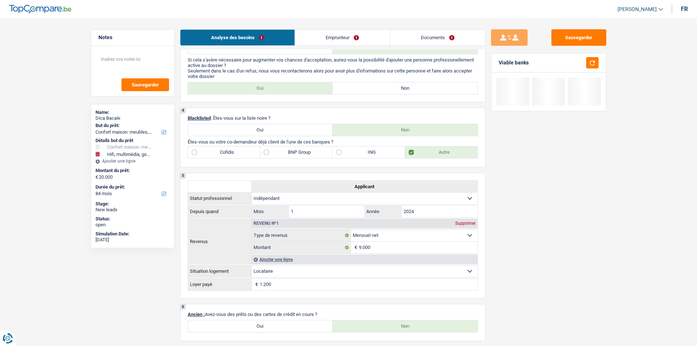
click at [273, 42] on link "Emprunteur" at bounding box center [342, 38] width 95 height 16
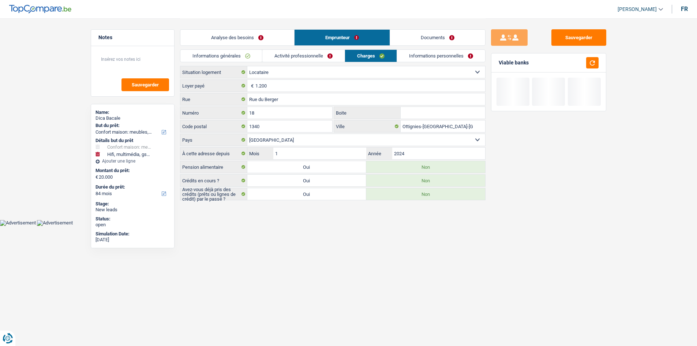
scroll to position [0, 0]
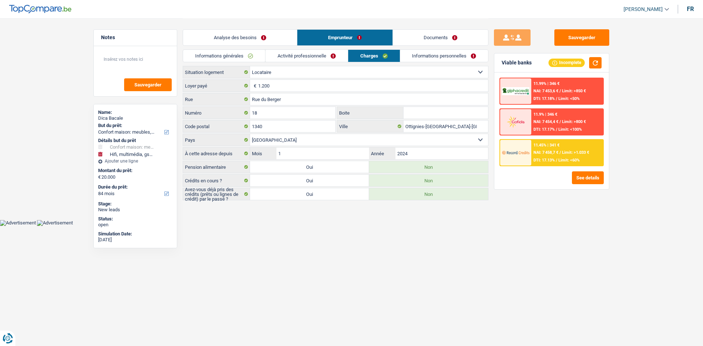
click at [273, 131] on label "Oui" at bounding box center [309, 194] width 119 height 12
click at [273, 131] on input "Oui" at bounding box center [309, 194] width 119 height 12
radio input "true"
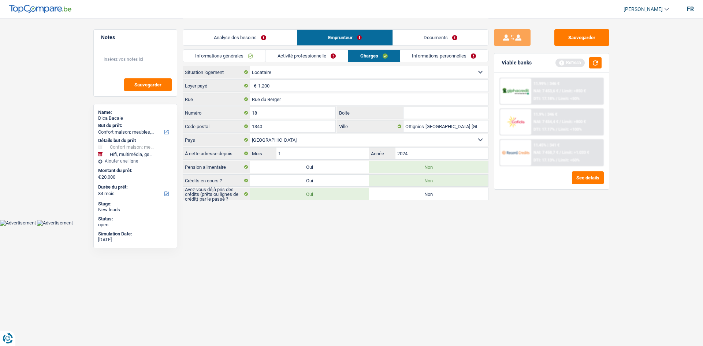
click at [273, 40] on link "Analyse des besoins" at bounding box center [240, 38] width 114 height 16
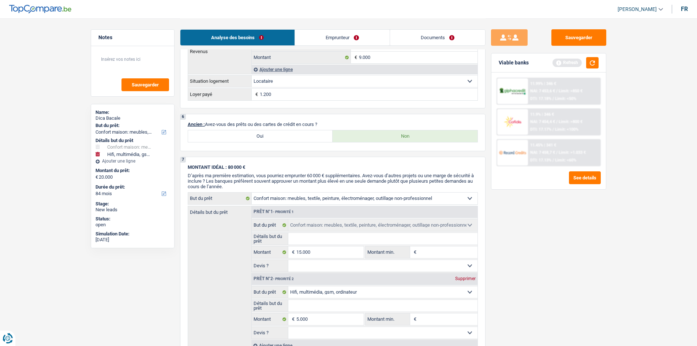
scroll to position [659, 0]
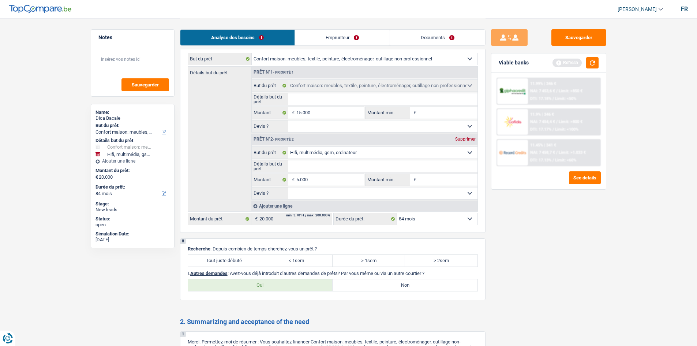
click at [227, 131] on label "Tout juste débuté" at bounding box center [224, 261] width 72 height 12
click at [227, 131] on input "Tout juste débuté" at bounding box center [224, 261] width 72 height 12
radio input "true"
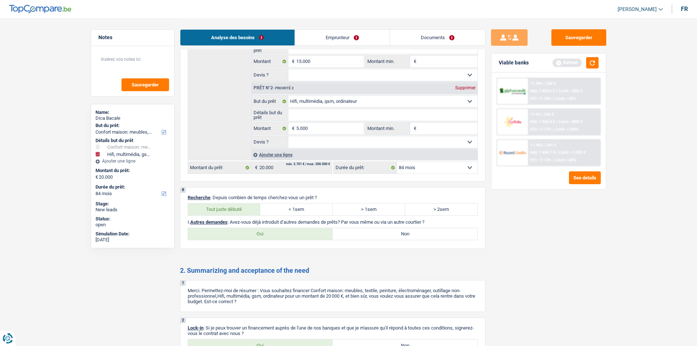
scroll to position [794, 0]
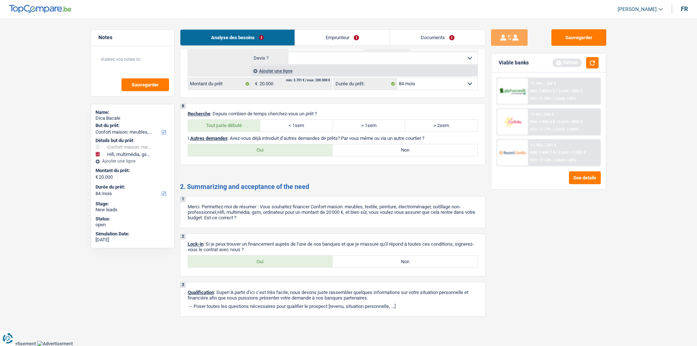
click at [273, 131] on label "Oui" at bounding box center [260, 262] width 145 height 12
click at [273, 131] on input "Oui" at bounding box center [260, 262] width 145 height 12
radio input "true"
click at [273, 131] on label "Non" at bounding box center [405, 150] width 145 height 12
click at [273, 131] on input "Non" at bounding box center [405, 150] width 145 height 12
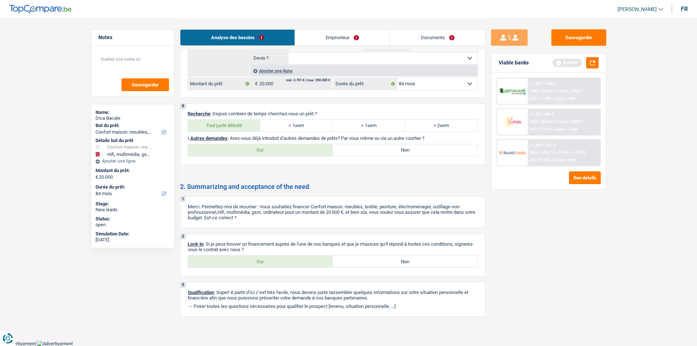
radio input "true"
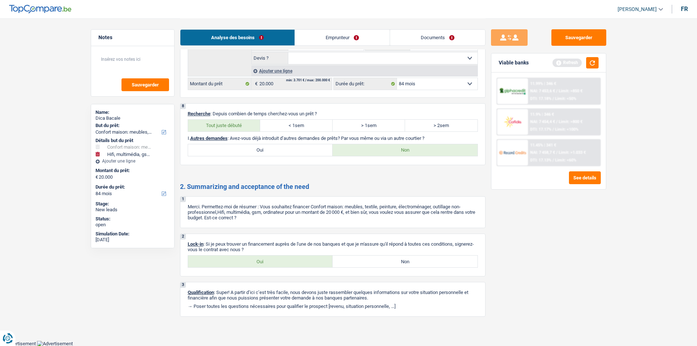
click at [273, 58] on div "Refresh" at bounding box center [576, 62] width 46 height 11
click at [273, 69] on div "Viable banks Refresh" at bounding box center [549, 62] width 115 height 19
click at [273, 59] on button "button" at bounding box center [593, 62] width 12 height 11
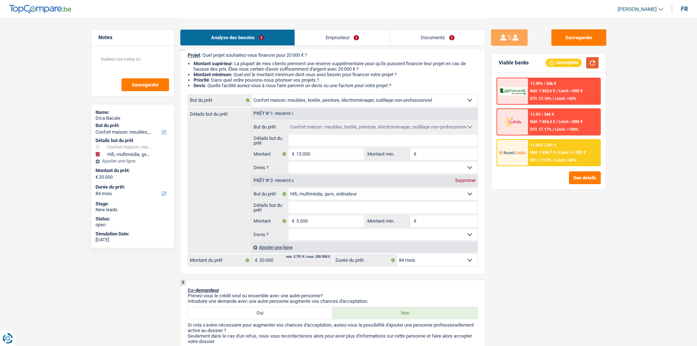
scroll to position [25, 0]
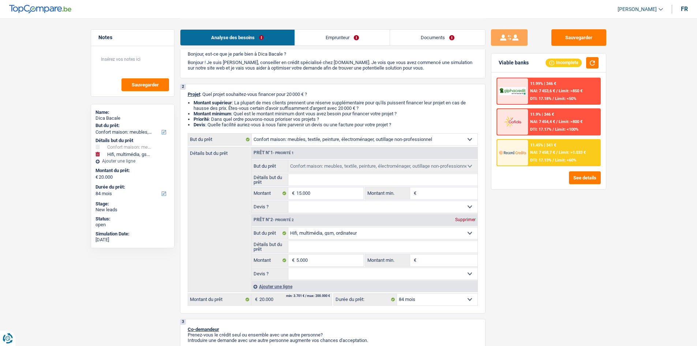
click at [273, 30] on link "Emprunteur" at bounding box center [342, 38] width 95 height 16
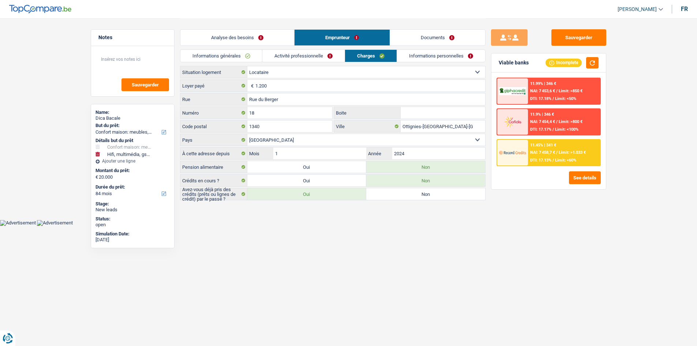
scroll to position [0, 0]
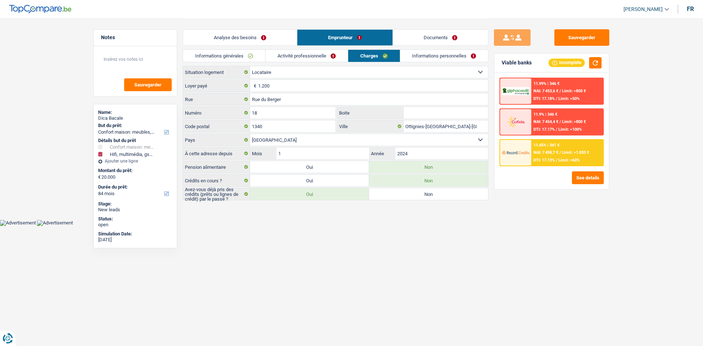
click at [255, 45] on li "Analyse des besoins" at bounding box center [240, 37] width 114 height 16
click at [254, 51] on link "Informations générales" at bounding box center [224, 56] width 82 height 12
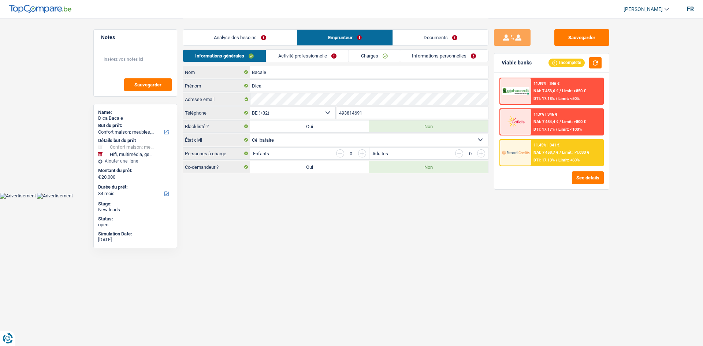
click at [273, 51] on link "Activité professionnelle" at bounding box center [307, 56] width 82 height 12
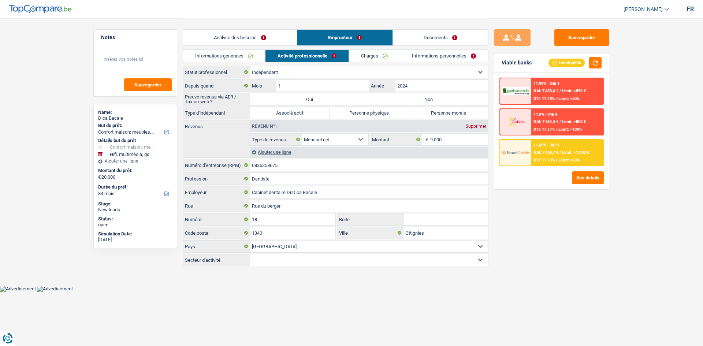
click at [273, 101] on label "Oui" at bounding box center [309, 99] width 119 height 12
click at [273, 101] on input "Oui" at bounding box center [309, 99] width 119 height 12
radio input "true"
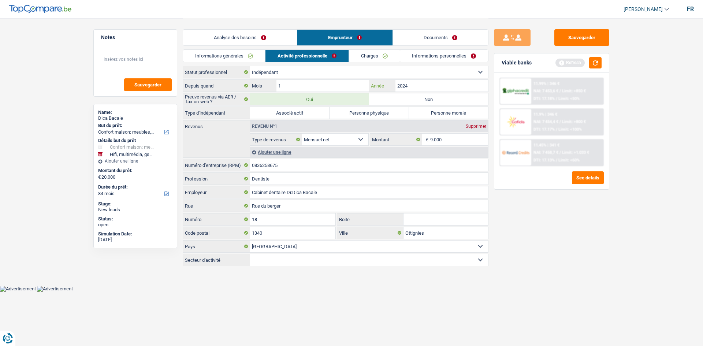
click at [273, 86] on input "2024" at bounding box center [441, 86] width 93 height 12
drag, startPoint x: 230, startPoint y: 64, endPoint x: 233, endPoint y: 62, distance: 3.9
click at [231, 64] on div "Informations générales Activité professionnelle Charges Informations personnell…" at bounding box center [336, 57] width 306 height 16
click at [235, 59] on link "Informations générales" at bounding box center [224, 56] width 82 height 12
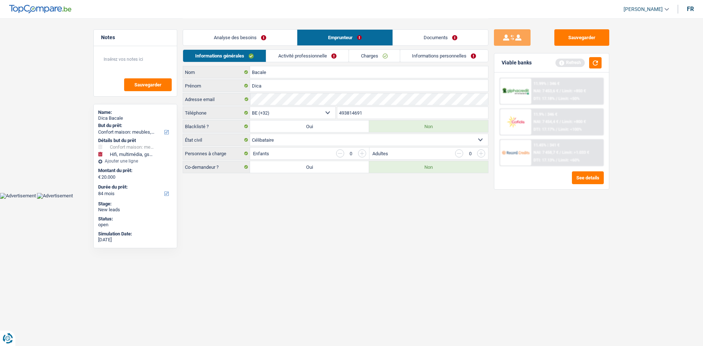
click at [273, 131] on input "button" at bounding box center [362, 153] width 8 height 8
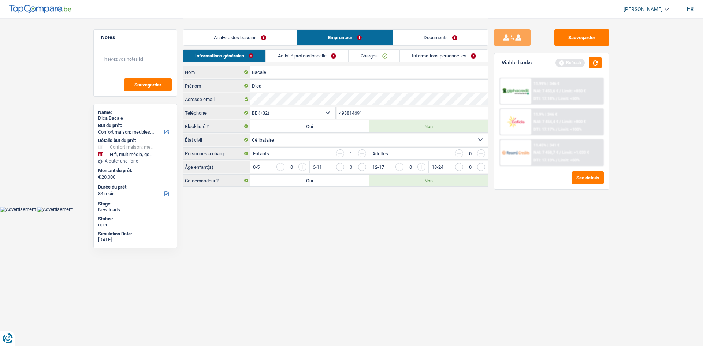
click at [273, 131] on input "button" at bounding box center [362, 153] width 8 height 8
click at [273, 131] on input "button" at bounding box center [629, 169] width 305 height 12
click at [273, 131] on input "button" at bounding box center [569, 169] width 305 height 12
click at [273, 61] on link "Activité professionnelle" at bounding box center [307, 56] width 82 height 12
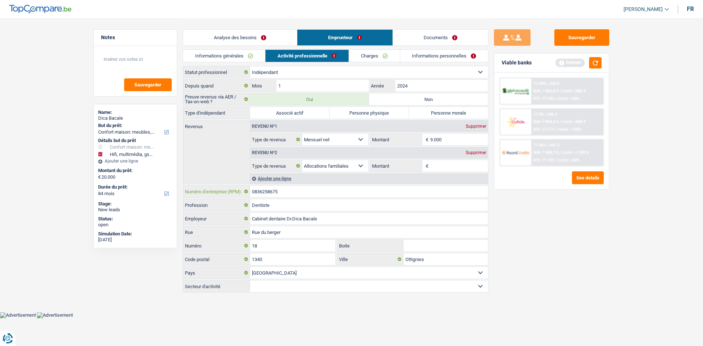
drag, startPoint x: 299, startPoint y: 191, endPoint x: 238, endPoint y: 181, distance: 61.6
click at [211, 131] on div "Depuis quand 1 Mois / 2024 Année Preuve revenus via AER / Tax-on-web ? Oui Non …" at bounding box center [336, 185] width 306 height 213
drag, startPoint x: 402, startPoint y: 213, endPoint x: 447, endPoint y: 220, distance: 46.3
click at [273, 131] on input "Cabinet dentaire Dr.Dica Bacale" at bounding box center [369, 219] width 238 height 12
drag, startPoint x: 285, startPoint y: 191, endPoint x: 237, endPoint y: 180, distance: 48.8
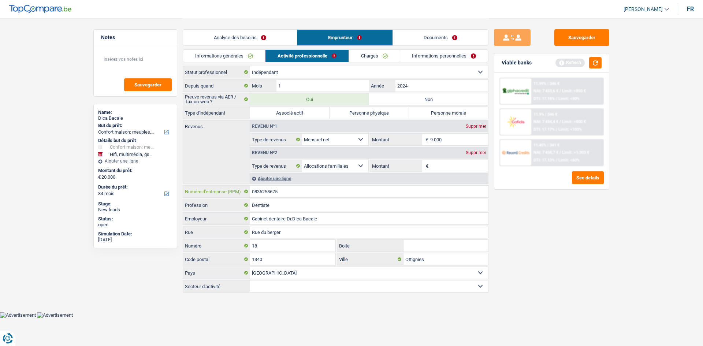
click at [234, 131] on div "Depuis quand 1 Mois / 2024 Année Preuve revenus via AER / Tax-on-web ? Oui Non …" at bounding box center [336, 185] width 306 height 213
drag, startPoint x: 374, startPoint y: 107, endPoint x: 466, endPoint y: 131, distance: 95.6
click at [273, 107] on label "Personne physique" at bounding box center [369, 113] width 79 height 12
click at [273, 107] on input "Personne physique" at bounding box center [369, 113] width 79 height 12
radio input "true"
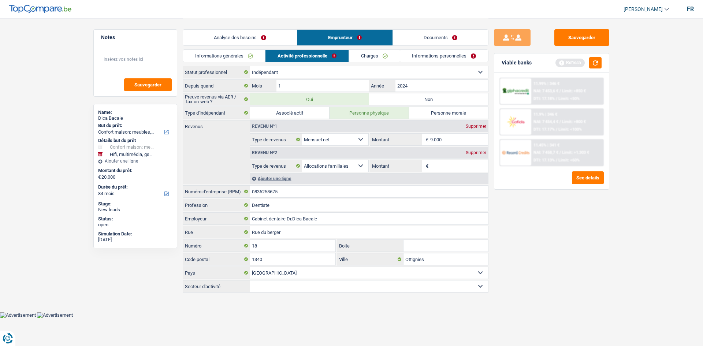
click at [273, 53] on link "Informations personnelles" at bounding box center [444, 56] width 88 height 12
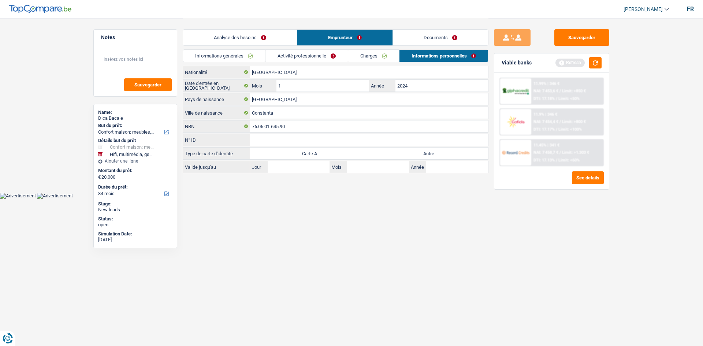
click at [273, 60] on link "Activité professionnelle" at bounding box center [306, 56] width 82 height 12
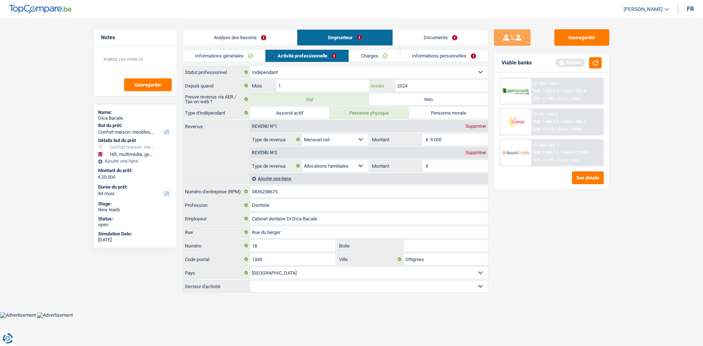
click at [273, 85] on input "2024" at bounding box center [441, 86] width 93 height 12
click at [273, 57] on link "Informations personnelles" at bounding box center [444, 56] width 88 height 12
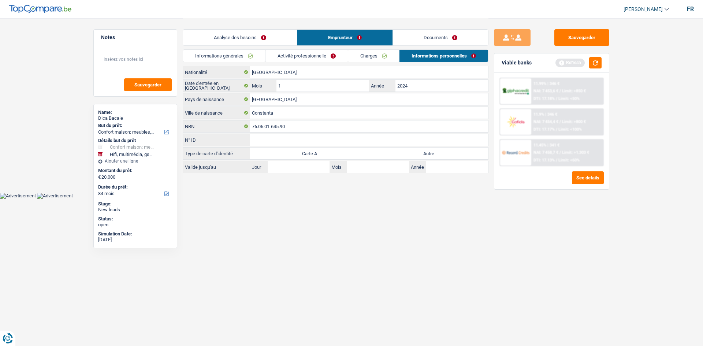
click at [273, 62] on link "Charges" at bounding box center [373, 56] width 51 height 12
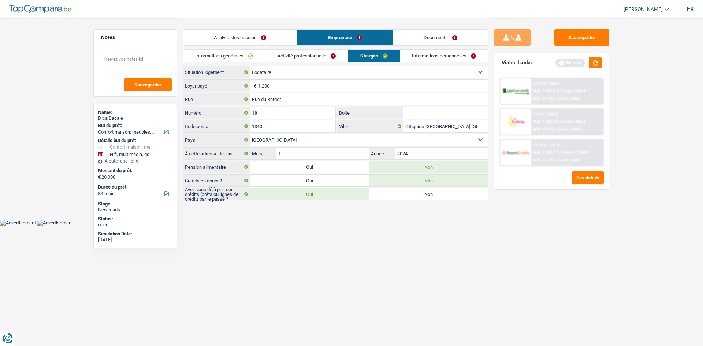
click at [273, 56] on link "Informations personnelles" at bounding box center [444, 56] width 88 height 12
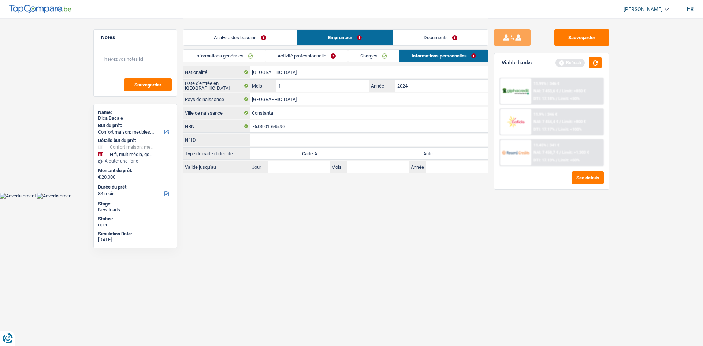
click at [273, 55] on link "Activité professionnelle" at bounding box center [306, 56] width 82 height 12
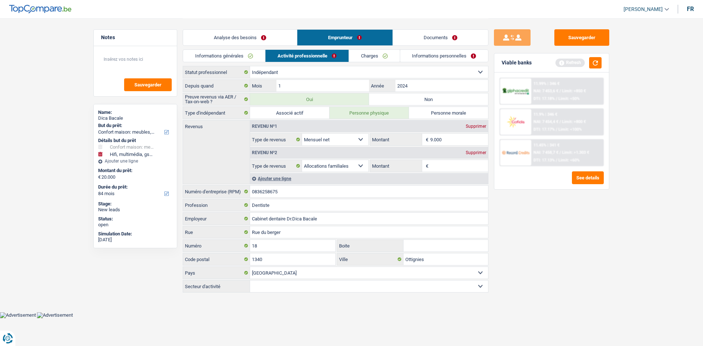
click at [273, 57] on link "Charges" at bounding box center [374, 56] width 51 height 12
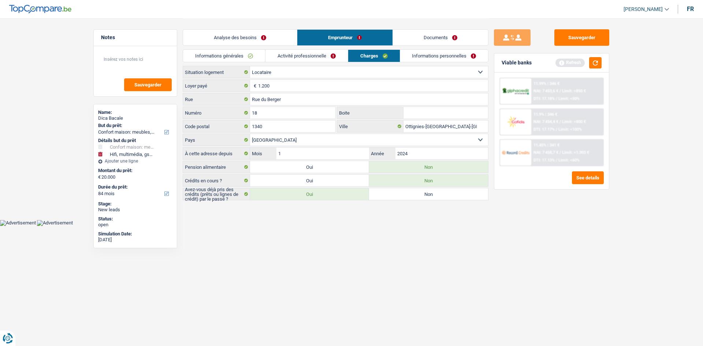
click at [273, 54] on link "Informations personnelles" at bounding box center [444, 56] width 88 height 12
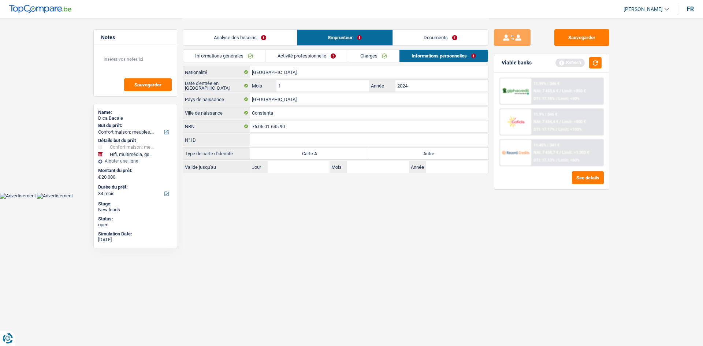
click at [273, 59] on link "Charges" at bounding box center [373, 56] width 51 height 12
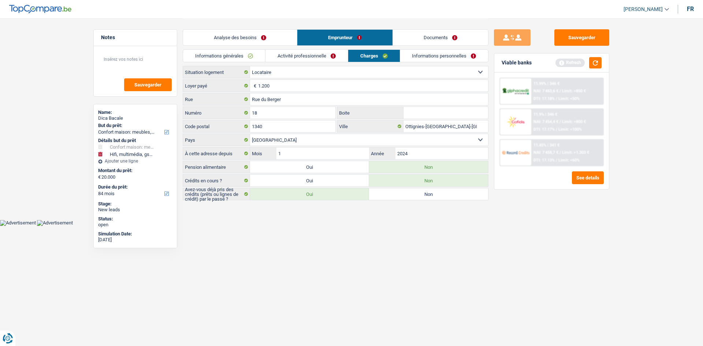
drag, startPoint x: 326, startPoint y: 57, endPoint x: 530, endPoint y: 189, distance: 243.2
click at [273, 57] on link "Activité professionnelle" at bounding box center [306, 56] width 82 height 12
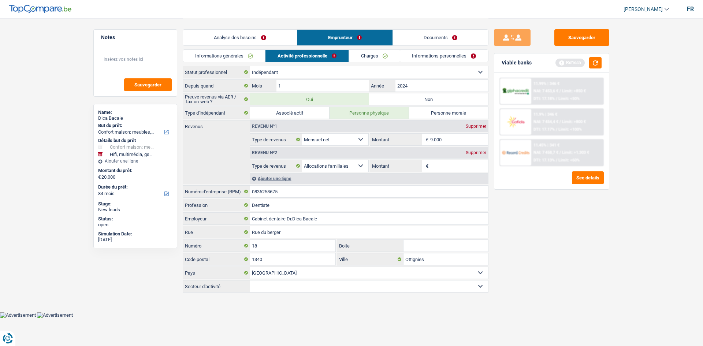
click at [273, 63] on div "Informations générales Activité professionnelle Charges Informations personnell…" at bounding box center [336, 57] width 306 height 16
click at [273, 59] on link "Charges" at bounding box center [374, 56] width 51 height 12
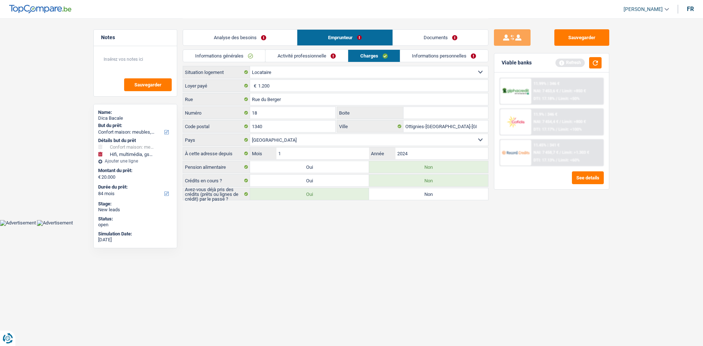
click at [273, 48] on div "Analyse des besoins Emprunteur Documents" at bounding box center [336, 33] width 306 height 31
click at [273, 61] on link "Informations personnelles" at bounding box center [444, 56] width 88 height 12
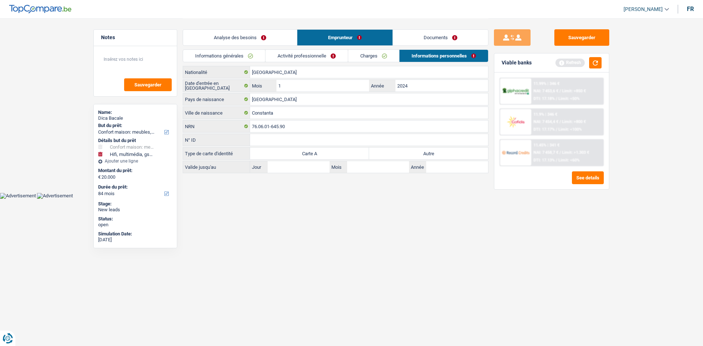
click at [273, 38] on link "Analyse des besoins" at bounding box center [240, 38] width 114 height 16
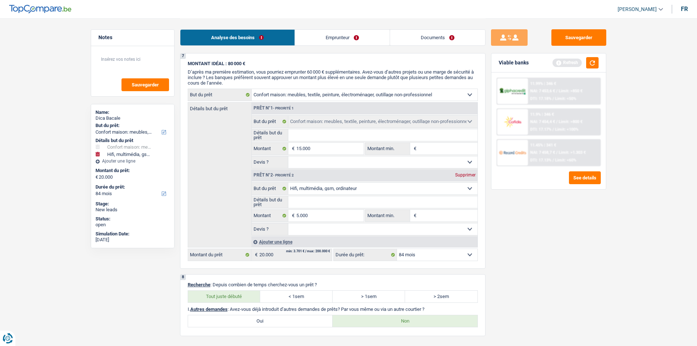
scroll to position [806, 0]
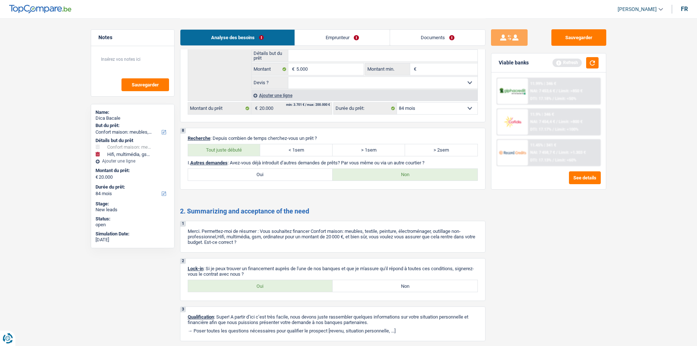
click at [273, 29] on div "Analyse des besoins Emprunteur Documents" at bounding box center [333, 33] width 306 height 31
click at [273, 37] on link "Emprunteur" at bounding box center [342, 38] width 95 height 16
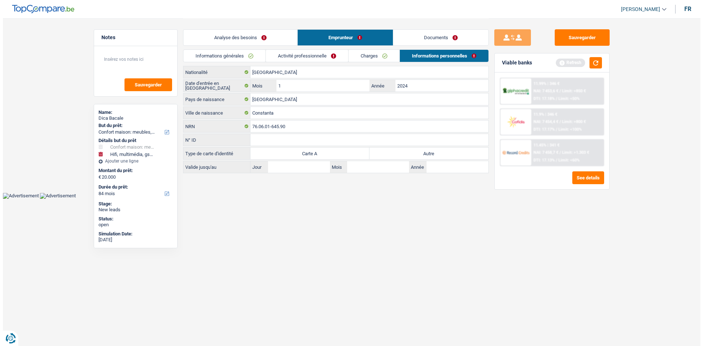
scroll to position [0, 0]
click at [273, 48] on div "Analyse des besoins Emprunteur Documents" at bounding box center [336, 33] width 306 height 31
click at [273, 50] on link "Activité professionnelle" at bounding box center [306, 56] width 82 height 12
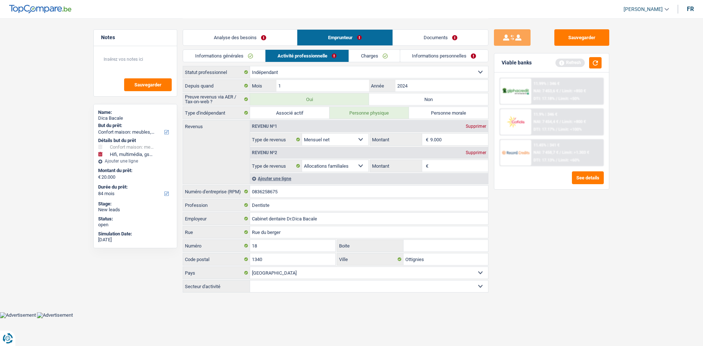
click at [273, 57] on link "Informations personnelles" at bounding box center [444, 56] width 88 height 12
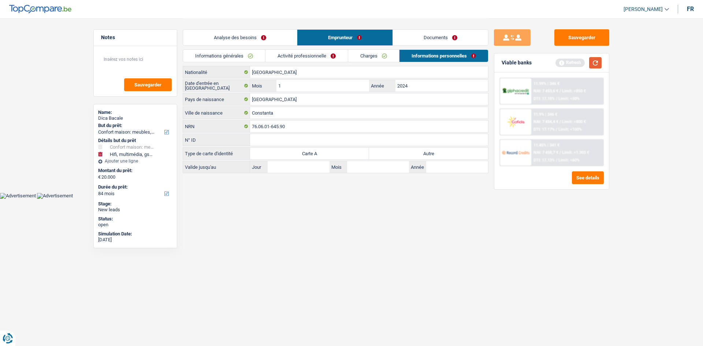
click at [273, 66] on button "button" at bounding box center [595, 62] width 12 height 11
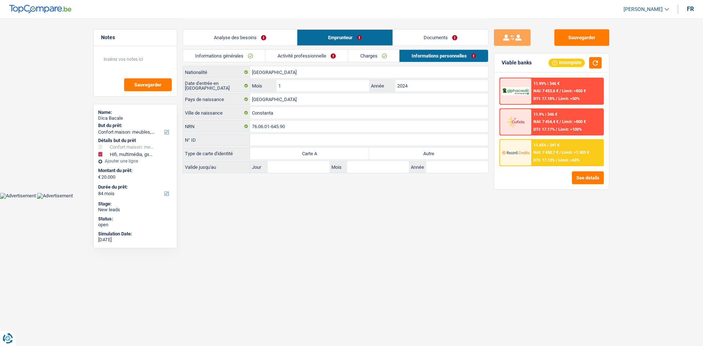
click at [273, 56] on link "Activité professionnelle" at bounding box center [306, 56] width 82 height 12
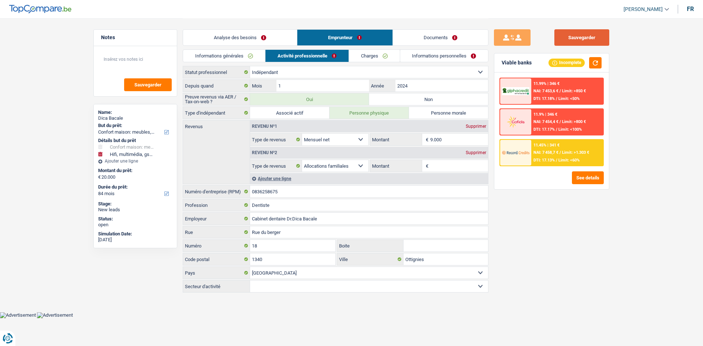
click at [273, 40] on button "Sauvegarder" at bounding box center [581, 37] width 55 height 16
click at [273, 89] on input "2024" at bounding box center [441, 86] width 93 height 12
click at [273, 38] on button "Sauvegarder" at bounding box center [581, 37] width 55 height 16
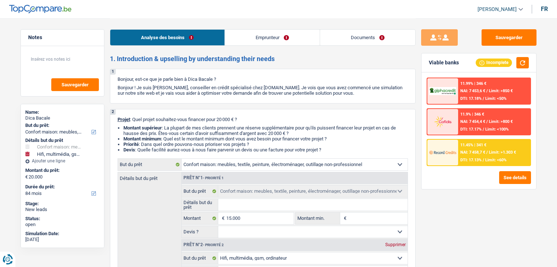
select select "household"
select select "tech"
select select "84"
select select "household"
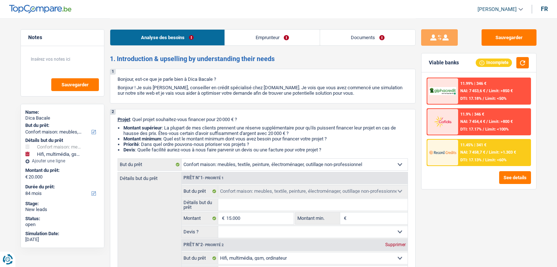
select select "household"
select select "tech"
select select "84"
select select "independent"
select select "netSalary"
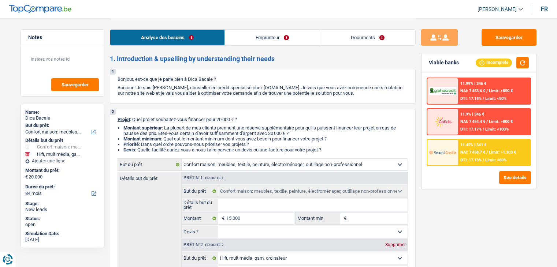
select select "familyAllowances"
select select "rents"
select select "household"
select select "tech"
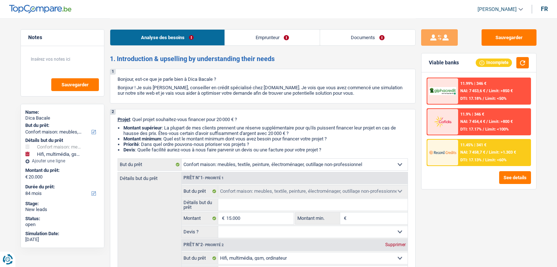
select select "84"
select select "independent"
select select "netSalary"
select select "familyAllowances"
select select "BE"
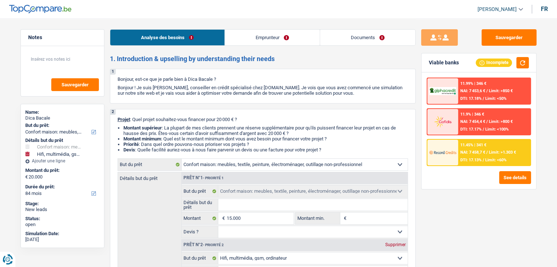
click at [281, 42] on link "Emprunteur" at bounding box center [272, 38] width 95 height 16
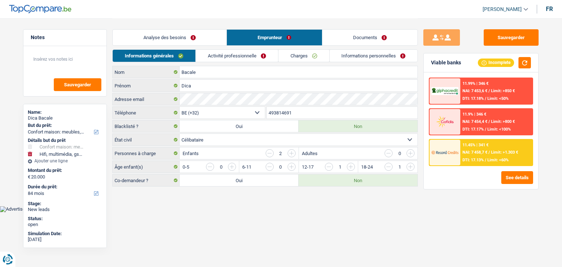
click at [254, 55] on link "Activité professionnelle" at bounding box center [237, 56] width 82 height 12
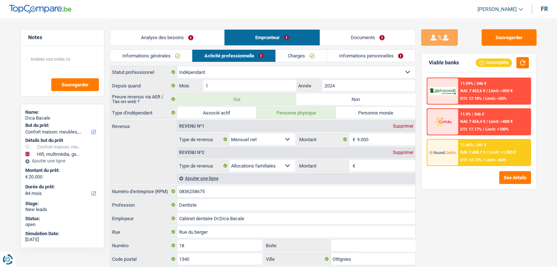
click at [456, 246] on div "Sauvegarder Viable banks Incomplete 11.99% | 346 € NAI: 7 453,6 € / Limit: >850…" at bounding box center [479, 142] width 126 height 226
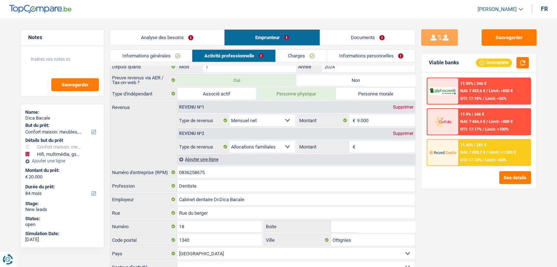
scroll to position [37, 0]
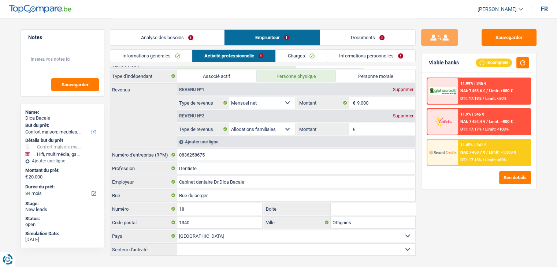
drag, startPoint x: 183, startPoint y: 32, endPoint x: 244, endPoint y: 79, distance: 77.3
click at [183, 31] on link "Analyse des besoins" at bounding box center [167, 38] width 114 height 16
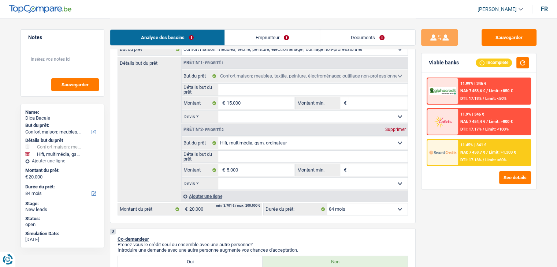
scroll to position [220, 0]
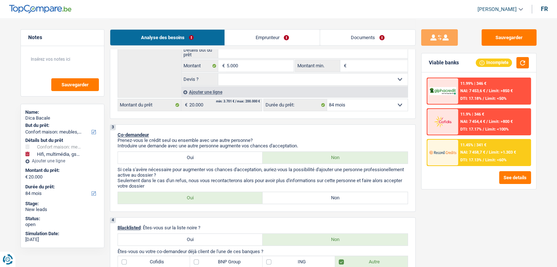
click at [480, 160] on span "DTI: 17.13%" at bounding box center [470, 160] width 21 height 5
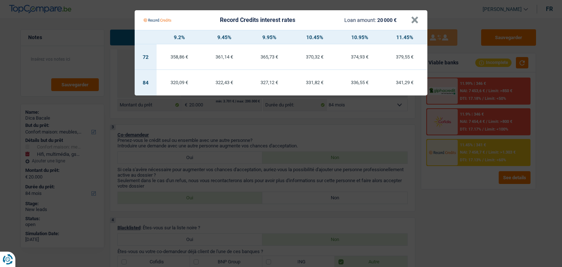
click at [536, 243] on Credits "Record Credits interest rates Loan amount: 20 000 € × 9.2% 9.45% 9.95% 10.45% 1…" at bounding box center [281, 133] width 562 height 267
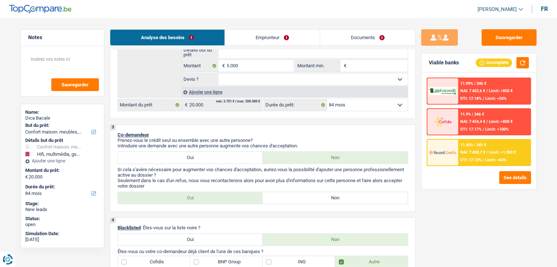
click at [480, 159] on span "DTI: 17.13%" at bounding box center [470, 160] width 21 height 5
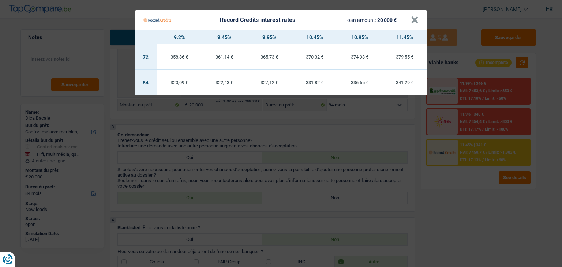
click at [317, 174] on Credits "Record Credits interest rates Loan amount: 20 000 € × 9.2% 9.45% 9.95% 10.45% 1…" at bounding box center [281, 133] width 562 height 267
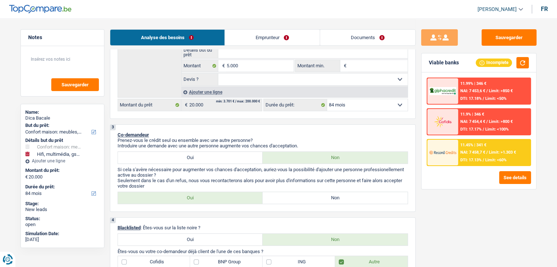
click at [349, 100] on select "12 mois 18 mois 24 mois 30 mois 36 mois 42 mois 48 mois 60 mois 72 mois 84 mois…" at bounding box center [367, 105] width 81 height 12
select select "60"
click at [327, 99] on select "12 mois 18 mois 24 mois 30 mois 36 mois 42 mois 48 mois 60 mois 72 mois 84 mois…" at bounding box center [367, 105] width 81 height 12
select select "60"
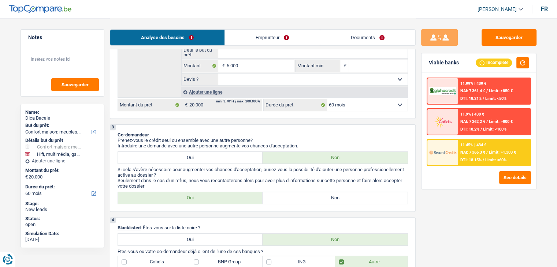
click at [476, 155] on div "11.45% | 434 € NAI: 7 366,3 € / Limit: >1.303 € DTI: 18.15% / Limit: <60%" at bounding box center [494, 153] width 72 height 26
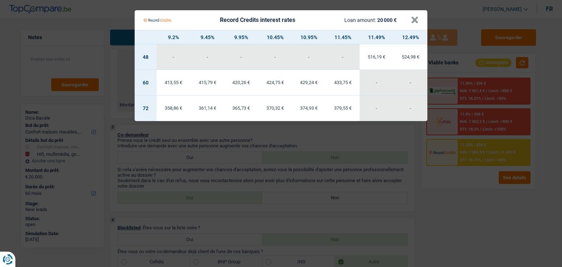
click at [464, 202] on Credits "Record Credits interest rates Loan amount: 20 000 € × 9.2% 9.45% 9.95% 10.45% 1…" at bounding box center [281, 133] width 562 height 267
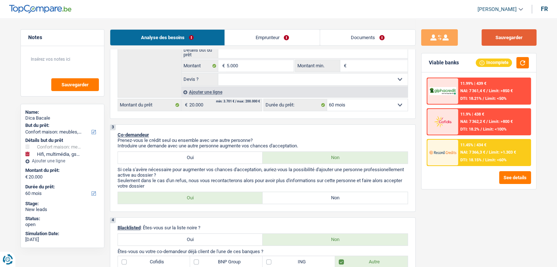
click at [508, 33] on button "Sauvegarder" at bounding box center [508, 37] width 55 height 16
click at [485, 151] on span "NAI: 7 366,3 €" at bounding box center [472, 152] width 25 height 5
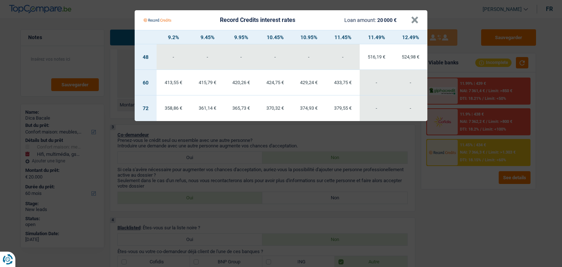
drag, startPoint x: 558, startPoint y: 207, endPoint x: 494, endPoint y: 191, distance: 66.2
click at [557, 207] on Credits "Record Credits interest rates Loan amount: 20 000 € × 9.2% 9.45% 9.95% 10.45% 1…" at bounding box center [281, 133] width 562 height 267
